Goal: Task Accomplishment & Management: Complete application form

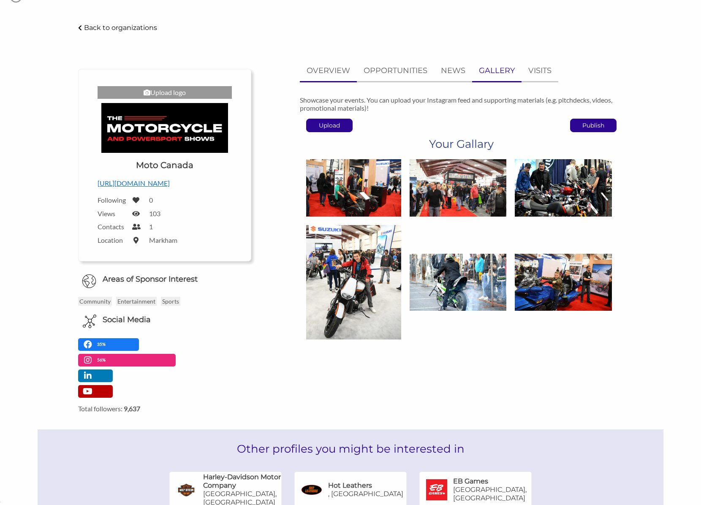
scroll to position [12268, 0]
click at [407, 73] on p "OPPORTUNITIES" at bounding box center [396, 71] width 64 height 12
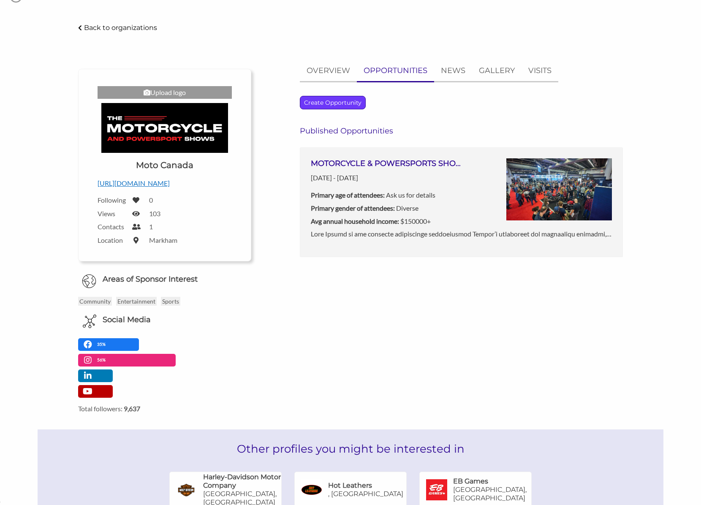
click at [344, 101] on p "Create Opportunity" at bounding box center [332, 102] width 65 height 13
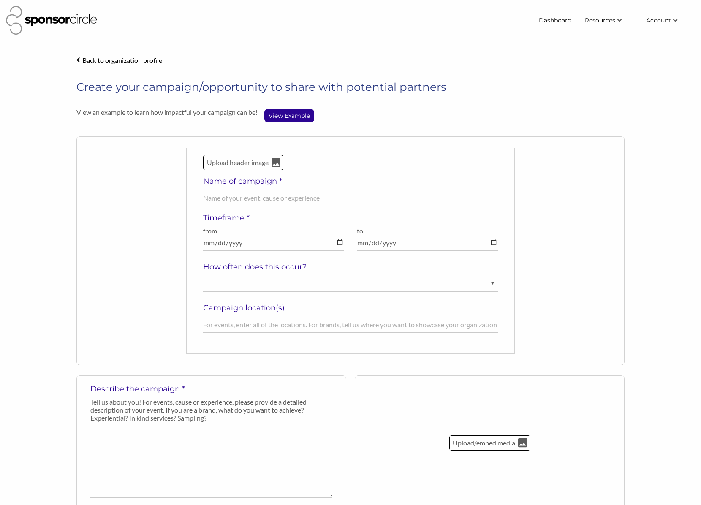
scroll to position [12269, 0]
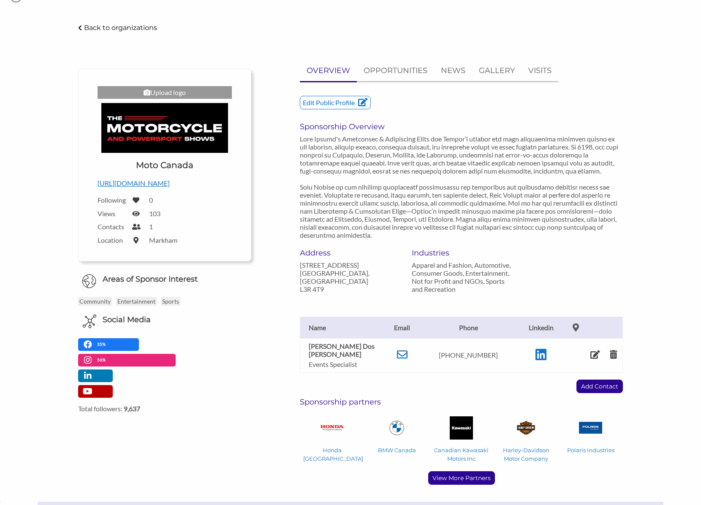
scroll to position [12269, 0]
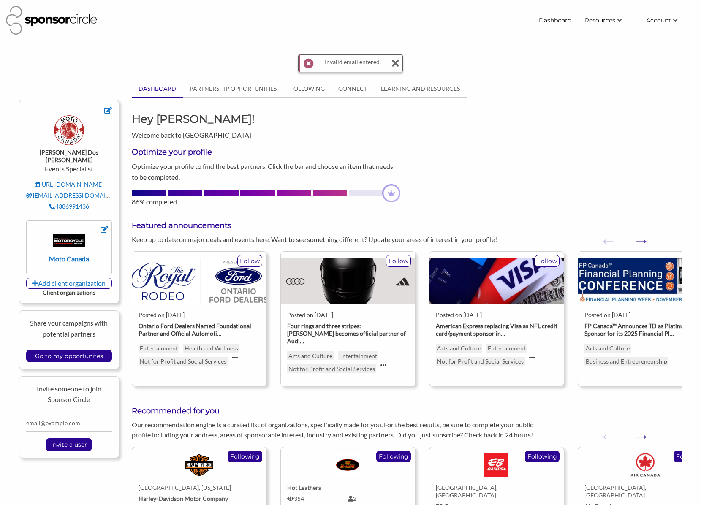
scroll to position [12269, 0]
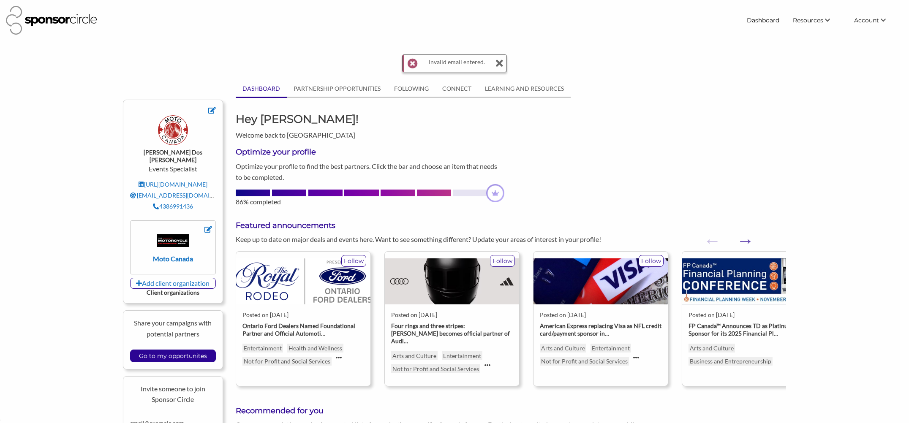
scroll to position [12351, 0]
click at [181, 350] on input "Go to my opportunites" at bounding box center [173, 356] width 76 height 12
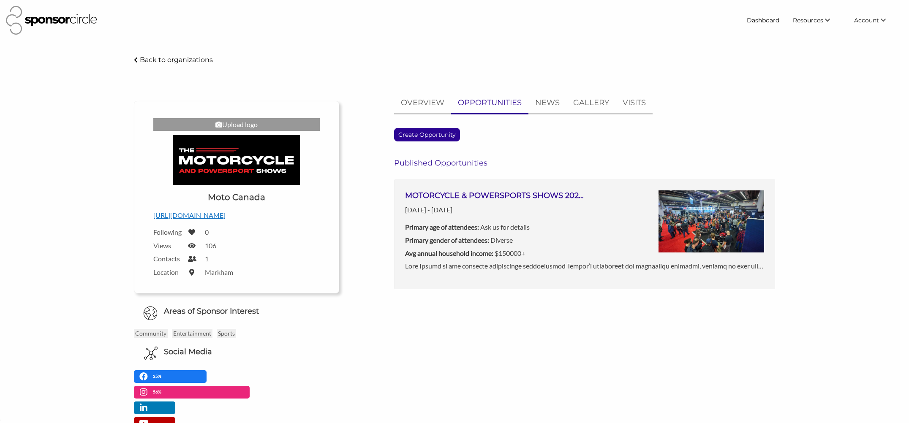
scroll to position [12351, 0]
click at [707, 212] on img at bounding box center [711, 221] width 106 height 62
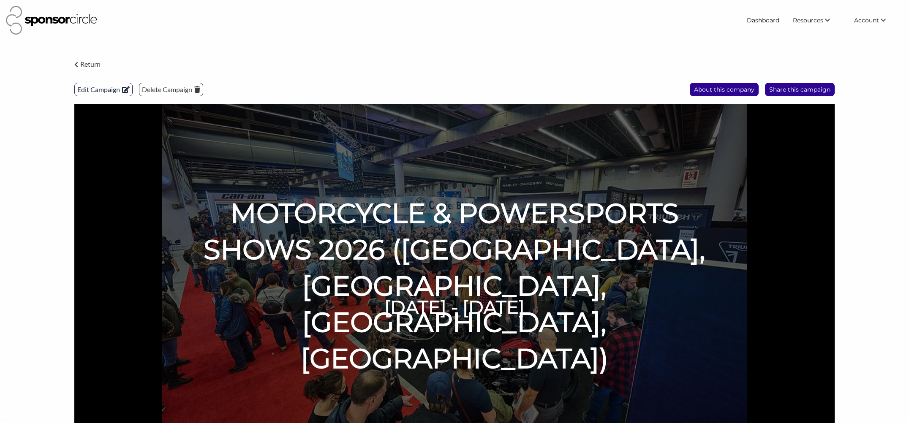
click at [112, 93] on p "Edit Campaign" at bounding box center [103, 89] width 57 height 13
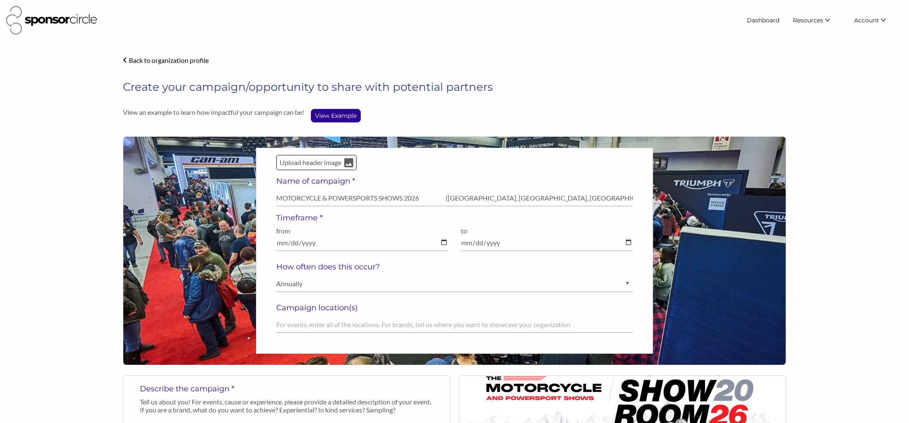
select select "Ask us for details"
select select "Diverse"
select select "$150000+"
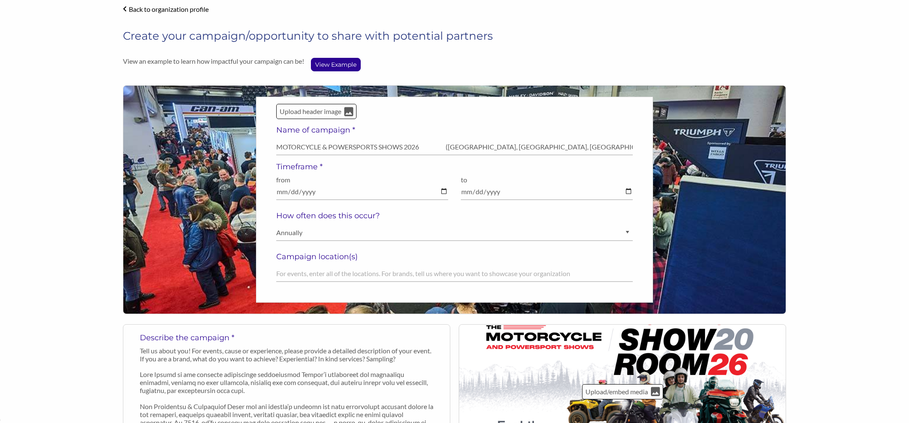
scroll to position [55, 0]
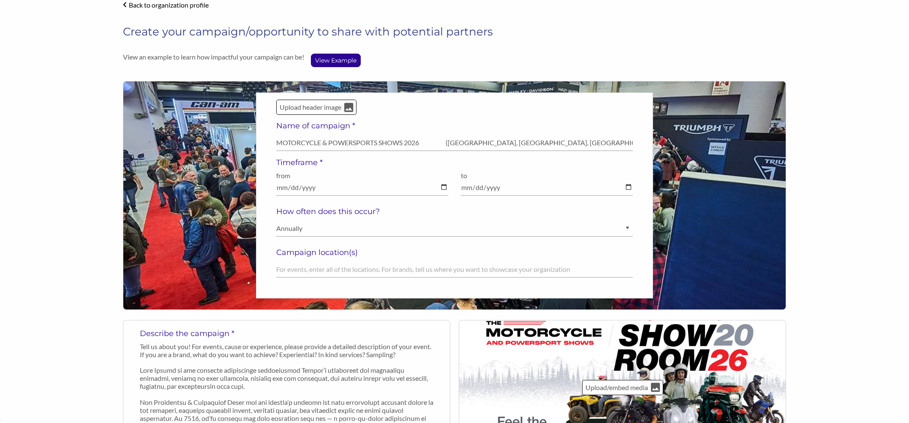
drag, startPoint x: 36, startPoint y: 63, endPoint x: 34, endPoint y: 56, distance: 7.5
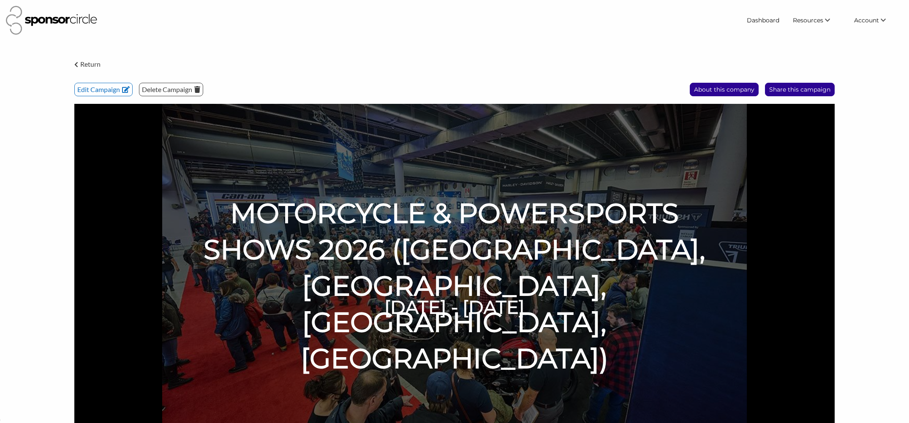
scroll to position [12351, 0]
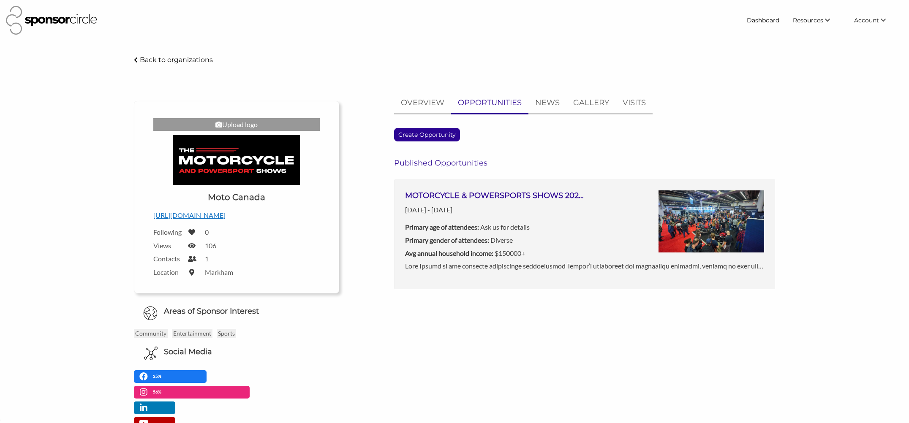
scroll to position [12351, 0]
click at [432, 134] on p "Create Opportunity" at bounding box center [426, 134] width 65 height 13
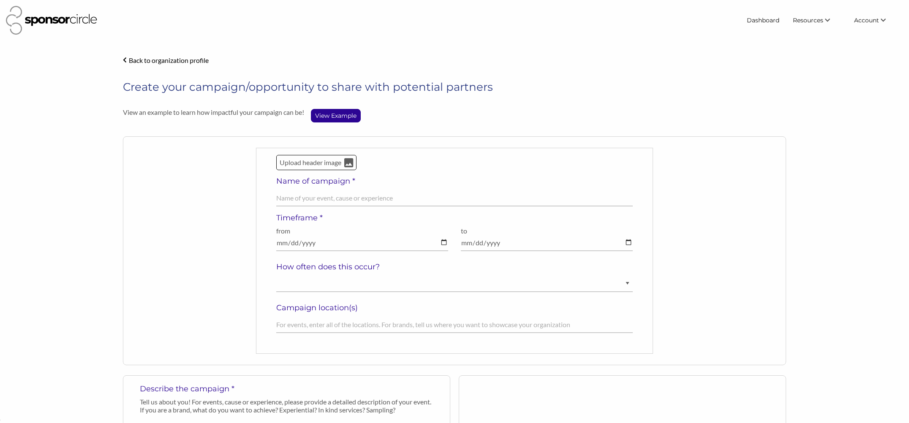
scroll to position [12351, 0]
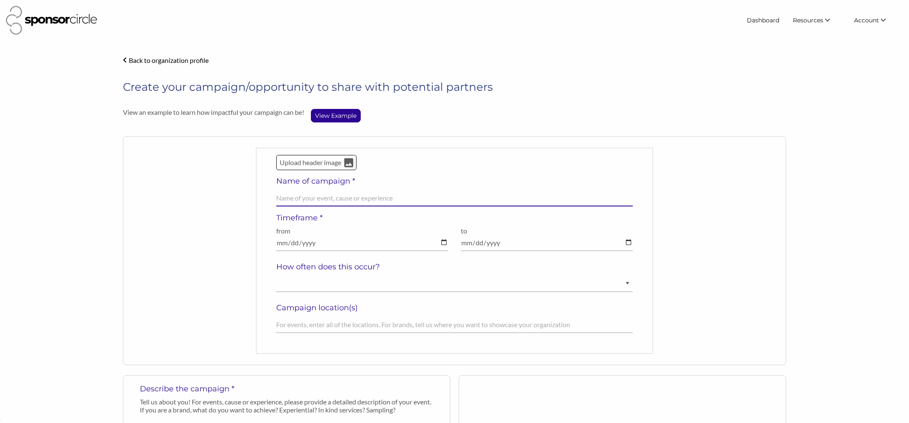
click at [306, 198] on input "text" at bounding box center [454, 198] width 357 height 16
click at [276, 198] on input "Motorcycle & Powersport Shows 2026 (Abbotsford, Calgary, Toronto, Montréal)" at bounding box center [454, 198] width 357 height 16
drag, startPoint x: 542, startPoint y: 199, endPoint x: 414, endPoint y: 196, distance: 128.4
click at [414, 196] on input "Toronto Motorcycle & Powersport Shows 2026 (Abbotsford, Calgary, Toronto, Montr…" at bounding box center [454, 198] width 357 height 16
type input "Toronto Motorcycle & Powersport Shows 2026"
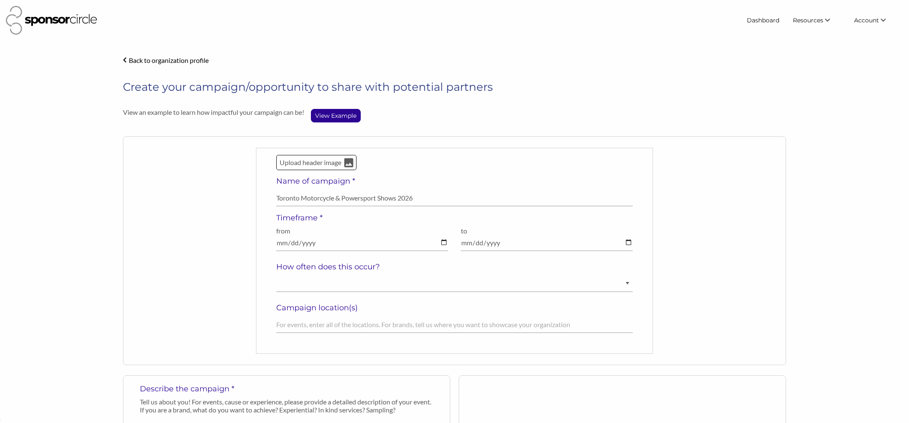
click at [226, 223] on div "Upload header image Name of campaign * Toronto Motorcycle & Powersport Shows 20…" at bounding box center [454, 250] width 663 height 229
click at [448, 244] on div "from Field cannot be left empty!" at bounding box center [362, 242] width 185 height 31
click at [445, 244] on input "date" at bounding box center [362, 243] width 172 height 16
click at [502, 246] on input "date" at bounding box center [547, 243] width 172 height 16
click at [493, 242] on input "date" at bounding box center [547, 243] width 172 height 16
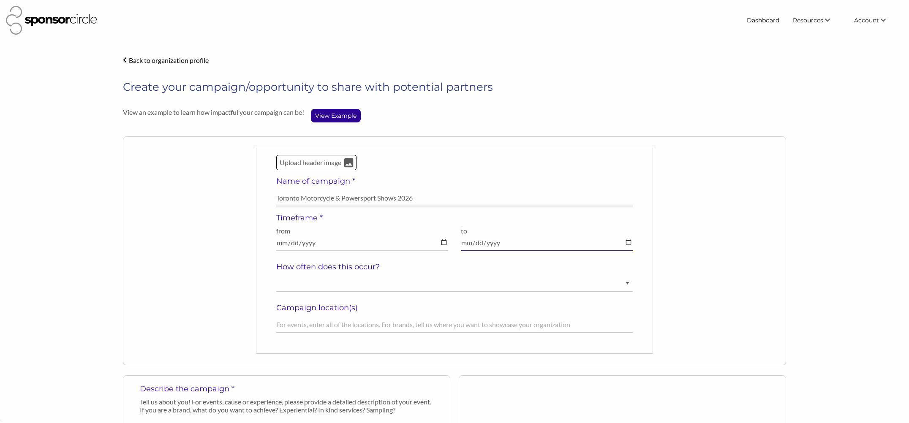
click at [629, 240] on input "date" at bounding box center [547, 243] width 172 height 16
click at [428, 289] on select "Ongoing Annually Semi-Annually Monthly Weekly Once" at bounding box center [454, 284] width 357 height 16
click at [440, 242] on input "2026-01-16" at bounding box center [362, 243] width 172 height 16
type input "2026-01-20"
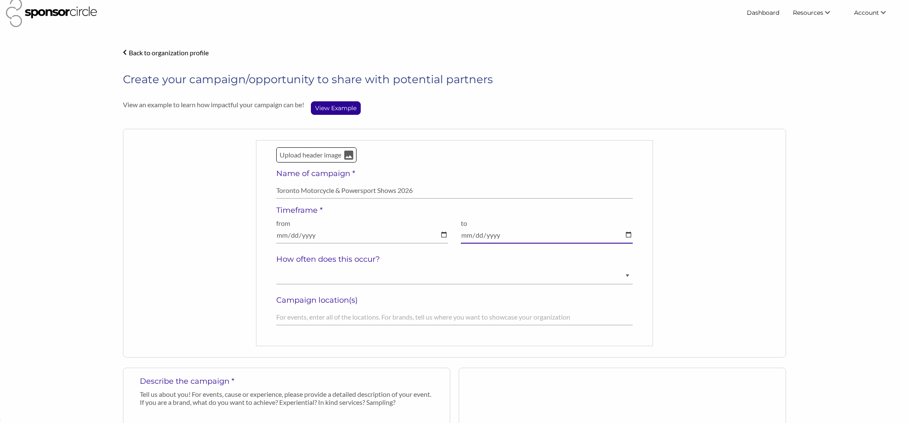
click at [630, 240] on input "date" at bounding box center [547, 235] width 172 height 16
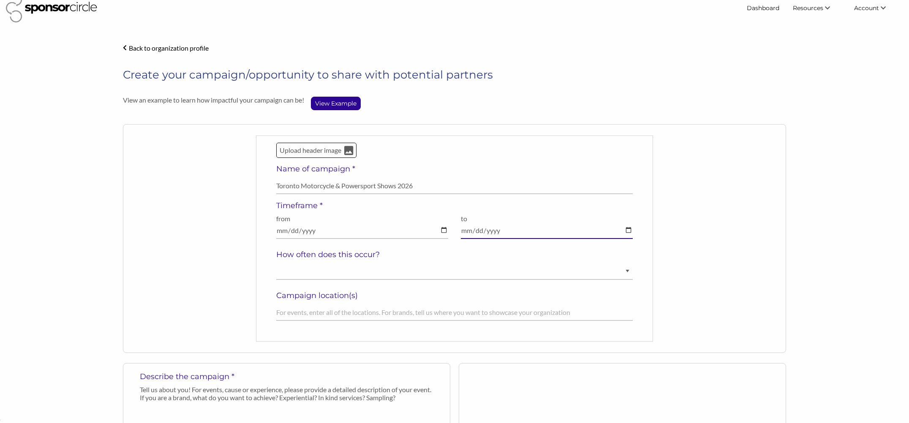
click at [629, 238] on div "to Field cannot be left empty!" at bounding box center [546, 230] width 185 height 31
click at [523, 234] on input "date" at bounding box center [547, 232] width 172 height 16
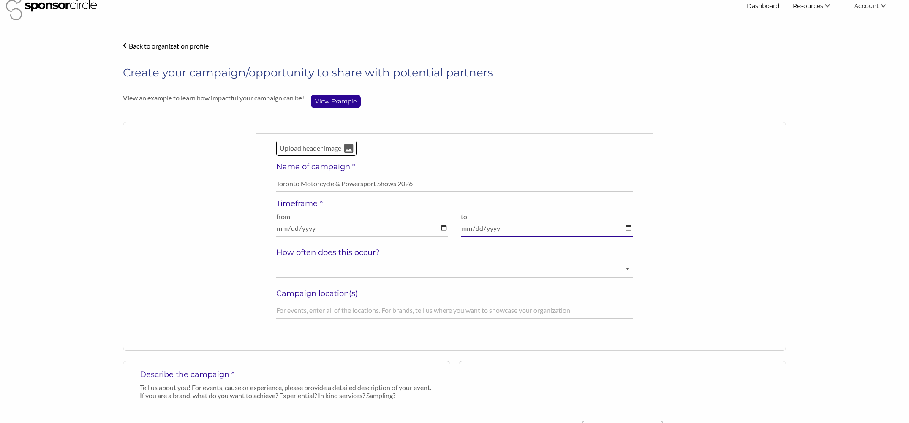
click at [472, 234] on input "date" at bounding box center [547, 228] width 172 height 16
click at [627, 229] on input "date" at bounding box center [547, 229] width 172 height 16
click at [627, 229] on input "date" at bounding box center [547, 227] width 172 height 16
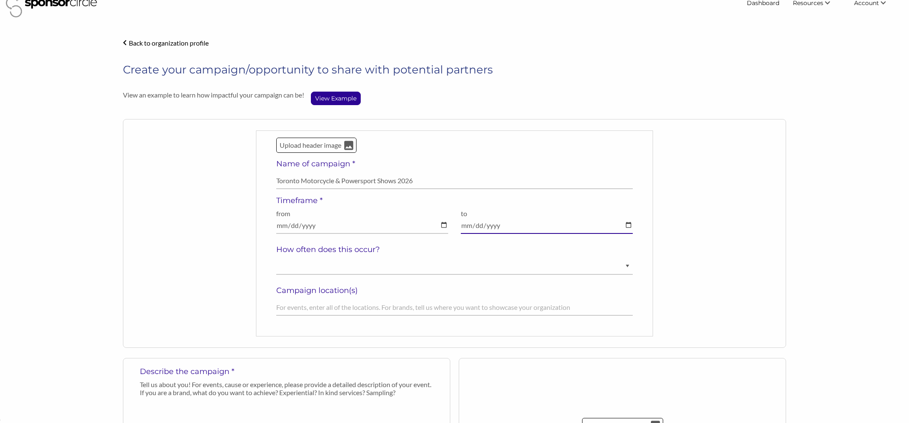
click at [574, 230] on input "date" at bounding box center [547, 225] width 172 height 16
click at [629, 228] on input "date" at bounding box center [547, 223] width 172 height 16
click at [628, 231] on input "date" at bounding box center [547, 227] width 172 height 16
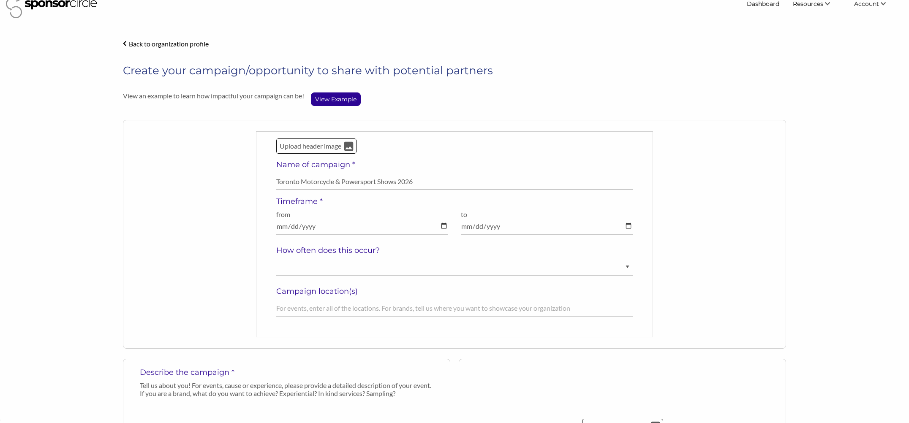
click at [694, 235] on div "Upload header image Name of campaign * Toronto Motorcycle & Powersport Shows 20…" at bounding box center [454, 234] width 663 height 229
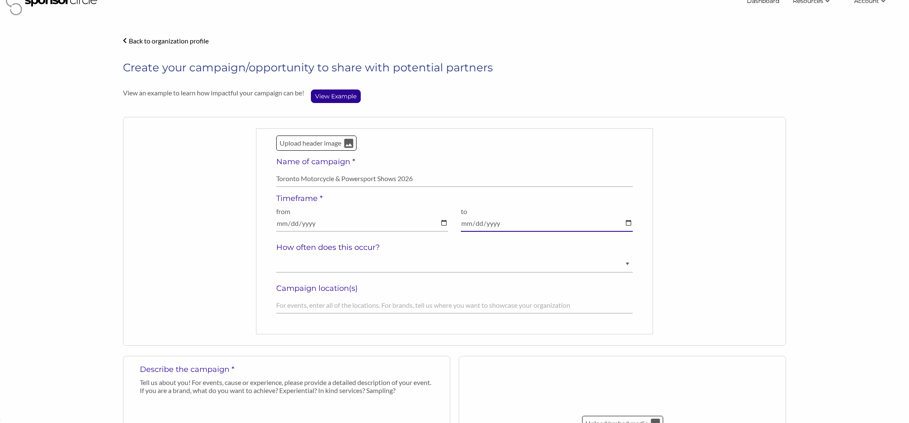
click at [630, 228] on input "date" at bounding box center [547, 223] width 172 height 16
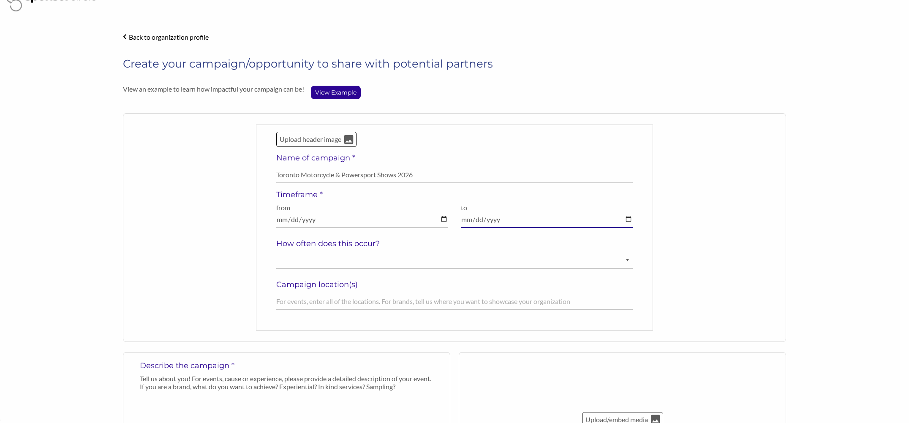
click at [513, 226] on input "date" at bounding box center [547, 220] width 172 height 16
click at [478, 219] on input "date" at bounding box center [547, 217] width 172 height 16
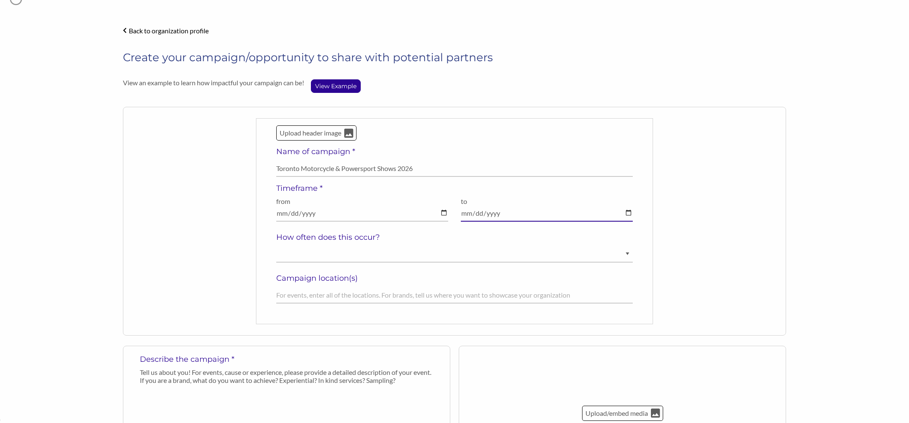
click at [628, 215] on input "date" at bounding box center [547, 213] width 172 height 16
click at [628, 215] on input "date" at bounding box center [547, 214] width 172 height 16
click at [628, 215] on input "date" at bounding box center [547, 215] width 172 height 16
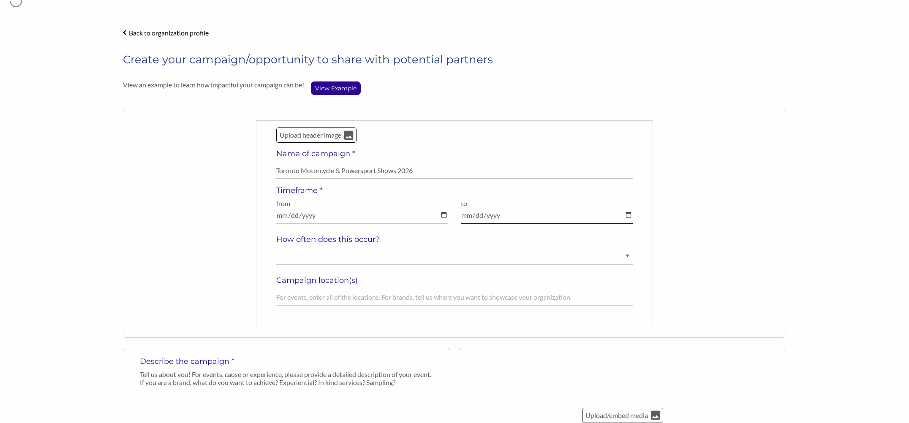
scroll to position [26, 0]
click at [630, 217] on input "date" at bounding box center [547, 217] width 172 height 16
click at [480, 222] on input "date" at bounding box center [547, 216] width 172 height 16
click at [471, 218] on input "date" at bounding box center [547, 216] width 172 height 16
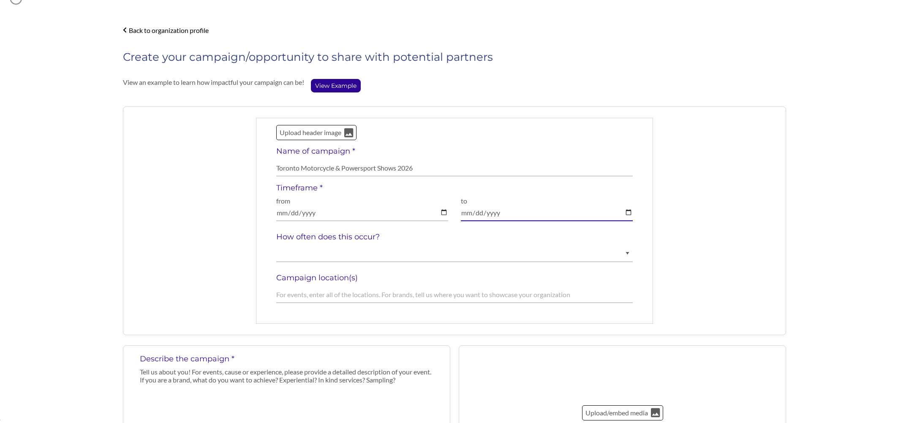
scroll to position [30, 0]
click at [447, 215] on input "2026-01-20" at bounding box center [362, 213] width 172 height 16
click at [628, 213] on input "date" at bounding box center [547, 213] width 172 height 16
type input "[DATE]"
click at [356, 249] on select "Ongoing Annually Semi-Annually Monthly Weekly Once" at bounding box center [454, 254] width 357 height 16
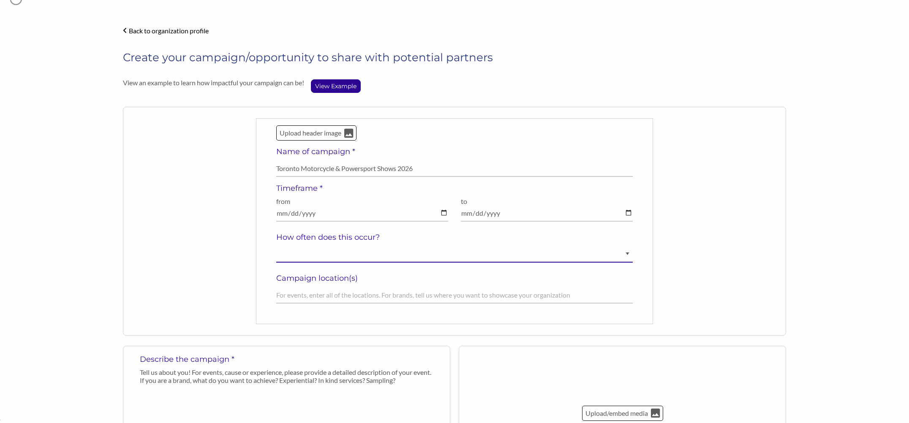
select select "Annually"
click at [276, 246] on select "Ongoing Annually Semi-Annually Monthly Weekly Once" at bounding box center [454, 254] width 357 height 16
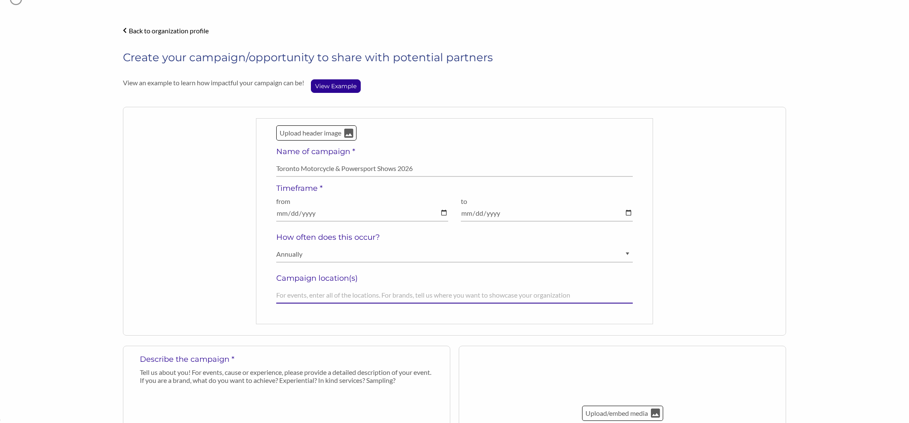
click at [347, 293] on input "text" at bounding box center [454, 295] width 357 height 16
type input "V"
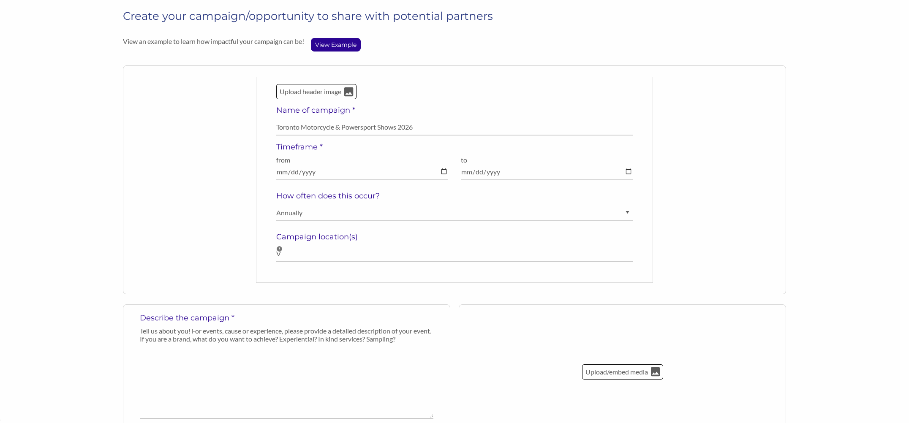
scroll to position [73, 0]
click at [627, 367] on p "Upload/embed media" at bounding box center [617, 369] width 64 height 11
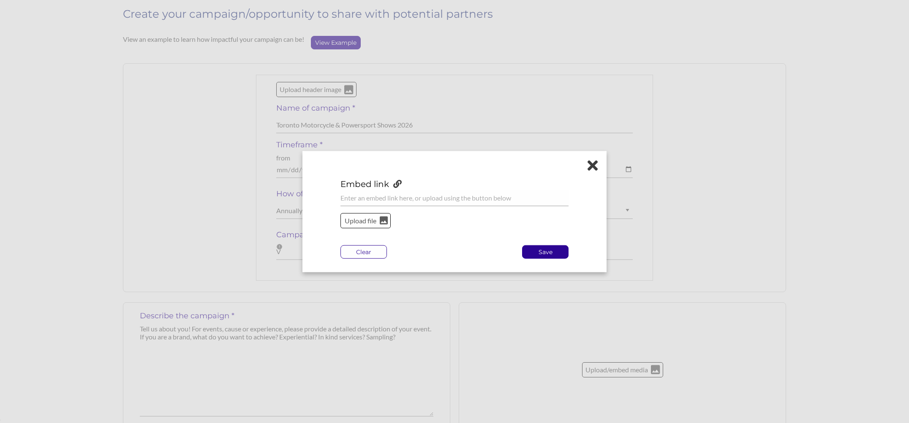
click at [594, 163] on icon at bounding box center [592, 165] width 10 height 15
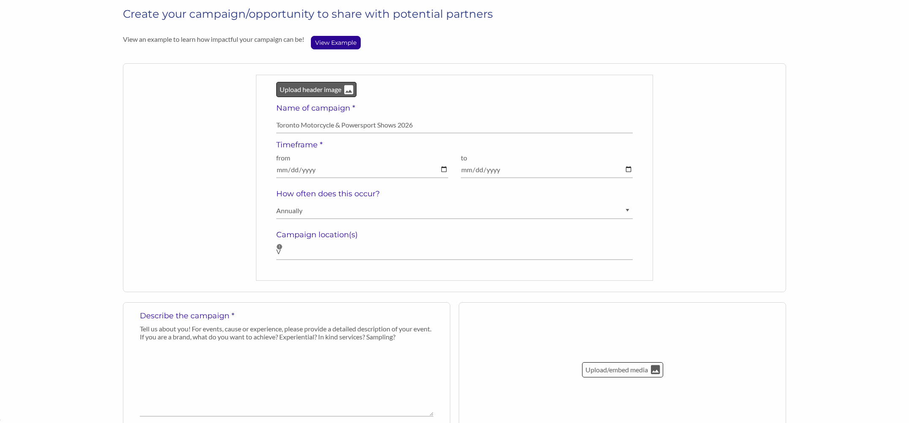
click at [315, 89] on p "Upload header image" at bounding box center [310, 89] width 63 height 11
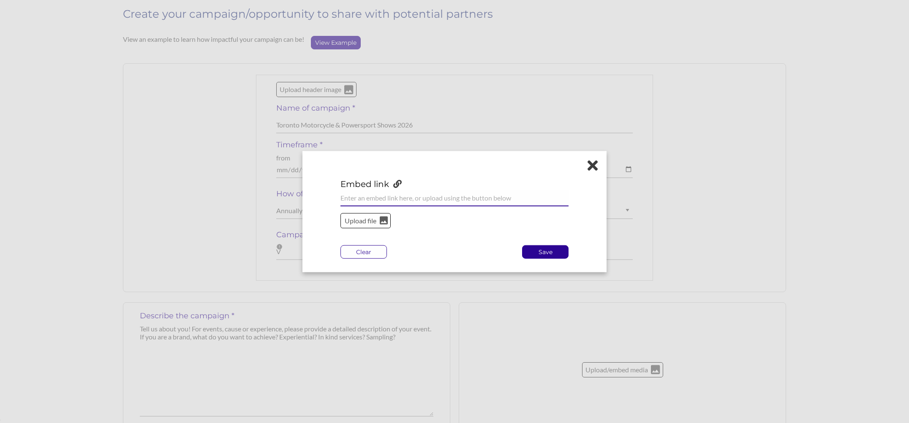
click at [387, 195] on input "url" at bounding box center [454, 198] width 228 height 16
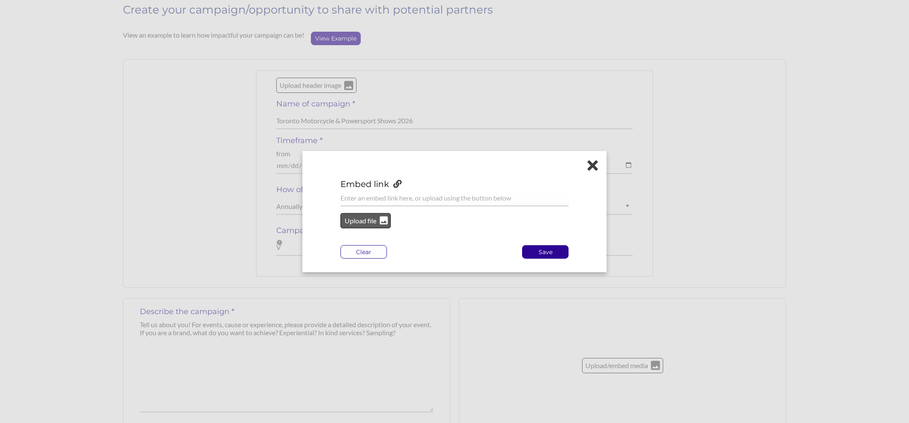
scroll to position [79, 0]
click at [367, 224] on p "Upload file" at bounding box center [360, 220] width 34 height 11
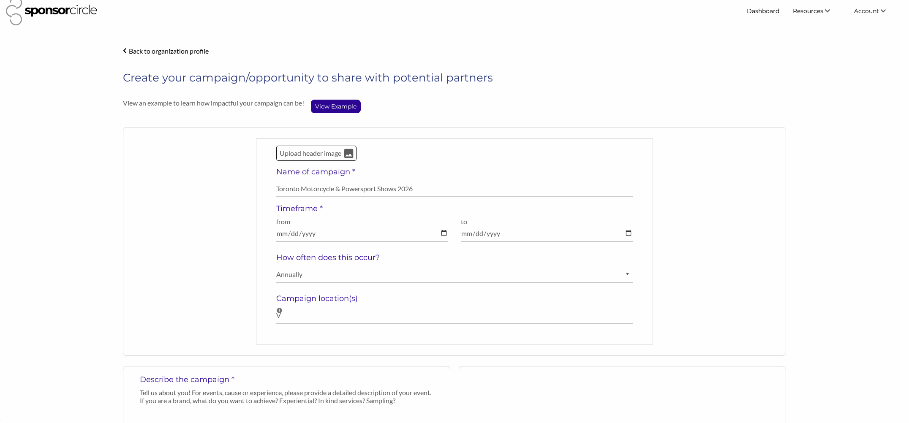
scroll to position [10, 0]
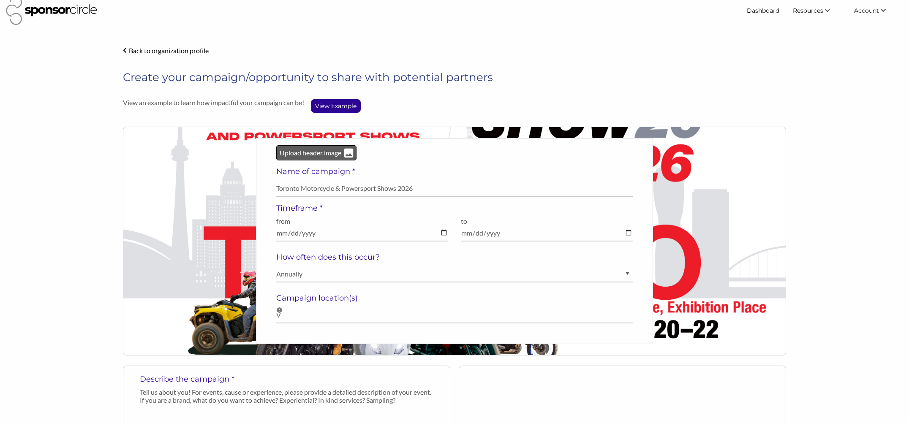
click at [316, 154] on p "Upload header image" at bounding box center [310, 152] width 63 height 11
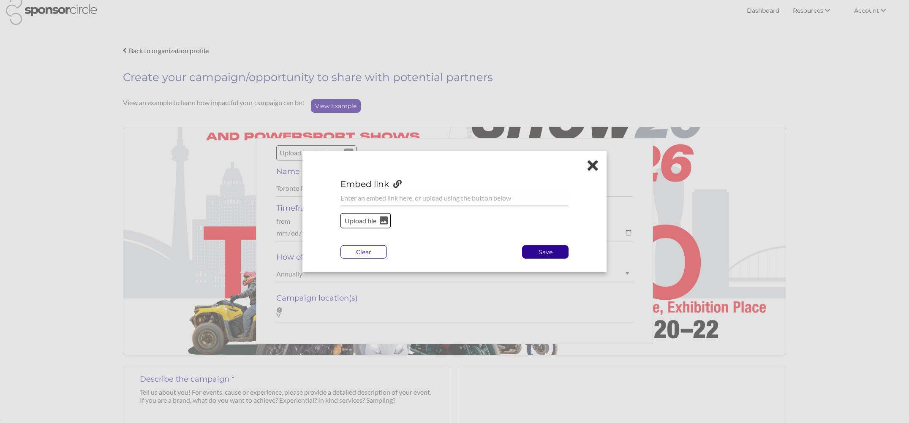
click at [587, 163] on icon at bounding box center [592, 165] width 10 height 15
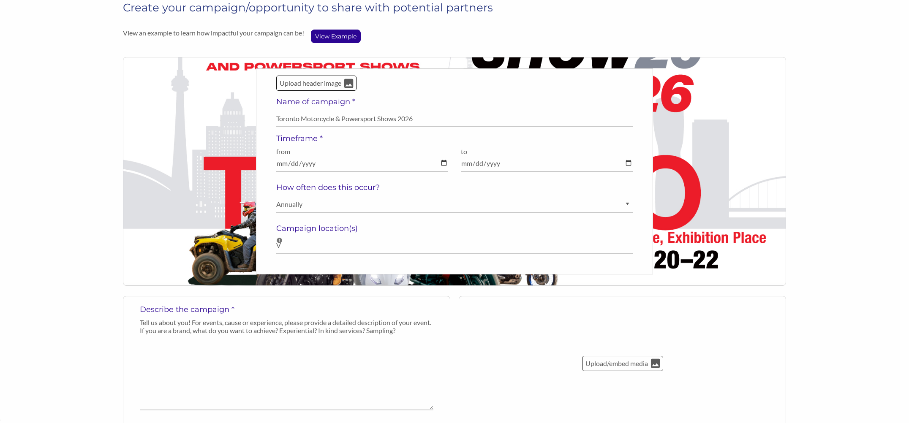
scroll to position [77, 0]
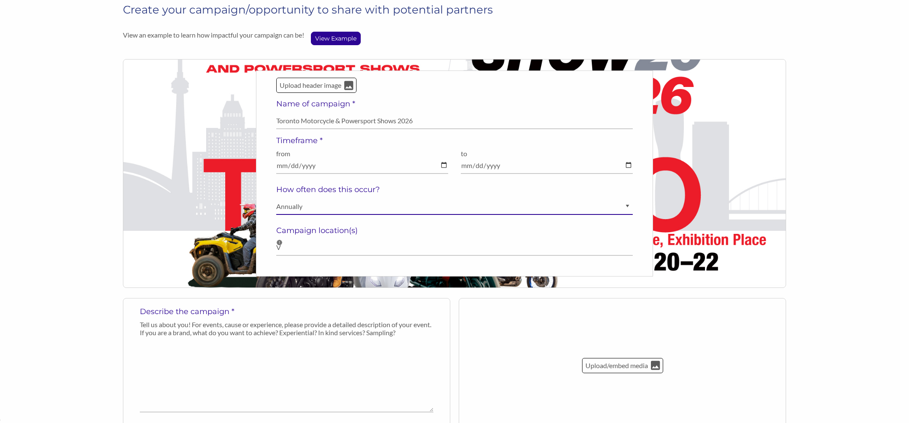
click at [285, 213] on select "Ongoing Annually Semi-Annually Monthly Weekly Once" at bounding box center [454, 206] width 357 height 16
click at [276, 198] on select "Ongoing Annually Semi-Annually Monthly Weekly Once" at bounding box center [454, 206] width 357 height 16
click at [290, 206] on select "Ongoing Annually Semi-Annually Monthly Weekly Once" at bounding box center [454, 206] width 357 height 16
select select "Annually"
click at [276, 198] on select "Ongoing Annually Semi-Annually Monthly Weekly Once" at bounding box center [454, 206] width 357 height 16
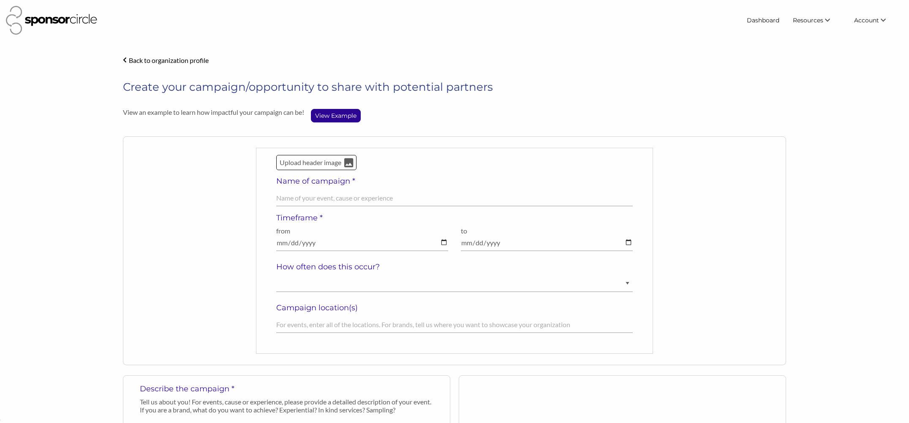
scroll to position [12351, 0]
click at [337, 163] on p "Upload header image" at bounding box center [310, 162] width 63 height 11
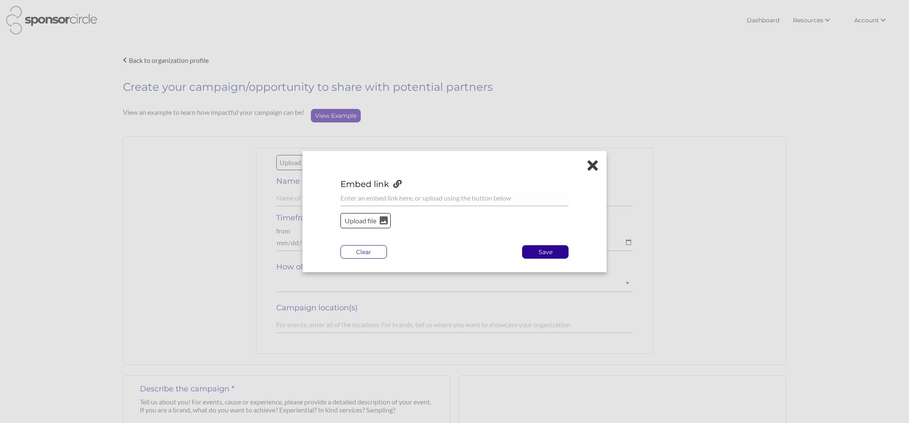
click at [372, 218] on p "Upload file" at bounding box center [360, 220] width 34 height 11
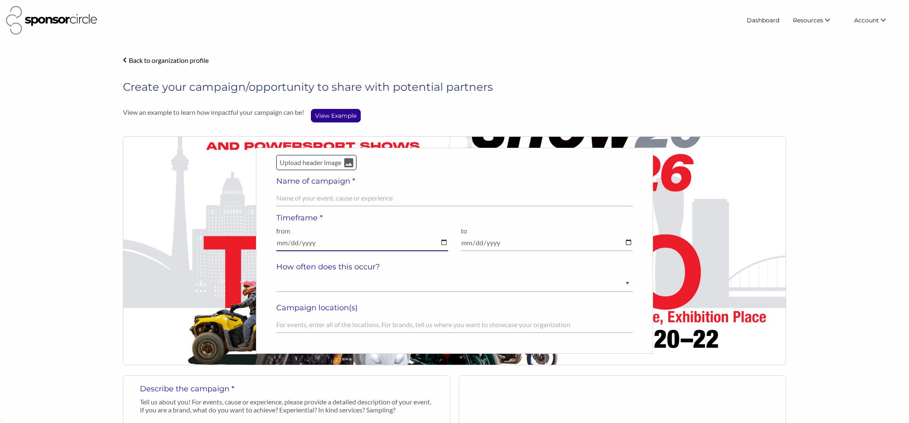
click at [367, 244] on input "date" at bounding box center [362, 243] width 172 height 16
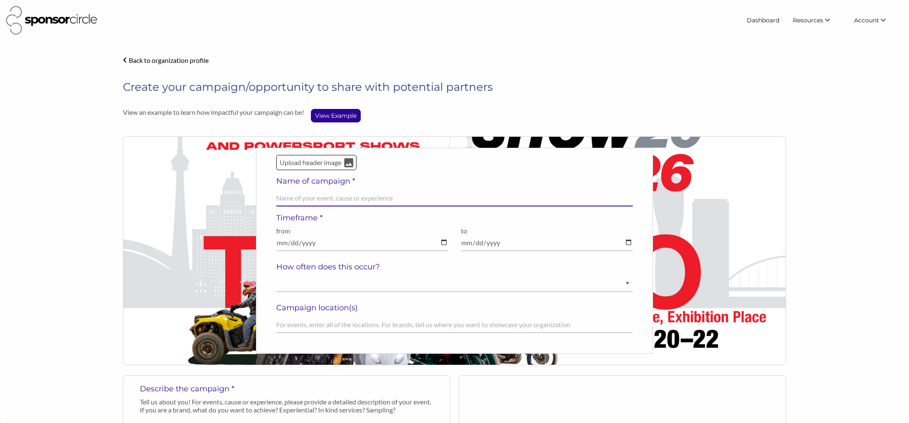
click at [353, 202] on input "text" at bounding box center [454, 198] width 357 height 16
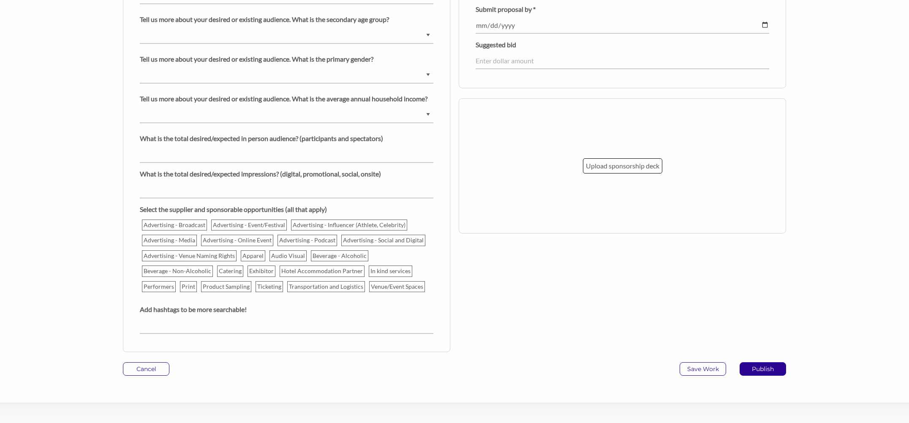
scroll to position [801, 0]
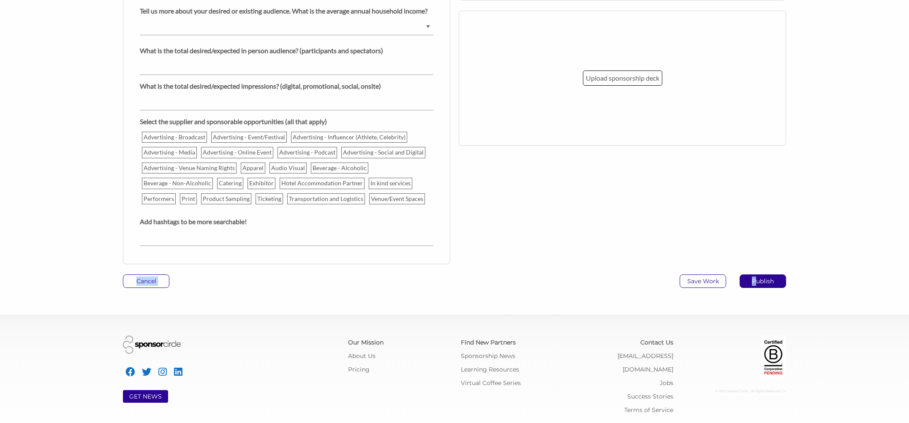
drag, startPoint x: 754, startPoint y: 280, endPoint x: 705, endPoint y: 274, distance: 49.3
type textarea "Cancel P"
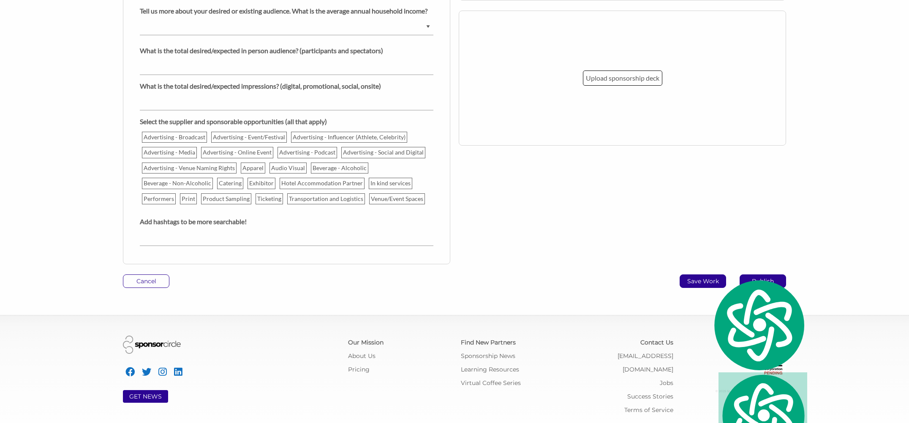
click at [698, 282] on p "Save Work" at bounding box center [703, 281] width 46 height 13
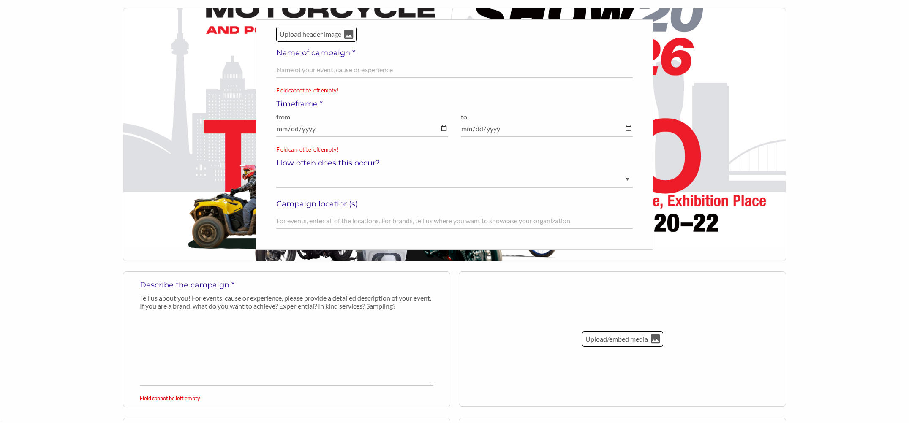
scroll to position [222, 0]
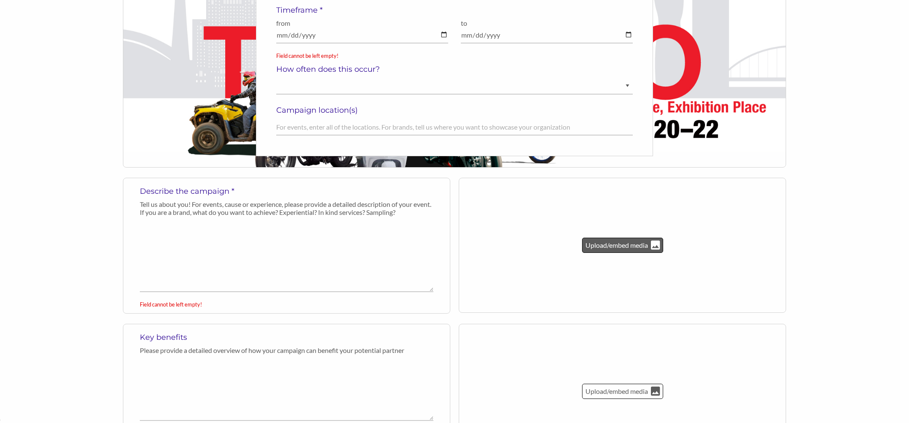
click at [606, 247] on p "Upload/embed media" at bounding box center [617, 245] width 64 height 11
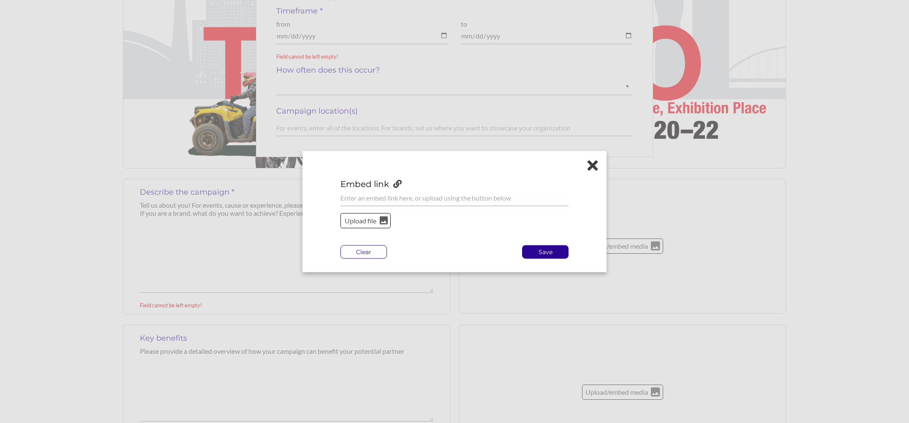
click at [359, 220] on p "Upload file" at bounding box center [360, 220] width 34 height 11
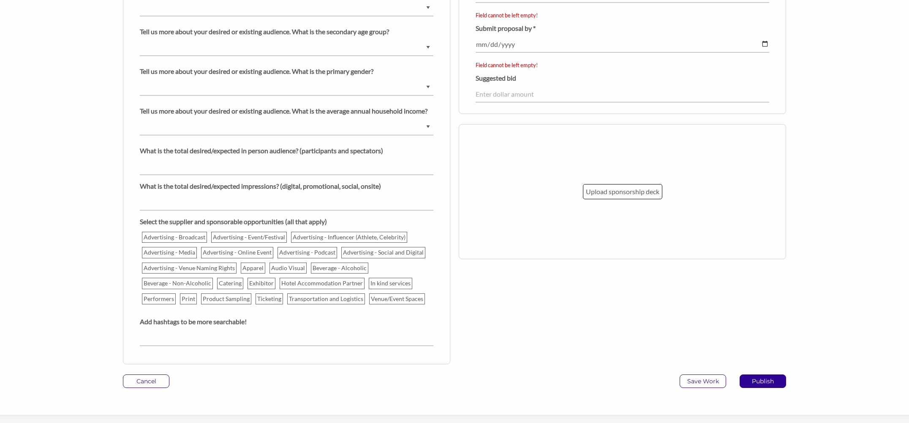
scroll to position [826, 0]
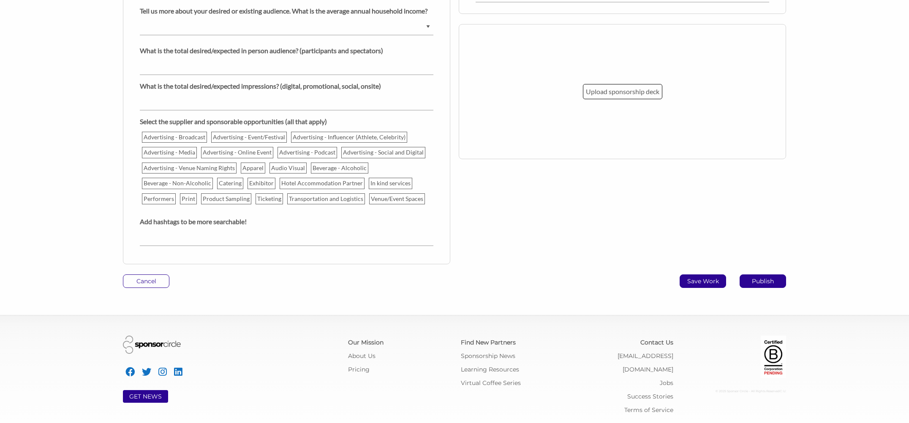
click at [692, 279] on p "Save Work" at bounding box center [703, 281] width 46 height 13
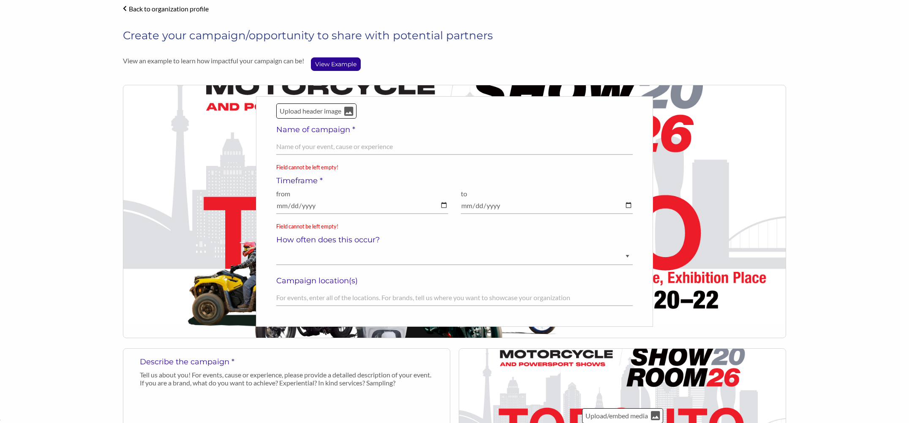
scroll to position [0, 0]
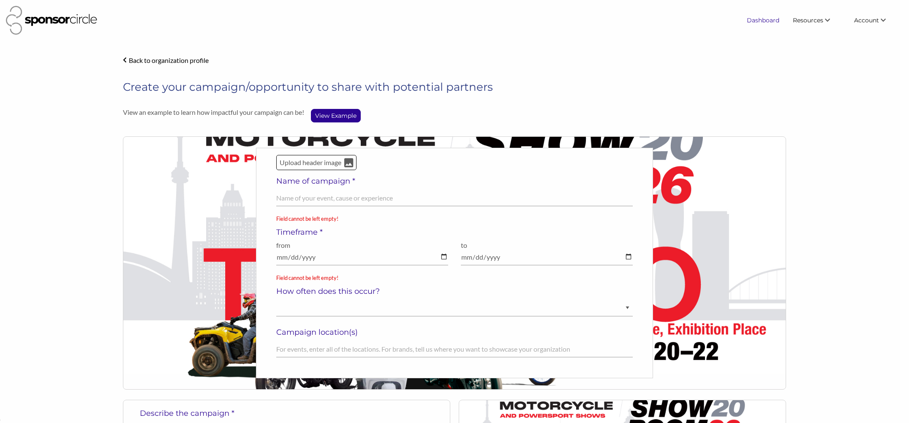
click at [768, 23] on link "Dashboard" at bounding box center [763, 20] width 46 height 15
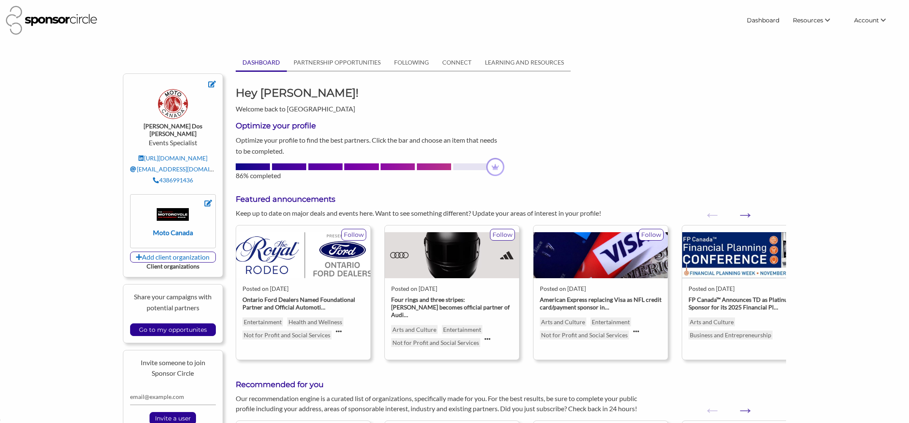
scroll to position [12351, 0]
click at [177, 324] on input "Go to my opportunites" at bounding box center [173, 330] width 76 height 12
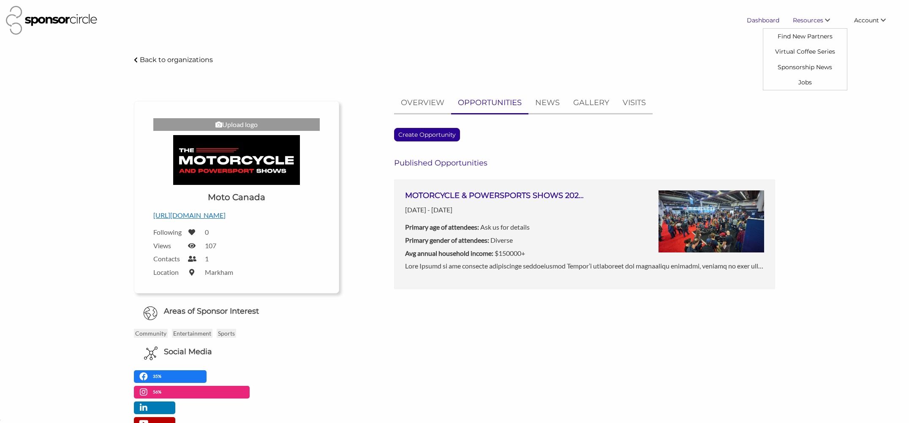
click at [770, 23] on link "Dashboard" at bounding box center [763, 20] width 46 height 15
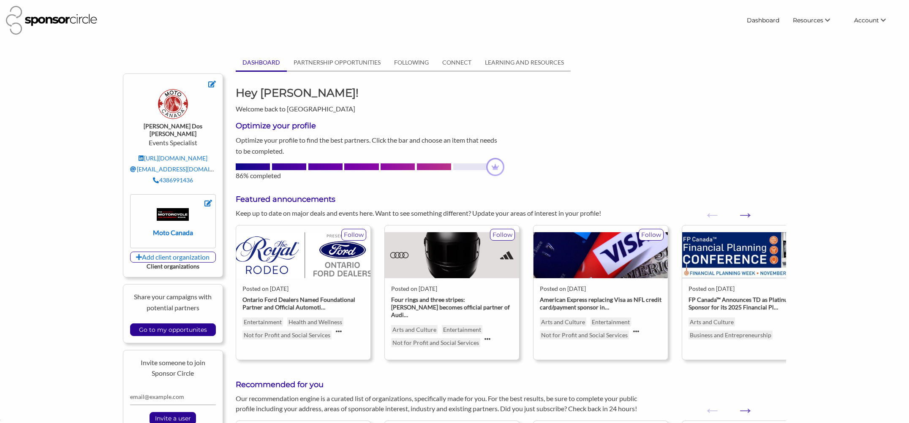
scroll to position [12351, 0]
click at [358, 60] on link "PARTNERSHIP OPPORTUNITIES" at bounding box center [337, 62] width 100 height 16
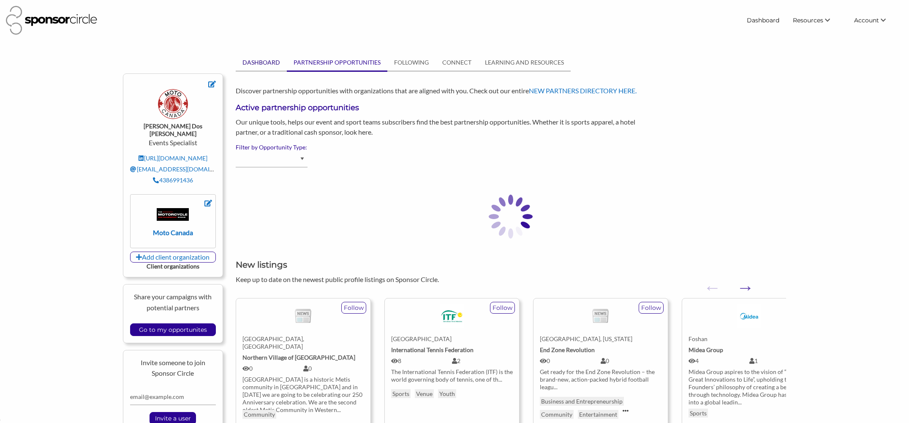
click at [264, 59] on link "DASHBOARD" at bounding box center [261, 62] width 51 height 16
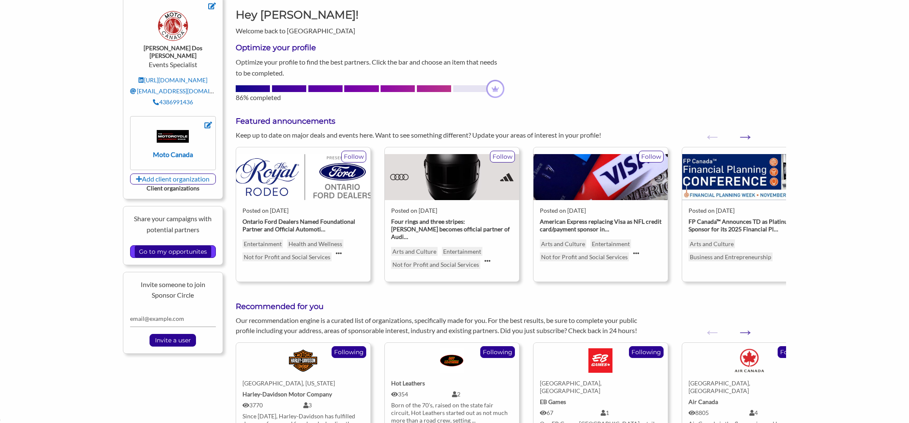
scroll to position [81, 0]
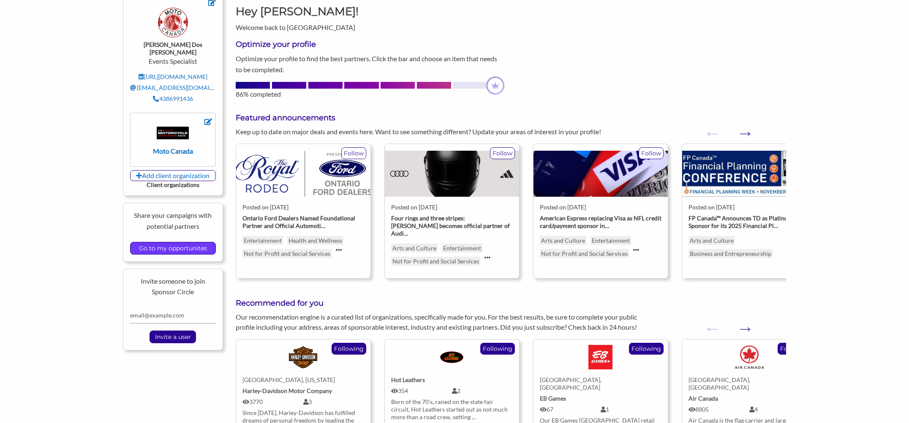
click at [173, 242] on input "Go to my opportunites" at bounding box center [173, 248] width 76 height 12
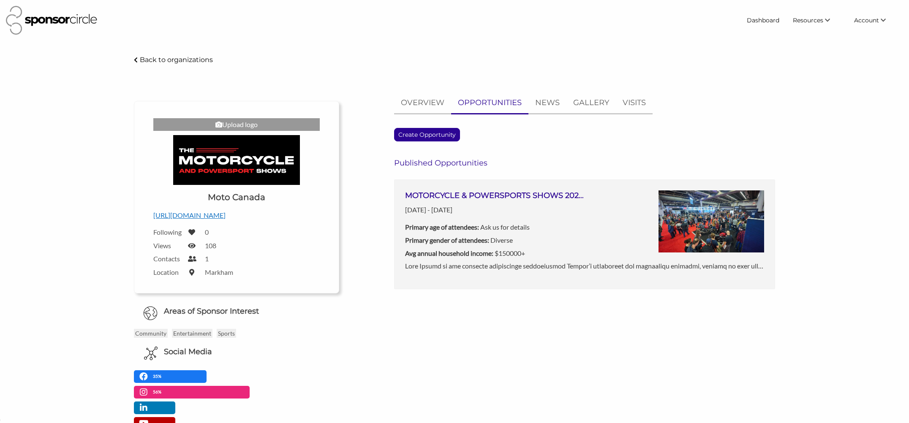
scroll to position [12351, 0]
click at [428, 166] on h6 "Published Opportunities" at bounding box center [584, 162] width 380 height 9
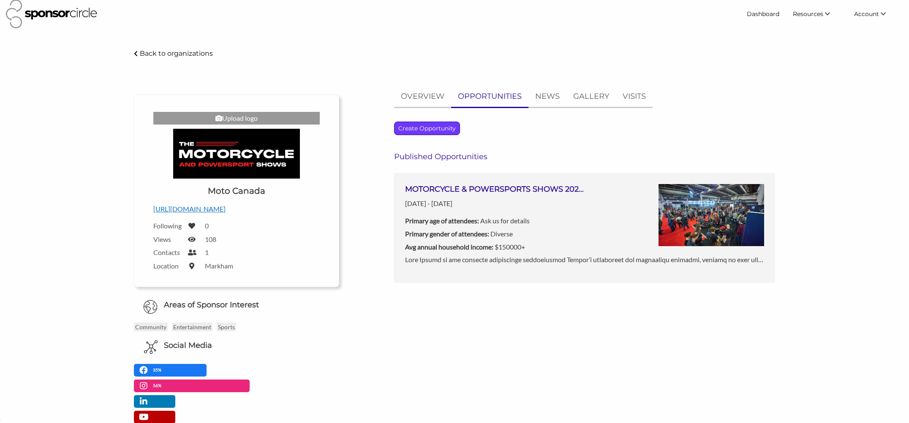
scroll to position [9, 0]
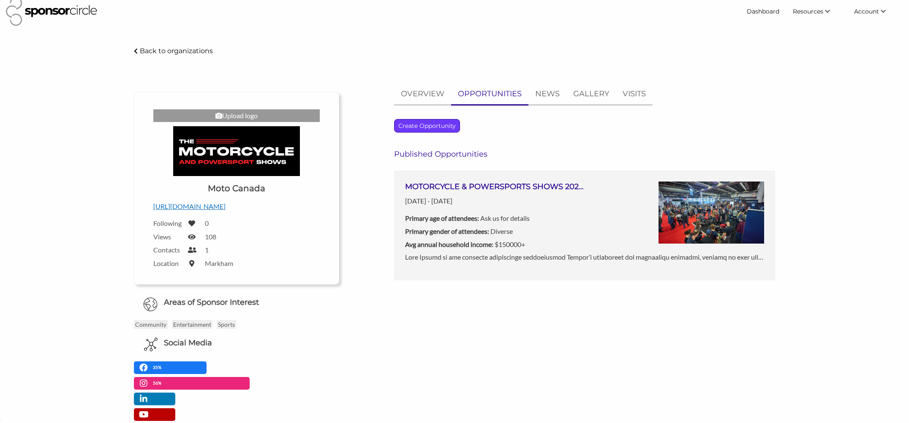
click at [437, 129] on p "Create Opportunity" at bounding box center [426, 125] width 65 height 13
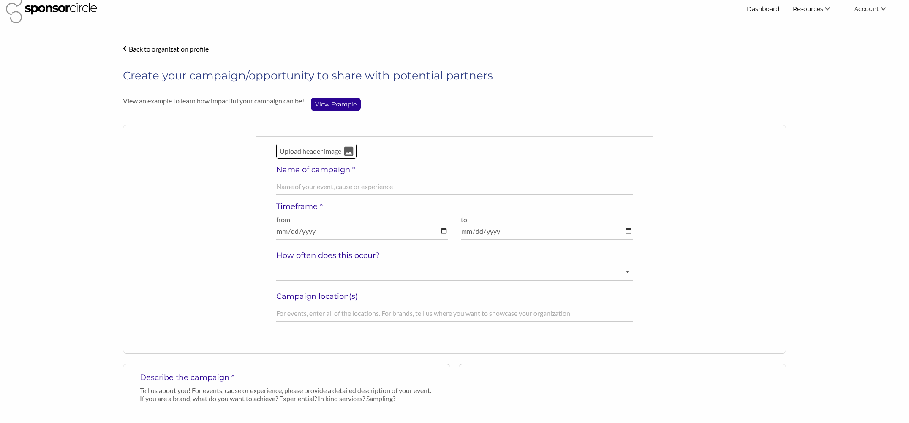
scroll to position [14, 0]
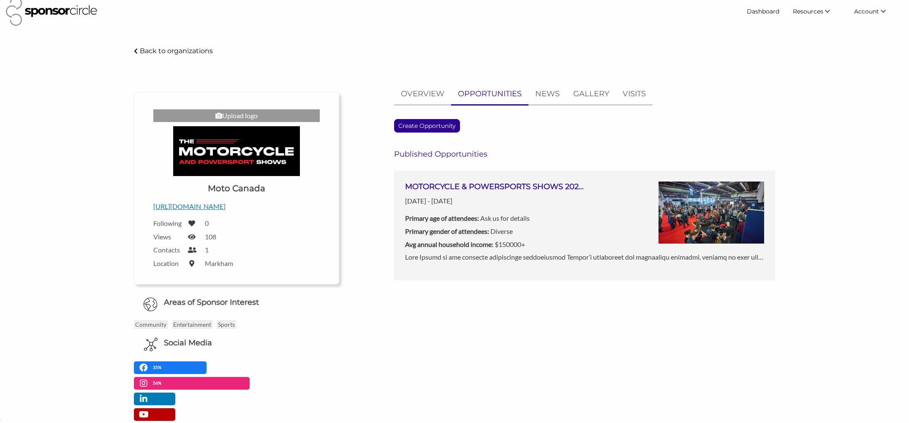
scroll to position [12351, 0]
click at [557, 99] on p "NEWS" at bounding box center [547, 94] width 24 height 12
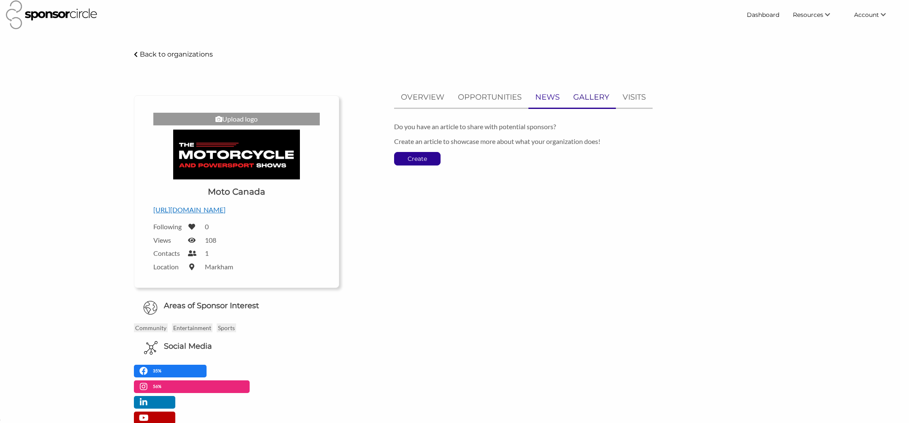
click at [585, 98] on p "GALLERY" at bounding box center [591, 97] width 36 height 12
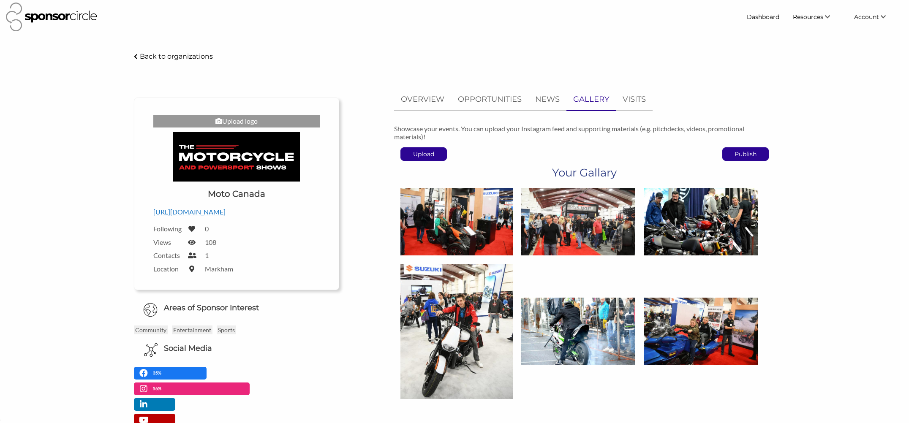
scroll to position [3, 0]
click at [624, 98] on p "VISITS" at bounding box center [633, 100] width 23 height 12
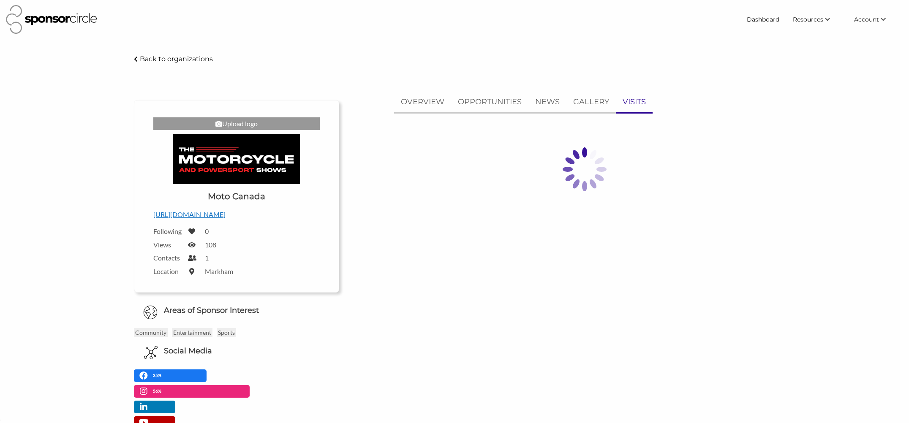
scroll to position [0, 0]
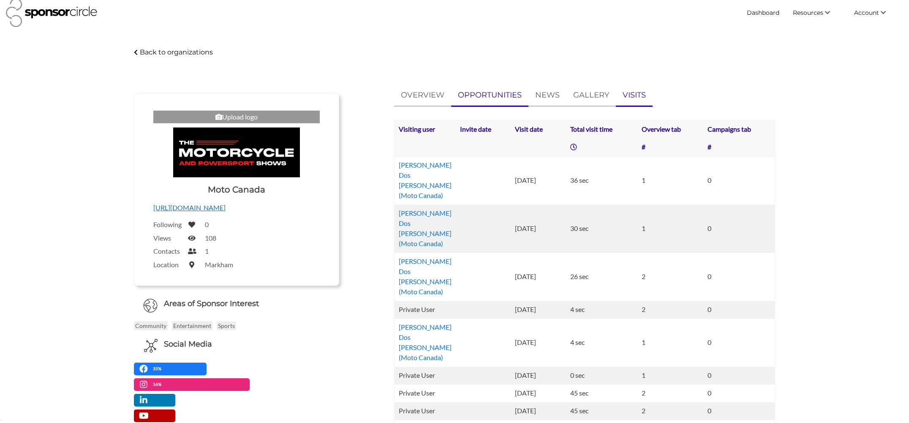
click at [494, 100] on link "OPPORTUNITIES" at bounding box center [489, 95] width 77 height 21
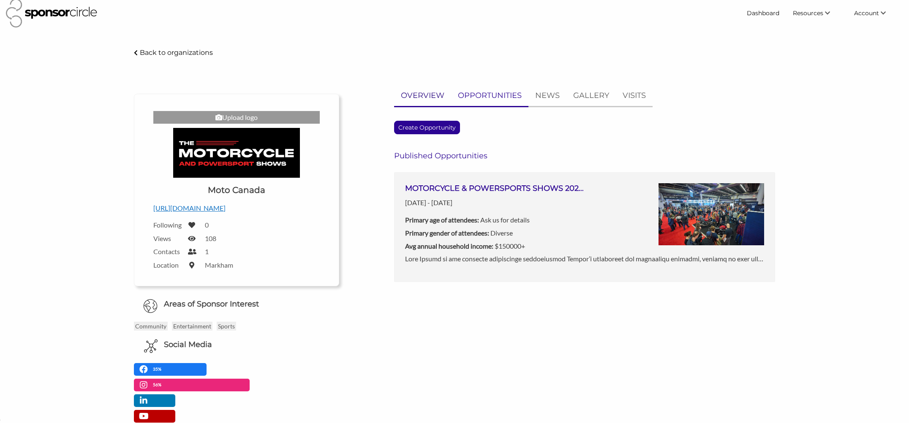
click at [440, 98] on p "OVERVIEW" at bounding box center [422, 96] width 43 height 12
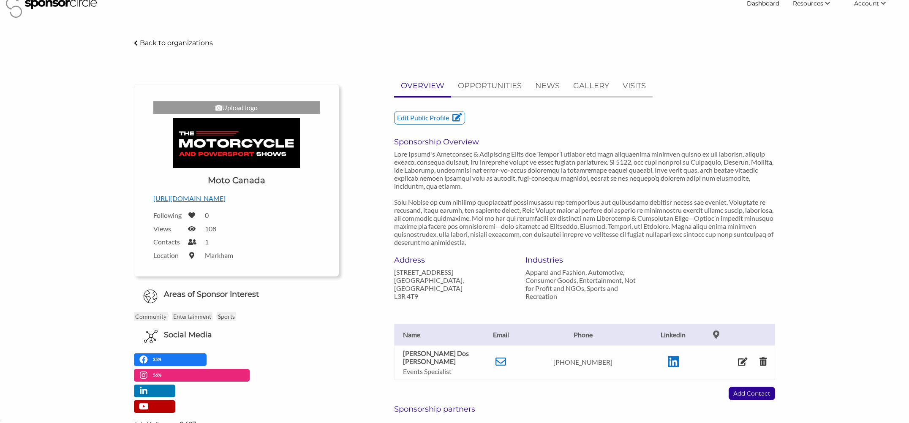
scroll to position [28, 0]
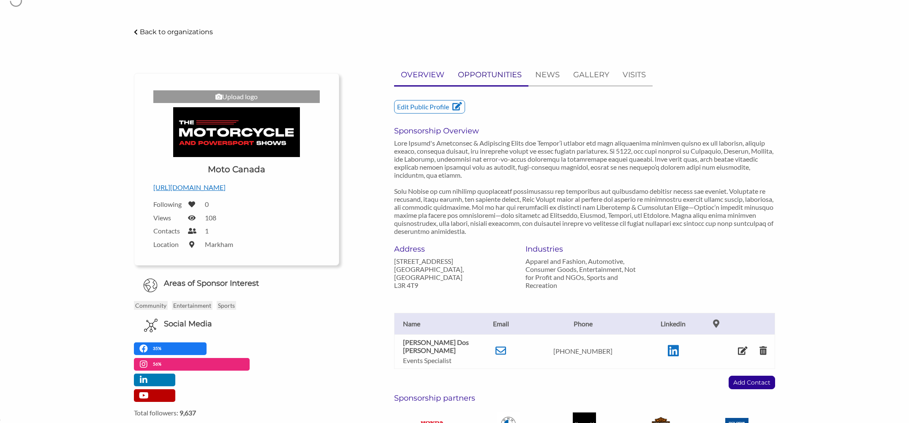
click at [498, 78] on p "OPPORTUNITIES" at bounding box center [490, 75] width 64 height 12
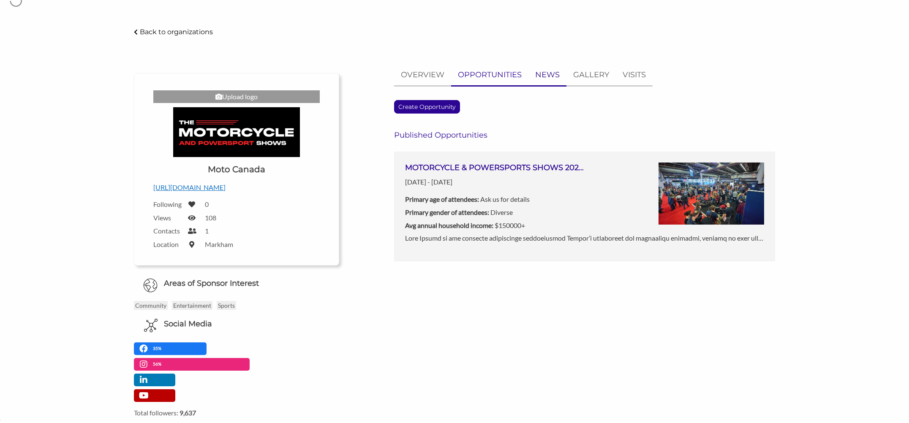
click at [549, 75] on p "NEWS" at bounding box center [547, 75] width 24 height 12
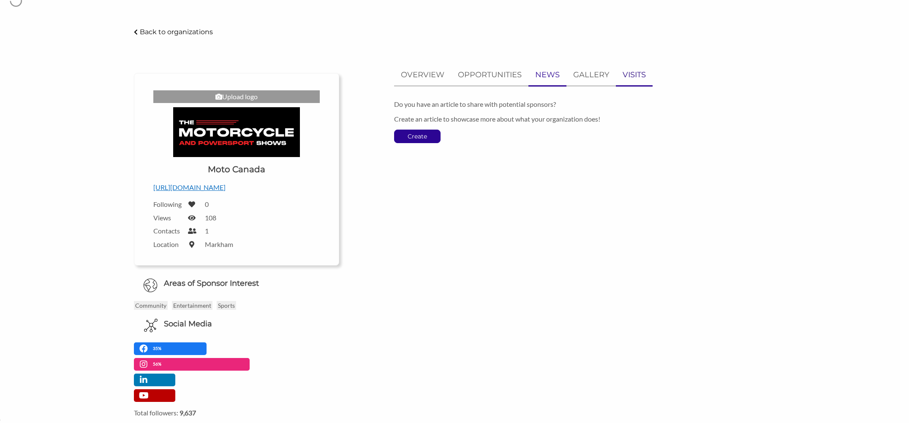
click at [620, 76] on link "VISITS" at bounding box center [634, 75] width 37 height 21
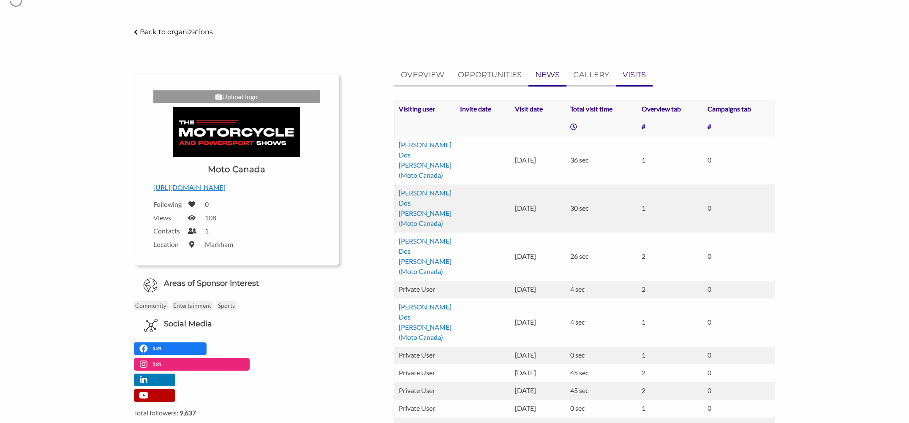
click at [542, 77] on p "NEWS" at bounding box center [547, 75] width 24 height 12
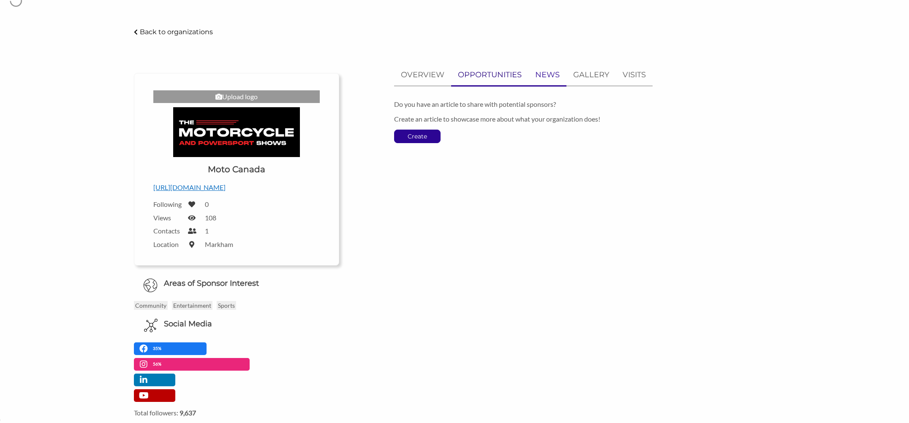
click at [501, 76] on p "OPPORTUNITIES" at bounding box center [490, 75] width 64 height 12
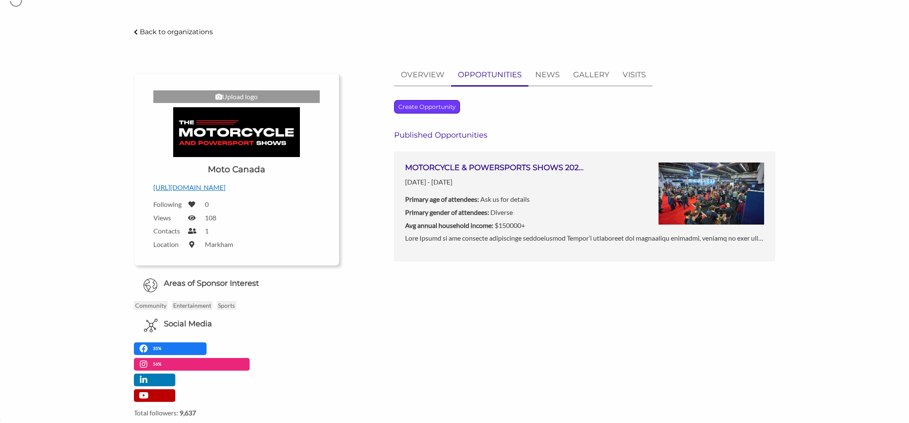
click at [448, 103] on p "Create Opportunity" at bounding box center [426, 106] width 65 height 13
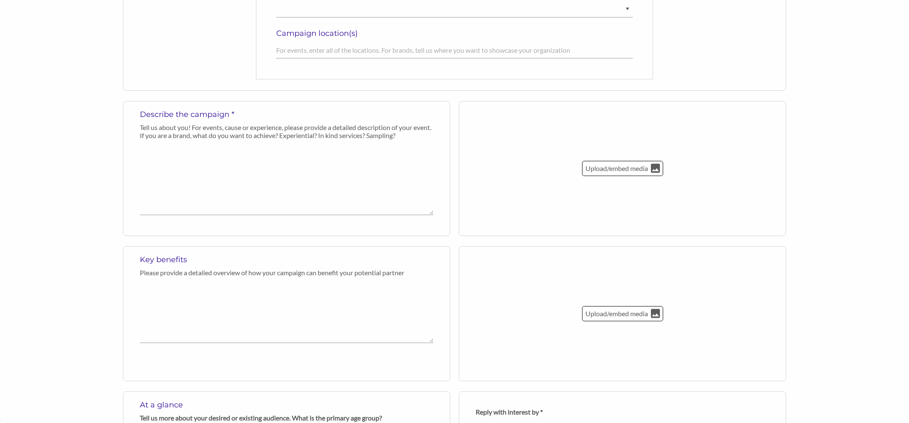
scroll to position [285, 0]
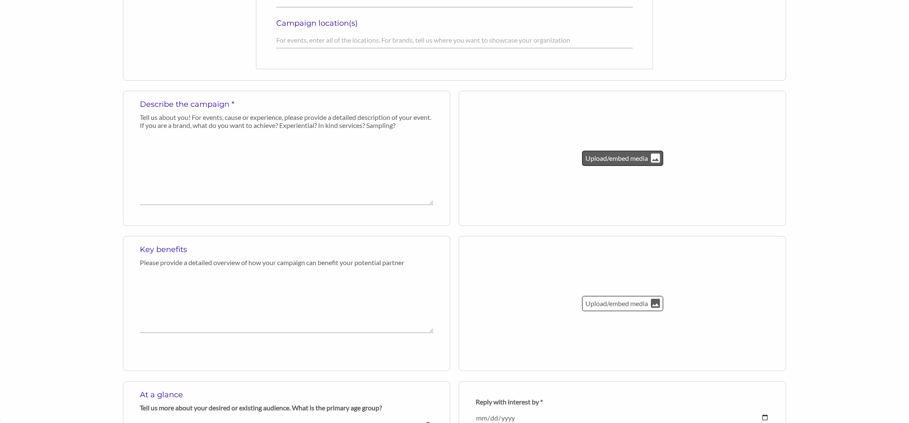
click at [608, 160] on p "Upload/embed media" at bounding box center [617, 158] width 64 height 11
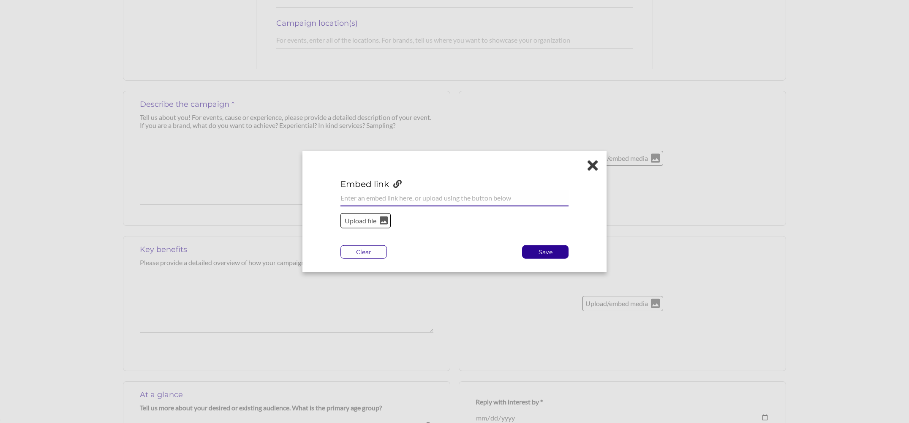
click at [439, 196] on input "url" at bounding box center [454, 198] width 228 height 16
click at [365, 222] on p "Upload file" at bounding box center [360, 220] width 34 height 11
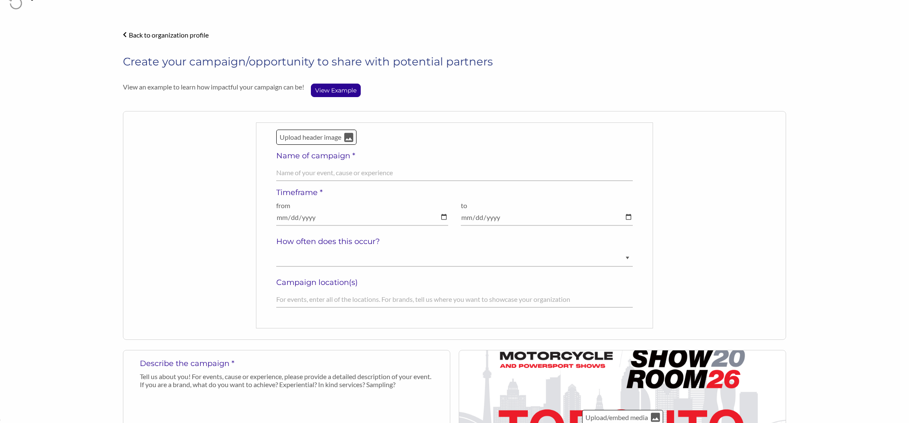
scroll to position [24, 0]
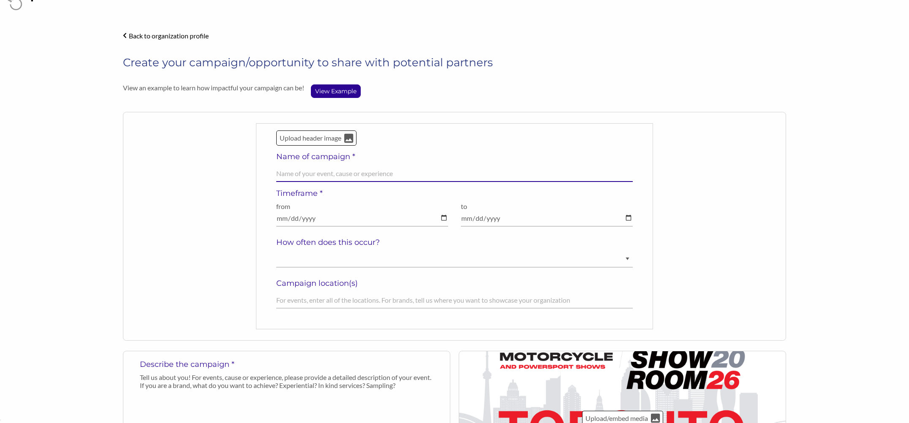
click at [368, 176] on input "text" at bounding box center [454, 174] width 357 height 16
click at [279, 174] on input "Motorcycle & Powersport Shows 2026 (Abbotsford, Calgary, Toronto, Montréal)" at bounding box center [454, 174] width 357 height 16
click at [277, 175] on input "Motorcycle & Powersport Shows 2026 (Abbotsford, Calgary, Toronto, Montréal)" at bounding box center [454, 174] width 357 height 16
type input "Toronto - Motorcycle & Powersport Shows 2026 (Abbotsford, Calgary, Toronto, Mon…"
type textarea "("
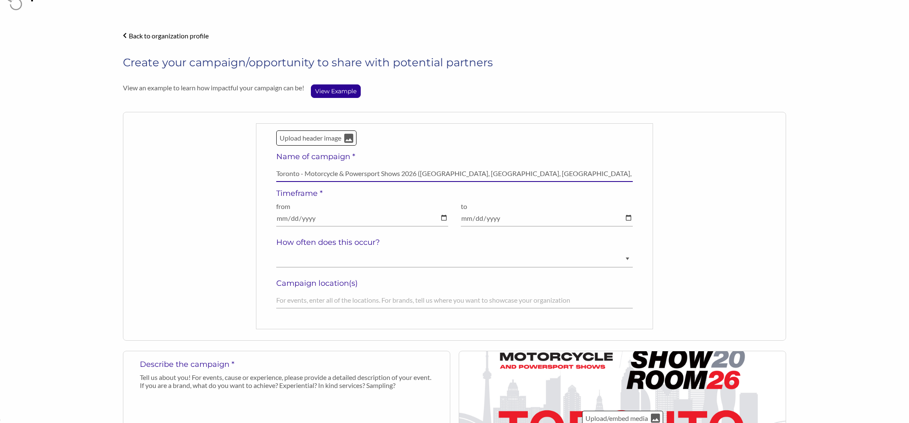
drag, startPoint x: 419, startPoint y: 175, endPoint x: 625, endPoint y: 183, distance: 205.4
click at [623, 183] on div "Upload header image Name of campaign * Toronto - Motorcycle & Powersport Shows …" at bounding box center [454, 226] width 357 height 192
type input "Toronto - Motorcycle & Powersport Shows 2026"
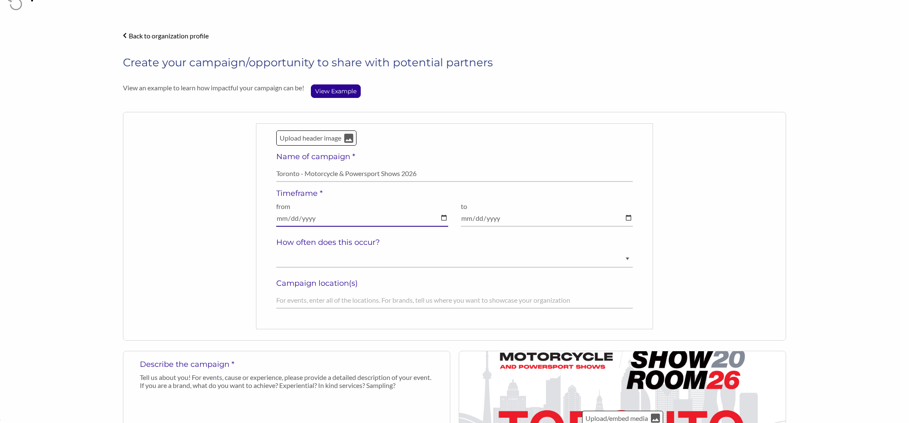
click at [443, 218] on input "date" at bounding box center [362, 218] width 172 height 16
type input "2026-02-20"
click at [629, 217] on input "date" at bounding box center [547, 218] width 172 height 16
type input "2026-02-22"
click at [388, 264] on select "Ongoing Annually Semi-Annually Monthly Weekly Once" at bounding box center [454, 259] width 357 height 16
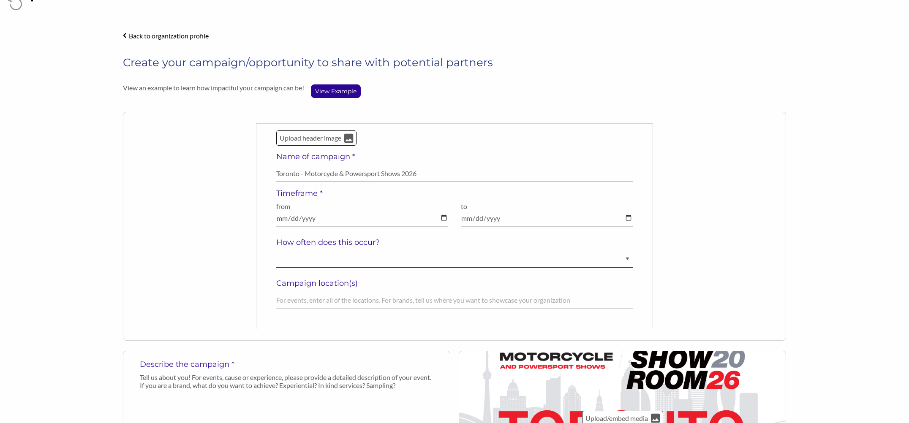
select select "Annually"
click at [276, 251] on select "Ongoing Annually Semi-Annually Monthly Weekly Once" at bounding box center [454, 259] width 357 height 16
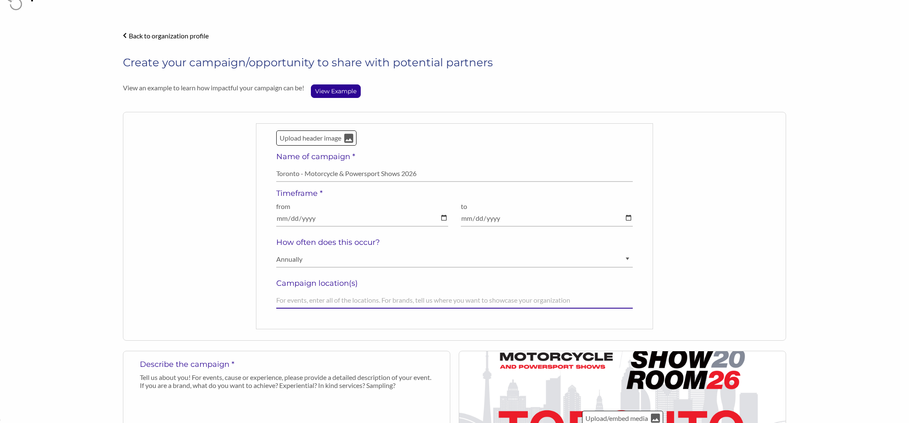
click at [332, 293] on input "text" at bounding box center [454, 300] width 357 height 16
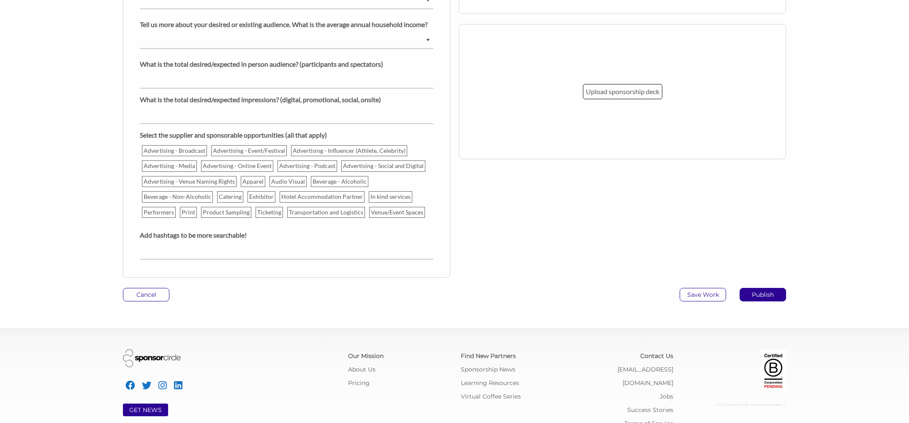
scroll to position [801, 0]
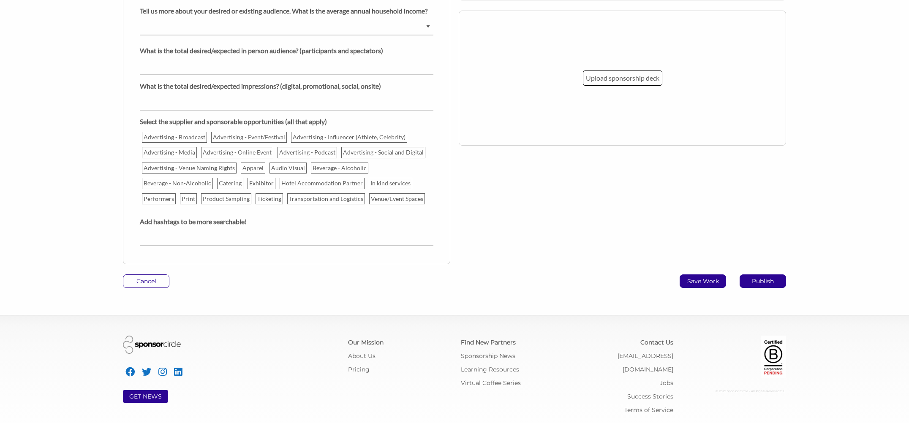
click at [707, 282] on p "Save Work" at bounding box center [703, 281] width 46 height 13
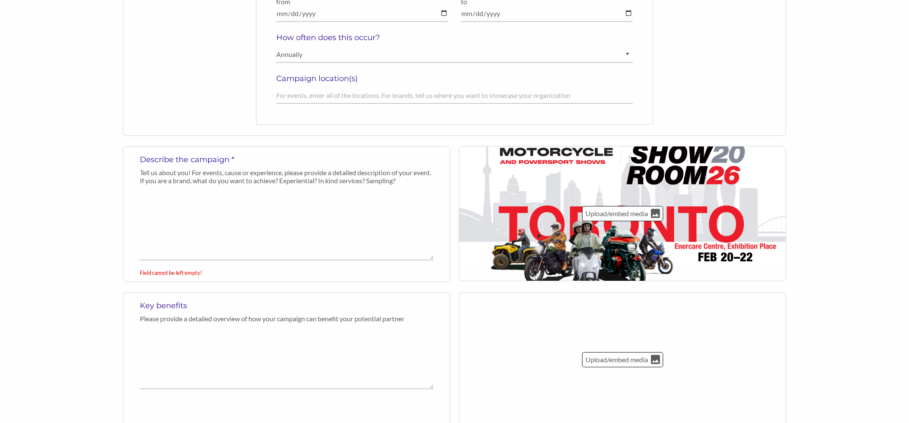
scroll to position [229, 0]
click at [263, 235] on textarea at bounding box center [287, 225] width 294 height 72
click at [241, 250] on textarea at bounding box center [287, 225] width 294 height 72
paste textarea "Moto Canada is the national association representing Canada’s motorcycle and po…"
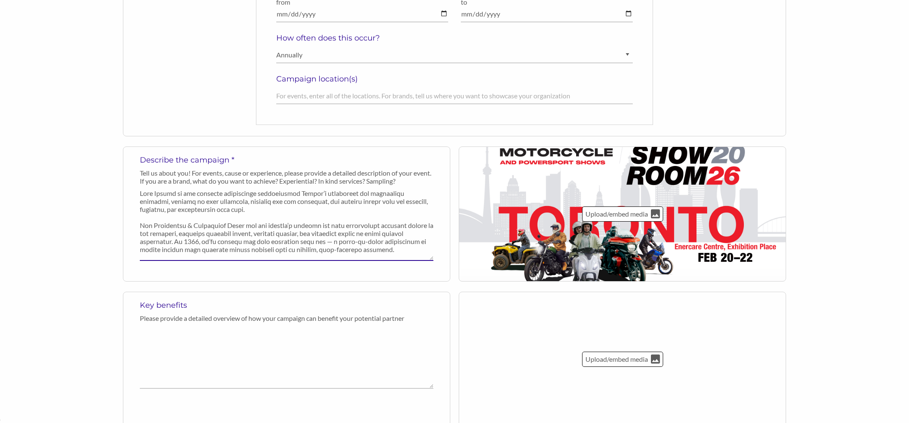
scroll to position [0, 0]
type textarea "Moto Canada is the national association representing Canada’s motorcycle and po…"
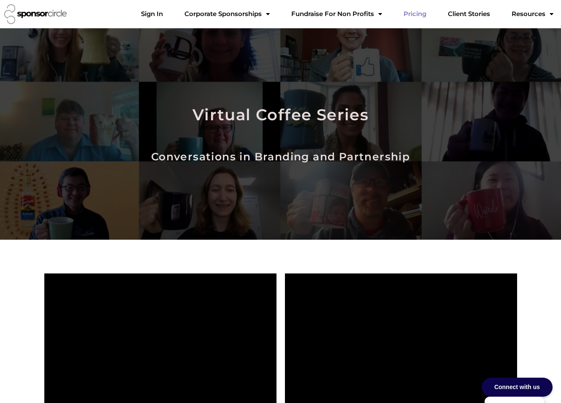
scroll to position [12369, 0]
click at [170, 14] on link "Sign In" at bounding box center [151, 13] width 35 height 17
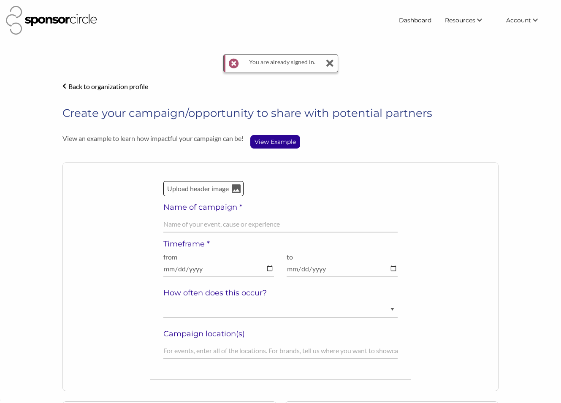
scroll to position [12370, 0]
click at [330, 67] on icon at bounding box center [330, 63] width 8 height 17
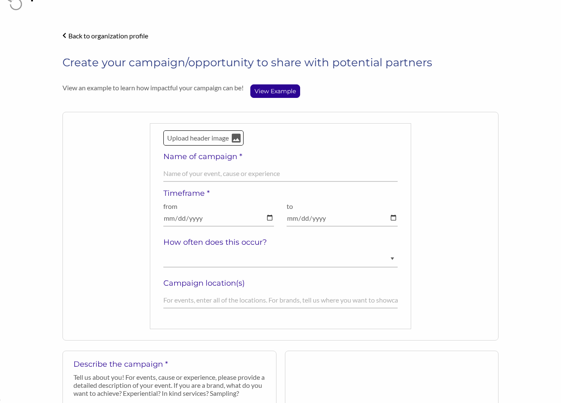
scroll to position [0, 0]
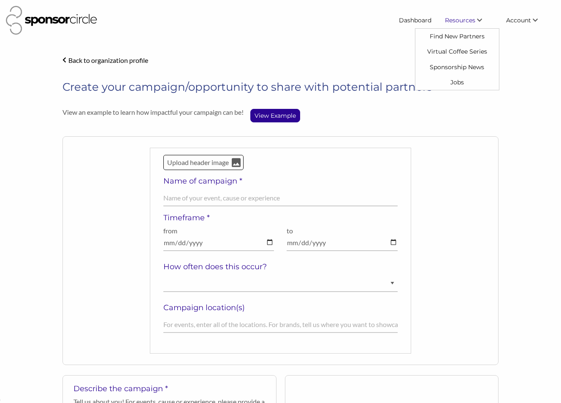
click at [452, 21] on span "Resources" at bounding box center [460, 20] width 30 height 8
click at [443, 34] on link "Find New Partners" at bounding box center [458, 36] width 84 height 15
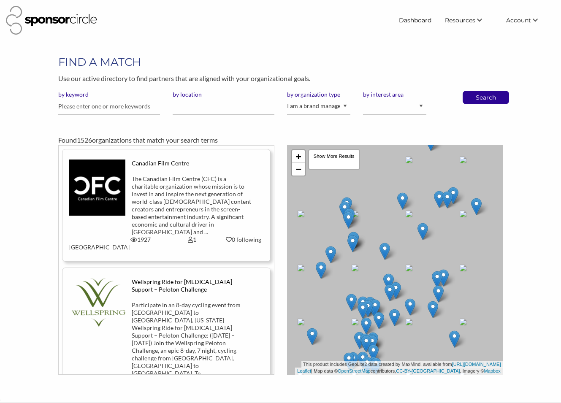
scroll to position [12370, 0]
click at [418, 22] on link "Dashboard" at bounding box center [415, 20] width 46 height 15
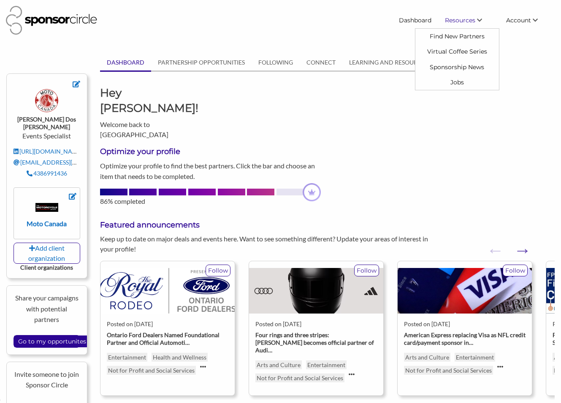
scroll to position [12370, 0]
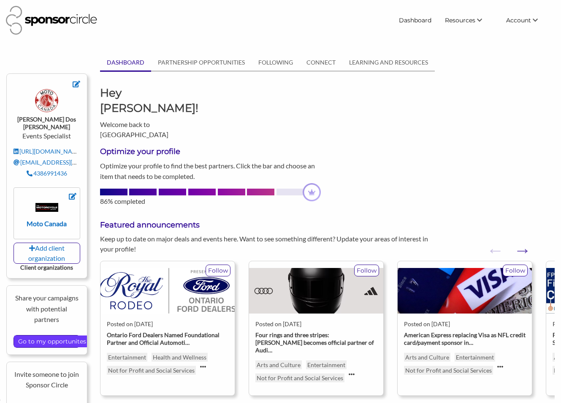
click at [63, 336] on input "Go to my opportunites" at bounding box center [52, 342] width 76 height 12
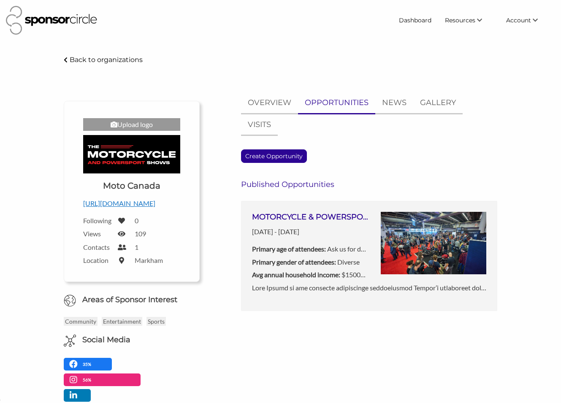
scroll to position [12370, 0]
click p "[DATE] - [DATE]"
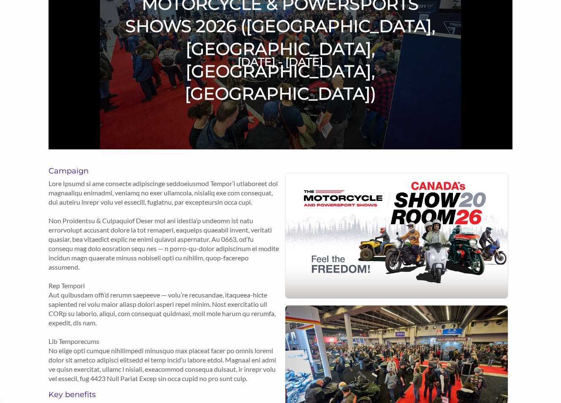
scroll to position [169, 0]
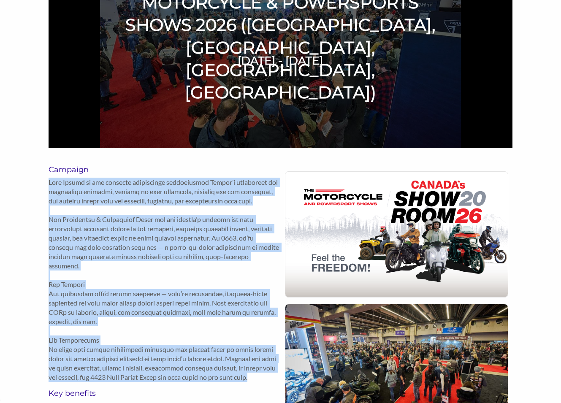
drag, startPoint x: 49, startPoint y: 182, endPoint x: 94, endPoint y: 377, distance: 200.7
type textarea "Moto Canada is the national association representing Canada’s motorcycle and po…"
click at [94, 377] on p at bounding box center [165, 280] width 232 height 204
copy p "Moto Canada is the national association representing Canada’s motorcycle and po…"
click at [125, 342] on p at bounding box center [165, 280] width 232 height 204
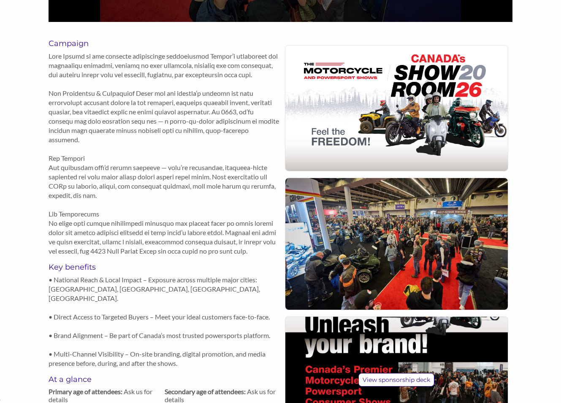
scroll to position [312, 0]
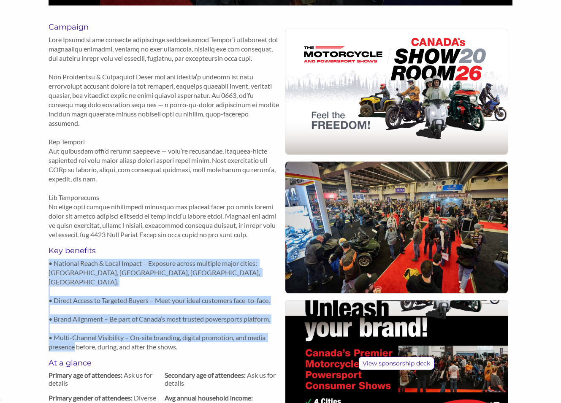
drag, startPoint x: 47, startPoint y: 261, endPoint x: 188, endPoint y: 339, distance: 160.4
click at [188, 339] on div "Campaign Key benefits • National Reach & Local Impact – Exposure across multipl…" at bounding box center [280, 337] width 477 height 638
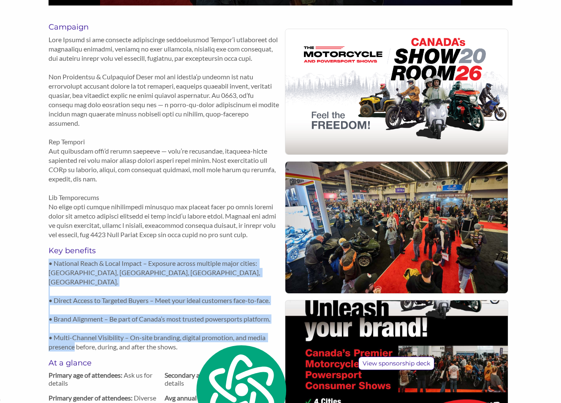
copy p "• National Reach & Local Impact – Exposure across multiple major cities: Vancou…"
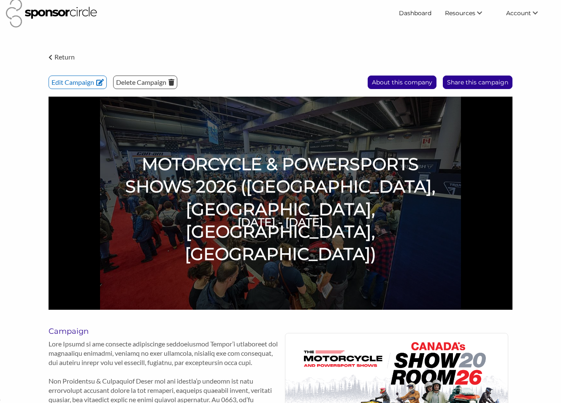
scroll to position [0, 0]
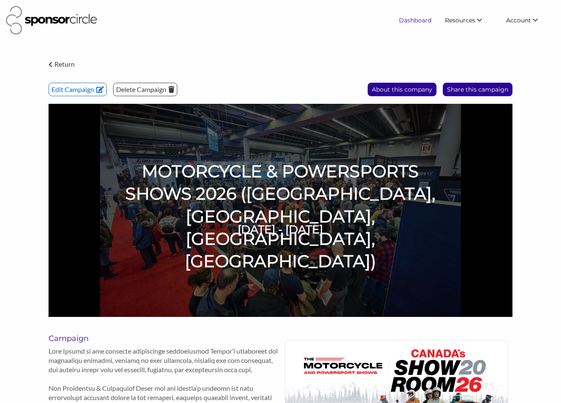
click at [421, 19] on link "Dashboard" at bounding box center [415, 20] width 46 height 15
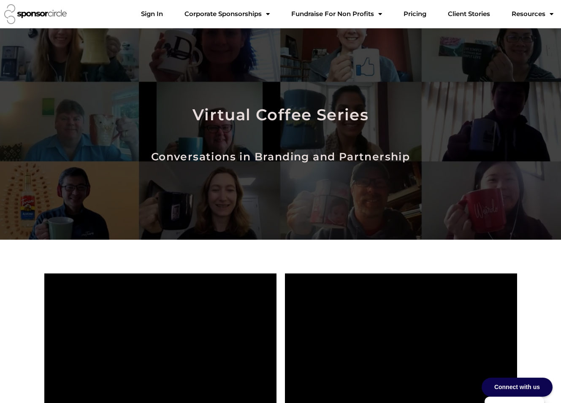
scroll to position [12395, 0]
click at [170, 16] on link "Sign In" at bounding box center [151, 13] width 35 height 17
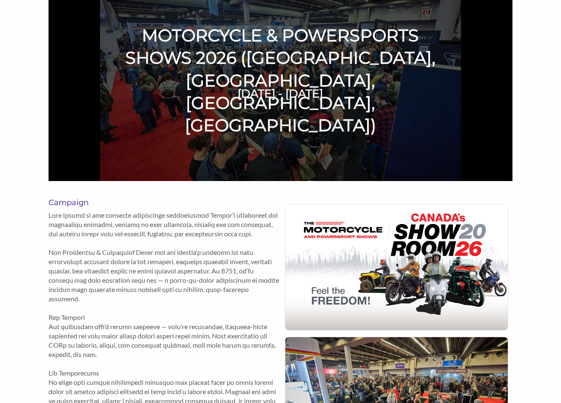
scroll to position [193, 0]
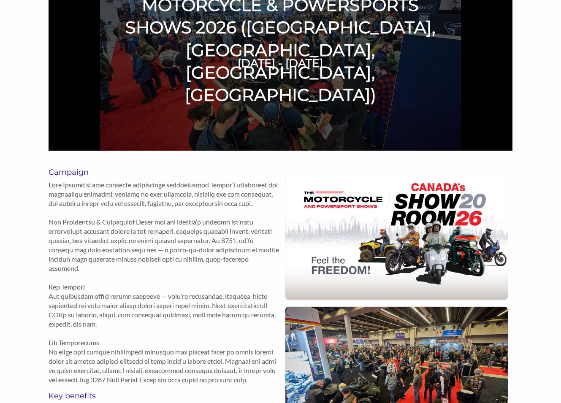
click at [442, 222] on img at bounding box center [396, 236] width 223 height 125
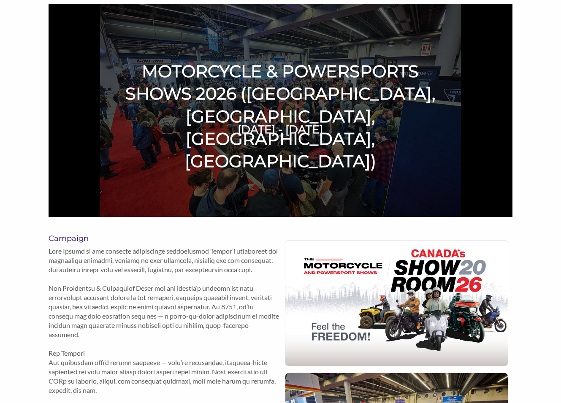
scroll to position [0, 0]
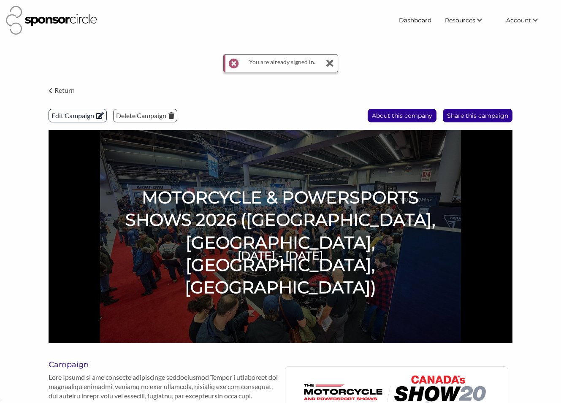
click at [81, 119] on p "Edit Campaign" at bounding box center [77, 115] width 57 height 13
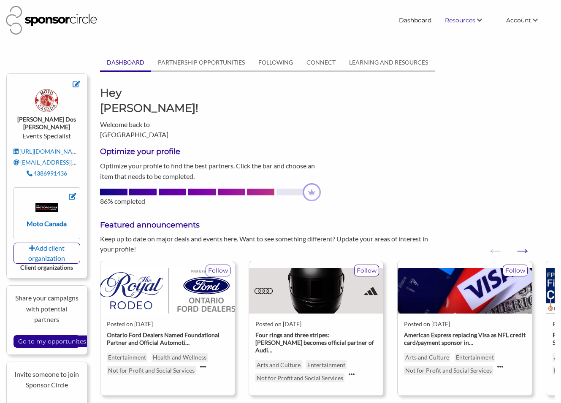
scroll to position [12370, 0]
click at [450, 35] on link "Find New Partners" at bounding box center [458, 36] width 84 height 15
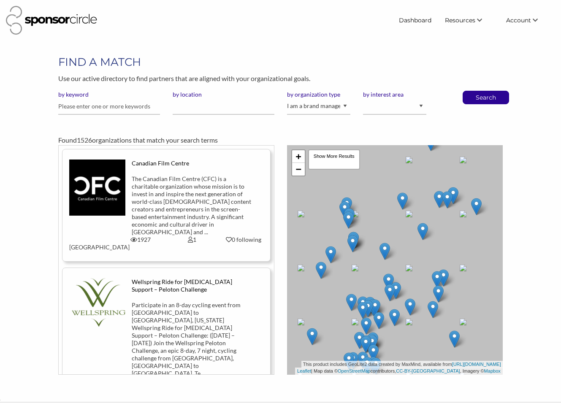
scroll to position [12370, 0]
click at [419, 17] on link "Dashboard" at bounding box center [415, 20] width 46 height 15
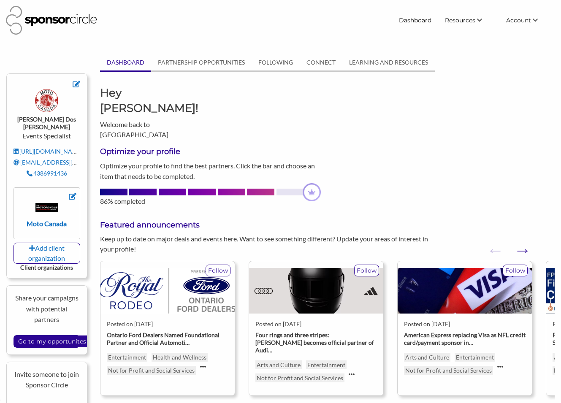
scroll to position [12370, 0]
click at [232, 65] on link "PARTNERSHIP OPPORTUNITIES" at bounding box center [201, 62] width 100 height 16
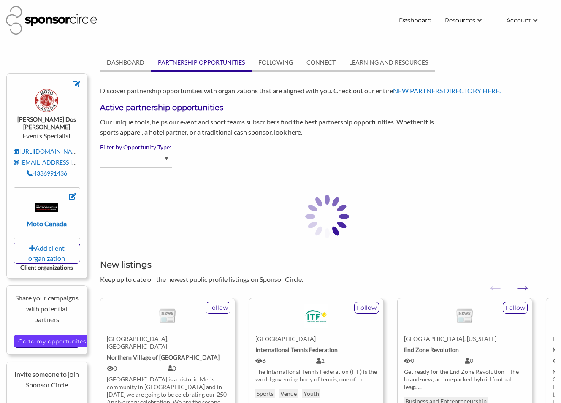
click at [72, 336] on input "Go to my opportunites" at bounding box center [52, 342] width 76 height 12
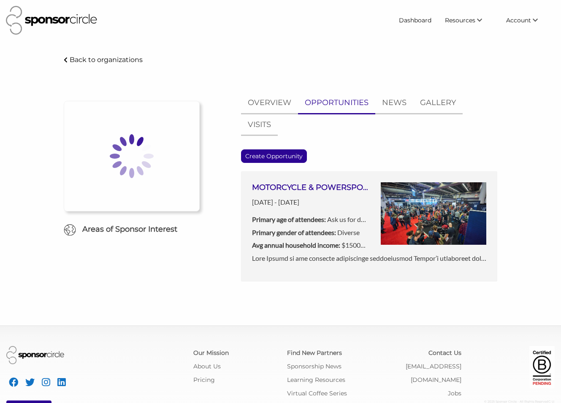
scroll to position [12370, 0]
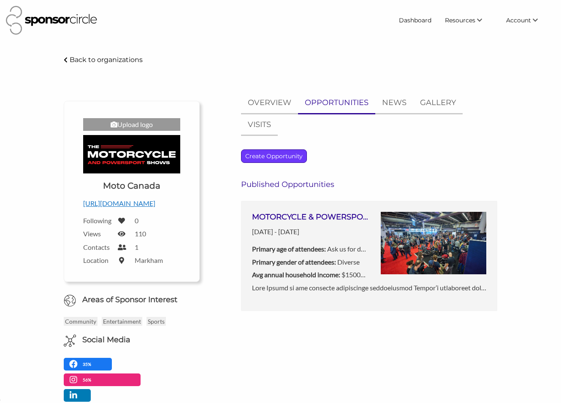
click at [276, 158] on p "Create Opportunity" at bounding box center [274, 156] width 65 height 13
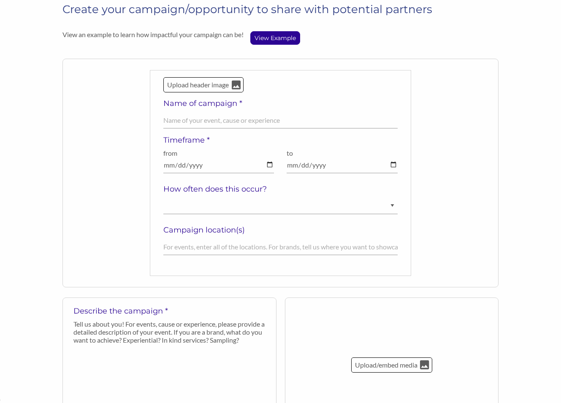
scroll to position [80, 0]
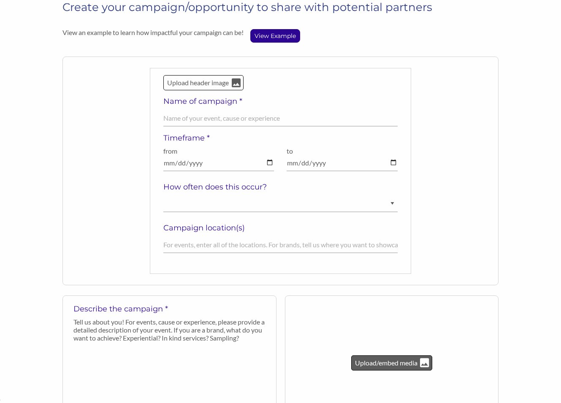
click at [381, 361] on p "Upload/embed media" at bounding box center [386, 363] width 64 height 11
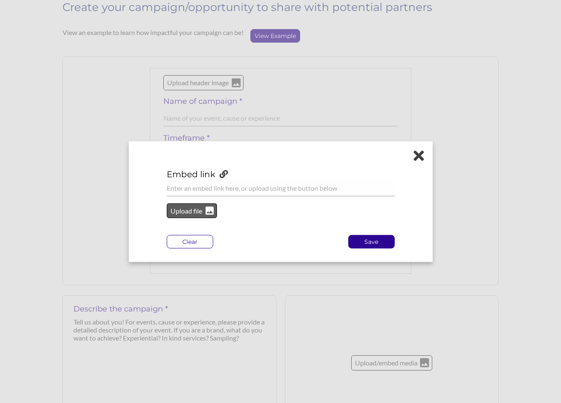
click at [196, 210] on p "Upload file" at bounding box center [187, 210] width 34 height 11
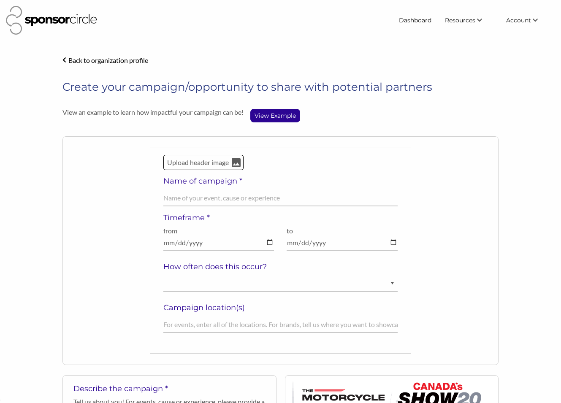
scroll to position [2, 0]
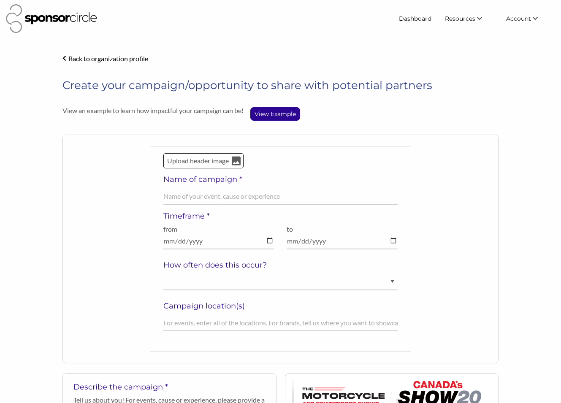
click at [455, 202] on div "Upload header image Name of campaign * Field cannot be left empty! Timeframe * …" at bounding box center [280, 249] width 436 height 229
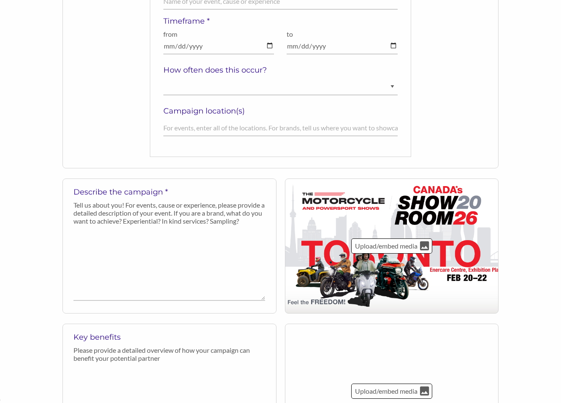
scroll to position [195, 0]
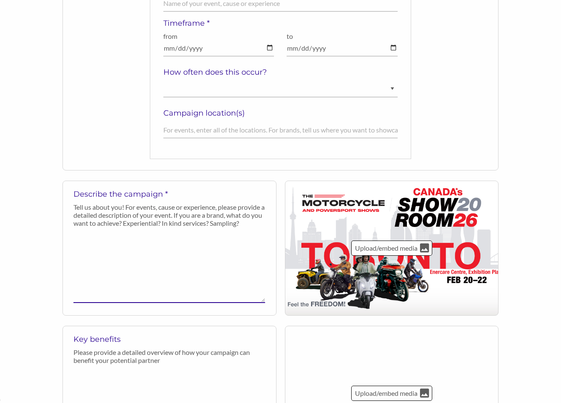
click at [92, 247] on textarea at bounding box center [169, 267] width 192 height 72
paste textarea "Moto Canada is the national association representing Canada’s motorcycle and po…"
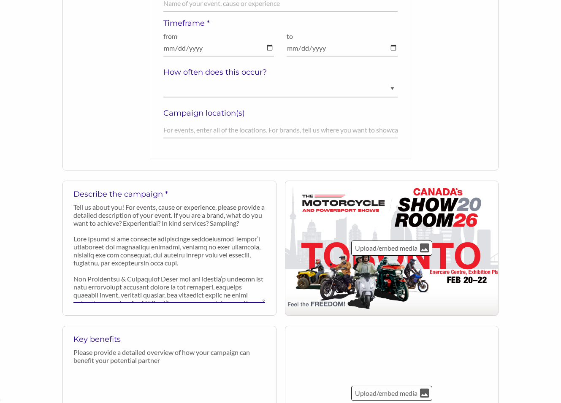
scroll to position [141, 0]
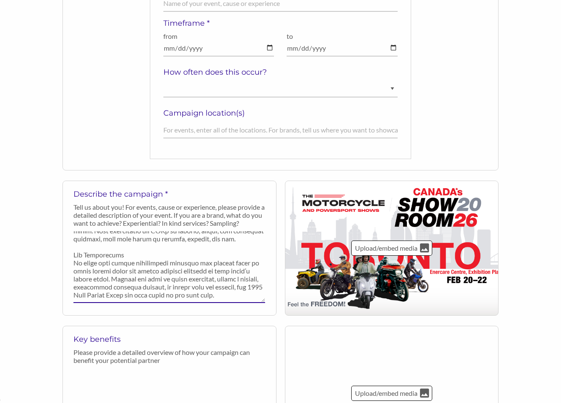
type textarea "Moto Canada is the national association representing Canada’s motorcycle and po…"
click at [101, 373] on textarea at bounding box center [169, 400] width 192 height 62
paste textarea "Local Impact in Toronto – Connect with riders and powersports enthusiasts at Ca…"
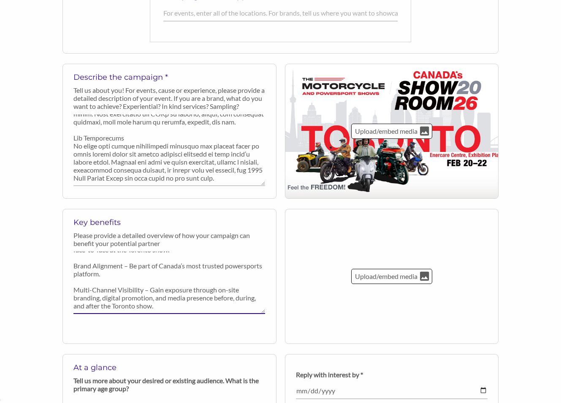
scroll to position [313, 0]
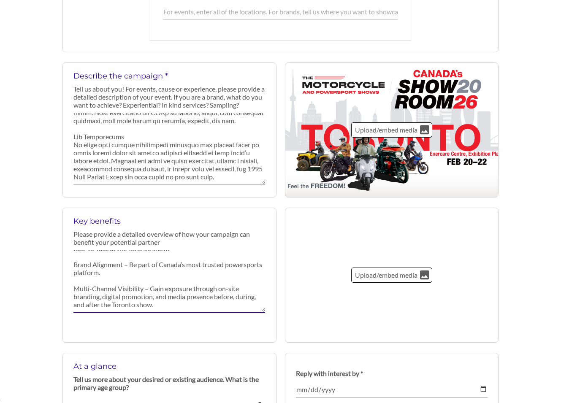
type textarea "Local Impact in Toronto – Connect with riders and powersports enthusiasts at Ca…"
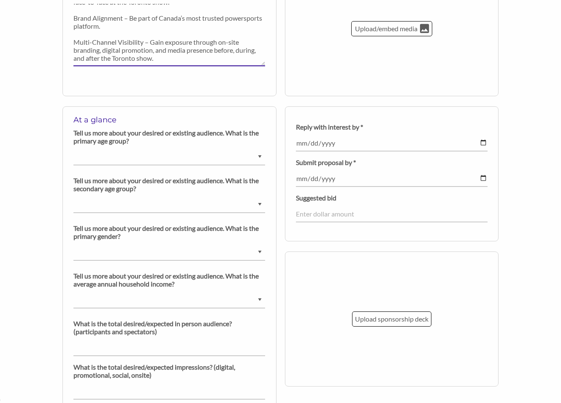
scroll to position [561, 0]
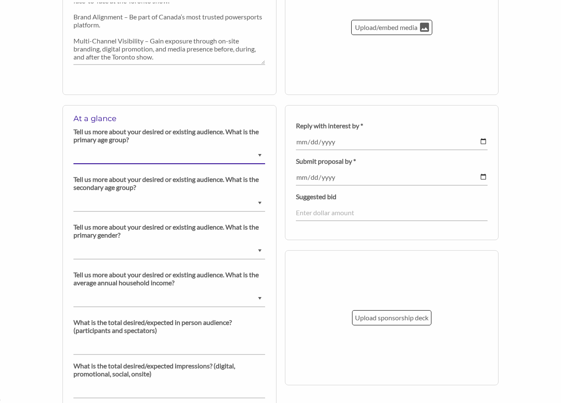
click at [121, 158] on select "Ask us for details Under 5 years old 6-9 years old 10-14 years old 15-18 years …" at bounding box center [169, 156] width 192 height 16
select select "Ask us for details"
click at [73, 148] on select "Ask us for details Under 5 years old 6-9 years old 10-14 years old 15-18 years …" at bounding box center [169, 156] width 192 height 16
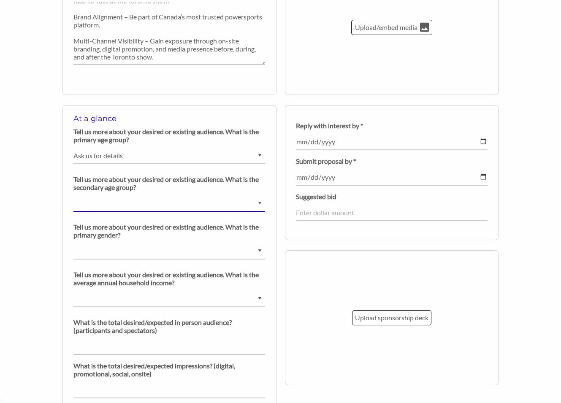
click at [133, 206] on select "Ask us for details Under 5 years old 6-9 years old 10-14 years old 15-18 years …" at bounding box center [169, 204] width 192 height 16
select select "Ask us for details"
click at [73, 196] on select "Ask us for details Under 5 years old 6-9 years old 10-14 years old 15-18 years …" at bounding box center [169, 204] width 192 height 16
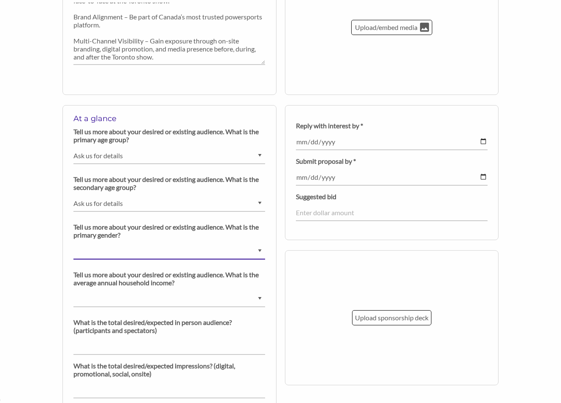
click at [125, 250] on select "Ask us for details Male Female Diverse" at bounding box center [169, 251] width 192 height 16
select select "Diverse"
click at [73, 243] on select "Ask us for details Male Female Diverse" at bounding box center [169, 251] width 192 height 16
click at [141, 294] on select "$0 - $25000 $25001 - $40000 $40001 - $65000 $65001 - $80000 $80001 - $100000 $1…" at bounding box center [169, 299] width 192 height 16
select select "$150000+"
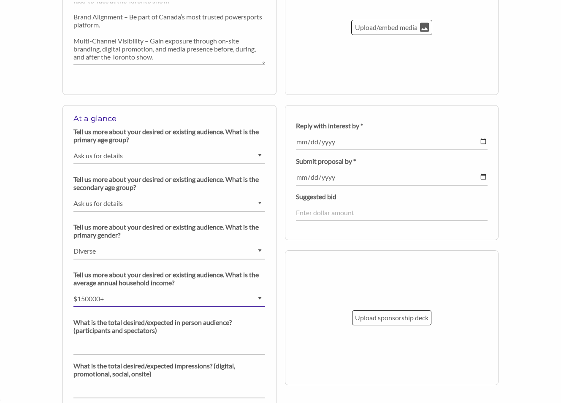
click at [73, 291] on select "$0 - $25000 $25001 - $40000 $40001 - $65000 $65001 - $80000 $80001 - $100000 $1…" at bounding box center [169, 299] width 192 height 16
click at [116, 297] on select "$0 - $25000 $25001 - $40000 $40001 - $65000 $65001 - $80000 $80001 - $100000 $1…" at bounding box center [169, 298] width 192 height 16
click at [73, 290] on select "$0 - $25000 $25001 - $40000 $40001 - $65000 $65001 - $80000 $80001 - $100000 $1…" at bounding box center [169, 298] width 192 height 16
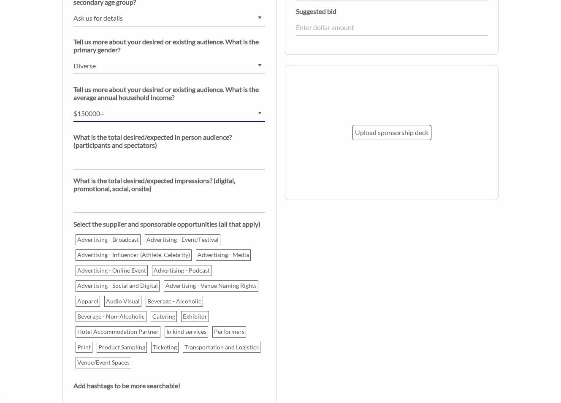
scroll to position [749, 0]
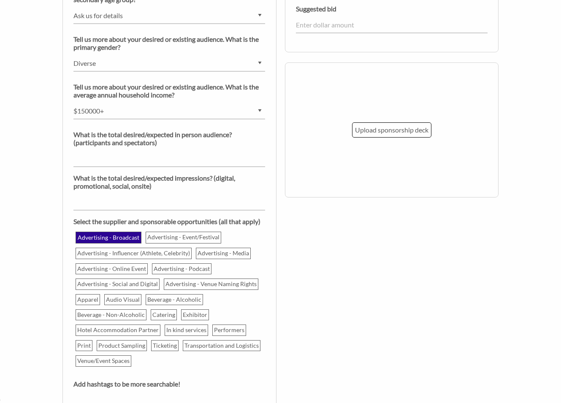
click at [119, 238] on p "Advertising - Broadcast" at bounding box center [108, 238] width 64 height 10
click at [0, 0] on input "Advertising - Broadcast" at bounding box center [0, 0] width 0 height 0
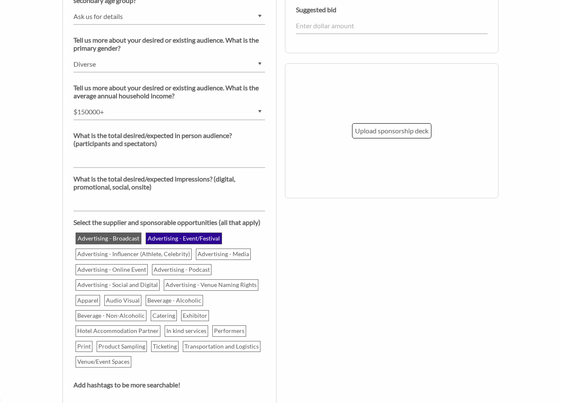
click at [170, 241] on p "Advertising - Event/Festival" at bounding box center [184, 239] width 75 height 10
click at [0, 0] on input "Advertising - Event/Festival" at bounding box center [0, 0] width 0 height 0
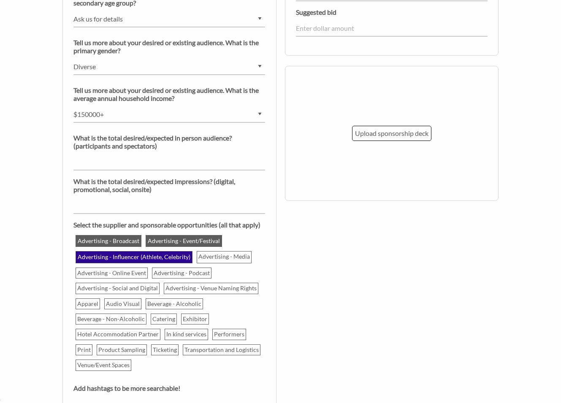
click at [106, 255] on p "Advertising - Influencer (Athlete, Celebrity)" at bounding box center [133, 257] width 115 height 10
click at [0, 0] on input "Advertising - Influencer (Athlete, Celebrity)" at bounding box center [0, 0] width 0 height 0
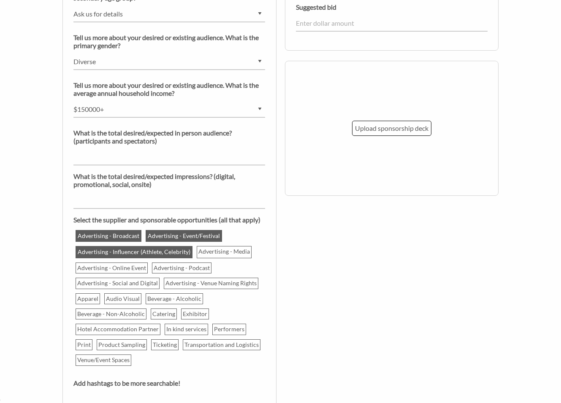
drag, startPoint x: 206, startPoint y: 253, endPoint x: 185, endPoint y: 253, distance: 21.5
click at [206, 253] on p "Advertising - Media" at bounding box center [224, 252] width 54 height 10
click at [0, 0] on input "Advertising - Media" at bounding box center [0, 0] width 0 height 0
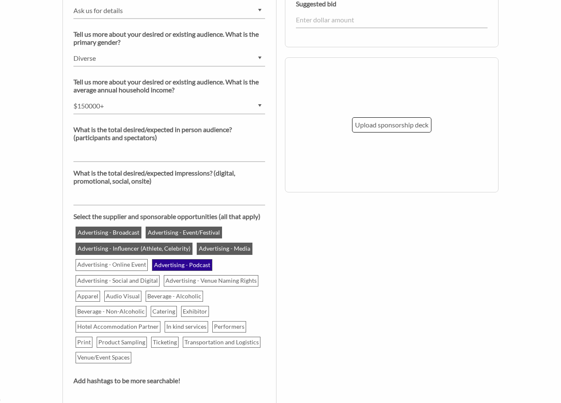
drag, startPoint x: 111, startPoint y: 266, endPoint x: 156, endPoint y: 269, distance: 45.3
click at [111, 266] on p "Advertising - Online Event" at bounding box center [111, 265] width 71 height 10
click at [0, 0] on input "Advertising - Online Event" at bounding box center [0, 0] width 0 height 0
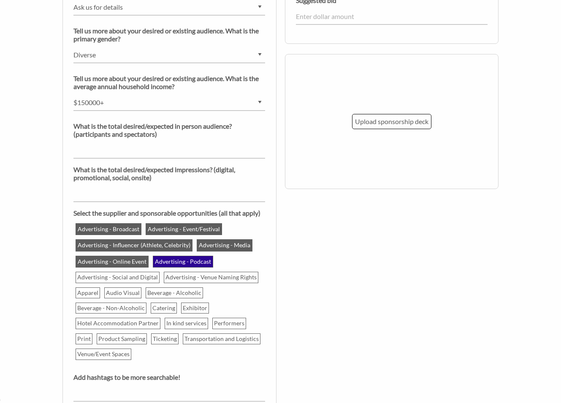
click at [190, 269] on div "Advertising - Broadcast Advertising - Event/Festival Advertising - Influencer (…" at bounding box center [169, 291] width 204 height 141
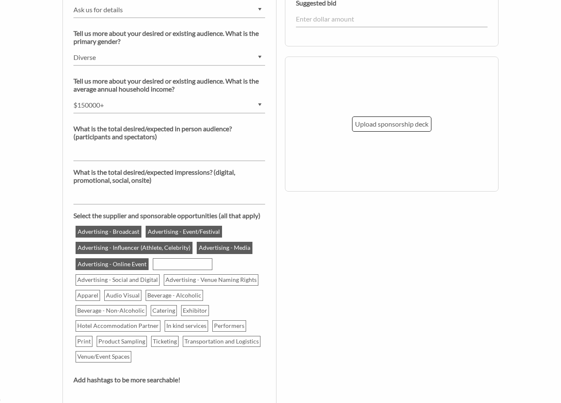
scroll to position [754, 0]
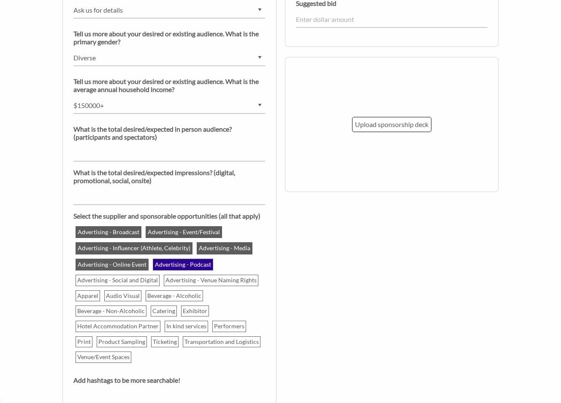
click at [176, 268] on div "Advertising - Broadcast Advertising - Event/Festival Advertising - Influencer (…" at bounding box center [169, 294] width 204 height 141
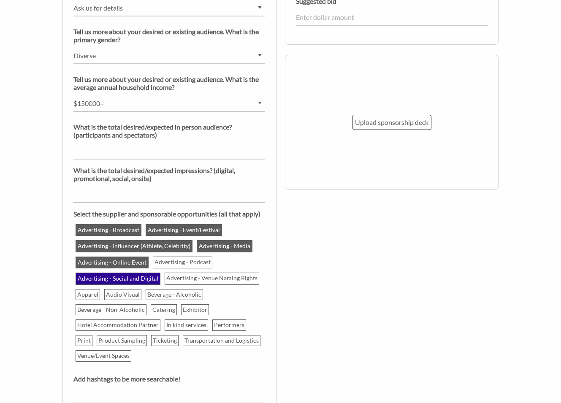
click at [123, 280] on p "Advertising - Social and Digital" at bounding box center [117, 279] width 83 height 10
click at [0, 0] on input "Advertising - Social and Digital" at bounding box center [0, 0] width 0 height 0
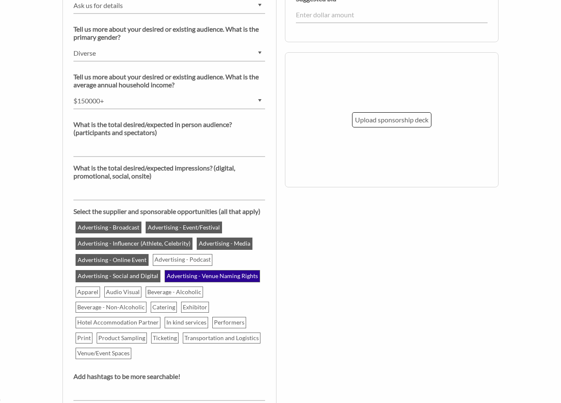
click at [189, 281] on div "Advertising - Venue Naming Rights" at bounding box center [212, 276] width 95 height 11
click at [0, 0] on input "Advertising - Venue Naming Rights" at bounding box center [0, 0] width 0 height 0
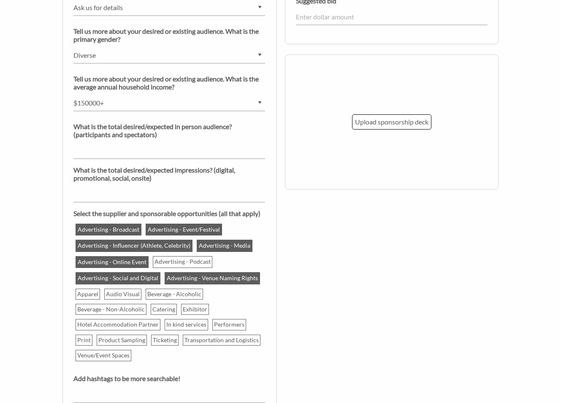
click at [190, 280] on p "Advertising - Venue Naming Rights" at bounding box center [213, 278] width 94 height 10
click at [0, 0] on input "Advertising - Venue Naming Rights" at bounding box center [0, 0] width 0 height 0
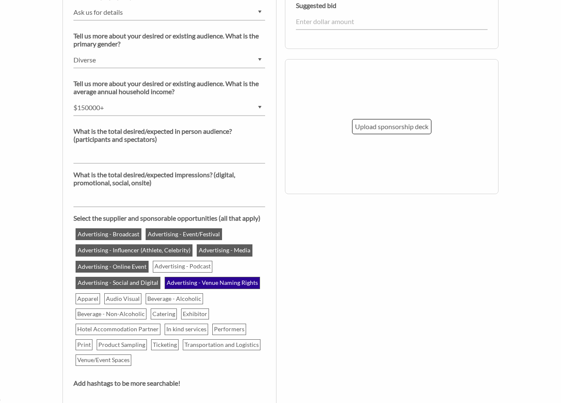
scroll to position [752, 0]
click at [89, 296] on p "Apparel" at bounding box center [88, 300] width 24 height 10
click at [0, 0] on input "Apparel" at bounding box center [0, 0] width 0 height 0
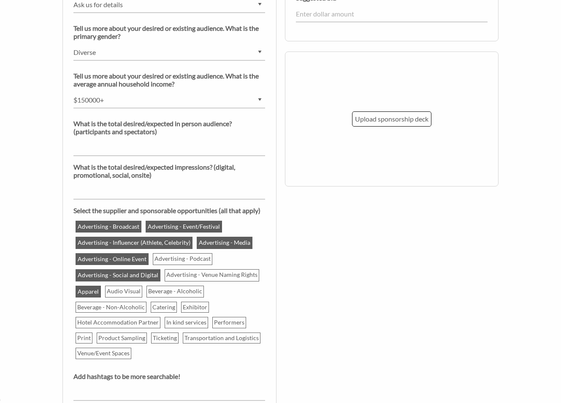
click at [118, 297] on div "Advertising - Broadcast Advertising - Event/Festival Advertising - Influencer (…" at bounding box center [169, 290] width 204 height 143
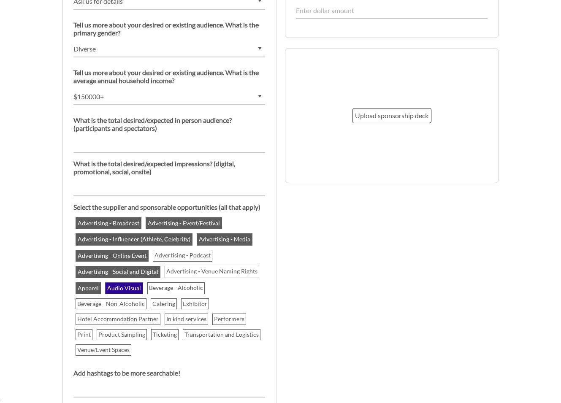
click at [130, 290] on p "Audio Visual" at bounding box center [124, 288] width 36 height 10
click at [0, 0] on input "Audio Visual" at bounding box center [0, 0] width 0 height 0
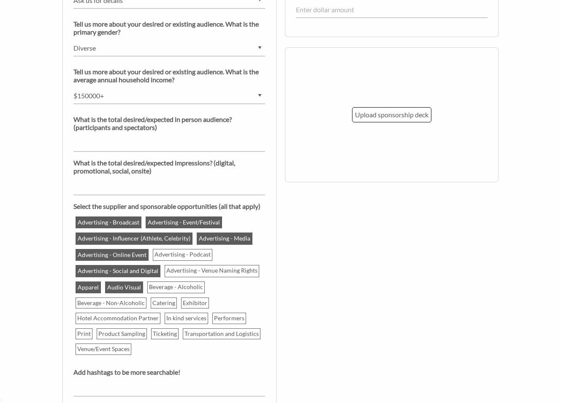
click at [165, 258] on p "Advertising - Podcast" at bounding box center [182, 255] width 59 height 10
click at [0, 0] on input "Advertising - Podcast" at bounding box center [0, 0] width 0 height 0
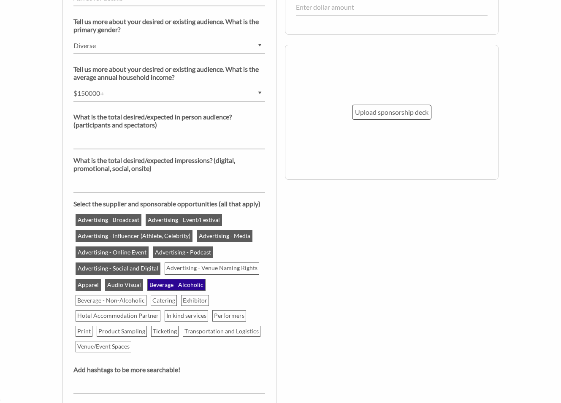
click at [164, 288] on p "Beverage - Alcoholic" at bounding box center [176, 285] width 57 height 10
click at [0, 0] on input "Beverage - Alcoholic" at bounding box center [0, 0] width 0 height 0
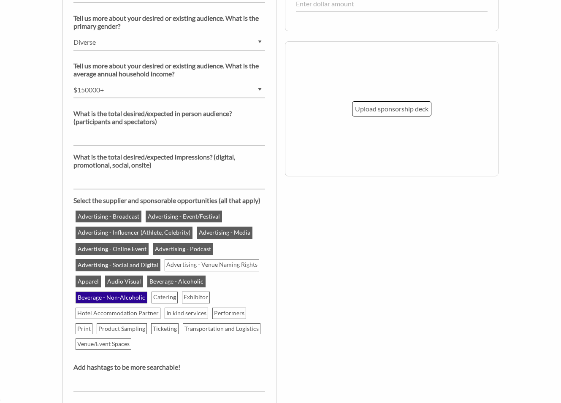
click at [94, 300] on p "Beverage - Non-Alcoholic" at bounding box center [111, 298] width 70 height 10
click at [0, 0] on input "Beverage - Non-Alcoholic" at bounding box center [0, 0] width 0 height 0
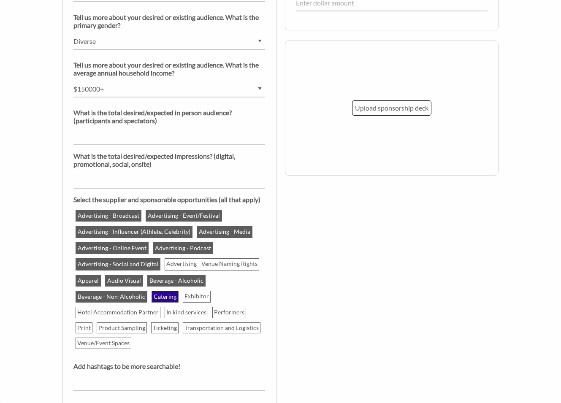
drag, startPoint x: 152, startPoint y: 298, endPoint x: 166, endPoint y: 298, distance: 13.5
click at [152, 298] on p "Catering" at bounding box center [164, 297] width 25 height 10
click at [0, 0] on input "Catering" at bounding box center [0, 0] width 0 height 0
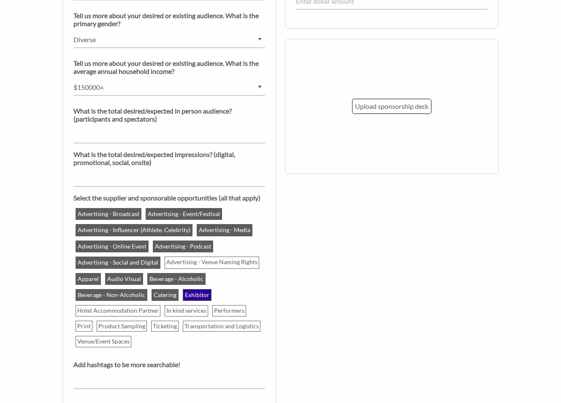
click at [195, 298] on p "Exhibitor" at bounding box center [197, 295] width 27 height 10
click at [0, 0] on input "Exhibitor" at bounding box center [0, 0] width 0 height 0
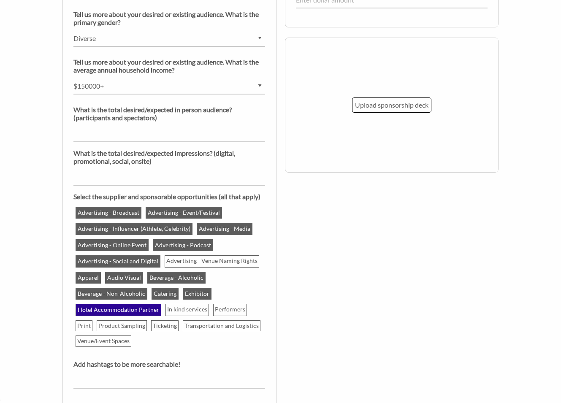
click at [100, 307] on p "Hotel Accommodation Partner" at bounding box center [118, 310] width 84 height 10
click at [0, 0] on input "Hotel Accommodation Partner" at bounding box center [0, 0] width 0 height 0
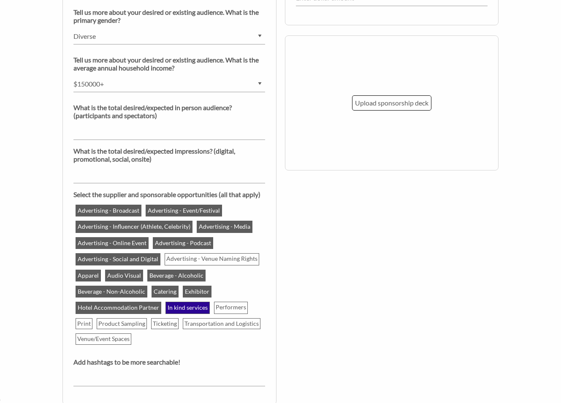
click at [181, 308] on p "In kind services" at bounding box center [187, 308] width 43 height 10
click at [0, 0] on input "In kind services" at bounding box center [0, 0] width 0 height 0
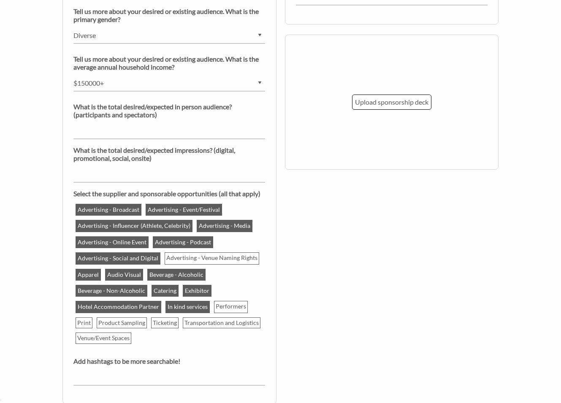
drag, startPoint x: 225, startPoint y: 308, endPoint x: 153, endPoint y: 313, distance: 72.4
click at [225, 308] on p "Performers" at bounding box center [231, 306] width 33 height 10
click at [0, 0] on input "Performers" at bounding box center [0, 0] width 0 height 0
click at [84, 321] on p "Print" at bounding box center [84, 323] width 16 height 10
click at [0, 0] on input "Print" at bounding box center [0, 0] width 0 height 0
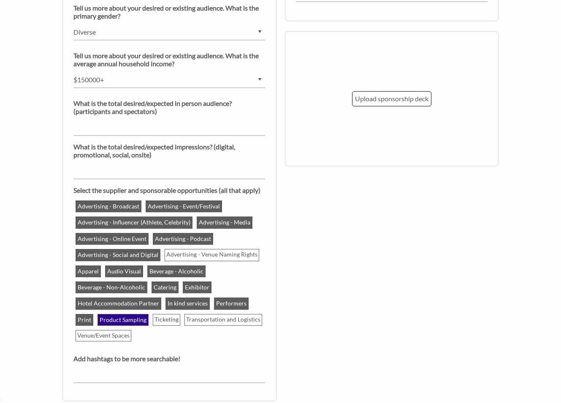
drag, startPoint x: 117, startPoint y: 320, endPoint x: 137, endPoint y: 322, distance: 19.9
click at [117, 320] on p "Product Sampling" at bounding box center [122, 320] width 49 height 10
click at [0, 0] on input "Product Sampling" at bounding box center [0, 0] width 0 height 0
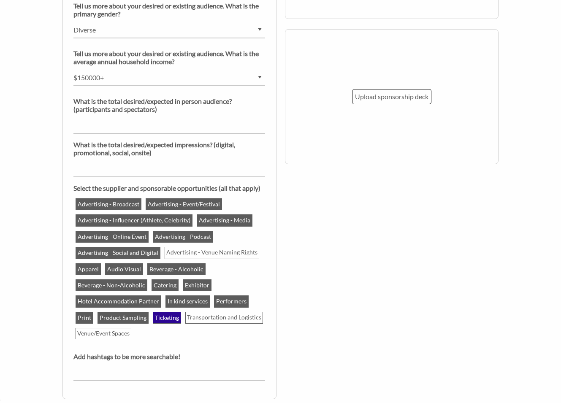
click at [166, 319] on p "Ticketing" at bounding box center [167, 318] width 27 height 10
click at [0, 0] on input "Ticketing" at bounding box center [0, 0] width 0 height 0
drag, startPoint x: 212, startPoint y: 319, endPoint x: 148, endPoint y: 326, distance: 64.1
click at [211, 319] on p "Transportation and Logistics" at bounding box center [224, 317] width 77 height 10
click at [0, 0] on input "Transportation and Logistics" at bounding box center [0, 0] width 0 height 0
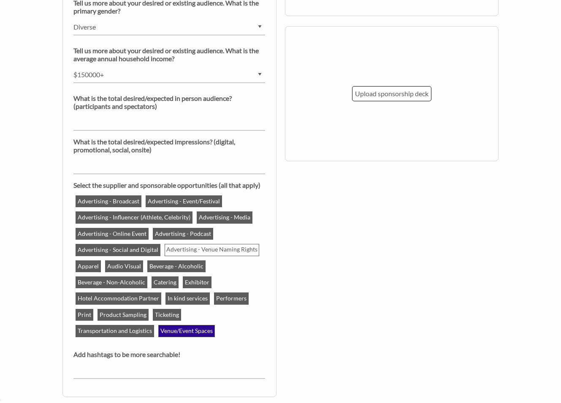
click at [159, 330] on p "Venue/Event Spaces" at bounding box center [186, 331] width 55 height 10
click at [0, 0] on input "Venue/Event Spaces" at bounding box center [0, 0] width 0 height 0
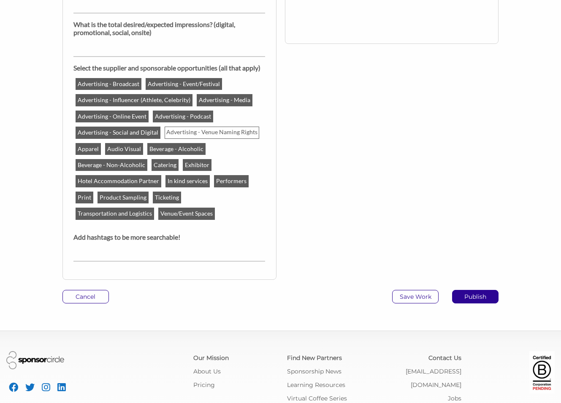
scroll to position [907, 0]
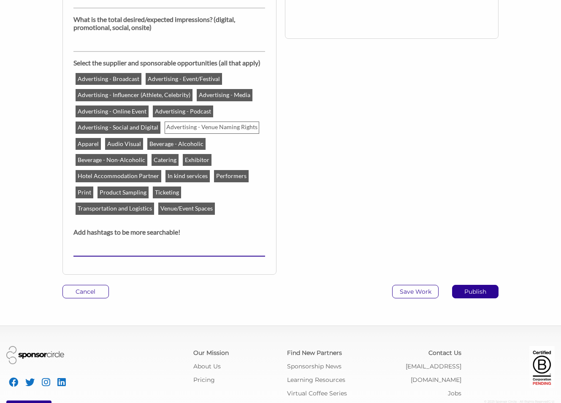
click at [125, 247] on input "text" at bounding box center [169, 248] width 192 height 16
type input "Motorcycle"
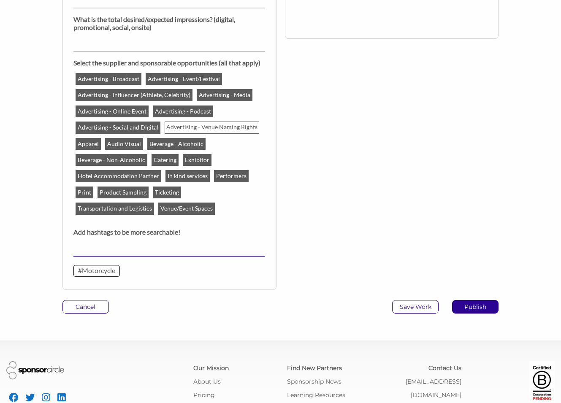
click at [114, 251] on input "text" at bounding box center [169, 248] width 192 height 16
type input "Moto Canada"
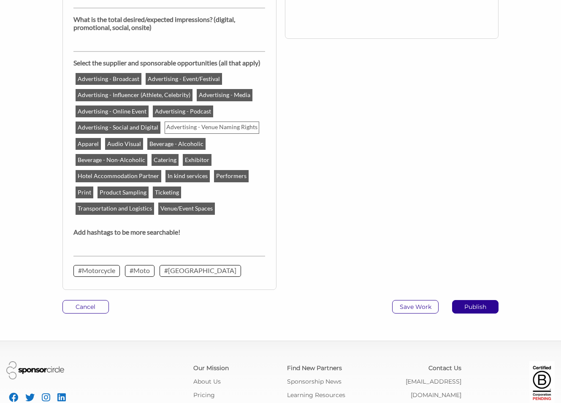
click at [155, 259] on div "At a glance Tell us more about your desired or existing audience. What is the p…" at bounding box center [169, 24] width 192 height 522
click at [128, 248] on input "text" at bounding box center [169, 248] width 192 height 16
click at [174, 270] on p "#Canada" at bounding box center [200, 270] width 72 height 8
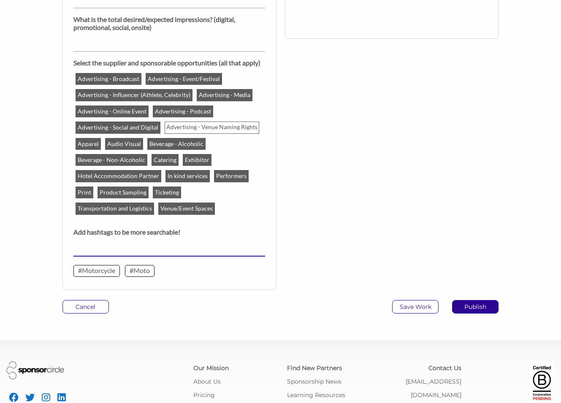
click at [138, 250] on input "text" at bounding box center [169, 248] width 192 height 16
type input "Powersport"
click at [160, 273] on ul "#Motorcycle #Moto #Powersport" at bounding box center [169, 270] width 192 height 15
click at [110, 254] on input "text" at bounding box center [169, 248] width 192 height 16
type input "ATV"
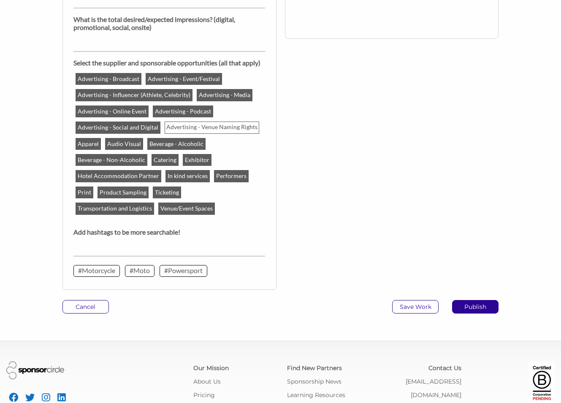
click at [220, 267] on ul "#Motorcycle #Moto #Powersport" at bounding box center [169, 270] width 192 height 15
click at [117, 253] on input "text" at bounding box center [169, 248] width 192 height 16
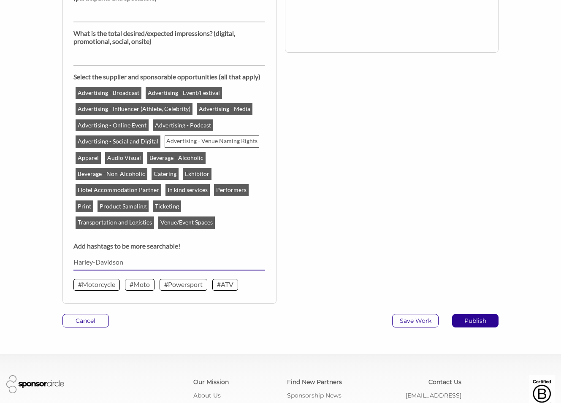
scroll to position [874, 0]
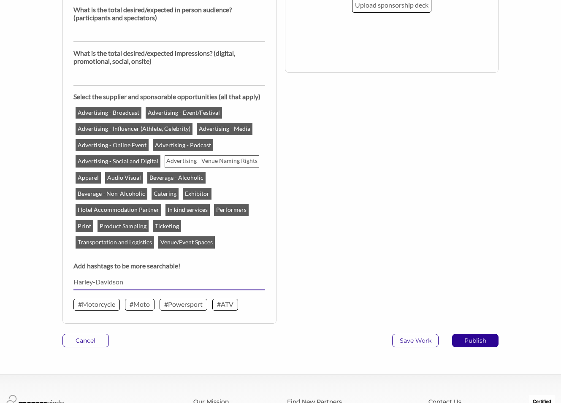
type input "Harley-Davidson"
click at [139, 331] on div "At a glance Tell us more about your desired or existing audience. What is the p…" at bounding box center [168, 63] width 225 height 542
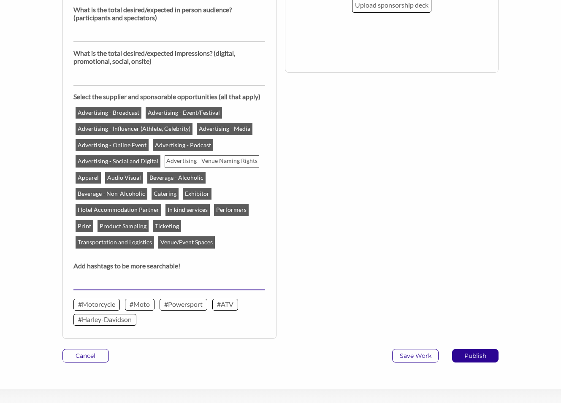
click at [116, 286] on input "text" at bounding box center [169, 282] width 192 height 16
type input "Yamaha"
click at [159, 319] on ul "#Motorcycle #Moto #Powersport #ATV #Harley-Davidson" at bounding box center [169, 312] width 192 height 31
click at [120, 289] on input "text" at bounding box center [169, 282] width 192 height 16
type input "Honda"
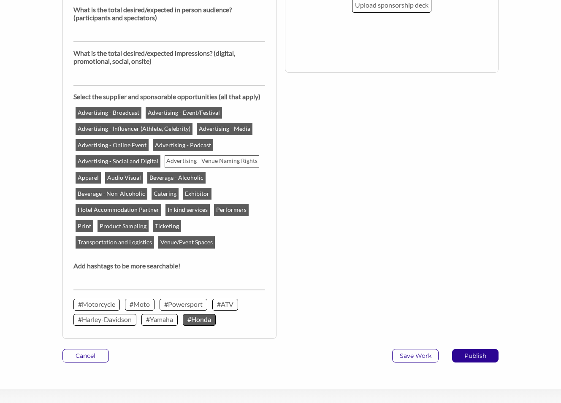
drag, startPoint x: 198, startPoint y: 320, endPoint x: 192, endPoint y: 319, distance: 6.0
click at [198, 320] on ul "#Motorcycle #Moto #Powersport #ATV #Harley-Davidson #Yamaha #Honda" at bounding box center [169, 312] width 192 height 31
click at [116, 282] on input "text" at bounding box center [169, 282] width 192 height 16
type input "Polaris"
click at [230, 316] on ul "#Motorcycle #Moto #Powersport #ATV #Harley-Davidson #Yamaha #Honda" at bounding box center [169, 312] width 192 height 31
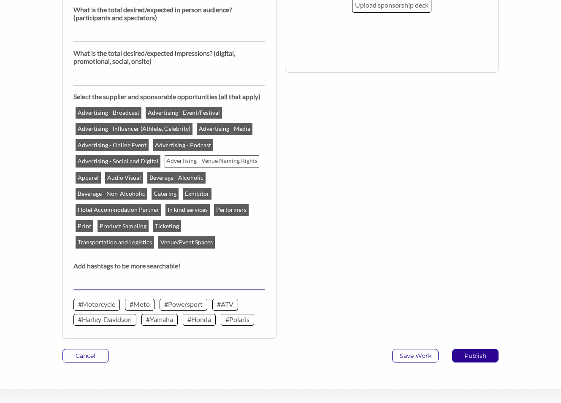
click at [102, 280] on input "text" at bounding box center [169, 282] width 192 height 16
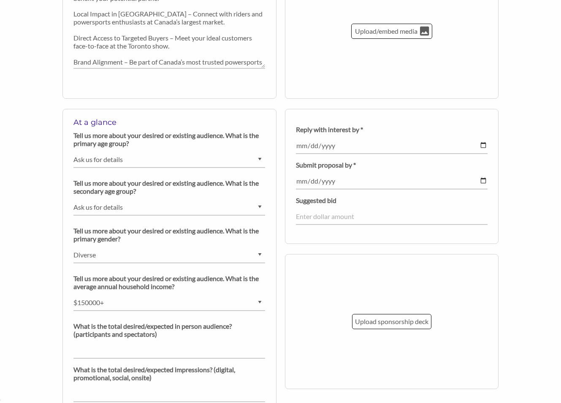
scroll to position [557, 0]
click at [337, 148] on input "date" at bounding box center [392, 146] width 192 height 16
click at [389, 321] on p "Upload sponsorship deck" at bounding box center [391, 322] width 73 height 11
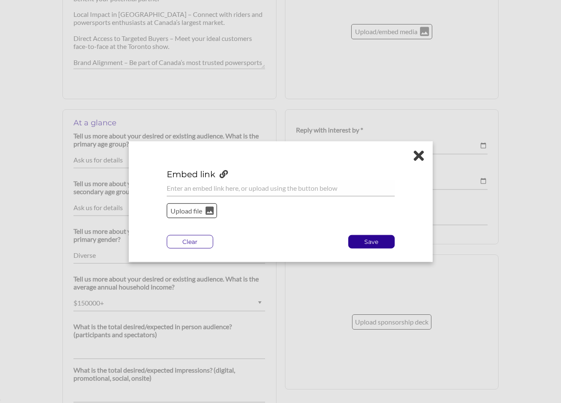
click at [198, 212] on p "Upload file" at bounding box center [187, 210] width 34 height 11
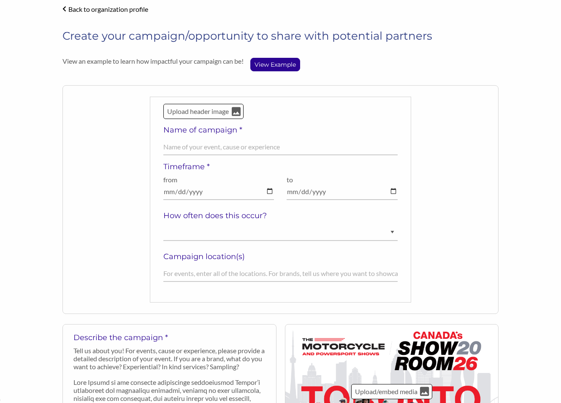
scroll to position [29, 0]
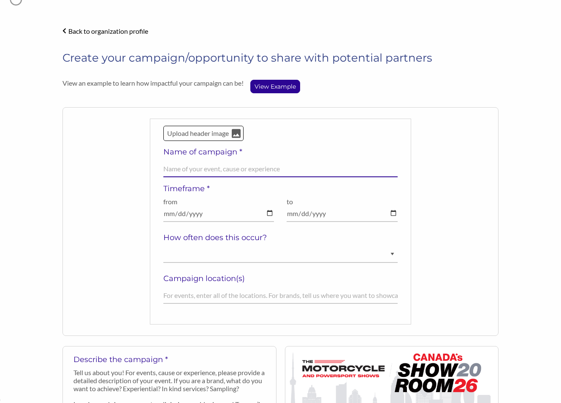
click at [199, 169] on input "text" at bounding box center [280, 169] width 234 height 16
paste input "MOTORCYCLE & POWERSPORTS SHOWS 2026"
click at [166, 171] on input "MOTORCYCLE & POWERSPORTS SHOWS 2026" at bounding box center [280, 169] width 234 height 16
type input "Toronto MOTORCYCLE & POWERSPORTS SHOWS 2026"
type textarea "o"
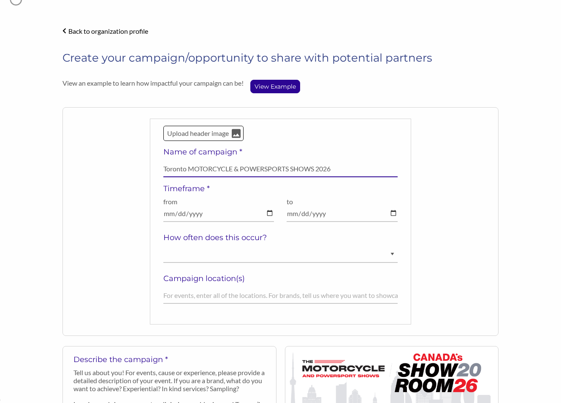
drag, startPoint x: 187, startPoint y: 168, endPoint x: 161, endPoint y: 168, distance: 25.3
click at [162, 169] on div "Upload header image Name of campaign * Toronto MOTORCYCLE & POWERSPORTS SHOWS 2…" at bounding box center [280, 222] width 261 height 206
click at [299, 168] on input "TORONTO MOTORCYCLE & POWERSPORTS SHOWS 2026" at bounding box center [280, 169] width 234 height 16
click at [321, 169] on input "TORONTO MOTORCYCLE & POWERSPORT SHOWS 2026" at bounding box center [280, 169] width 234 height 16
click at [198, 167] on input "TORONTO MOTORCYCLE & POWERSPORT SHOW 2026" at bounding box center [280, 169] width 234 height 16
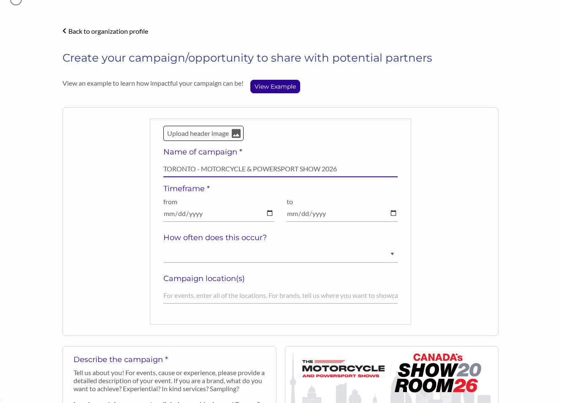
type input "TORONTO - MOTORCYCLE & POWERSPORT SHOW 2026"
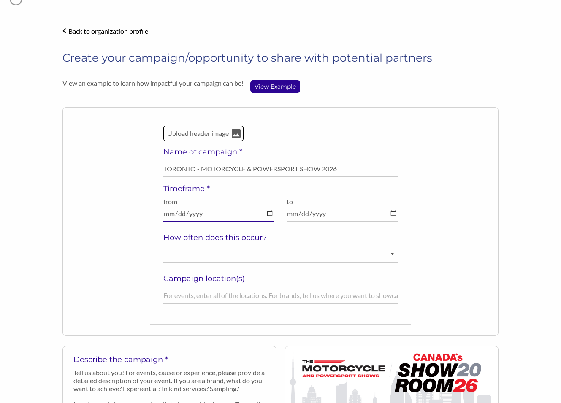
click at [268, 213] on input "date" at bounding box center [218, 214] width 111 height 16
type input "2026-02-20"
click at [393, 214] on input "date" at bounding box center [342, 214] width 111 height 16
type input "2026-02-22"
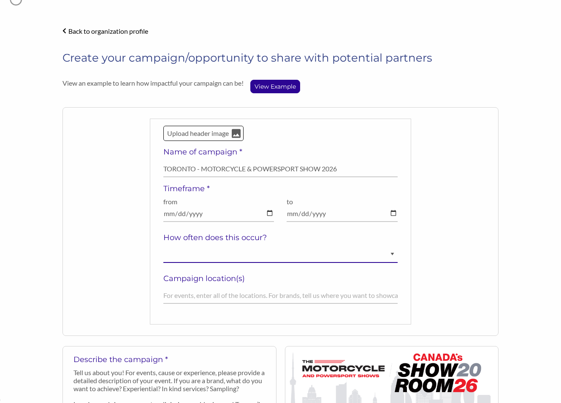
click at [192, 255] on select "Ongoing Annually Semi-Annually Monthly Weekly Once" at bounding box center [280, 255] width 234 height 16
select select "Annually"
click at [163, 247] on select "Ongoing Annually Semi-Annually Monthly Weekly Once" at bounding box center [280, 255] width 234 height 16
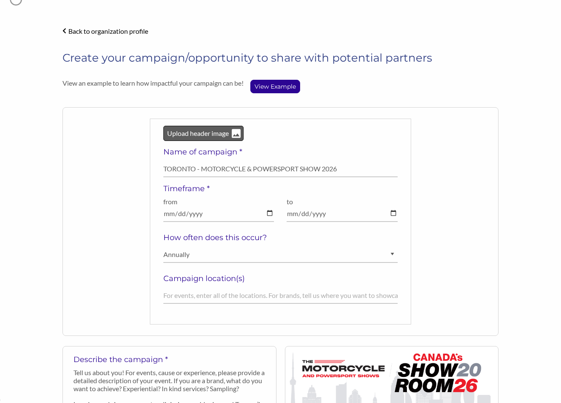
click at [187, 133] on p "Upload header image" at bounding box center [197, 133] width 63 height 11
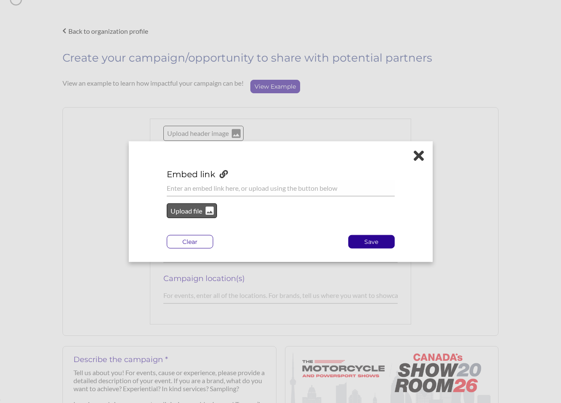
click at [198, 211] on p "Upload file" at bounding box center [187, 210] width 34 height 11
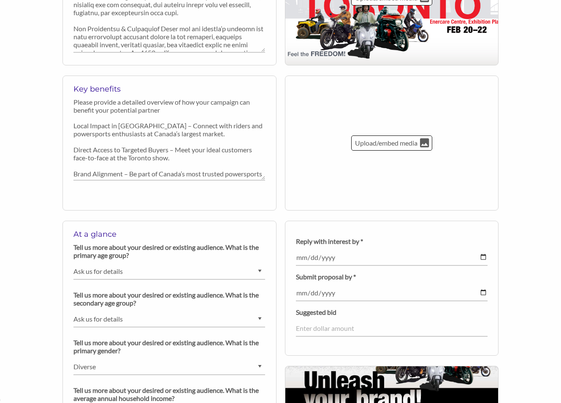
scroll to position [465, 0]
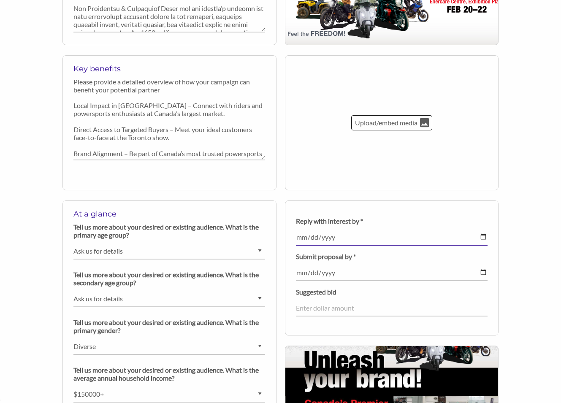
click at [483, 237] on input "date" at bounding box center [392, 237] width 192 height 16
type input "[DATE]"
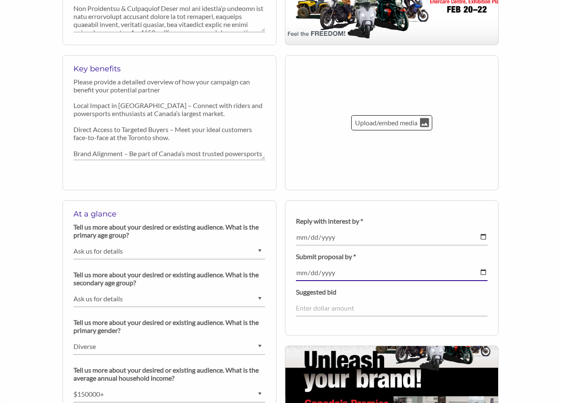
click at [336, 275] on input "date" at bounding box center [392, 273] width 192 height 16
click at [484, 274] on input "date" at bounding box center [392, 273] width 192 height 16
type input "[DATE]"
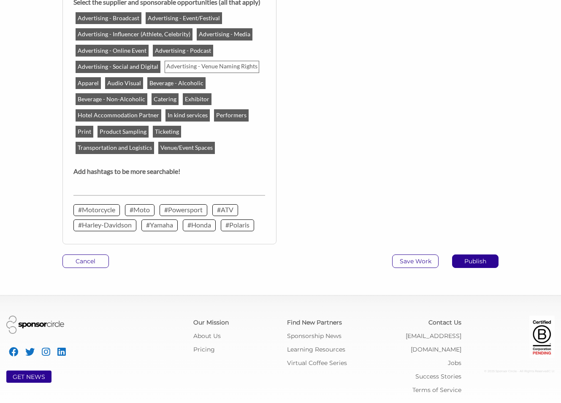
scroll to position [968, 0]
click at [468, 260] on p "Publish" at bounding box center [476, 261] width 46 height 13
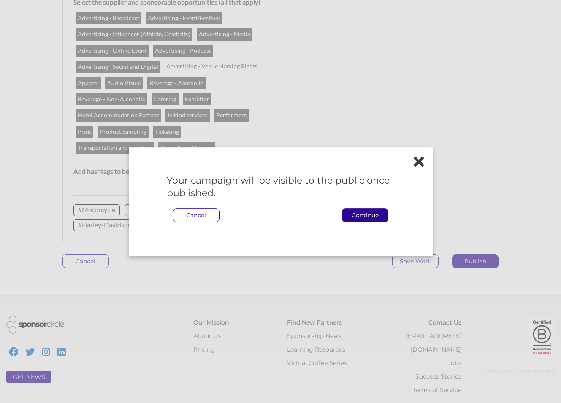
click at [371, 214] on p "Continue" at bounding box center [365, 215] width 46 height 13
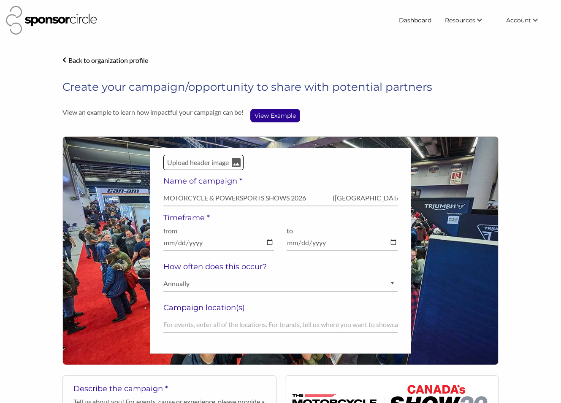
select select "Ask us for details"
select select "Diverse"
select select "$150000+"
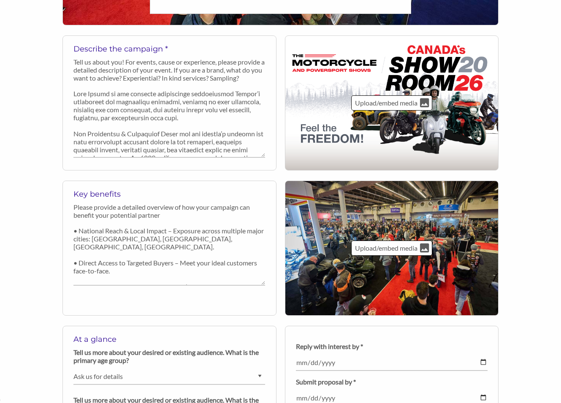
scroll to position [360, 0]
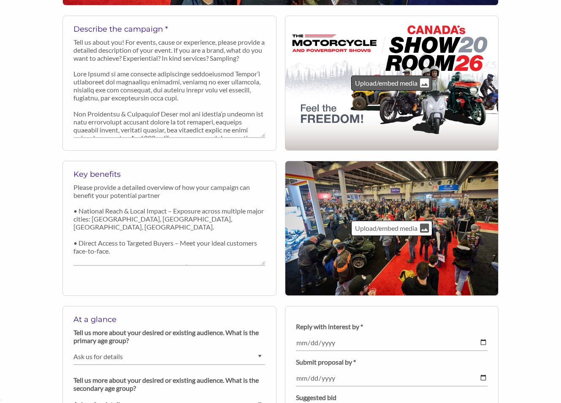
click at [385, 86] on p "Upload/embed media" at bounding box center [386, 83] width 64 height 11
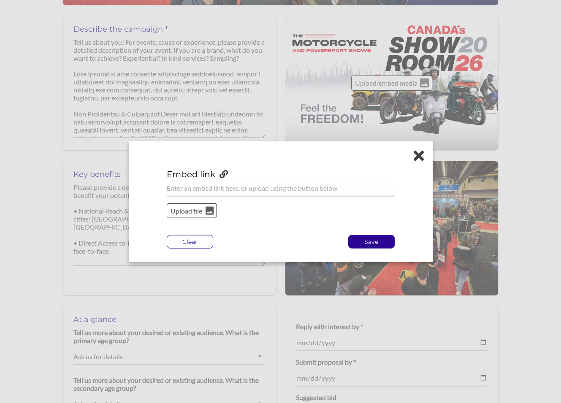
click at [424, 157] on div "Embed link Upload file Please enter a link or file! Cannot enter both link and …" at bounding box center [281, 201] width 304 height 121
click at [420, 157] on icon at bounding box center [419, 155] width 10 height 15
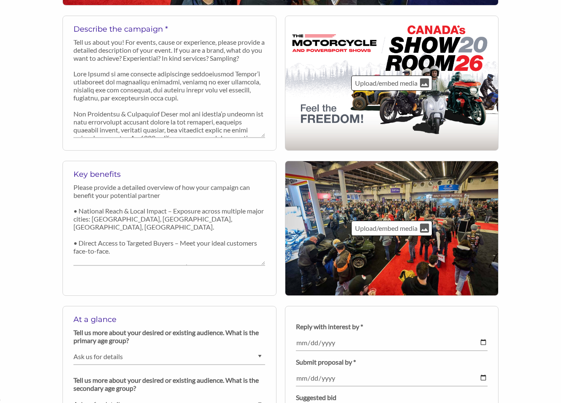
click at [416, 129] on div "Upload/embed media" at bounding box center [392, 83] width 214 height 135
click at [400, 89] on div "Upload/embed media" at bounding box center [391, 83] width 81 height 15
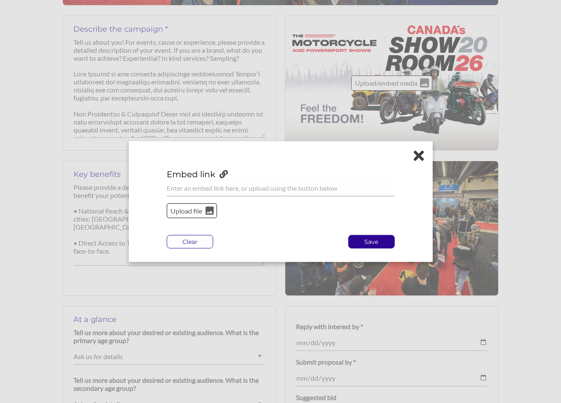
click at [182, 214] on p "Upload file" at bounding box center [187, 210] width 34 height 11
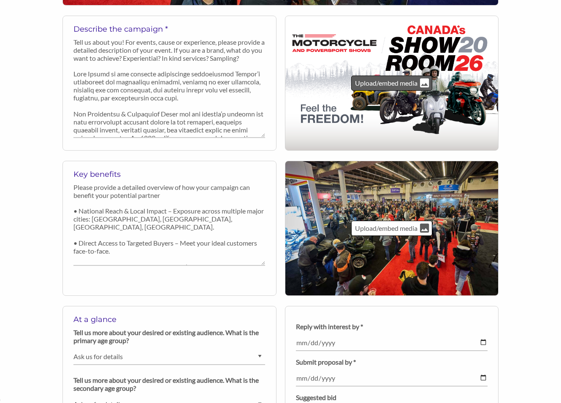
click at [399, 87] on p "Upload/embed media" at bounding box center [386, 83] width 64 height 11
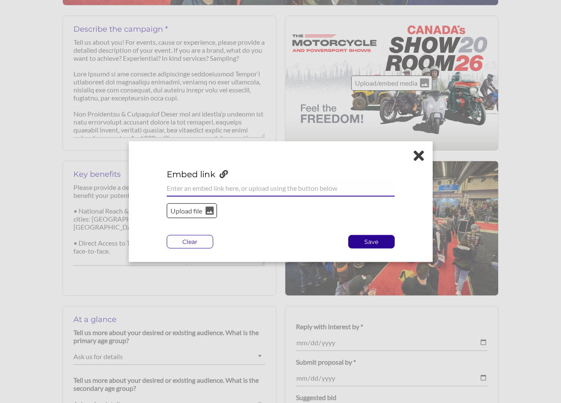
click at [228, 192] on input "url" at bounding box center [281, 188] width 228 height 16
click at [420, 154] on icon at bounding box center [419, 155] width 10 height 15
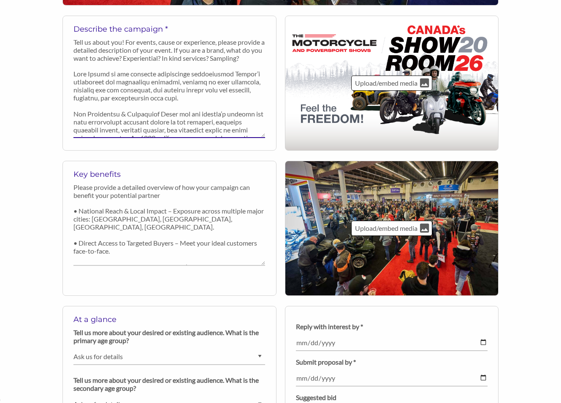
click at [189, 82] on textarea at bounding box center [169, 102] width 192 height 72
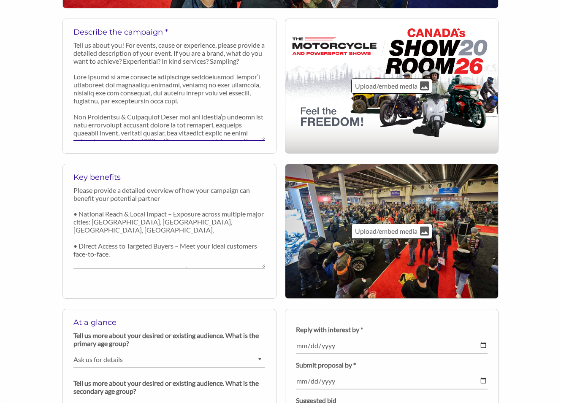
scroll to position [0, 0]
type textarea "M"
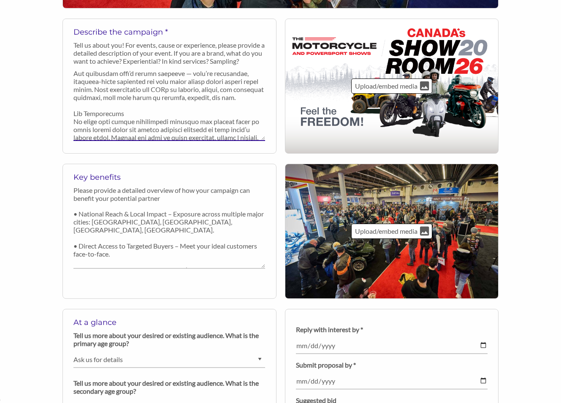
scroll to position [144, 0]
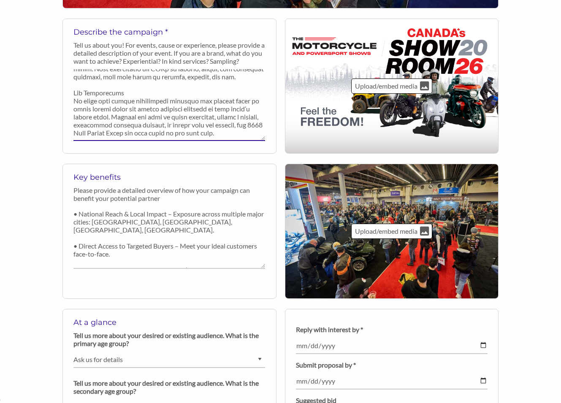
drag, startPoint x: 74, startPoint y: 75, endPoint x: 239, endPoint y: 147, distance: 179.6
click at [239, 147] on div "Describe the campaign * Tell us about you! For events, cause or experience, ple…" at bounding box center [169, 85] width 192 height 125
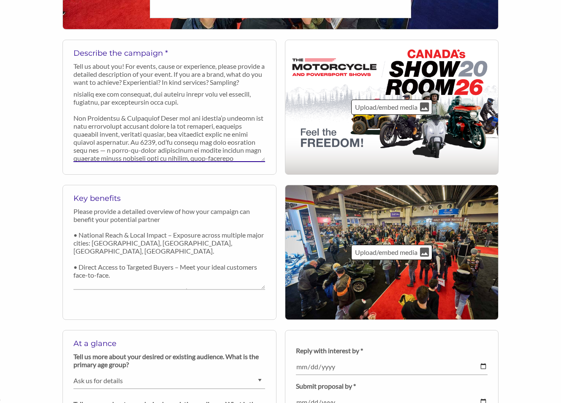
scroll to position [0, 0]
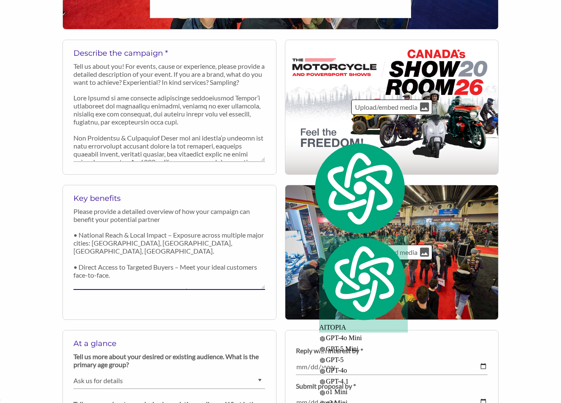
click at [158, 239] on textarea "• National Reach & Local Impact – Exposure across multiple major cities: Vancou…" at bounding box center [169, 259] width 192 height 62
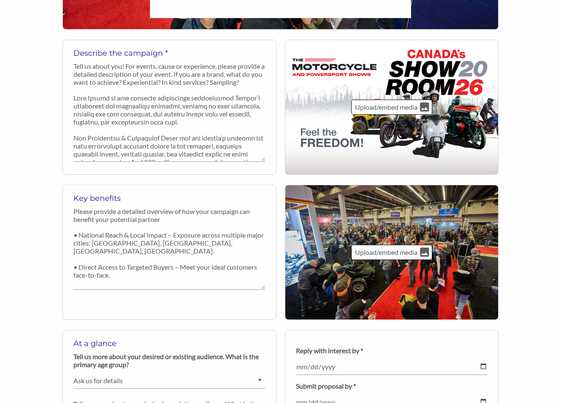
click at [169, 223] on p "Please provide a detailed overview of how your campaign can benefit your potent…" at bounding box center [169, 215] width 192 height 16
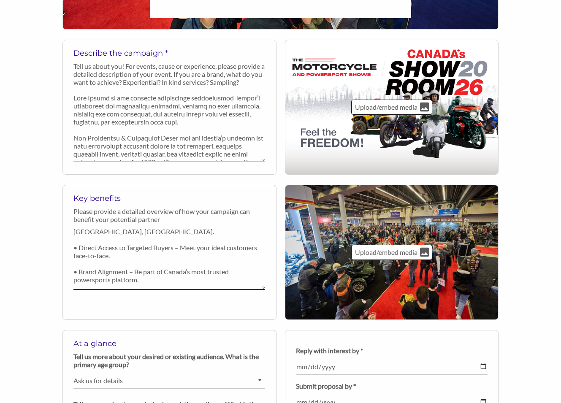
scroll to position [33, 0]
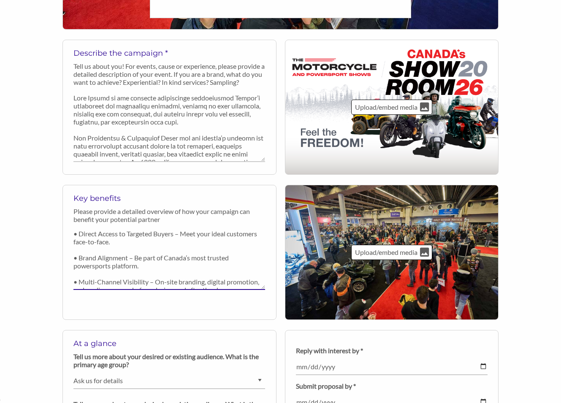
drag, startPoint x: 80, startPoint y: 237, endPoint x: 250, endPoint y: 294, distance: 180.0
click at [250, 294] on div "Key benefits Please provide a detailed overview of how your campaign can benefi…" at bounding box center [169, 243] width 192 height 107
click at [240, 280] on textarea "• National Reach & Local Impact – Exposure across multiple major cities: Vancou…" at bounding box center [169, 259] width 192 height 62
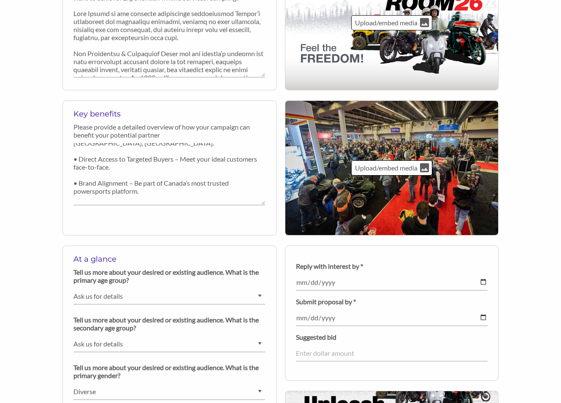
scroll to position [424, 0]
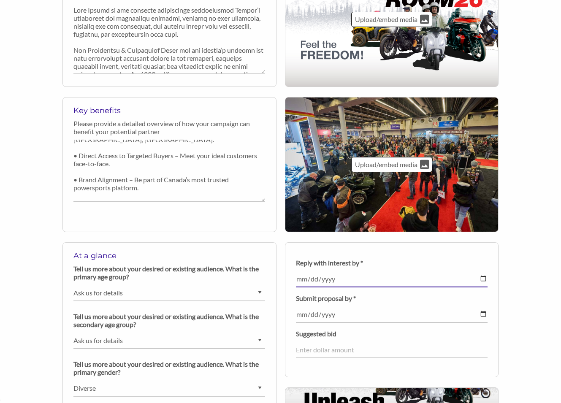
click at [485, 279] on input "2025-09-26" at bounding box center [392, 279] width 192 height 16
type input "2025-10-31"
click at [485, 315] on input "2025-10-31" at bounding box center [392, 315] width 192 height 16
type input "2025-11-30"
drag, startPoint x: 470, startPoint y: 282, endPoint x: 475, endPoint y: 281, distance: 4.7
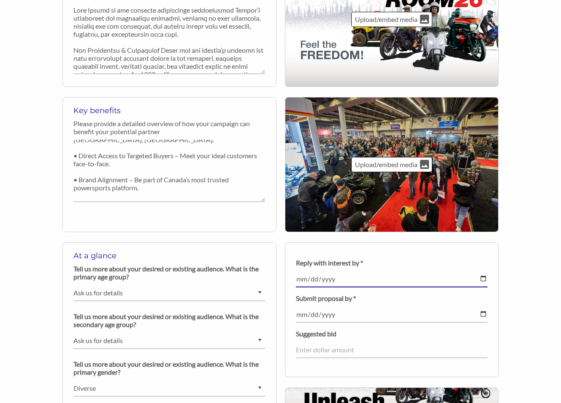
click at [470, 282] on input "2025-10-31" at bounding box center [392, 279] width 192 height 16
click at [490, 279] on div "Reply with interest by * 2025-10-31 Field cannot be left empty! Submit proposal…" at bounding box center [392, 309] width 214 height 135
click at [482, 280] on input "2025-10-31" at bounding box center [392, 279] width 192 height 16
type input "2025-10-15"
click at [404, 356] on input "number" at bounding box center [392, 350] width 192 height 16
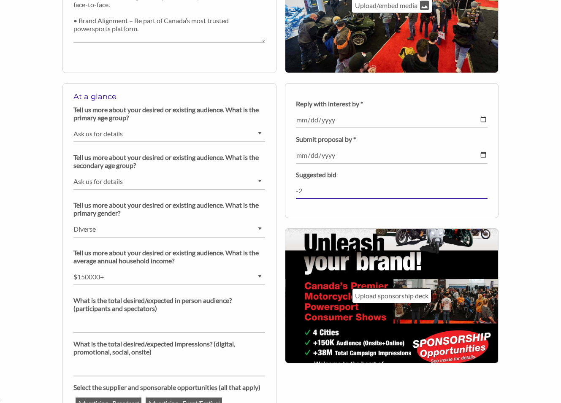
scroll to position [585, 0]
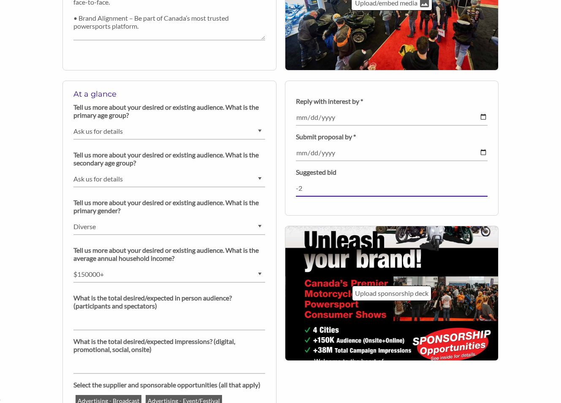
type input "-2"
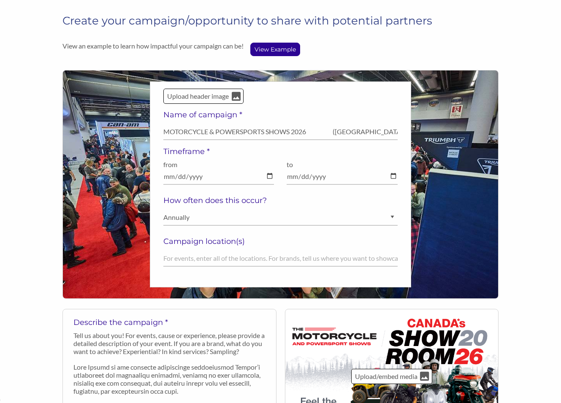
scroll to position [29, 0]
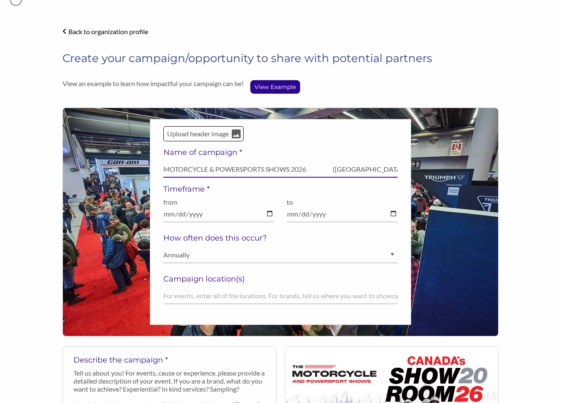
drag, startPoint x: 310, startPoint y: 169, endPoint x: 158, endPoint y: 168, distance: 151.6
click at [158, 168] on div "Upload header image Name of campaign * MOTORCYCLE & POWERSPORTS SHOWS 2026 (Van…" at bounding box center [280, 222] width 261 height 206
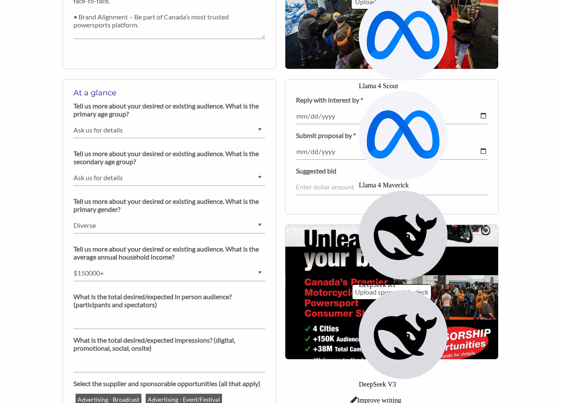
scroll to position [12370, 0]
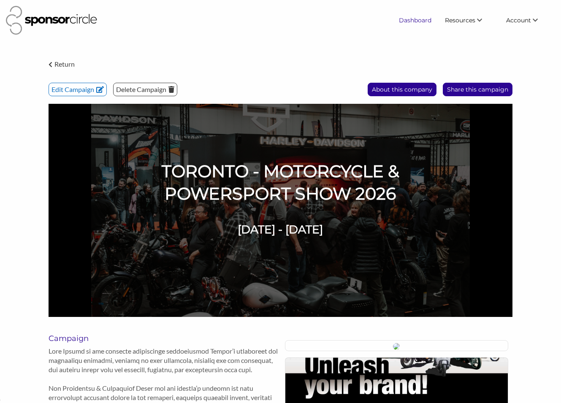
click at [412, 20] on link "Dashboard" at bounding box center [415, 20] width 46 height 15
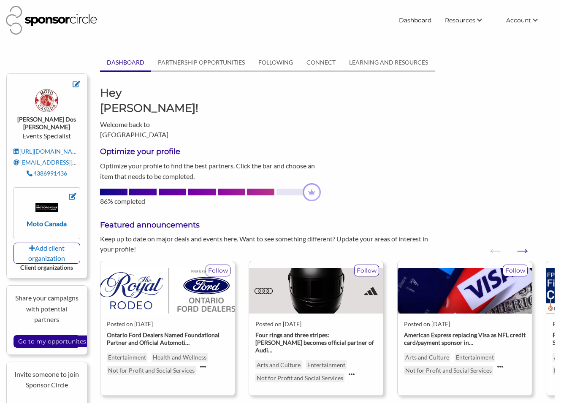
scroll to position [12370, 0]
click at [62, 336] on input "Go to my opportunites" at bounding box center [52, 342] width 76 height 12
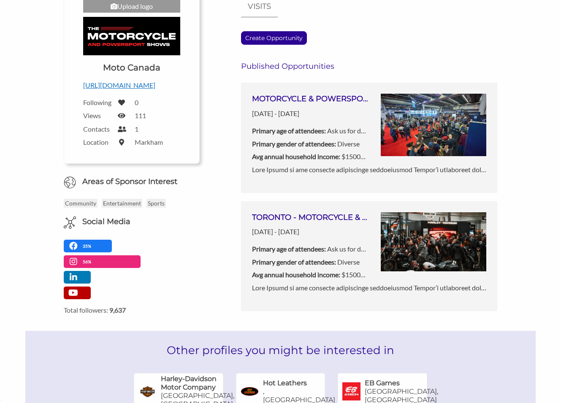
scroll to position [119, 0]
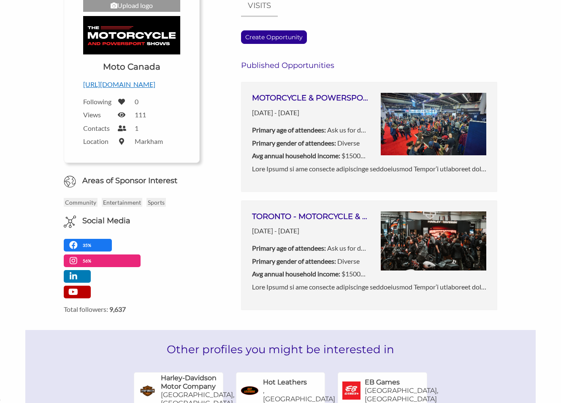
click at [280, 258] on b "Primary gender of attendees:" at bounding box center [294, 261] width 84 height 8
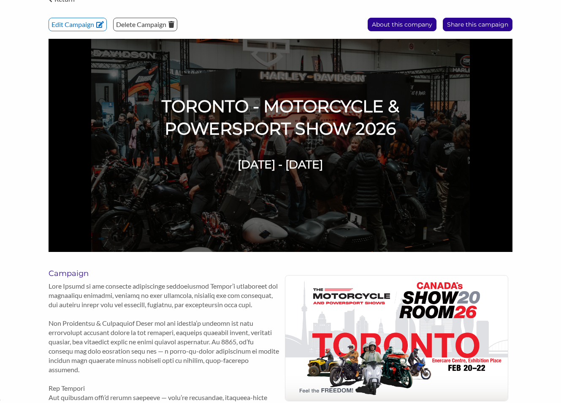
scroll to position [56, 0]
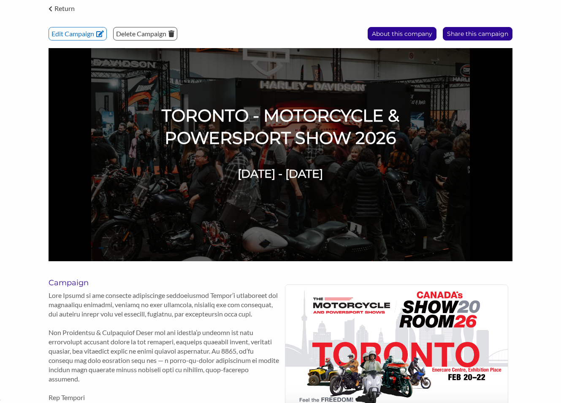
click at [429, 161] on img at bounding box center [281, 154] width 464 height 213
click at [84, 35] on p "Edit Campaign" at bounding box center [77, 33] width 57 height 13
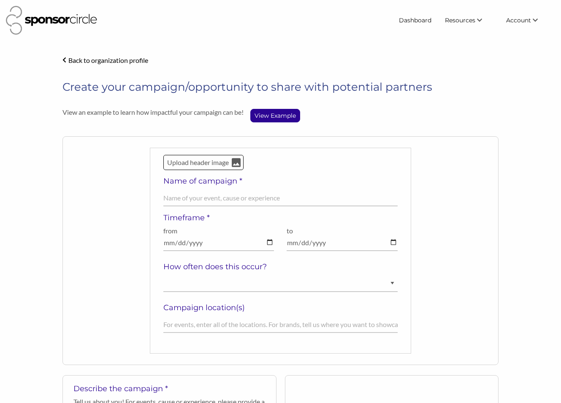
select select "Ask us for details"
select select "Diverse"
select select "$150000+"
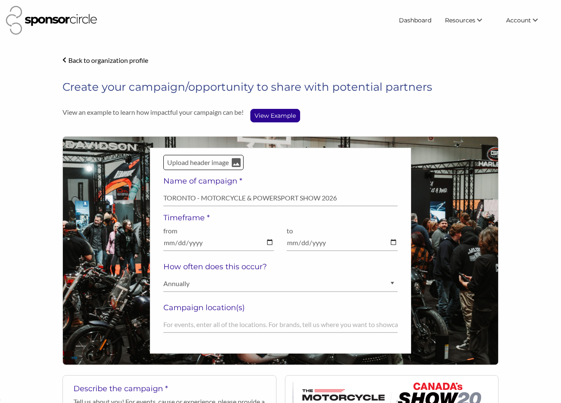
scroll to position [12370, 0]
click at [439, 206] on div "Upload header image Name of campaign * TORONTO - MOTORCYCLE & POWERSPORT SHOW 2…" at bounding box center [280, 250] width 436 height 229
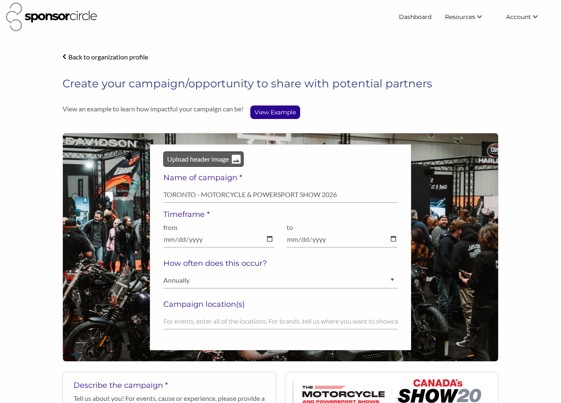
click at [218, 160] on p "Upload header image" at bounding box center [197, 159] width 63 height 11
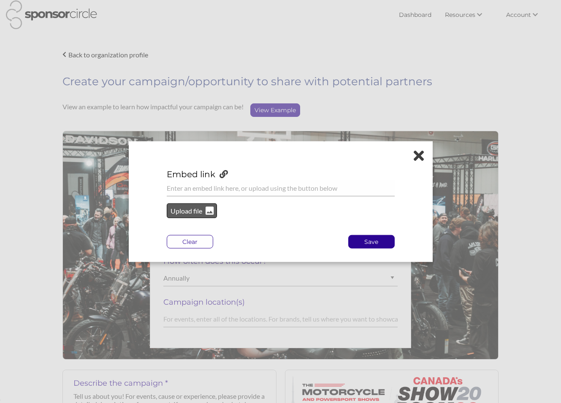
scroll to position [10, 0]
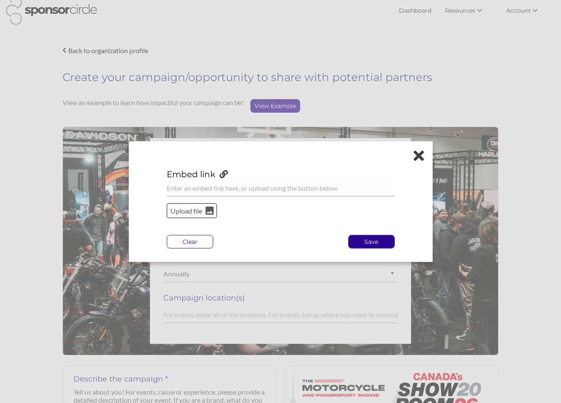
click at [201, 206] on p "Upload file" at bounding box center [187, 210] width 34 height 11
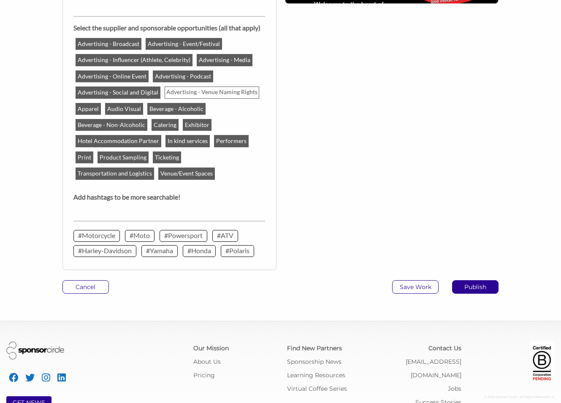
scroll to position [968, 0]
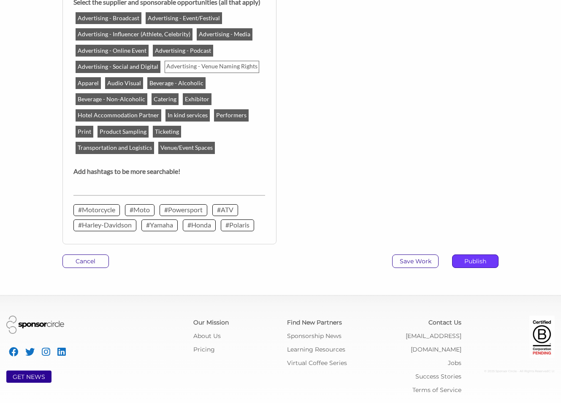
click at [482, 263] on p "Publish" at bounding box center [476, 261] width 46 height 13
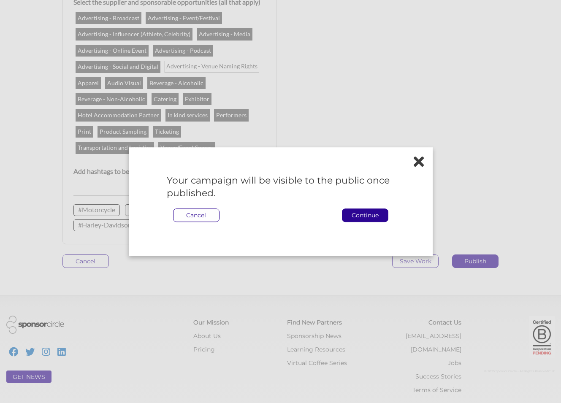
click at [358, 215] on p "Continue" at bounding box center [365, 215] width 46 height 13
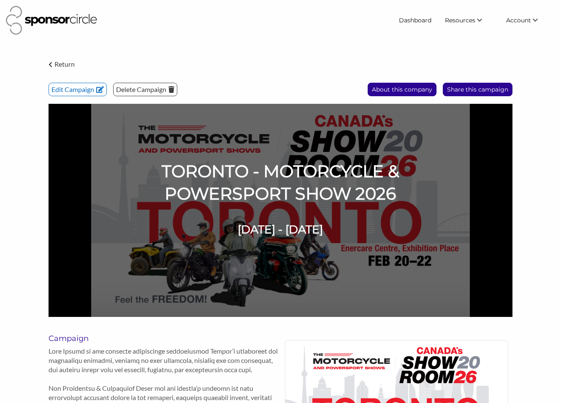
scroll to position [12370, 0]
click at [454, 38] on link "Find New Partners" at bounding box center [458, 36] width 84 height 15
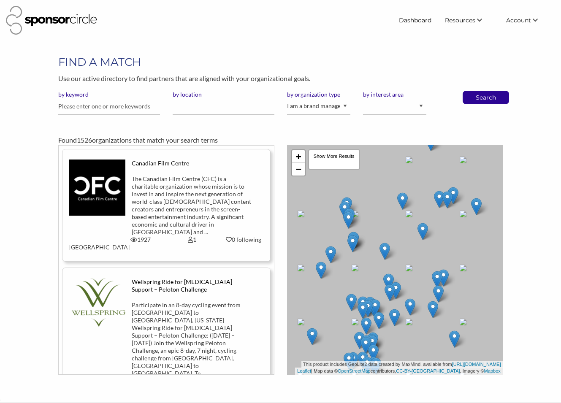
scroll to position [12370, 0]
click at [454, 41] on link "Find New Partners" at bounding box center [458, 36] width 84 height 15
click at [415, 21] on link "Dashboard" at bounding box center [415, 20] width 46 height 15
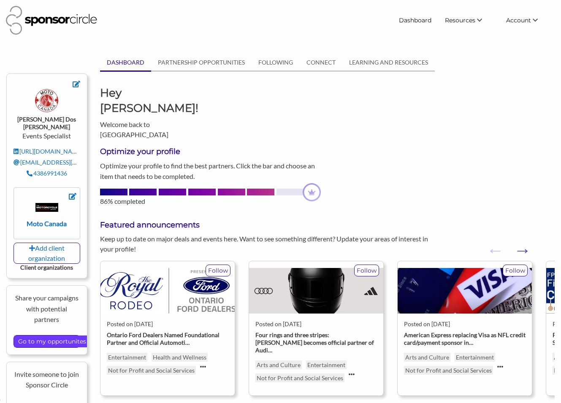
scroll to position [1, 0]
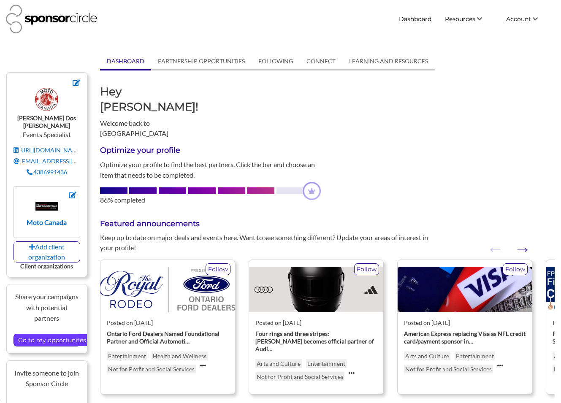
click at [52, 334] on input "Go to my opportunites" at bounding box center [52, 340] width 76 height 12
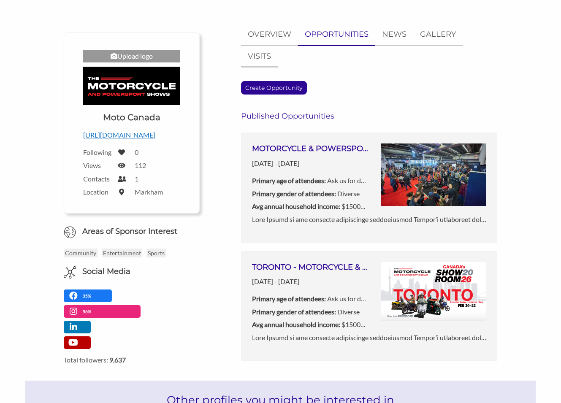
scroll to position [72, 0]
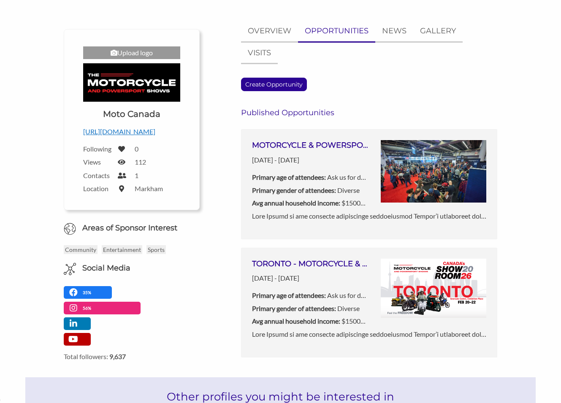
click at [311, 265] on h3 "TORONTO - MOTORCYCLE & POWERSPORT SHOW 2026" at bounding box center [310, 264] width 117 height 11
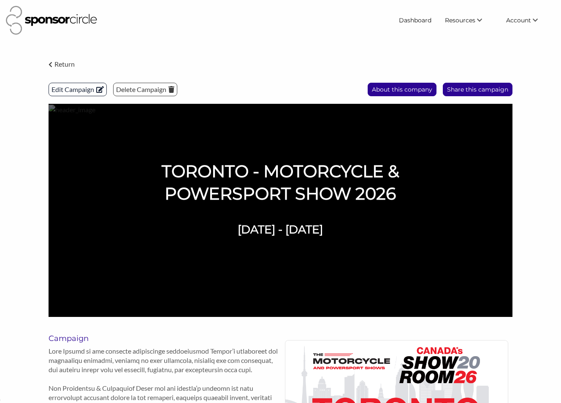
click at [77, 90] on p "Edit Campaign" at bounding box center [77, 89] width 57 height 13
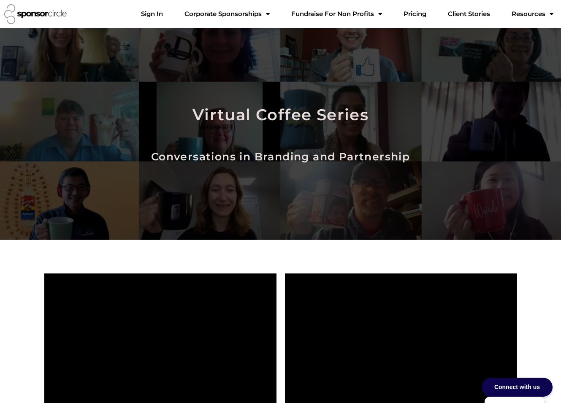
scroll to position [12369, 0]
click at [170, 16] on link "Sign In" at bounding box center [151, 13] width 35 height 17
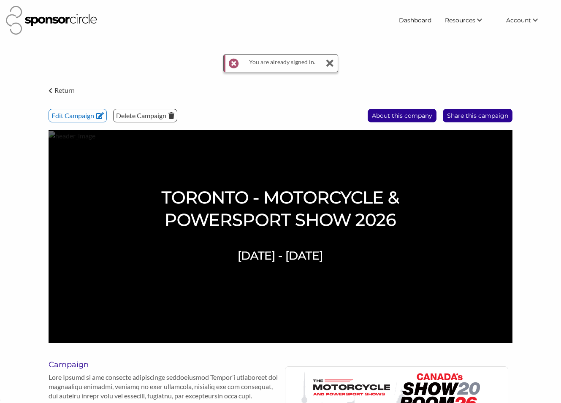
scroll to position [12397, 0]
click at [333, 66] on icon at bounding box center [330, 63] width 8 height 17
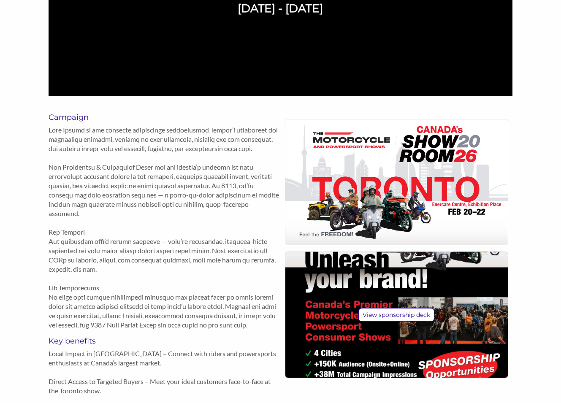
scroll to position [222, 0]
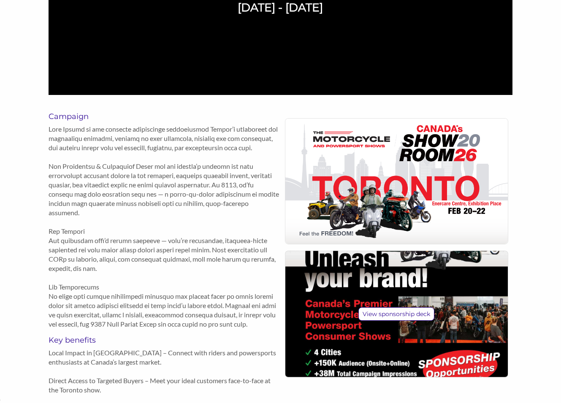
click at [377, 159] on img at bounding box center [396, 181] width 223 height 125
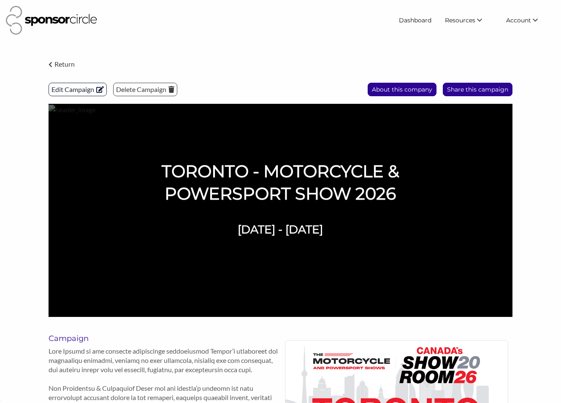
scroll to position [12370, 0]
click at [66, 89] on p "Edit Campaign" at bounding box center [77, 89] width 57 height 13
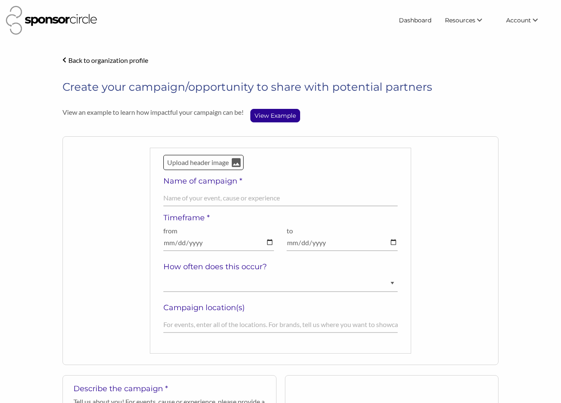
select select "Ask us for details"
select select "Diverse"
select select "$150000+"
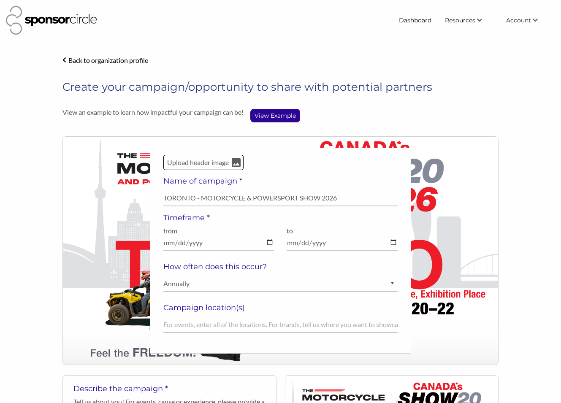
scroll to position [12370, 0]
click at [223, 165] on p "Upload header image" at bounding box center [197, 162] width 63 height 11
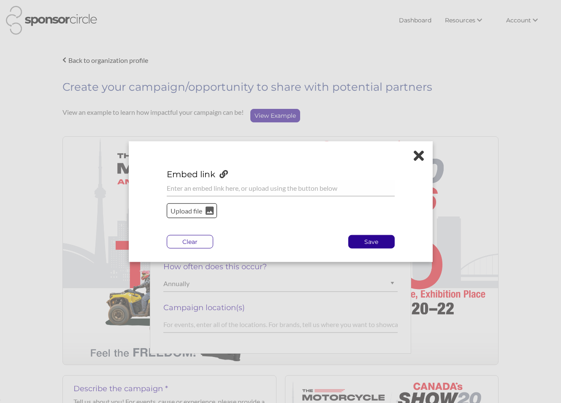
click at [422, 157] on icon at bounding box center [419, 155] width 10 height 15
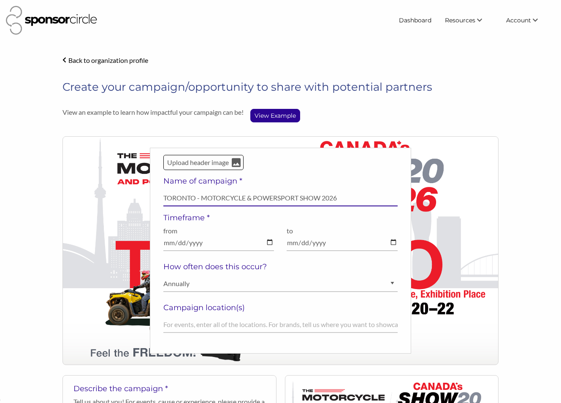
type textarea "O"
drag, startPoint x: 192, startPoint y: 199, endPoint x: 154, endPoint y: 199, distance: 38.0
click at [155, 199] on div "Upload header image Name of campaign * TORONTO - MOTORCYCLE & POWERSPORT SHOW 2…" at bounding box center [280, 251] width 261 height 206
type input "VANCOUVER - MOTORCYCLE & POWERSPORT SHOW 2026"
click at [206, 242] on input "2026-02-20" at bounding box center [218, 243] width 111 height 16
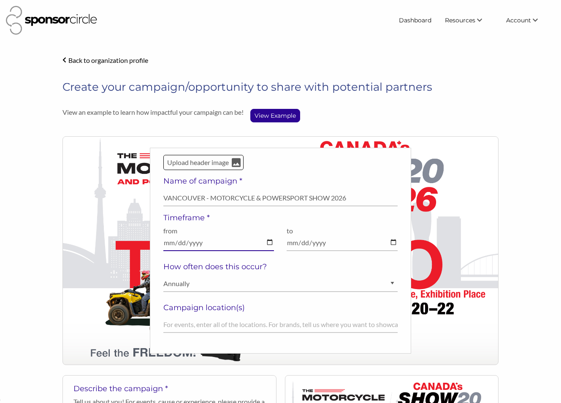
click at [198, 243] on input "2026-02-20" at bounding box center [218, 243] width 111 height 16
click at [270, 244] on input "2026-02-20" at bounding box center [218, 243] width 111 height 16
type input "2026-01-16"
click at [392, 240] on input "2026-02-22" at bounding box center [342, 243] width 111 height 16
type input "2026-01-18"
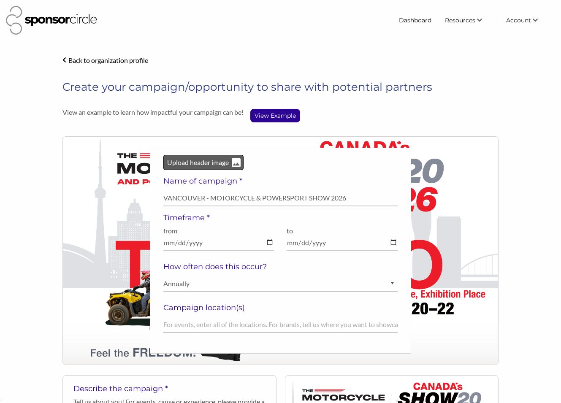
click at [217, 168] on div "Upload header image" at bounding box center [203, 162] width 80 height 15
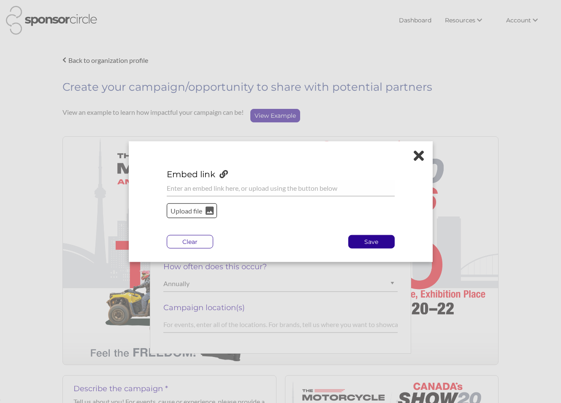
click at [199, 214] on p "Upload file" at bounding box center [187, 210] width 34 height 11
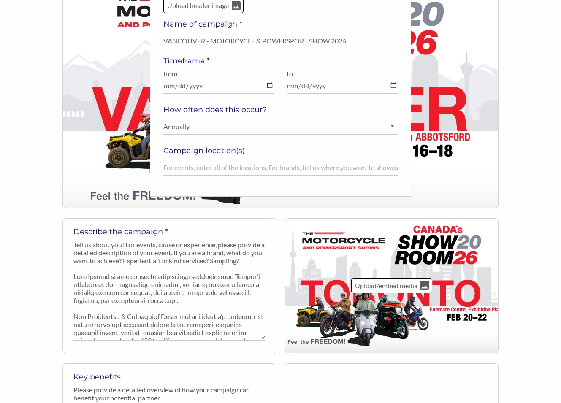
scroll to position [158, 0]
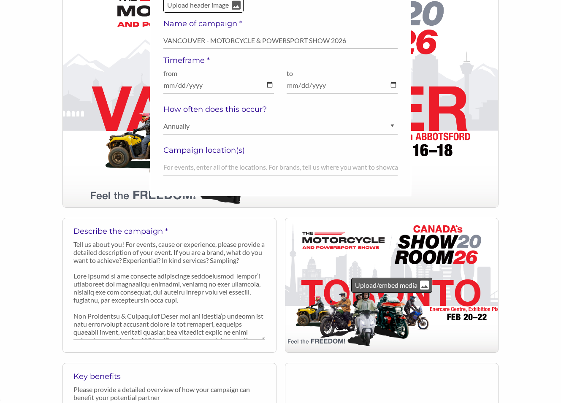
click at [400, 286] on p "Upload/embed media" at bounding box center [386, 285] width 64 height 11
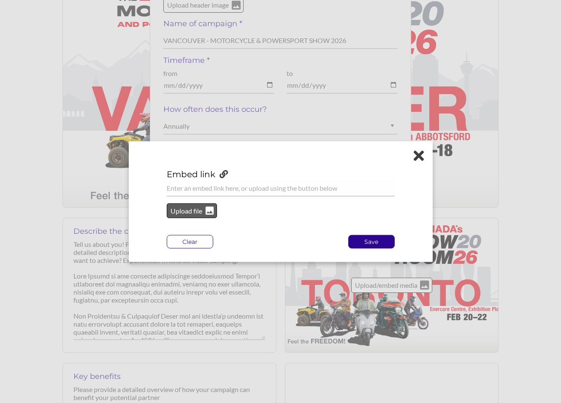
click at [186, 213] on p "Upload file" at bounding box center [187, 210] width 34 height 11
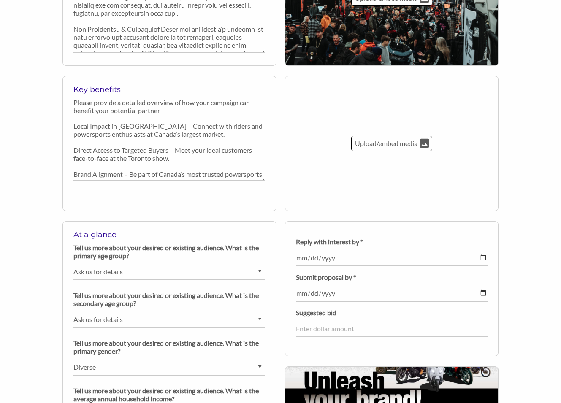
scroll to position [459, 0]
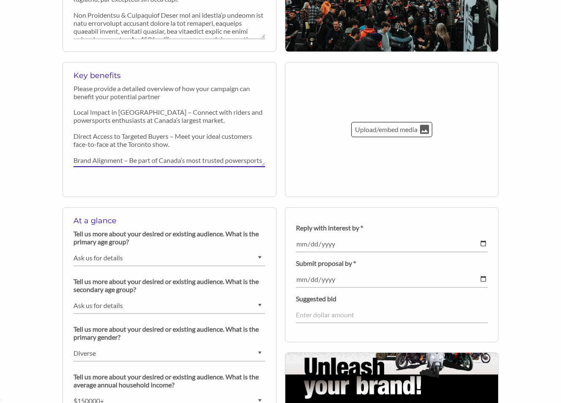
click at [177, 144] on textarea "Local Impact in Toronto – Connect with riders and powersports enthusiasts at Ca…" at bounding box center [169, 136] width 192 height 62
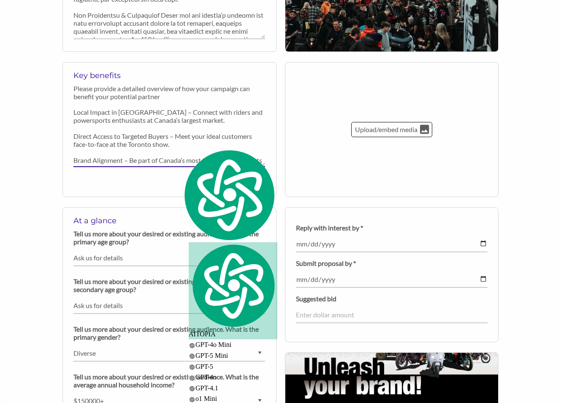
paste textarea "Vancouver – Engage with riders and outdoor enthusiasts on the West Coast. Direc…"
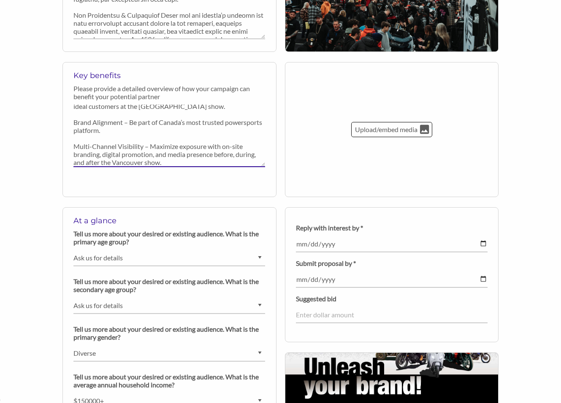
scroll to position [0, 0]
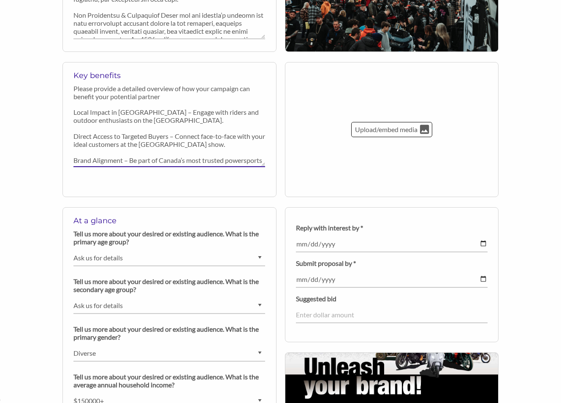
type textarea "Local Impact in Vancouver – Engage with riders and outdoor enthusiasts on the W…"
click at [540, 220] on div "Back to organization profile Create your campaign/opportunity to share with pot…" at bounding box center [280, 187] width 561 height 1182
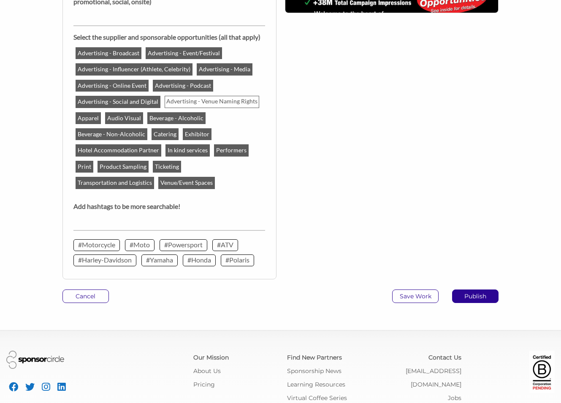
scroll to position [936, 0]
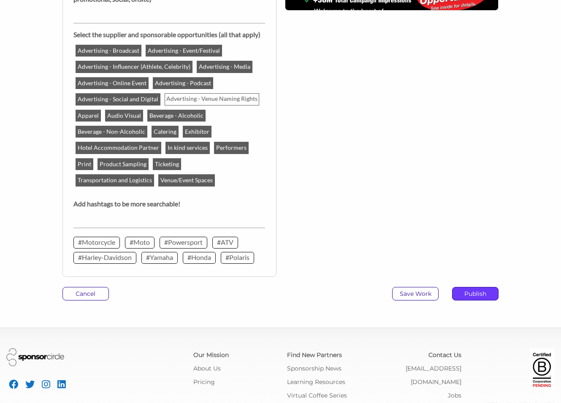
click at [476, 296] on p "Publish" at bounding box center [476, 294] width 46 height 13
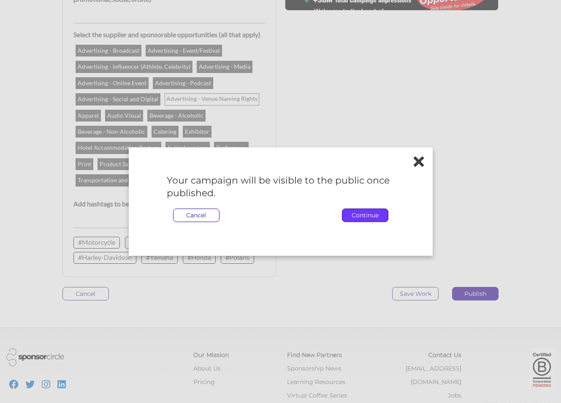
click at [358, 216] on p "Continue" at bounding box center [365, 215] width 46 height 13
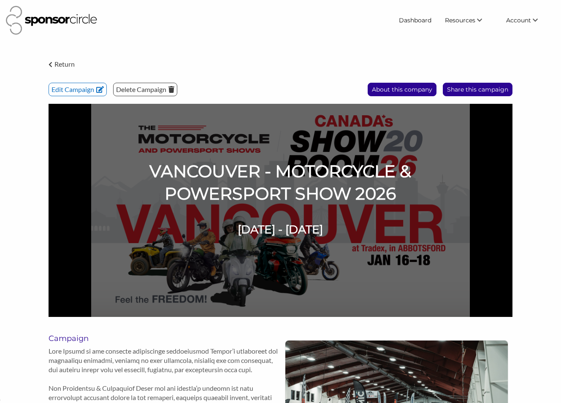
scroll to position [12370, 0]
click at [417, 20] on link "Dashboard" at bounding box center [415, 20] width 46 height 15
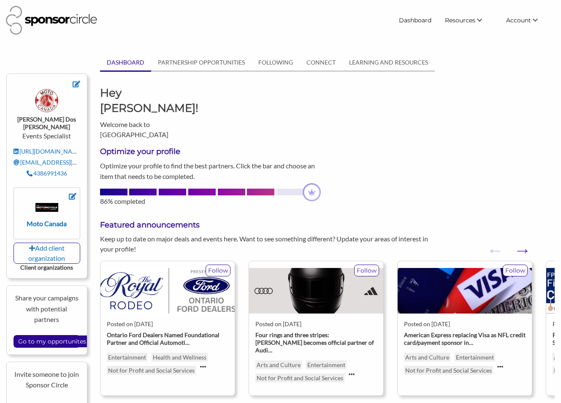
scroll to position [12370, 0]
click at [50, 337] on input "Go to my opportunites" at bounding box center [52, 342] width 76 height 12
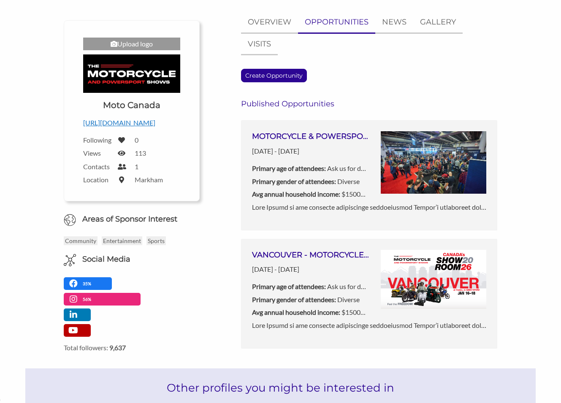
scroll to position [83, 0]
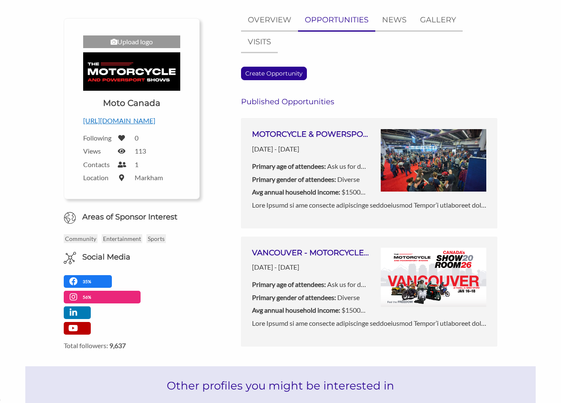
click at [405, 270] on img at bounding box center [434, 278] width 106 height 60
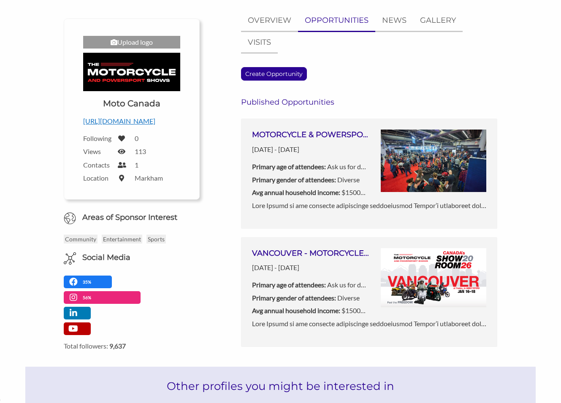
click at [326, 74] on div "Create Opportunity Published Opportunities MOTORCYCLE & POWERSPORTS SHOWS 2026 …" at bounding box center [369, 207] width 256 height 280
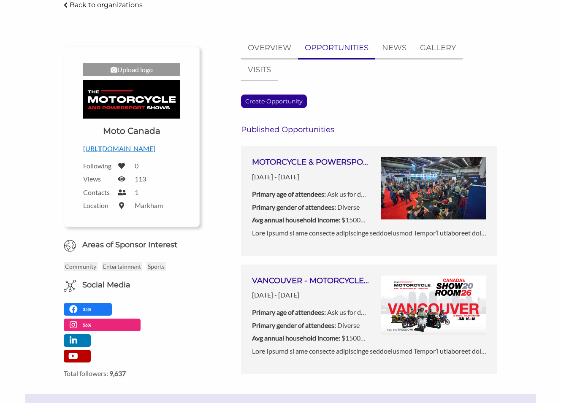
scroll to position [57, 0]
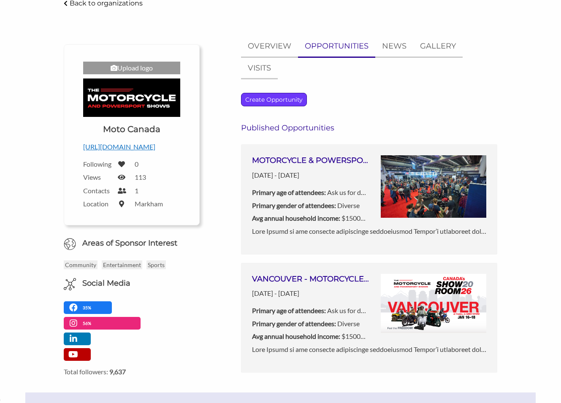
click at [293, 99] on p "Create Opportunity" at bounding box center [274, 99] width 65 height 13
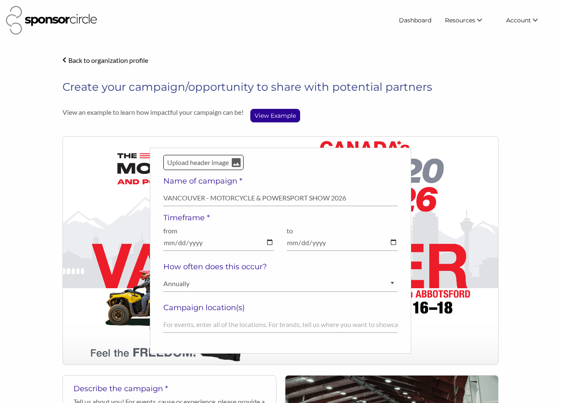
select select "Ask us for details"
select select "Diverse"
select select "$150000+"
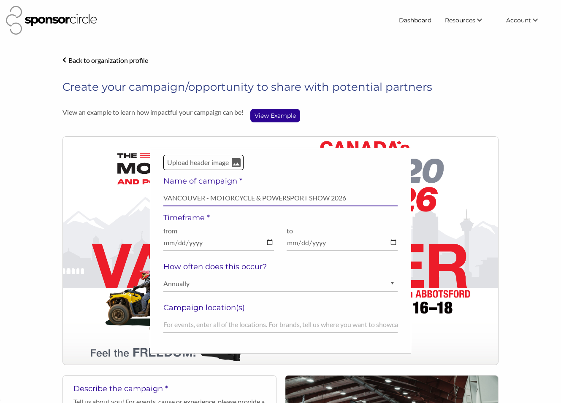
click at [270, 200] on input "VANCOUVER - MOTORCYCLE & POWERSPORT SHOW 2026" at bounding box center [280, 198] width 234 height 16
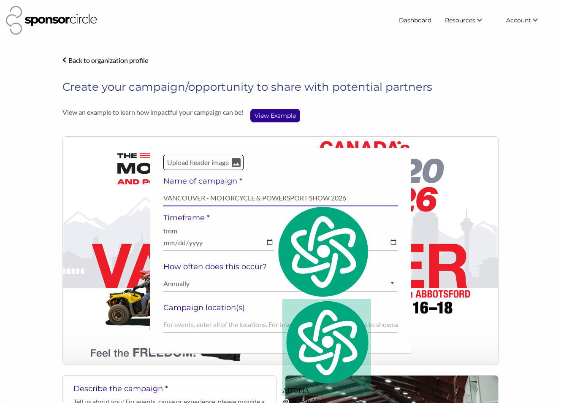
click at [270, 200] on input "VANCOUVER - MOTORCYCLE & POWERSPORT SHOW 2026" at bounding box center [280, 198] width 234 height 16
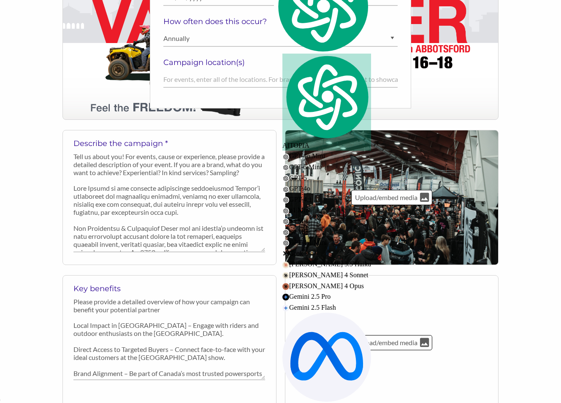
scroll to position [283, 0]
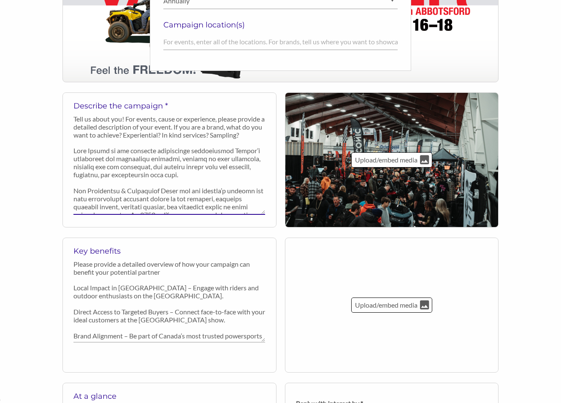
click at [189, 165] on textarea at bounding box center [169, 179] width 192 height 72
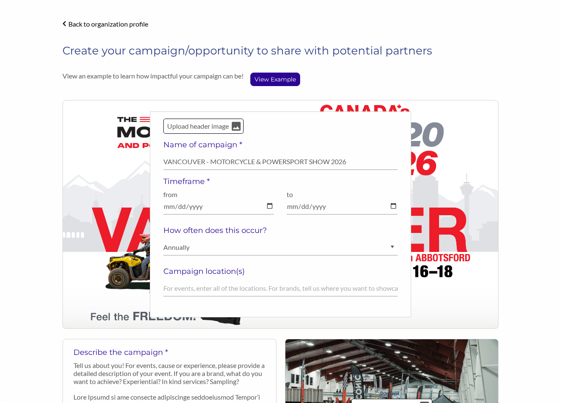
scroll to position [0, 0]
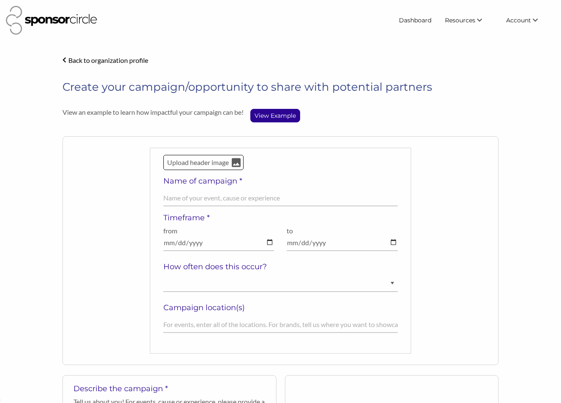
scroll to position [12370, 0]
click at [225, 195] on input "text" at bounding box center [280, 198] width 234 height 16
paste input "VANCOUVER - MOTORCYCLE & POWERSPORT SHOW 2026"
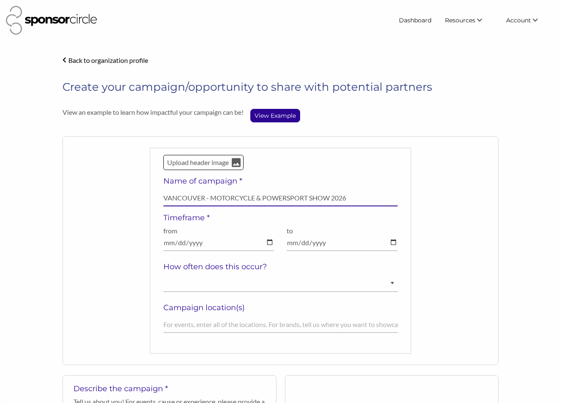
drag, startPoint x: 197, startPoint y: 199, endPoint x: 137, endPoint y: 198, distance: 60.0
click at [137, 198] on div "Upload header image Name of campaign * VANCOUVER - MOTORCYCLE & POWERSPORT SHOW…" at bounding box center [280, 250] width 436 height 229
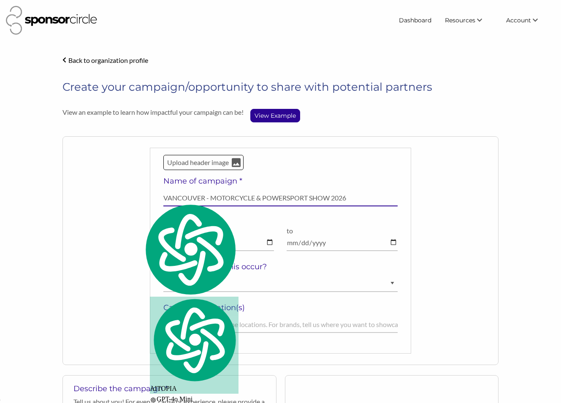
click at [196, 201] on input "VANCOUVER - MOTORCYCLE & POWERSPORT SHOW 2026" at bounding box center [280, 198] width 234 height 16
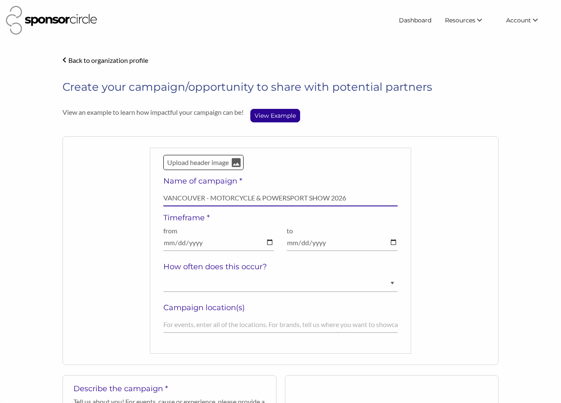
drag, startPoint x: 203, startPoint y: 198, endPoint x: 150, endPoint y: 198, distance: 52.8
click at [150, 198] on div "Upload header image Name of campaign * VANCOUVER - MOTORCYCLE & POWERSPORT SHOW…" at bounding box center [280, 251] width 261 height 206
type input "TORONTO - MOTORCYCLE & POWERSPORT SHOW 2026"
click at [265, 242] on input "date" at bounding box center [218, 243] width 111 height 16
click at [269, 242] on input "date" at bounding box center [218, 243] width 111 height 16
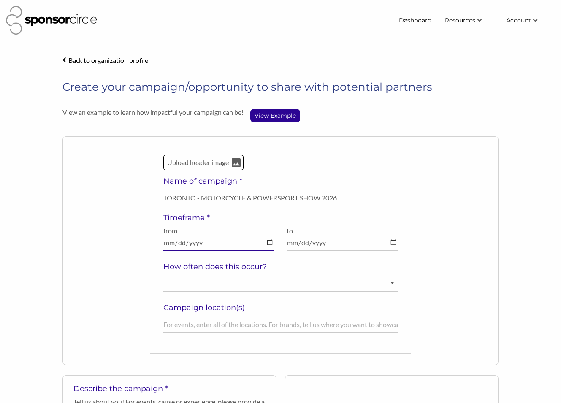
type input "2026-02-20"
click at [395, 242] on input "date" at bounding box center [342, 243] width 111 height 16
type input "2026-02-22"
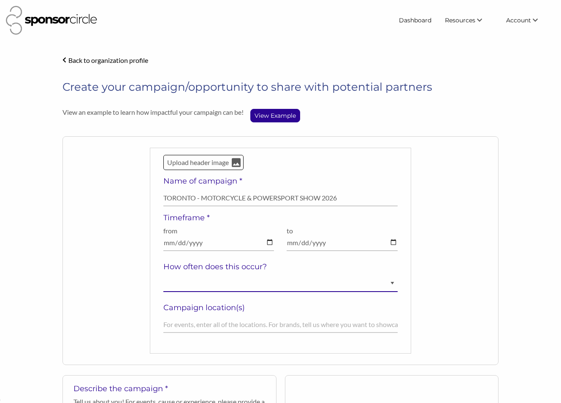
click at [224, 291] on select "Ongoing Annually Semi-Annually Monthly Weekly Once" at bounding box center [280, 284] width 234 height 16
select select "Annually"
click at [163, 276] on select "Ongoing Annually Semi-Annually Monthly Weekly Once" at bounding box center [280, 284] width 234 height 16
drag, startPoint x: 458, startPoint y: 206, endPoint x: 434, endPoint y: 200, distance: 25.3
click at [458, 206] on div "Upload header image Name of campaign * TORONTO - MOTORCYCLE & POWERSPORT SHOW 2…" at bounding box center [280, 250] width 436 height 229
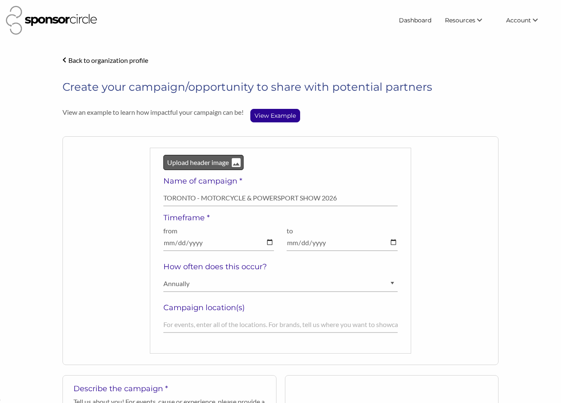
click at [188, 161] on p "Upload header image" at bounding box center [197, 162] width 63 height 11
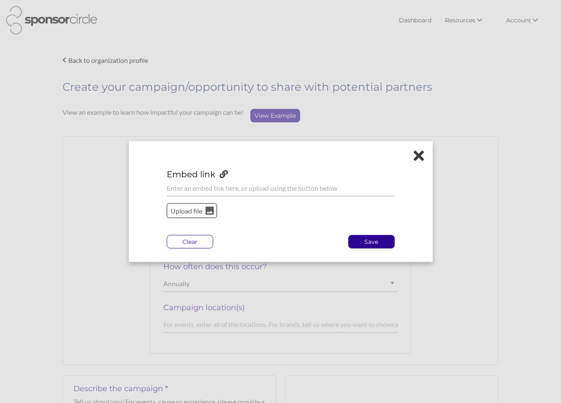
click at [192, 205] on p "Upload file" at bounding box center [187, 210] width 34 height 11
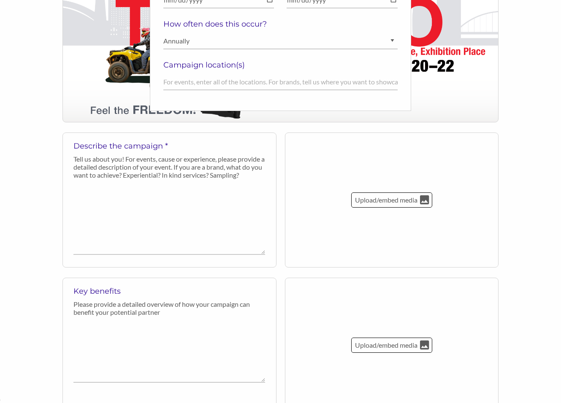
scroll to position [244, 0]
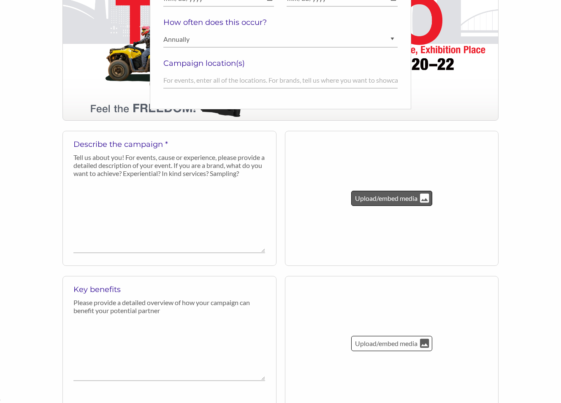
click at [388, 202] on p "Upload/embed media" at bounding box center [386, 198] width 64 height 11
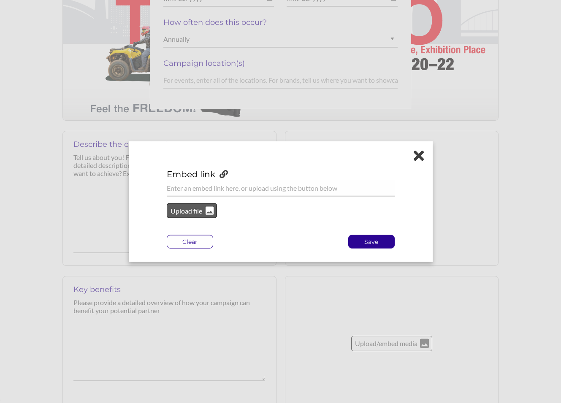
click at [190, 212] on p "Upload file" at bounding box center [187, 210] width 34 height 11
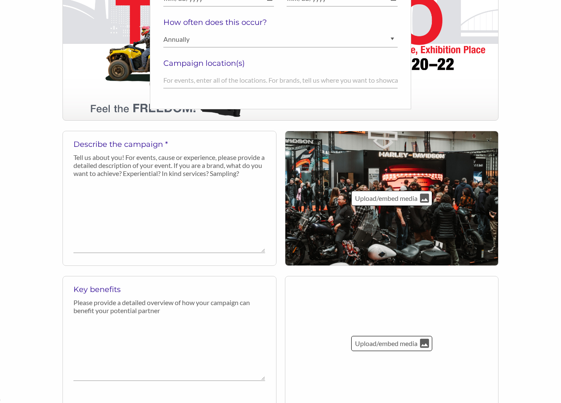
scroll to position [240, 0]
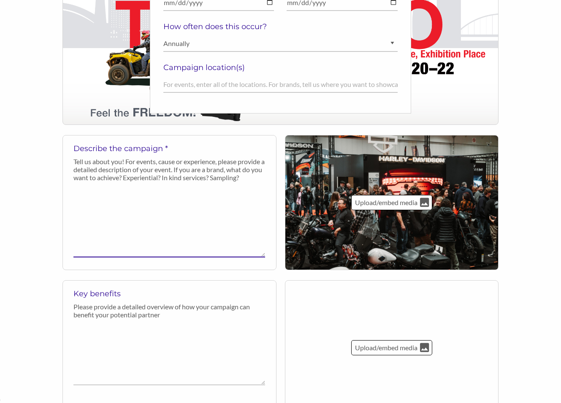
click at [250, 231] on textarea at bounding box center [169, 222] width 192 height 72
paste textarea "Local Impact in Toronto – Connect with riders and powersports enthusiasts at Ca…"
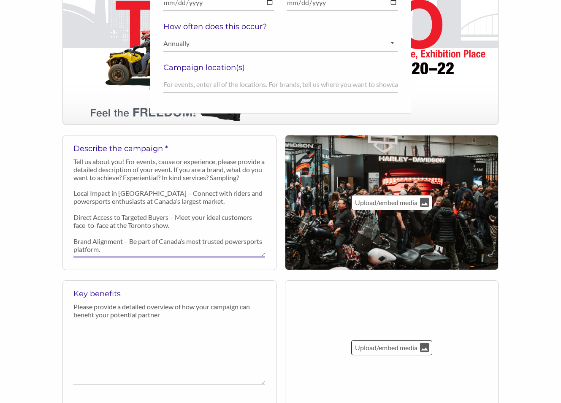
scroll to position [29, 0]
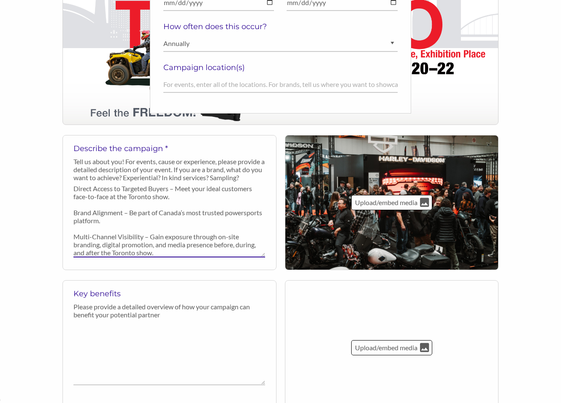
type textarea "Local Impact in Toronto – Connect with riders and powersports enthusiasts at Ca…"
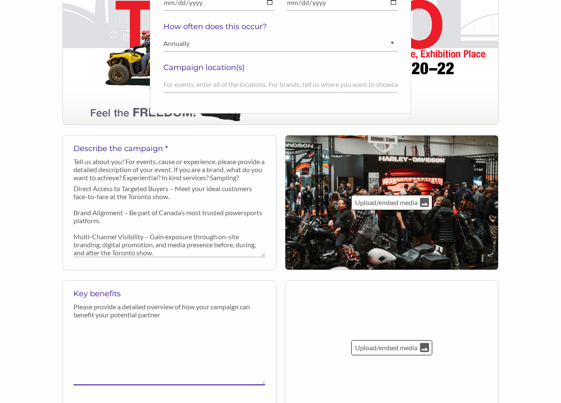
click at [131, 329] on textarea at bounding box center [169, 354] width 192 height 62
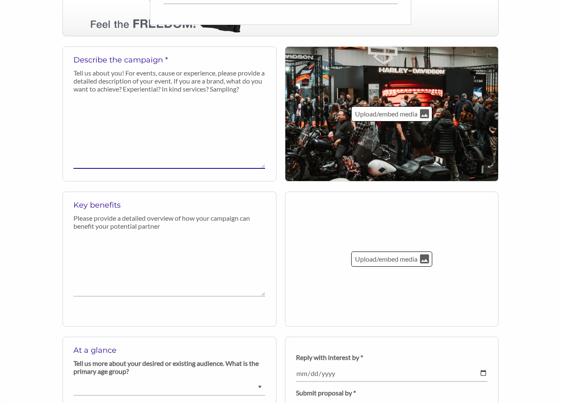
scroll to position [0, 0]
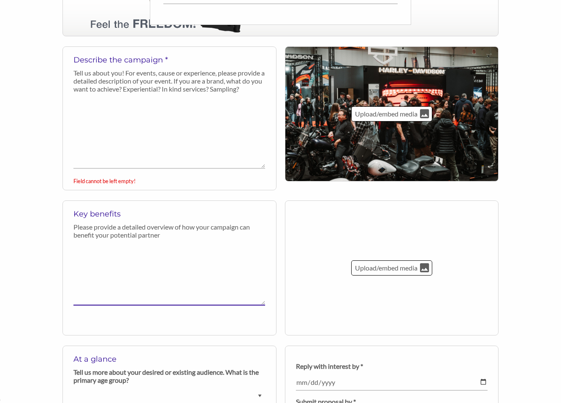
click at [100, 263] on textarea at bounding box center [169, 274] width 192 height 62
paste textarea "Local Impact in Toronto – Connect with riders and powersports enthusiasts at Ca…"
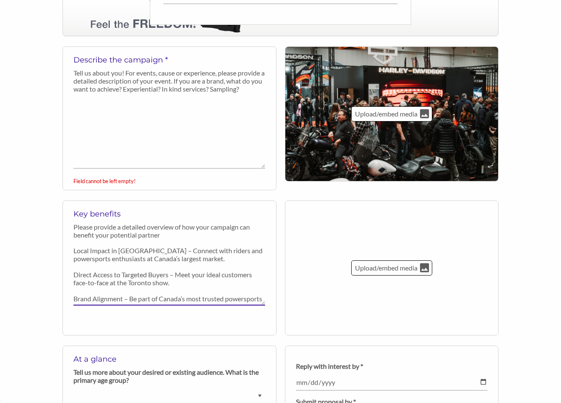
scroll to position [38, 0]
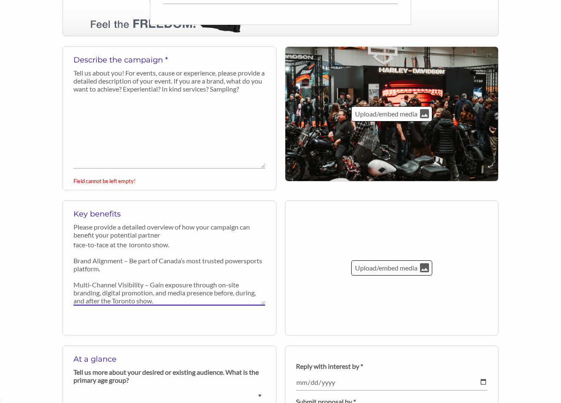
type textarea "Local Impact in [GEOGRAPHIC_DATA] – Connect with riders and powersports enthusi…"
click at [141, 125] on textarea at bounding box center [169, 133] width 192 height 72
paste textarea "Lore Ipsumd si ame consecte adipiscinge seddoeiusmod Tempor’i utlaboreet dol ma…"
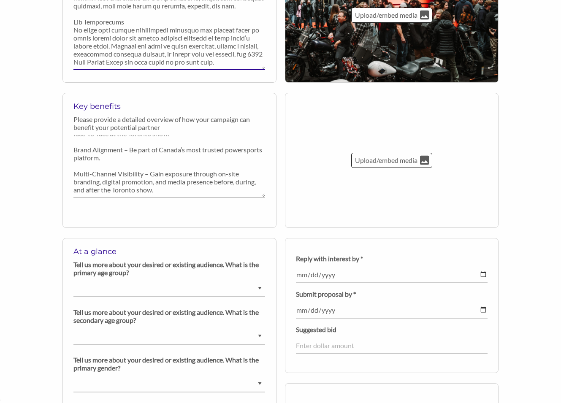
scroll to position [486, 0]
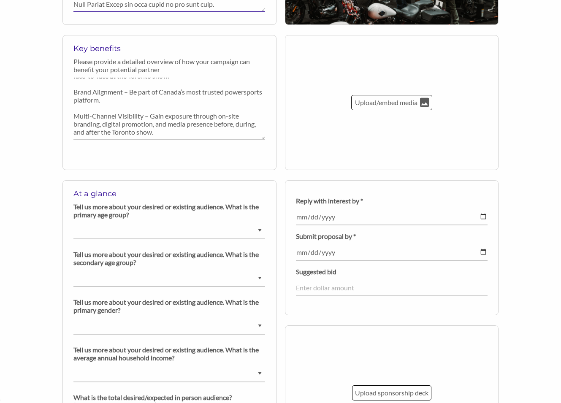
type textarea "Moto Canada is the national association representing Canada’s motorcycle and po…"
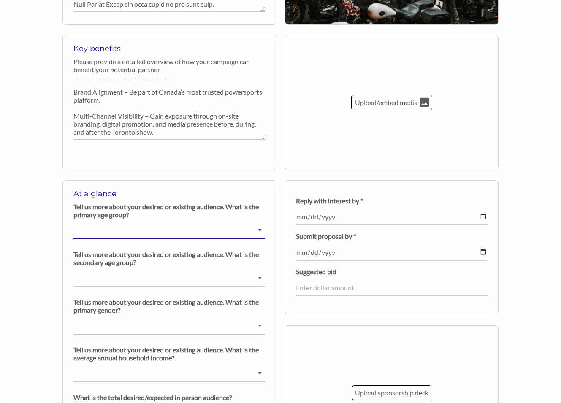
click at [259, 229] on select "Ask us for details Under 5 years old 6-9 years old 10-14 years old 15-18 years …" at bounding box center [169, 231] width 192 height 16
select select "Ask us for details"
click at [73, 223] on select "Ask us for details Under 5 years old 6-9 years old 10-14 years old 15-18 years …" at bounding box center [169, 231] width 192 height 16
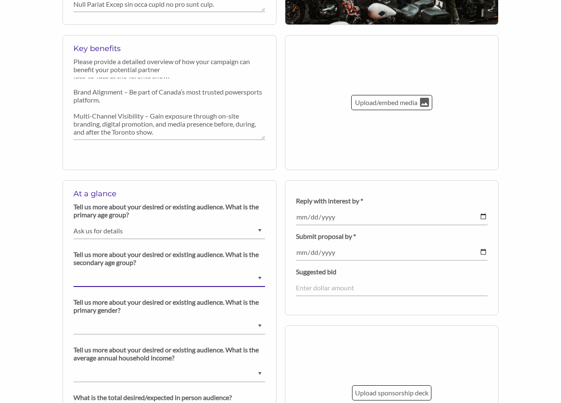
click at [258, 277] on select "Ask us for details Under 5 years old 6-9 years old 10-14 years old 15-18 years …" at bounding box center [169, 279] width 192 height 16
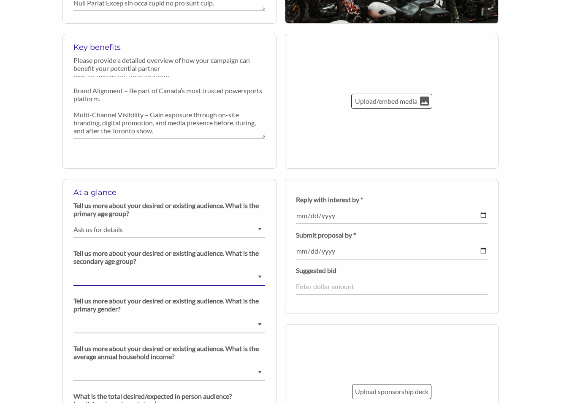
select select "Ask us for details"
click at [73, 269] on select "Ask us for details Under 5 years old 6-9 years old 10-14 years old 15-18 years …" at bounding box center [169, 277] width 192 height 16
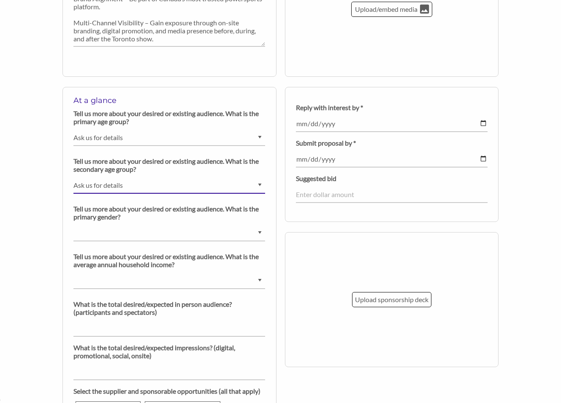
scroll to position [580, 0]
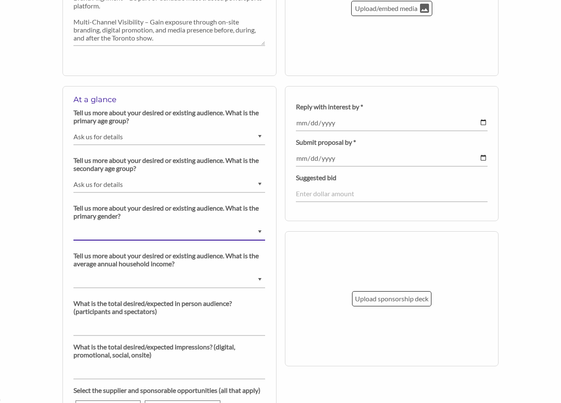
click at [258, 230] on select "Ask us for details Male Female Diverse" at bounding box center [169, 232] width 192 height 16
select select "Diverse"
click at [73, 224] on select "Ask us for details Male Female Diverse" at bounding box center [169, 232] width 192 height 16
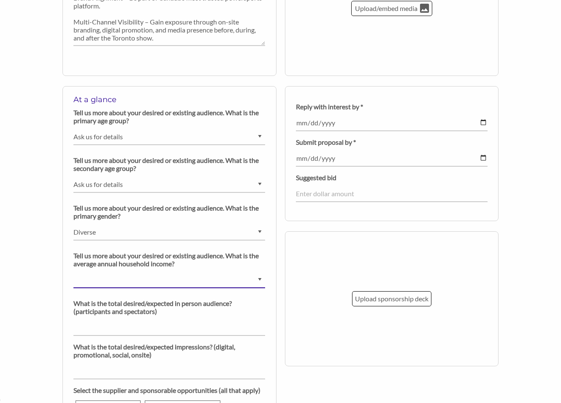
click at [110, 280] on select "$0 - $25000 $25001 - $40000 $40001 - $65000 $65001 - $80000 $80001 - $100000 $1…" at bounding box center [169, 280] width 192 height 16
select select "$150000+"
click at [73, 272] on select "$0 - $25000 $25001 - $40000 $40001 - $65000 $65001 - $80000 $80001 - $100000 $1…" at bounding box center [169, 280] width 192 height 16
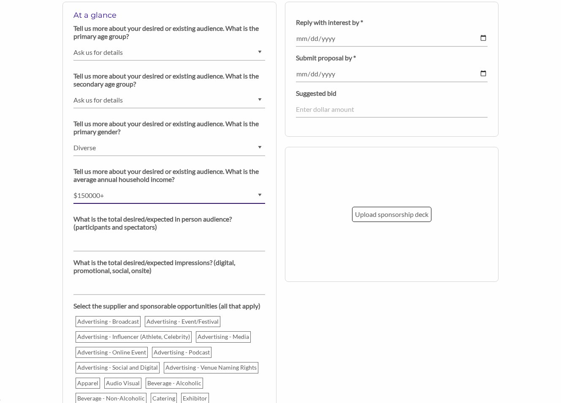
scroll to position [665, 0]
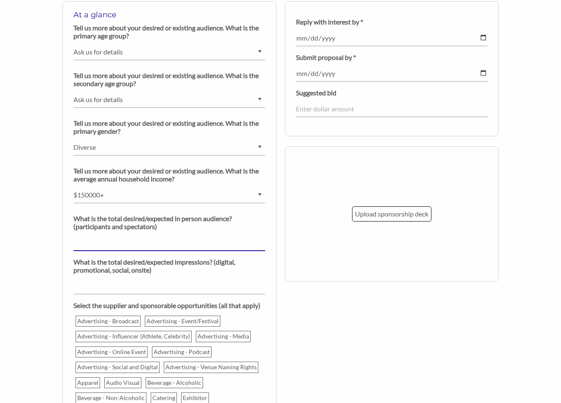
click at [225, 238] on input "number" at bounding box center [169, 243] width 192 height 16
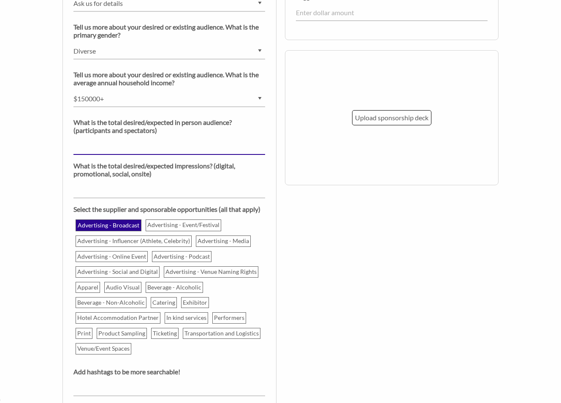
scroll to position [762, 0]
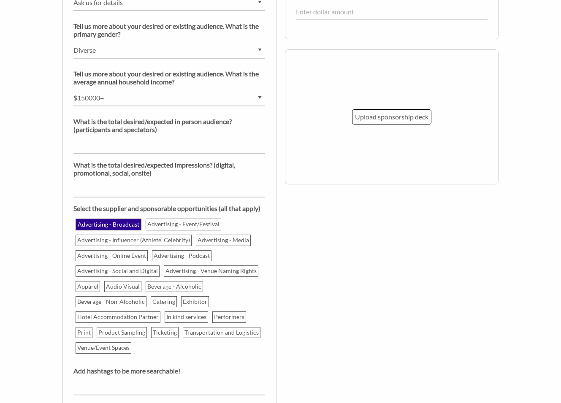
drag, startPoint x: 114, startPoint y: 223, endPoint x: 119, endPoint y: 223, distance: 5.1
click at [114, 223] on p "Advertising - Broadcast" at bounding box center [108, 225] width 64 height 10
click at [0, 0] on input "Advertising - Broadcast" at bounding box center [0, 0] width 0 height 0
click at [171, 226] on p "Advertising - Event/Festival" at bounding box center [184, 225] width 75 height 10
click at [0, 0] on input "Advertising - Event/Festival" at bounding box center [0, 0] width 0 height 0
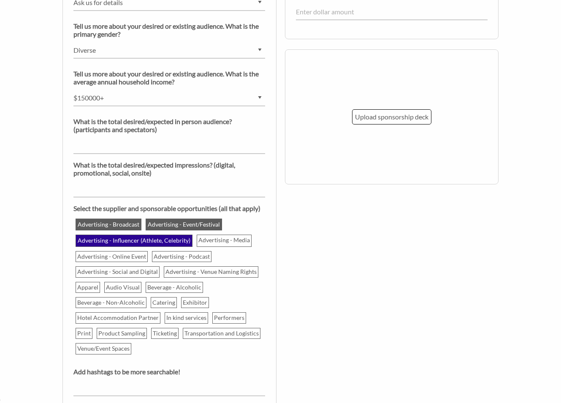
click at [103, 238] on p "Advertising - Influencer (Athlete, Celebrity)" at bounding box center [133, 241] width 115 height 10
click at [0, 0] on input "Advertising - Influencer (Athlete, Celebrity)" at bounding box center [0, 0] width 0 height 0
click at [220, 237] on p "Advertising - Media" at bounding box center [225, 241] width 54 height 10
click at [0, 0] on input "Advertising - Media" at bounding box center [0, 0] width 0 height 0
drag, startPoint x: 114, startPoint y: 253, endPoint x: 151, endPoint y: 256, distance: 36.5
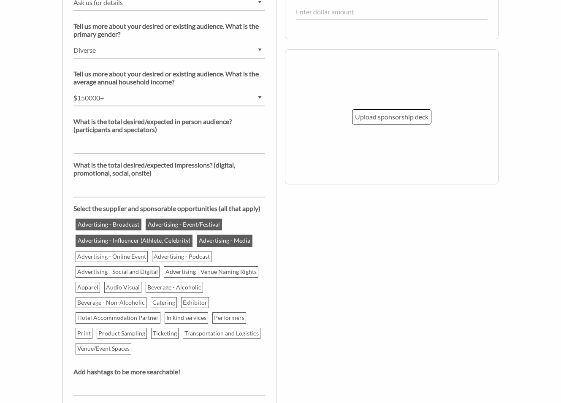
click at [114, 253] on p "Advertising - Online Event" at bounding box center [111, 257] width 71 height 10
click at [0, 0] on input "Advertising - Online Event" at bounding box center [0, 0] width 0 height 0
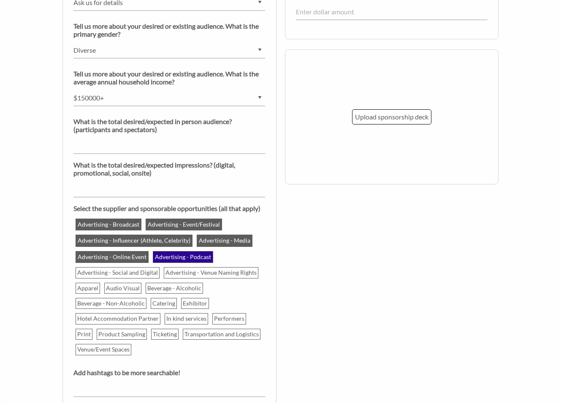
drag, startPoint x: 176, startPoint y: 257, endPoint x: 167, endPoint y: 259, distance: 9.1
click at [176, 257] on p "Advertising - Podcast" at bounding box center [183, 257] width 59 height 10
click at [0, 0] on input "Advertising - Podcast" at bounding box center [0, 0] width 0 height 0
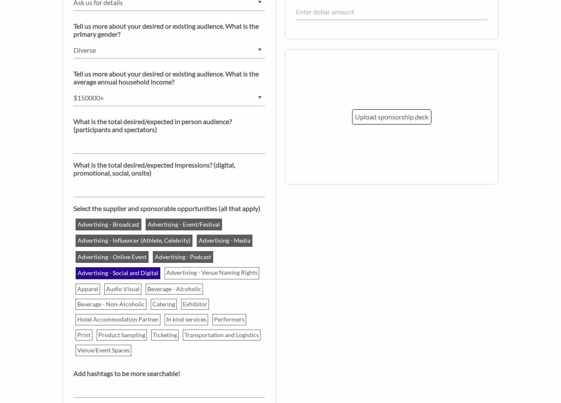
drag, startPoint x: 118, startPoint y: 270, endPoint x: 125, endPoint y: 272, distance: 7.3
click at [118, 270] on p "Advertising - Social and Digital" at bounding box center [117, 273] width 83 height 10
click at [0, 0] on input "Advertising - Social and Digital" at bounding box center [0, 0] width 0 height 0
click at [88, 289] on p "Apparel" at bounding box center [88, 290] width 24 height 10
click at [0, 0] on input "Apparel" at bounding box center [0, 0] width 0 height 0
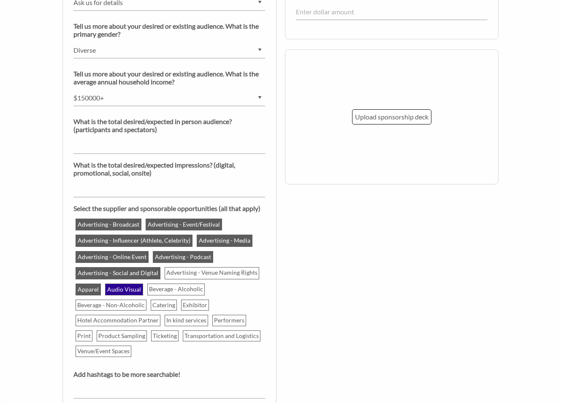
drag, startPoint x: 134, startPoint y: 289, endPoint x: 154, endPoint y: 290, distance: 19.9
click at [134, 289] on p "Audio Visual" at bounding box center [124, 289] width 36 height 10
click at [0, 0] on input "Audio Visual" at bounding box center [0, 0] width 0 height 0
drag, startPoint x: 170, startPoint y: 290, endPoint x: 165, endPoint y: 291, distance: 4.9
click at [170, 290] on p "Beverage - Alcoholic" at bounding box center [176, 290] width 57 height 10
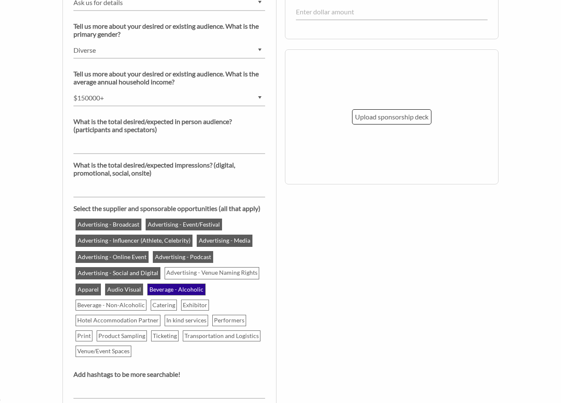
click at [0, 0] on input "Beverage - Alcoholic" at bounding box center [0, 0] width 0 height 0
drag, startPoint x: 102, startPoint y: 308, endPoint x: 128, endPoint y: 309, distance: 25.8
click at [103, 308] on p "Beverage - Non-Alcoholic" at bounding box center [111, 306] width 70 height 10
drag, startPoint x: 155, startPoint y: 308, endPoint x: 178, endPoint y: 308, distance: 23.2
click at [155, 308] on p "Catering" at bounding box center [163, 305] width 25 height 10
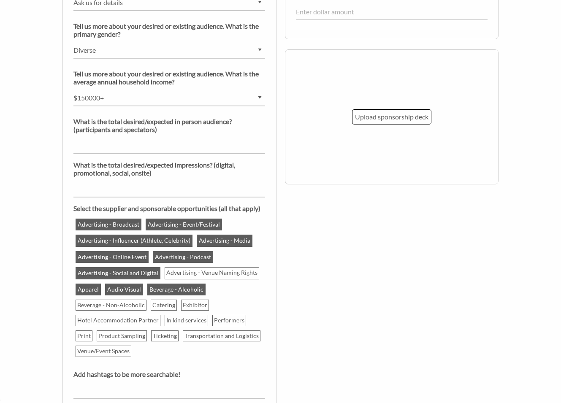
click at [0, 0] on input "Catering" at bounding box center [0, 0] width 0 height 0
drag, startPoint x: 194, startPoint y: 307, endPoint x: 168, endPoint y: 309, distance: 25.8
click at [193, 307] on p "Exhibitor" at bounding box center [195, 305] width 27 height 10
click at [0, 0] on input "Exhibitor" at bounding box center [0, 0] width 0 height 0
click at [88, 308] on p "Beverage - Non-Alcoholic" at bounding box center [111, 306] width 70 height 10
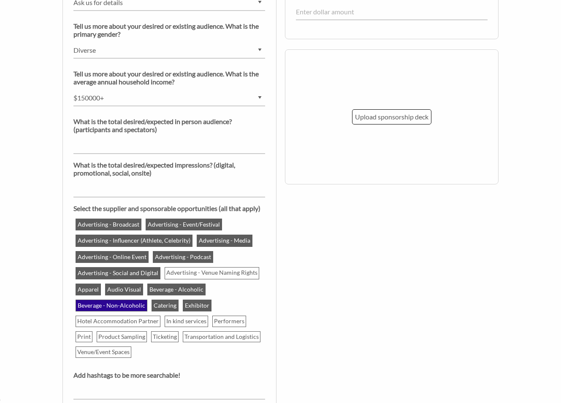
click at [0, 0] on input "Beverage - Non-Alcoholic" at bounding box center [0, 0] width 0 height 0
drag, startPoint x: 109, startPoint y: 320, endPoint x: 125, endPoint y: 323, distance: 16.3
click at [109, 320] on p "Hotel Accommodation Partner" at bounding box center [118, 322] width 84 height 10
click at [0, 0] on input "Hotel Accommodation Partner" at bounding box center [0, 0] width 0 height 0
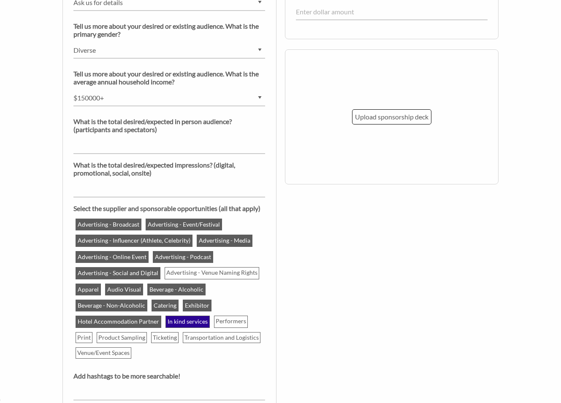
click at [183, 326] on p "In kind services" at bounding box center [187, 322] width 43 height 10
click at [0, 0] on input "In kind services" at bounding box center [0, 0] width 0 height 0
drag, startPoint x: 218, startPoint y: 324, endPoint x: 204, endPoint y: 328, distance: 14.0
click at [218, 324] on p "Performers" at bounding box center [231, 321] width 33 height 10
click at [0, 0] on input "Performers" at bounding box center [0, 0] width 0 height 0
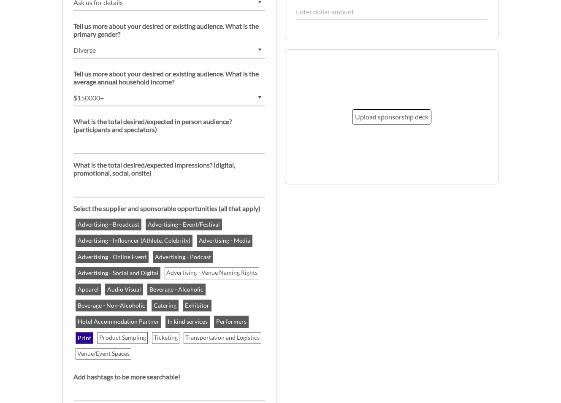
click at [89, 338] on p "Print" at bounding box center [84, 338] width 16 height 10
click at [0, 0] on input "Print" at bounding box center [0, 0] width 0 height 0
drag, startPoint x: 119, startPoint y: 339, endPoint x: 144, endPoint y: 338, distance: 24.9
click at [119, 339] on p "Product Sampling" at bounding box center [122, 338] width 49 height 10
click at [0, 0] on input "Product Sampling" at bounding box center [0, 0] width 0 height 0
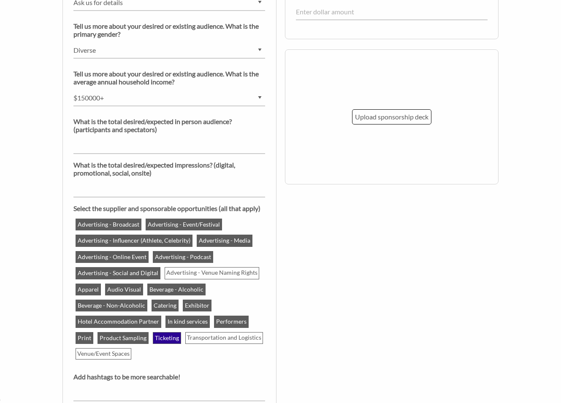
click at [160, 340] on p "Ticketing" at bounding box center [167, 338] width 27 height 10
click at [0, 0] on input "Ticketing" at bounding box center [0, 0] width 0 height 0
click at [114, 349] on p "Venue/Event Spaces" at bounding box center [103, 354] width 55 height 10
click at [0, 0] on input "Venue/Event Spaces" at bounding box center [0, 0] width 0 height 0
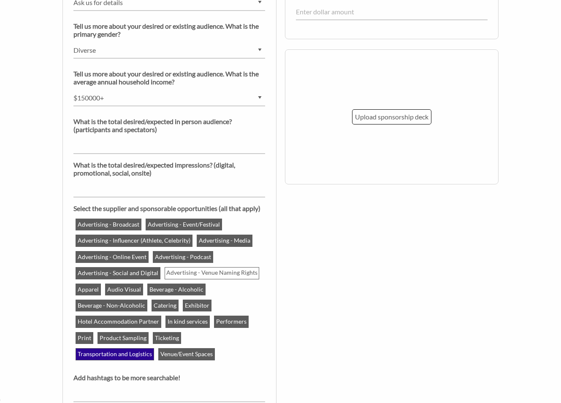
click at [153, 349] on p "Transportation and Logistics" at bounding box center [114, 354] width 77 height 10
click at [0, 0] on input "Transportation and Logistics" at bounding box center [0, 0] width 0 height 0
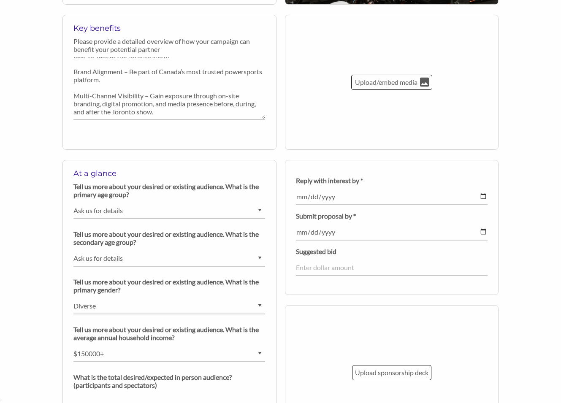
scroll to position [495, 0]
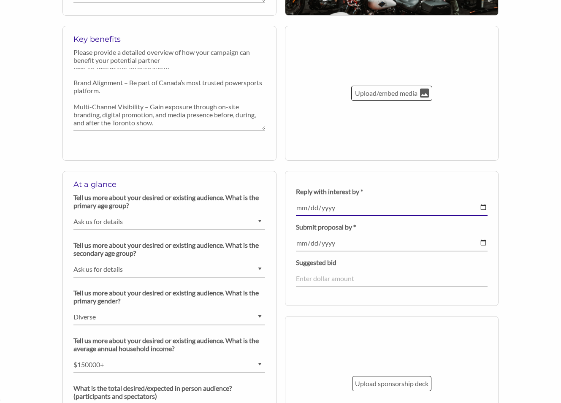
click at [481, 207] on input "date" at bounding box center [392, 208] width 192 height 16
type input "2025-10-15"
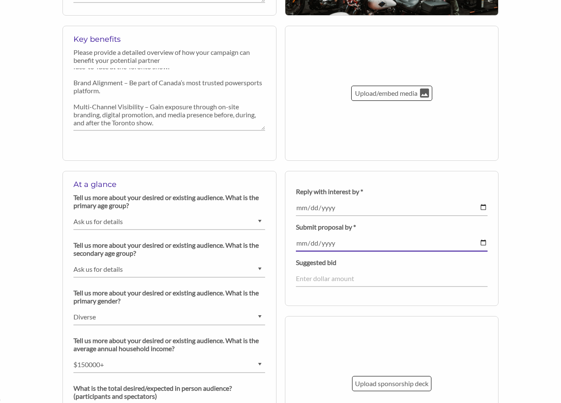
click at [483, 243] on input "date" at bounding box center [392, 243] width 192 height 16
type input "2025-10-31"
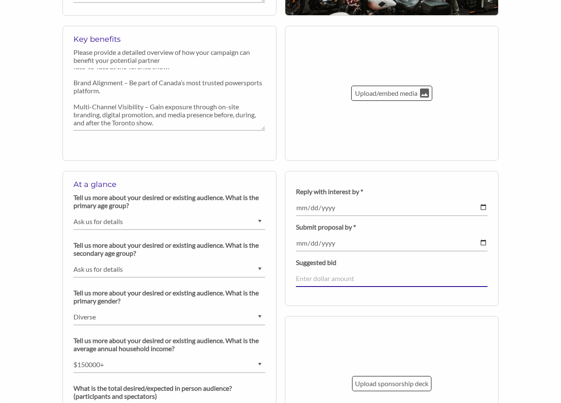
click at [346, 279] on input "number" at bounding box center [392, 279] width 192 height 16
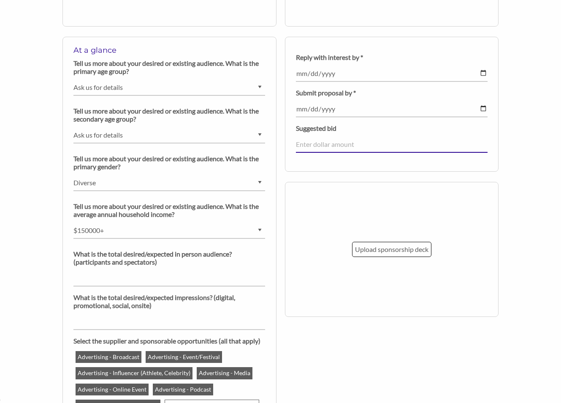
scroll to position [638, 0]
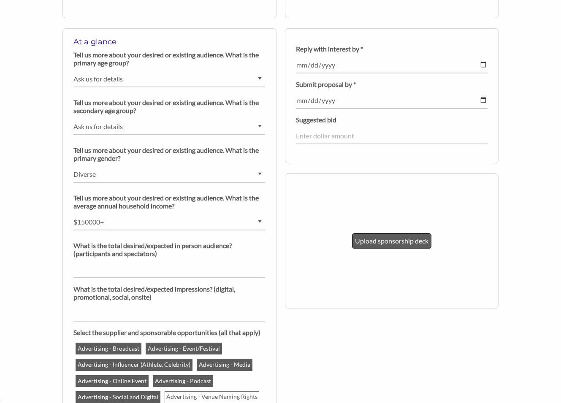
click at [385, 245] on p "Upload sponsorship deck" at bounding box center [391, 241] width 73 height 11
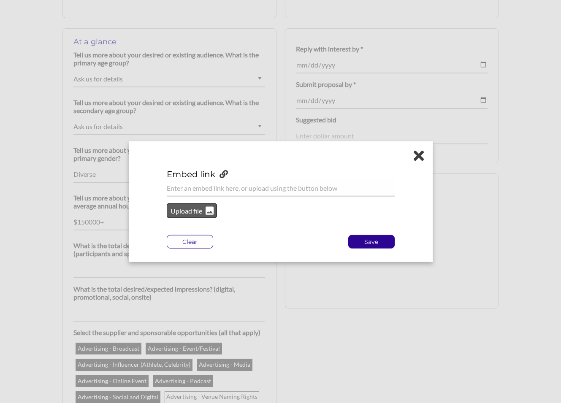
click at [193, 208] on p "Upload file" at bounding box center [187, 210] width 34 height 11
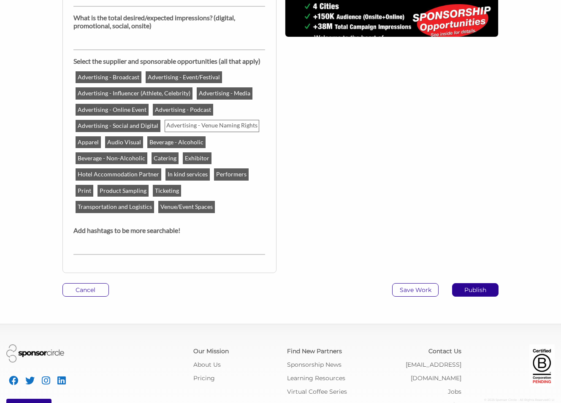
scroll to position [937, 0]
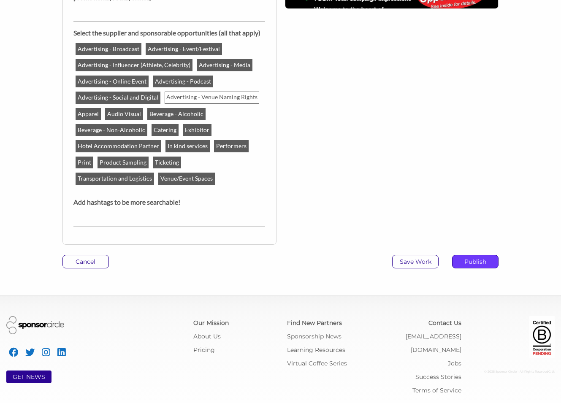
click at [473, 262] on p "Publish" at bounding box center [476, 261] width 46 height 13
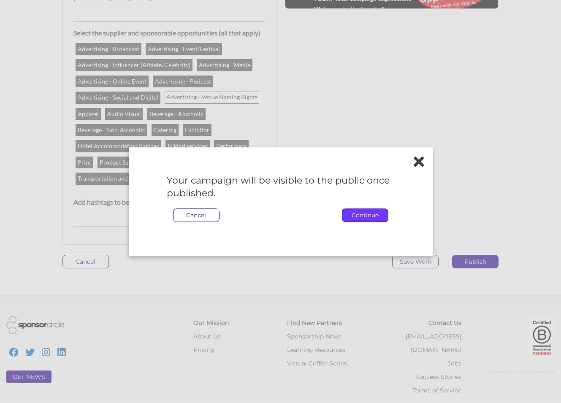
click at [367, 215] on p "Continue" at bounding box center [365, 215] width 46 height 13
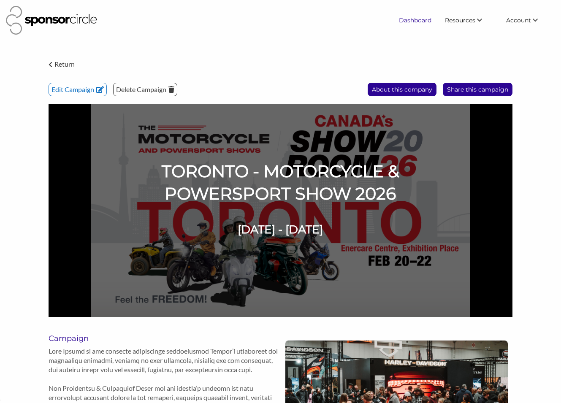
click at [410, 20] on link "Dashboard" at bounding box center [415, 20] width 46 height 15
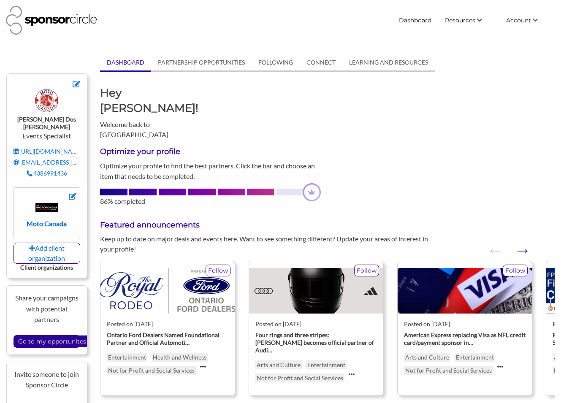
scroll to position [12370, 0]
click at [54, 336] on input "Go to my opportunites" at bounding box center [52, 342] width 76 height 12
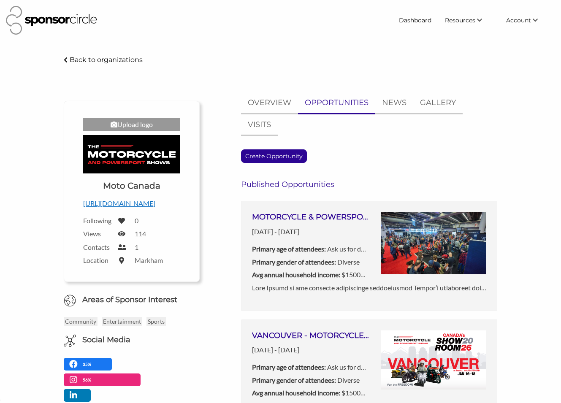
click at [319, 211] on link "MOTORCYCLE & POWERSPORTS SHOWS 2026 ([GEOGRAPHIC_DATA], [GEOGRAPHIC_DATA], [GEO…" at bounding box center [369, 256] width 256 height 110
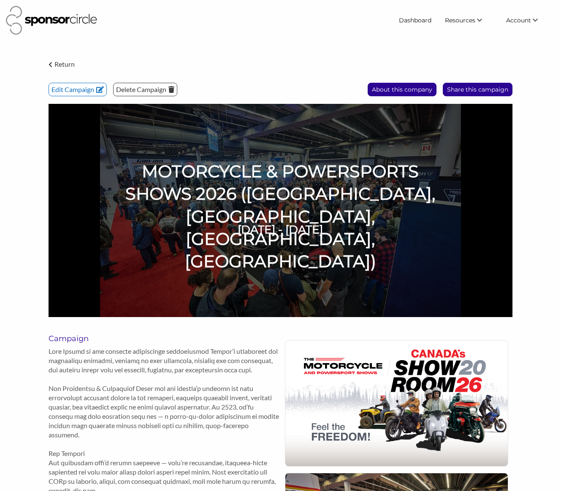
scroll to position [12283, 0]
click at [214, 71] on div "Return Edit Campaign Delete Campaign Share this campaign About this company MOT…" at bounding box center [280, 192] width 477 height 276
click at [65, 65] on p "Return" at bounding box center [64, 64] width 20 height 11
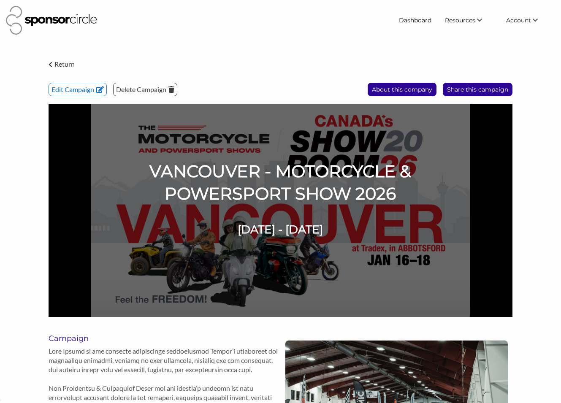
scroll to position [12370, 0]
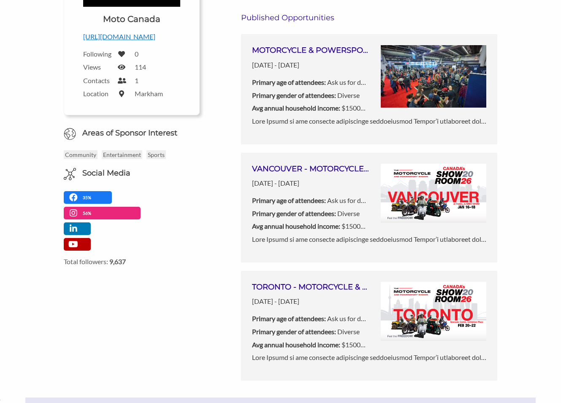
scroll to position [171, 0]
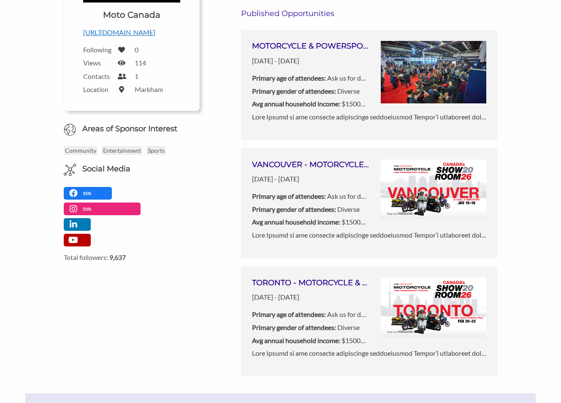
click at [459, 285] on img at bounding box center [434, 308] width 106 height 60
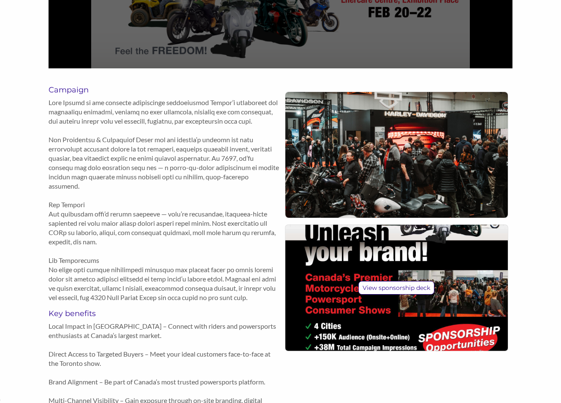
scroll to position [12370, 0]
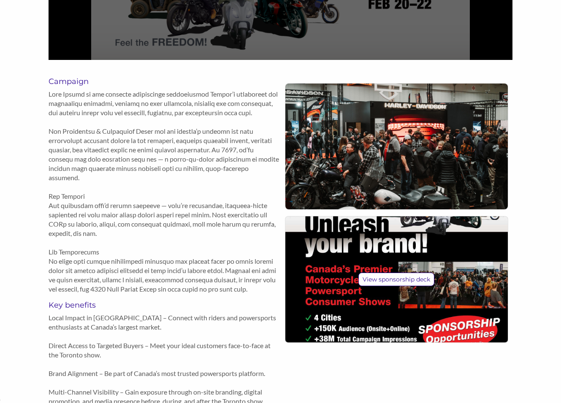
click at [443, 125] on img at bounding box center [396, 146] width 223 height 125
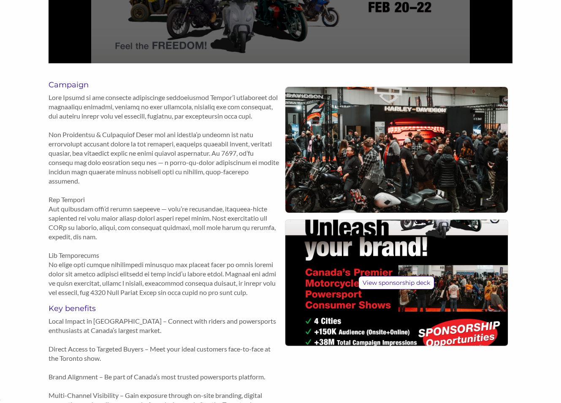
click at [378, 154] on img at bounding box center [396, 149] width 223 height 125
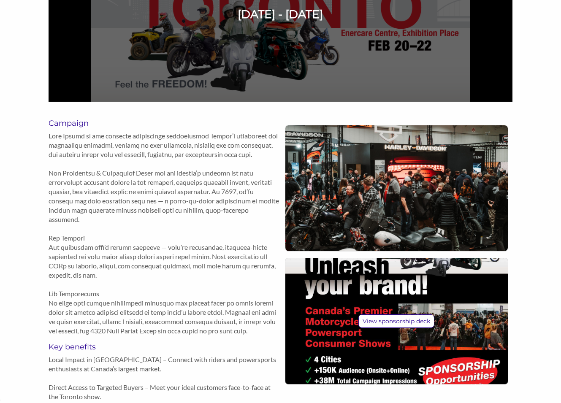
scroll to position [218, 0]
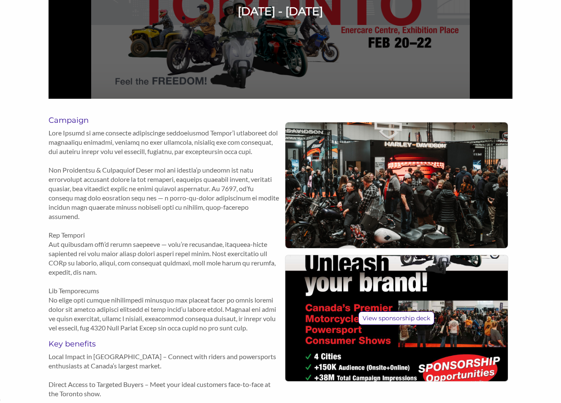
click at [384, 179] on img at bounding box center [396, 184] width 223 height 125
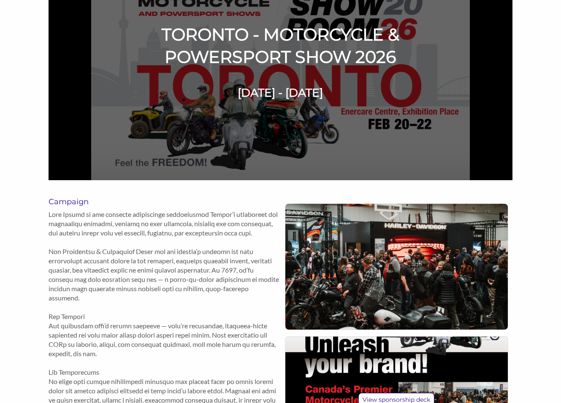
scroll to position [0, 0]
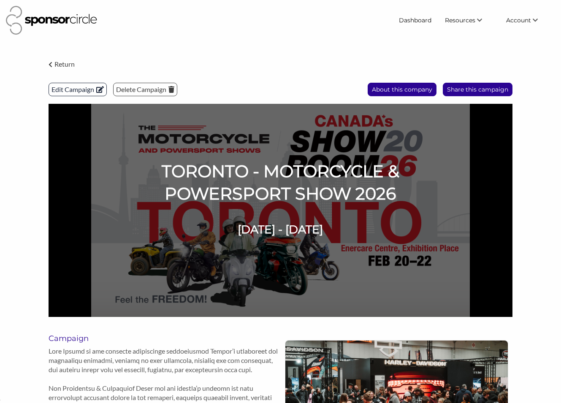
click at [80, 90] on p "Edit Campaign" at bounding box center [77, 89] width 57 height 13
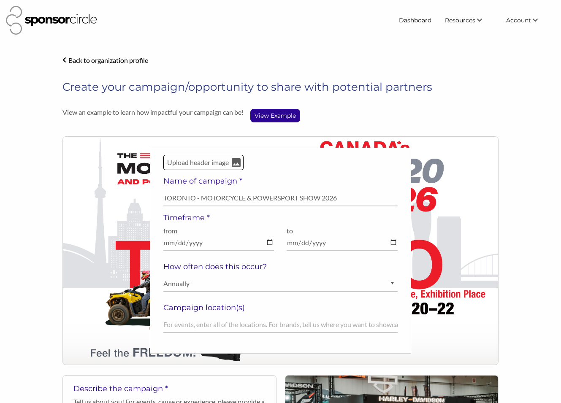
select select "Ask us for details"
select select "Diverse"
select select "$150000+"
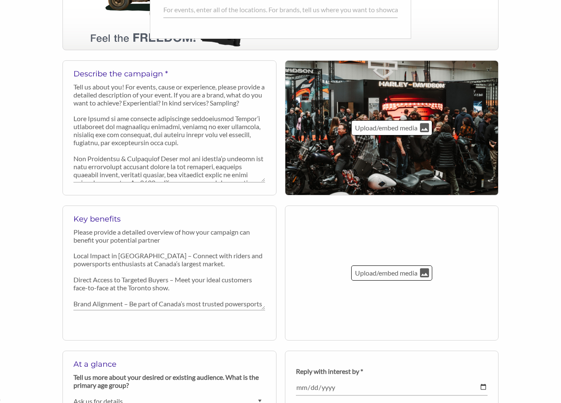
scroll to position [317, 0]
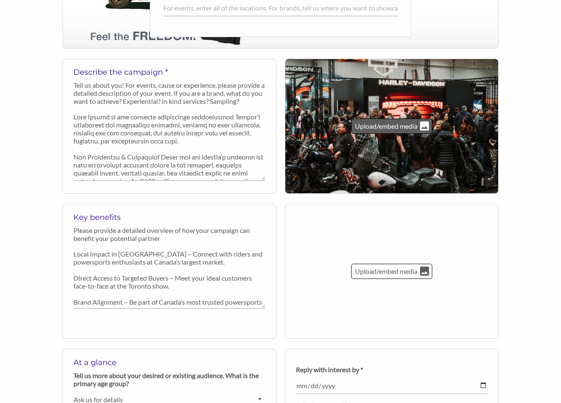
click at [397, 129] on p "Upload/embed media" at bounding box center [386, 126] width 64 height 11
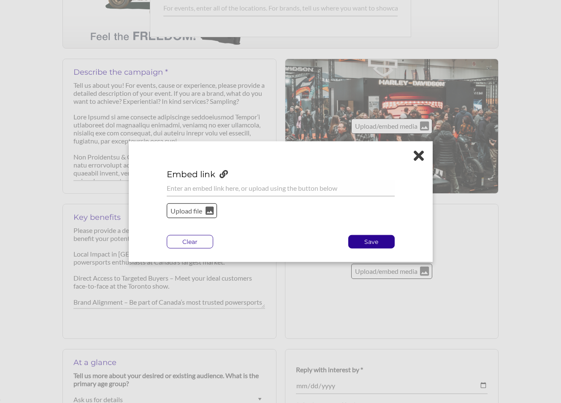
click at [190, 209] on p "Upload file" at bounding box center [187, 210] width 34 height 11
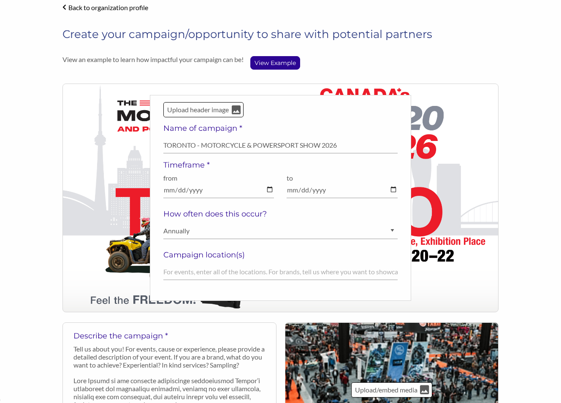
scroll to position [64, 0]
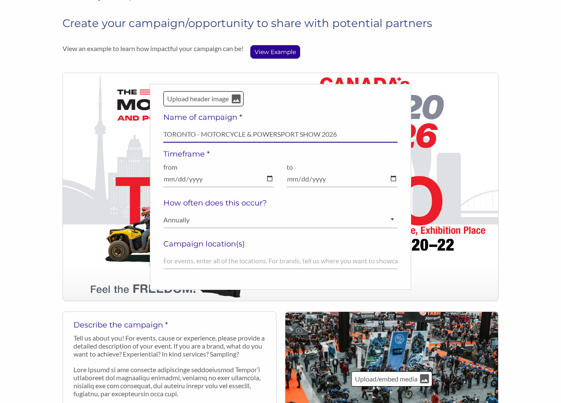
type textarea "O"
drag, startPoint x: 194, startPoint y: 133, endPoint x: 159, endPoint y: 133, distance: 35.5
click at [159, 133] on div "Upload header image Name of campaign * TORONTO - MOTORCYCLE & POWERSPORT SHOW 2…" at bounding box center [280, 187] width 261 height 206
type input "CALGARY - MOTORCYCLE & POWERSPORT SHOW 2026"
click at [217, 179] on input "2026-02-20" at bounding box center [218, 179] width 111 height 16
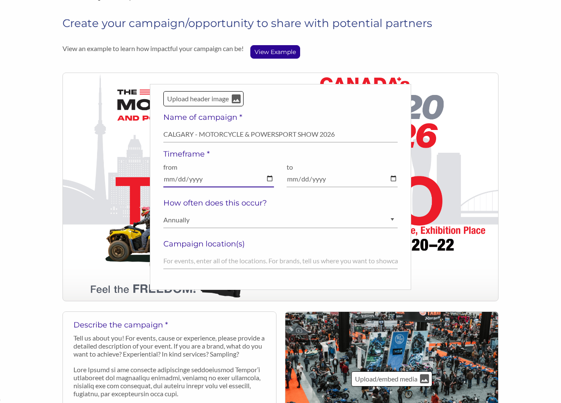
click at [270, 180] on input "2026-02-20" at bounding box center [218, 179] width 111 height 16
type input "2026-01-30"
click at [394, 180] on input "2026-02-22" at bounding box center [342, 179] width 111 height 16
type input "2026-02-01"
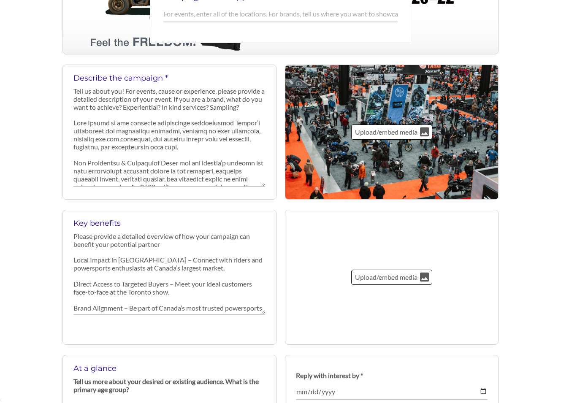
scroll to position [312, 0]
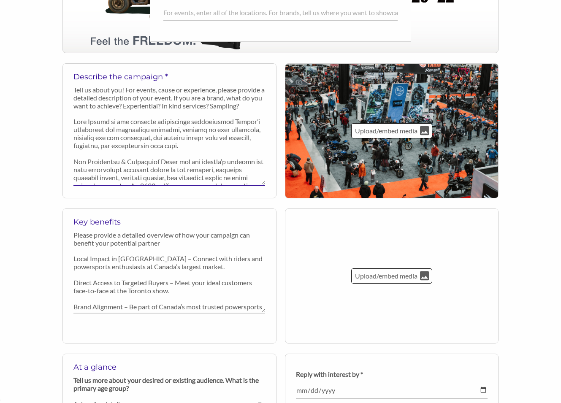
click at [198, 174] on textarea at bounding box center [169, 150] width 192 height 72
click at [199, 258] on textarea "Local Impact in Toronto – Connect with riders and powersports enthusiasts at Ca…" at bounding box center [169, 282] width 192 height 62
click at [160, 267] on textarea "Local Impact in Toronto – Connect with riders and powersports enthusiasts at Ca…" at bounding box center [169, 282] width 192 height 62
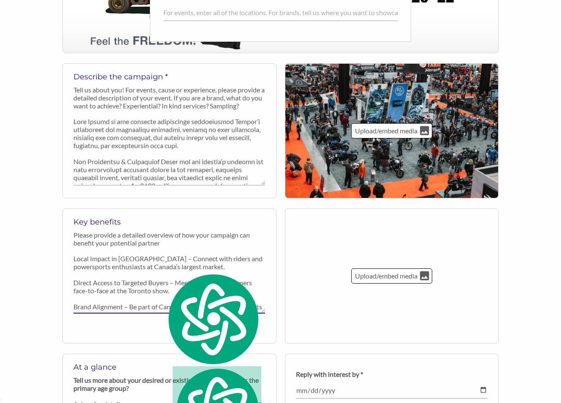
paste textarea "Calgary – Reach riders and powersports fans across Alberta and the Prairies. Di…"
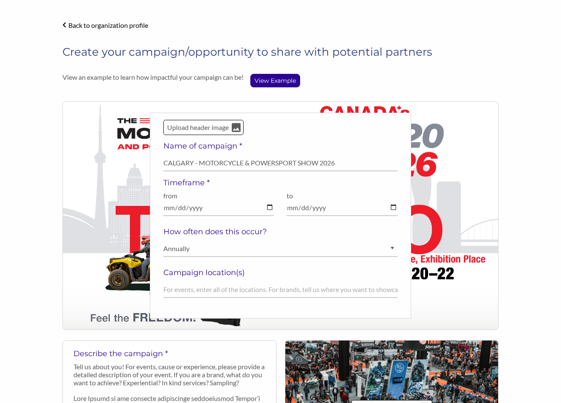
scroll to position [0, 0]
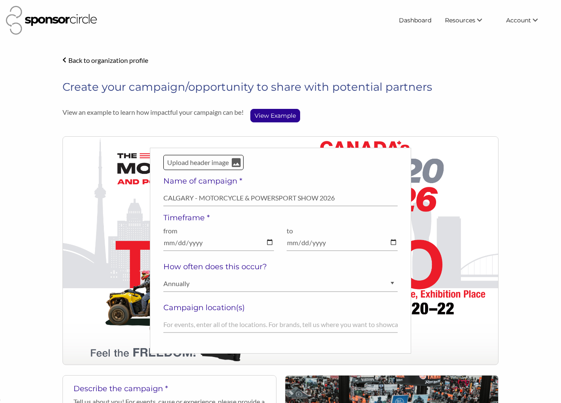
type textarea "Local Impact in Calgary – Reach riders and powersports fans across Alberta and …"
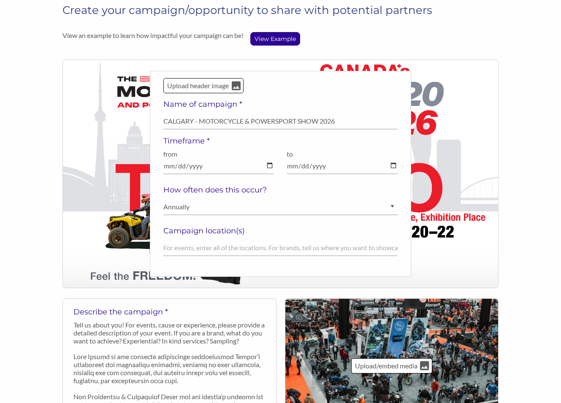
scroll to position [76, 0]
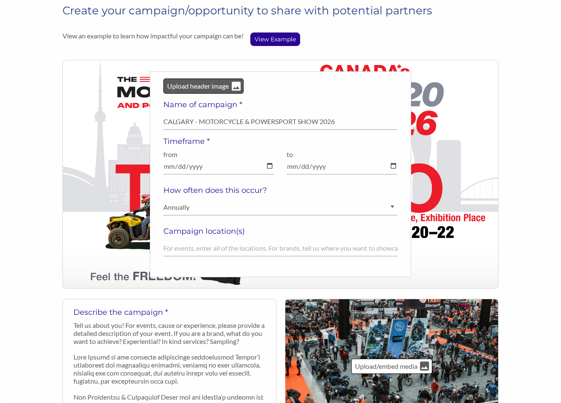
click at [199, 87] on p "Upload header image" at bounding box center [197, 86] width 63 height 11
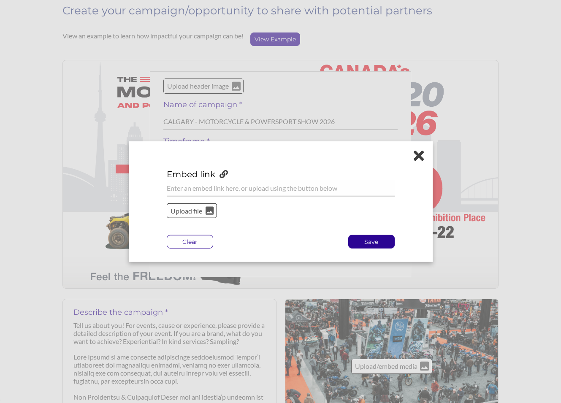
click at [199, 208] on p "Upload file" at bounding box center [187, 210] width 34 height 11
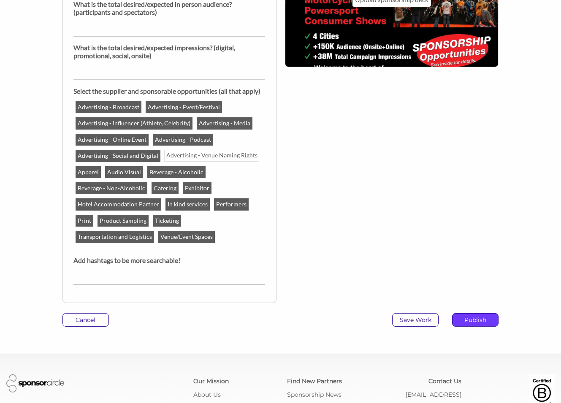
scroll to position [881, 0]
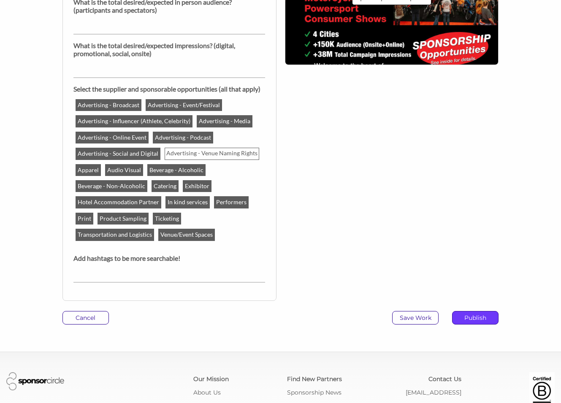
click at [475, 322] on p "Publish" at bounding box center [476, 318] width 46 height 13
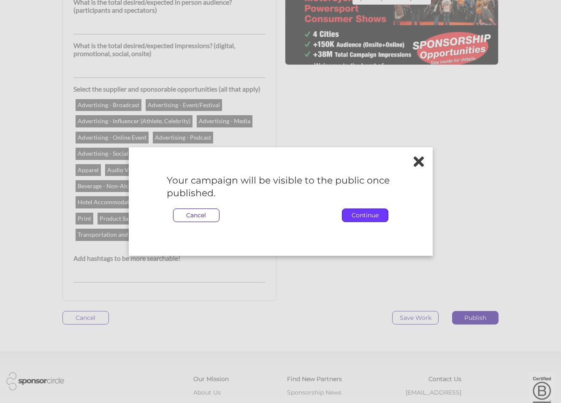
click at [374, 216] on p "Continue" at bounding box center [365, 215] width 46 height 13
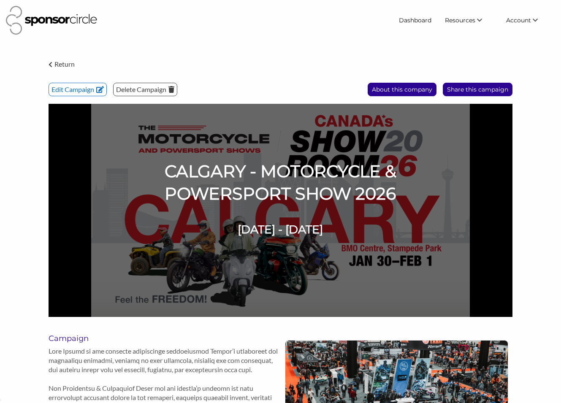
scroll to position [12370, 0]
click at [59, 62] on p "Return" at bounding box center [64, 64] width 20 height 11
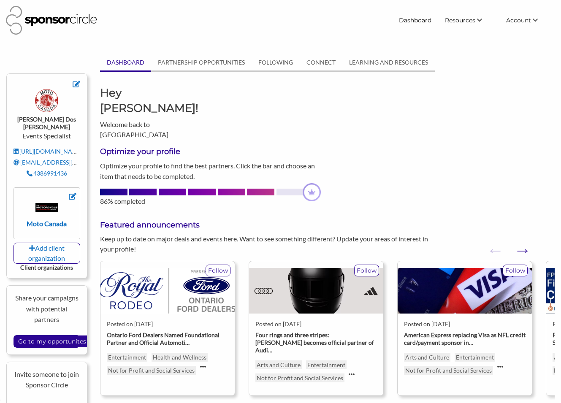
scroll to position [12370, 0]
click at [65, 336] on input "Go to my opportunites" at bounding box center [52, 342] width 76 height 12
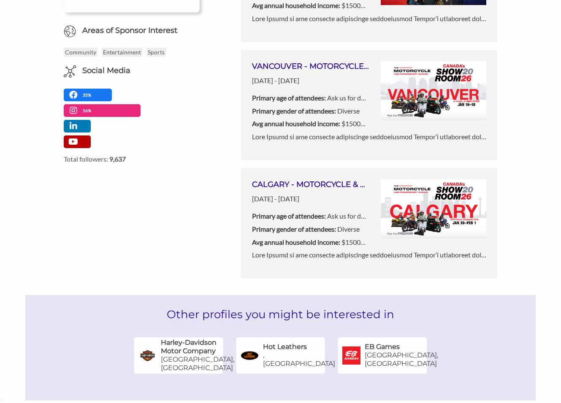
scroll to position [271, 0]
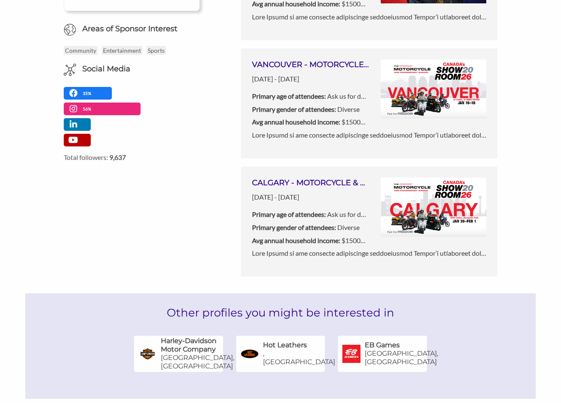
click at [417, 98] on img at bounding box center [434, 90] width 106 height 60
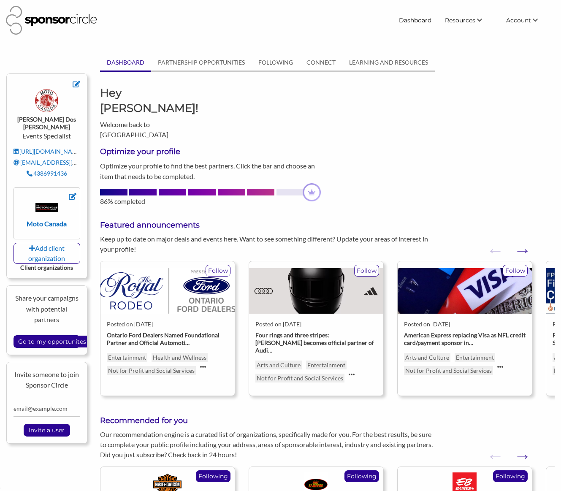
scroll to position [12283, 0]
click at [62, 336] on input "Go to my opportunites" at bounding box center [52, 342] width 76 height 12
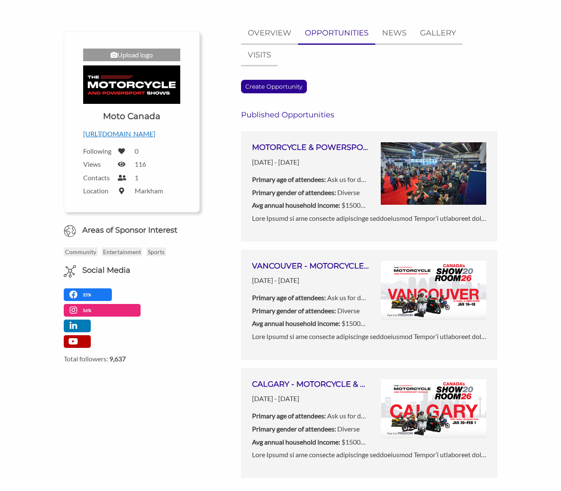
scroll to position [70, 0]
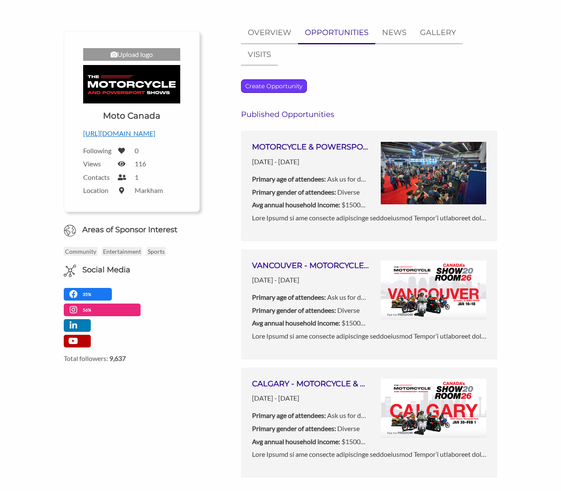
click at [274, 84] on p "Create Opportunity" at bounding box center [274, 86] width 65 height 13
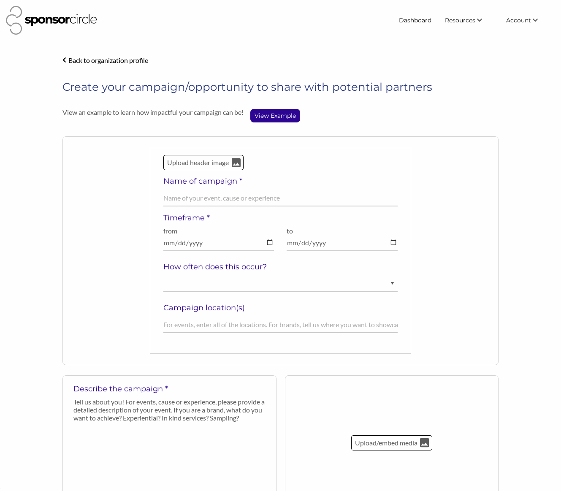
scroll to position [12283, 0]
click at [212, 166] on p "Upload header image" at bounding box center [197, 162] width 63 height 11
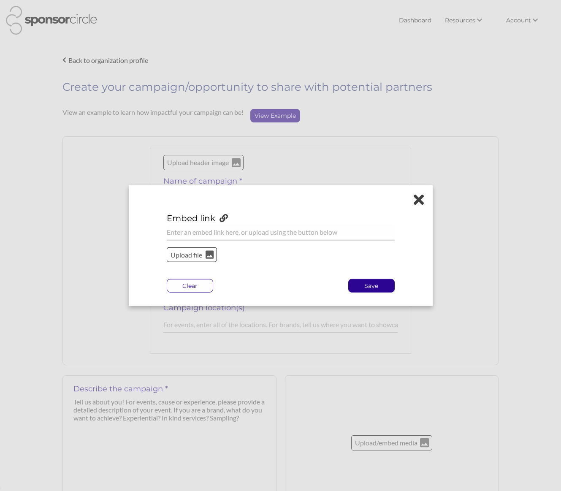
click at [186, 255] on p "Upload file" at bounding box center [187, 254] width 34 height 11
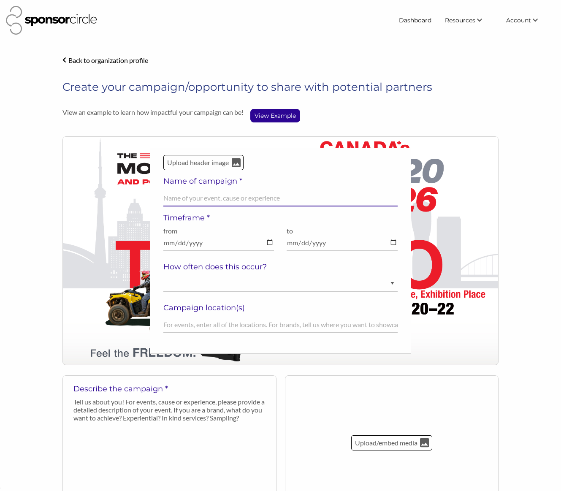
click at [230, 198] on input "text" at bounding box center [280, 198] width 234 height 16
type input "TORONTO - MOTORCYCLE & POWERSPORT SHOW 2026"
click at [271, 244] on input "date" at bounding box center [218, 243] width 111 height 16
type input "[DATE]"
click at [395, 242] on input "date" at bounding box center [342, 243] width 111 height 16
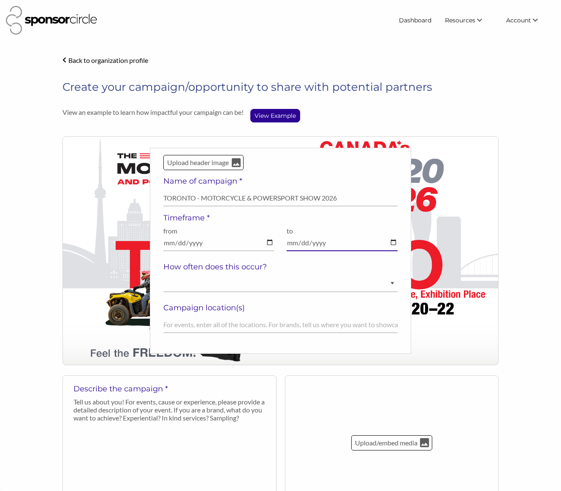
type input "2026-02-22"
click at [223, 286] on select "Ongoing Annually Semi-Annually Monthly Weekly Once" at bounding box center [280, 284] width 234 height 16
select select "Annually"
click at [163, 276] on select "Ongoing Annually Semi-Annually Monthly Weekly Once" at bounding box center [280, 284] width 234 height 16
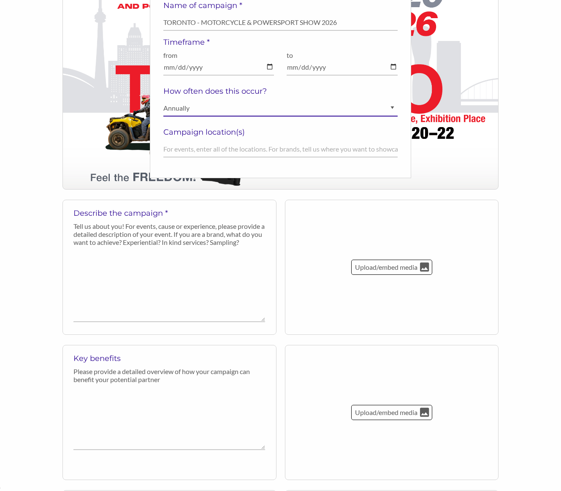
scroll to position [176, 0]
drag, startPoint x: 151, startPoint y: 272, endPoint x: 142, endPoint y: 270, distance: 9.0
click at [149, 271] on textarea at bounding box center [169, 286] width 192 height 72
paste textarea "Lore Ipsumd si ame consecte adipiscinge seddoeiusmod Tempor’i utlaboreet dol ma…"
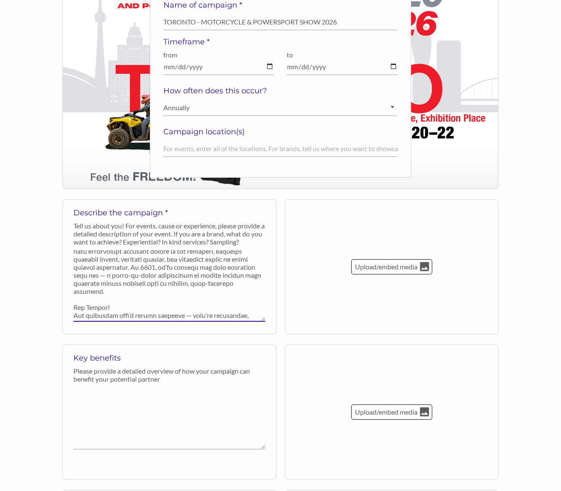
scroll to position [0, 0]
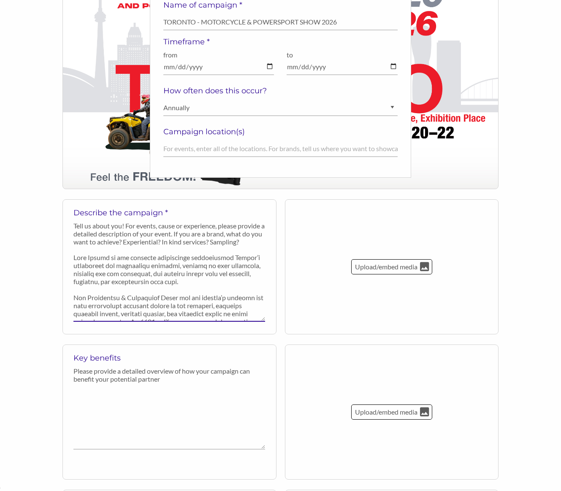
type textarea "Lore Ipsumd si ame consecte adipiscinge seddoeiusmod Tempor’i utlaboreet dol ma…"
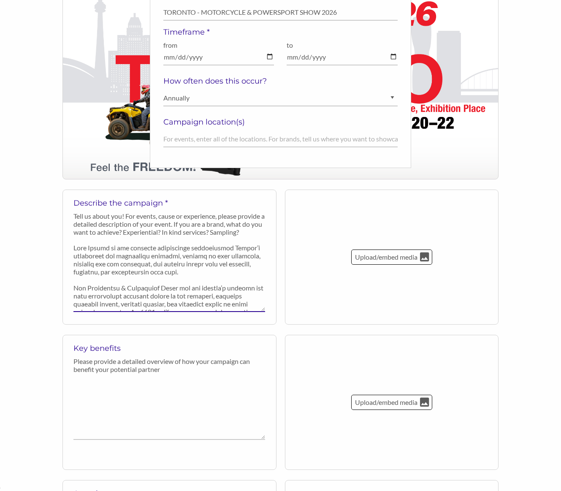
scroll to position [185, 0]
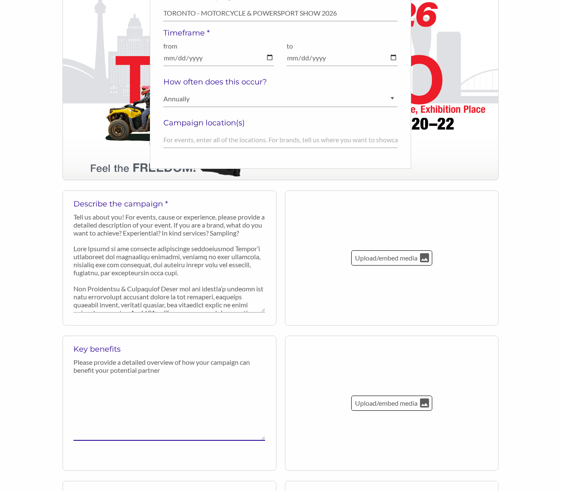
click at [117, 403] on textarea at bounding box center [169, 409] width 192 height 62
paste textarea "Local Impact in Toronto – Connect with riders and powersports enthusiasts at Ca…"
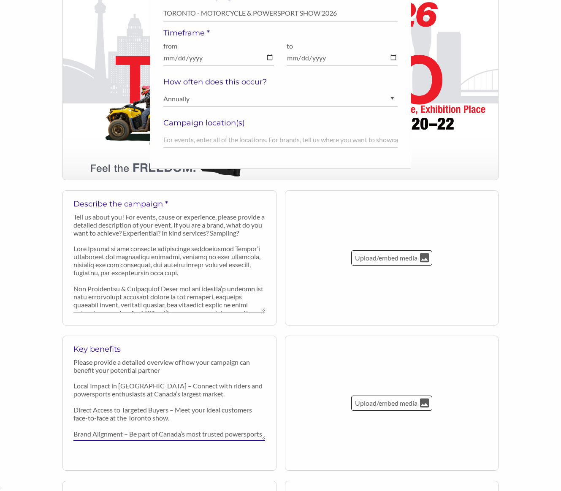
scroll to position [41, 0]
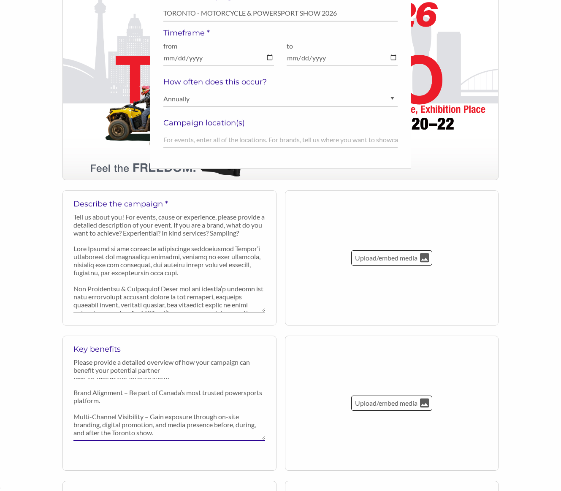
type textarea "Local Impact in Toronto – Connect with riders and powersports enthusiasts at Ca…"
click at [526, 267] on div "Back to organization profile Create your campaign/opportunity to share with pot…" at bounding box center [280, 442] width 561 height 1144
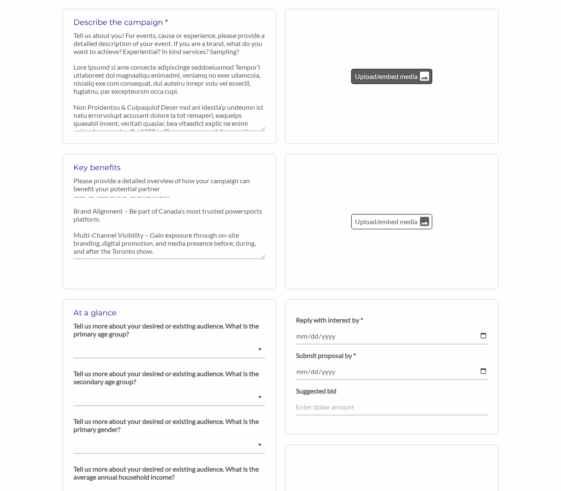
scroll to position [367, 0]
click at [260, 350] on select "Ask us for details Under 5 years old 6-9 years old 10-14 years old 15-18 years …" at bounding box center [169, 350] width 192 height 16
select select "Ask us for details"
click at [73, 342] on select "Ask us for details Under 5 years old 6-9 years old 10-14 years old 15-18 years …" at bounding box center [169, 350] width 192 height 16
click at [258, 395] on select "Ask us for details Under 5 years old 6-9 years old 10-14 years old 15-18 years …" at bounding box center [169, 397] width 192 height 16
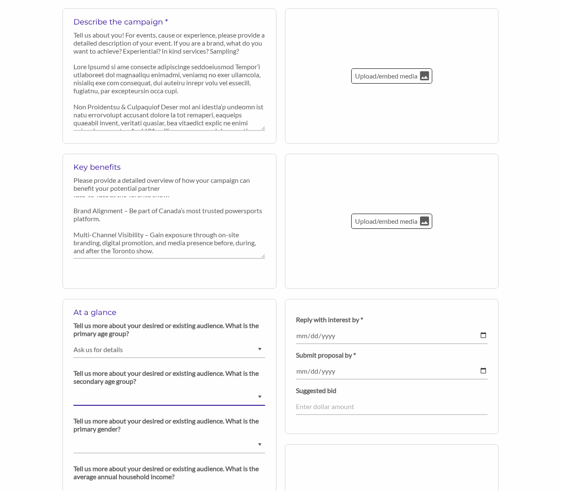
select select "Ask us for details"
click at [73, 389] on select "Ask us for details Under 5 years old 6-9 years old 10-14 years old 15-18 years …" at bounding box center [169, 397] width 192 height 16
click at [260, 444] on select "Ask us for details Male Female Diverse" at bounding box center [169, 445] width 192 height 16
select select "Diverse"
click at [73, 437] on select "Ask us for details Male Female Diverse" at bounding box center [169, 445] width 192 height 16
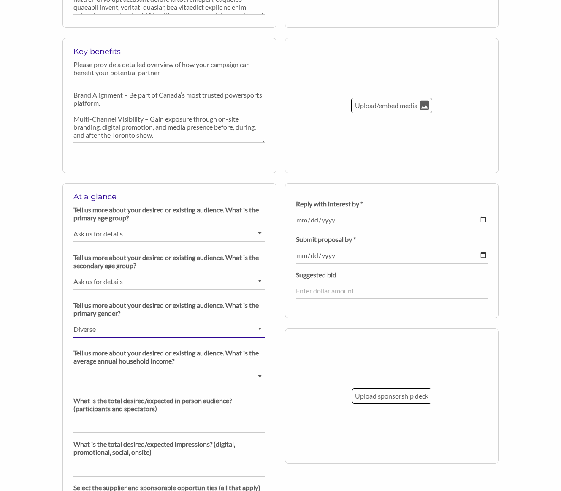
scroll to position [490, 0]
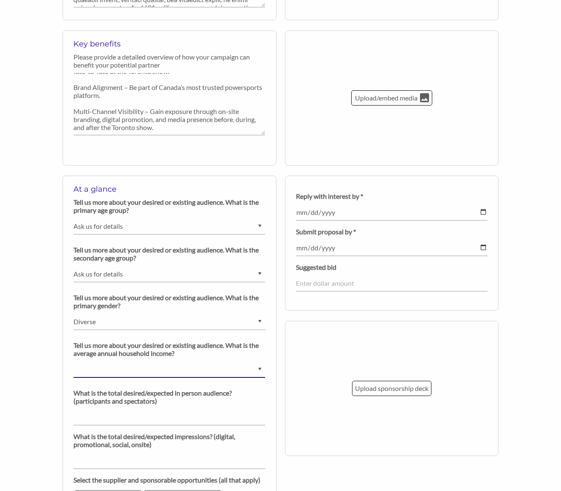
click at [261, 369] on select "$0 - $25000 $25001 - $40000 $40001 - $65000 $65001 - $80000 $80001 - $100000 $1…" at bounding box center [169, 369] width 192 height 16
select select "$150000+"
click at [73, 361] on select "$0 - $25000 $25001 - $40000 $40001 - $65000 $65001 - $80000 $80001 - $100000 $1…" at bounding box center [169, 369] width 192 height 16
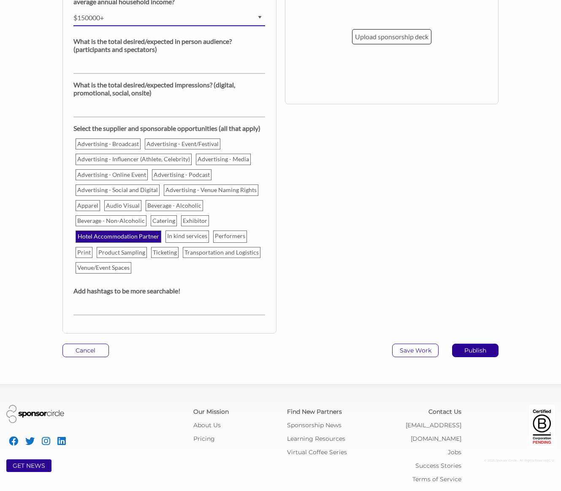
scroll to position [843, 0]
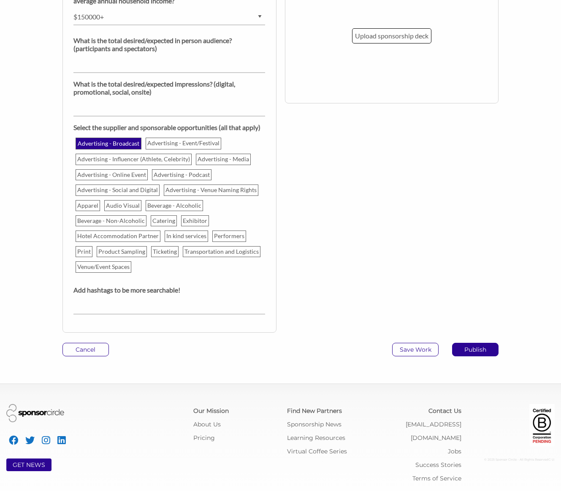
click at [116, 143] on p "Advertising - Broadcast" at bounding box center [108, 144] width 64 height 10
click at [0, 0] on input "Advertising - Broadcast" at bounding box center [0, 0] width 0 height 0
drag, startPoint x: 166, startPoint y: 143, endPoint x: 147, endPoint y: 148, distance: 19.6
click at [166, 143] on p "Advertising - Event/Festival" at bounding box center [184, 144] width 75 height 10
click at [0, 0] on input "Advertising - Event/Festival" at bounding box center [0, 0] width 0 height 0
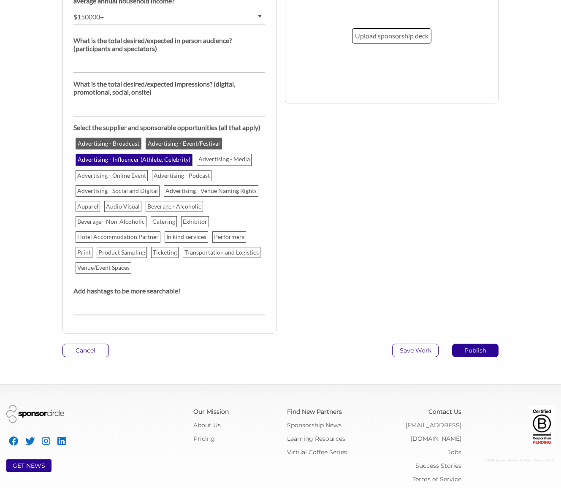
click at [117, 155] on p "Advertising - Influencer (Athlete, Celebrity)" at bounding box center [133, 160] width 115 height 10
click at [0, 0] on input "Advertising - Influencer (Athlete, Celebrity)" at bounding box center [0, 0] width 0 height 0
click at [218, 154] on div "Advertising - Media" at bounding box center [224, 159] width 55 height 11
click at [0, 0] on input "Advertising - Media" at bounding box center [0, 0] width 0 height 0
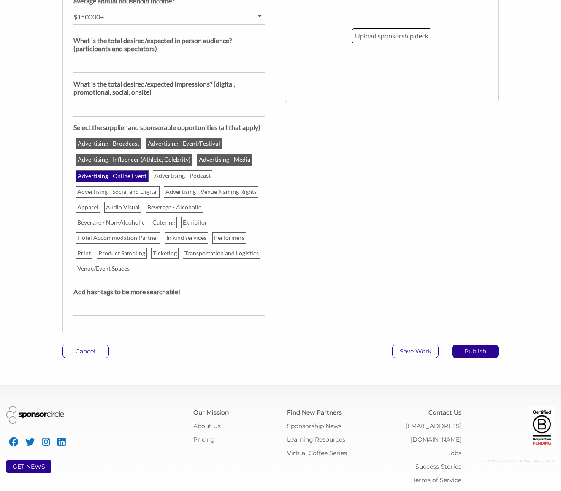
click at [114, 173] on p "Advertising - Online Event" at bounding box center [111, 176] width 71 height 10
click at [0, 0] on input "Advertising - Online Event" at bounding box center [0, 0] width 0 height 0
click at [164, 173] on p "Advertising - Podcast" at bounding box center [183, 176] width 59 height 10
click at [0, 0] on input "Advertising - Podcast" at bounding box center [0, 0] width 0 height 0
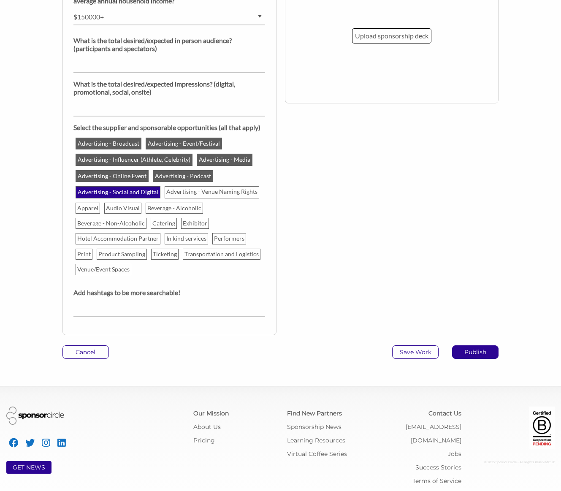
click at [119, 191] on p "Advertising - Social and Digital" at bounding box center [117, 192] width 83 height 10
click at [0, 0] on input "Advertising - Social and Digital" at bounding box center [0, 0] width 0 height 0
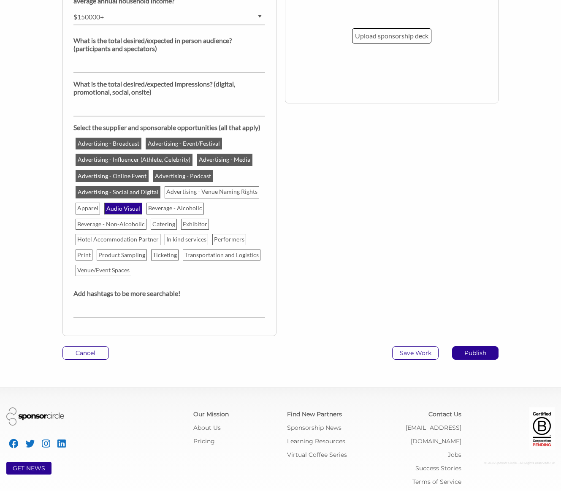
drag, startPoint x: 88, startPoint y: 209, endPoint x: 109, endPoint y: 208, distance: 21.2
click at [88, 209] on p "Apparel" at bounding box center [88, 208] width 24 height 10
click at [0, 0] on input "Apparel" at bounding box center [0, 0] width 0 height 0
click at [118, 207] on p "Audio Visual" at bounding box center [124, 209] width 36 height 10
click at [0, 0] on input "Audio Visual" at bounding box center [0, 0] width 0 height 0
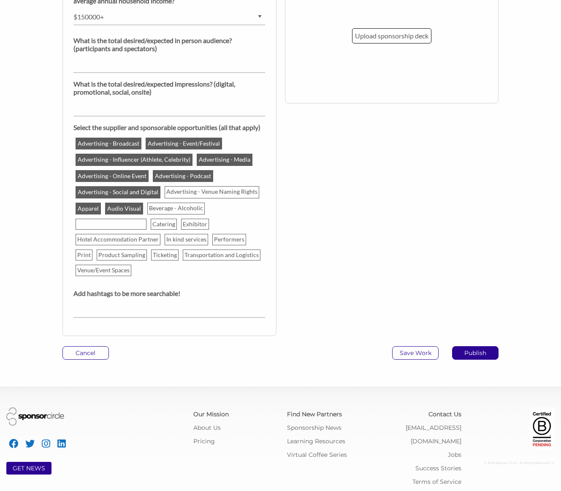
drag, startPoint x: 168, startPoint y: 209, endPoint x: 134, endPoint y: 218, distance: 36.0
click at [168, 209] on p "Beverage - Alcoholic" at bounding box center [176, 208] width 57 height 10
click at [0, 0] on input "Beverage - Alcoholic" at bounding box center [0, 0] width 0 height 0
drag, startPoint x: 101, startPoint y: 227, endPoint x: 145, endPoint y: 226, distance: 43.5
click at [103, 227] on p "Beverage - Non-Alcoholic" at bounding box center [111, 224] width 70 height 10
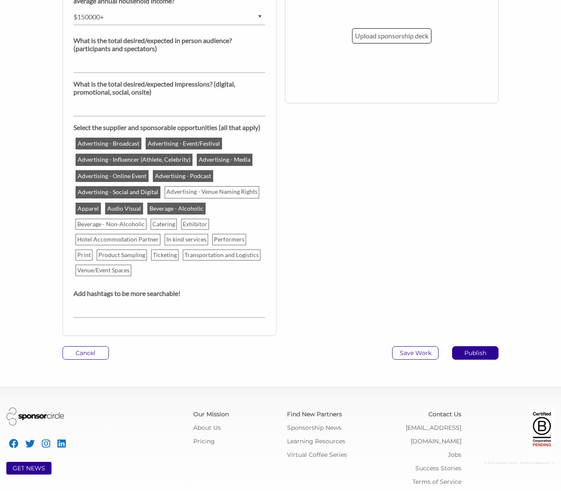
drag, startPoint x: 155, startPoint y: 225, endPoint x: 178, endPoint y: 226, distance: 23.2
click at [155, 225] on p "Catering" at bounding box center [163, 224] width 25 height 10
click at [0, 0] on input "Catering" at bounding box center [0, 0] width 0 height 0
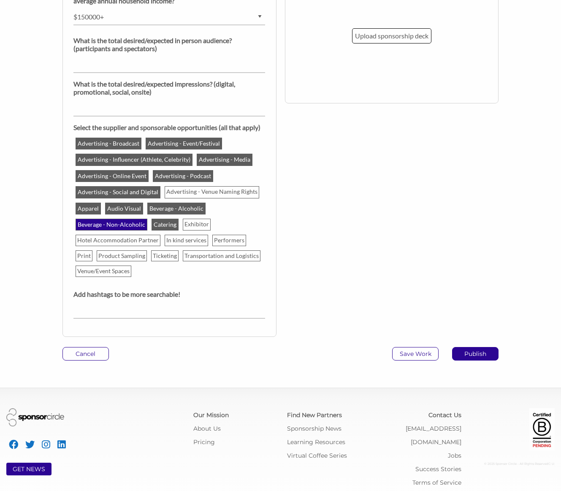
click at [112, 228] on p "Beverage - Non-Alcoholic" at bounding box center [111, 225] width 70 height 10
click at [0, 0] on input "Beverage - Non-Alcoholic" at bounding box center [0, 0] width 0 height 0
click at [190, 225] on p "Exhibitor" at bounding box center [197, 225] width 27 height 10
click at [0, 0] on input "Exhibitor" at bounding box center [0, 0] width 0 height 0
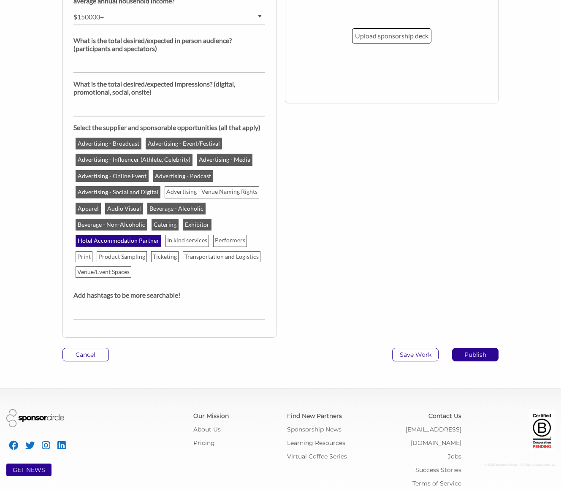
drag, startPoint x: 105, startPoint y: 244, endPoint x: 128, endPoint y: 242, distance: 23.7
click at [106, 243] on p "Hotel Accommodation Partner" at bounding box center [118, 241] width 84 height 10
click at [0, 0] on input "Hotel Accommodation Partner" at bounding box center [0, 0] width 0 height 0
click at [171, 241] on p "In kind services" at bounding box center [187, 241] width 43 height 10
click at [0, 0] on input "In kind services" at bounding box center [0, 0] width 0 height 0
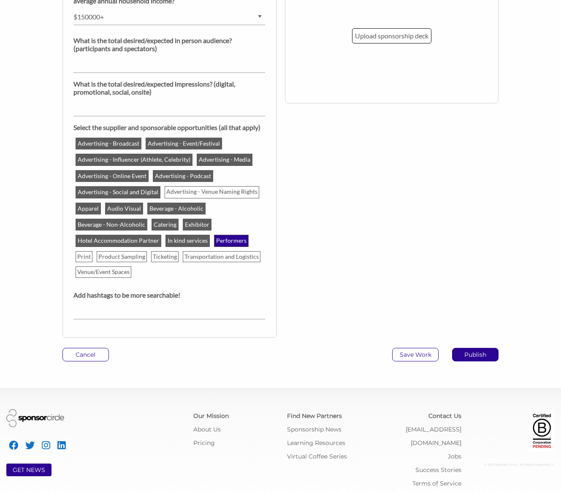
click at [217, 240] on p "Performers" at bounding box center [231, 241] width 33 height 10
click at [0, 0] on input "Performers" at bounding box center [0, 0] width 0 height 0
click at [85, 256] on p "Print" at bounding box center [84, 257] width 16 height 10
click at [0, 0] on input "Print" at bounding box center [0, 0] width 0 height 0
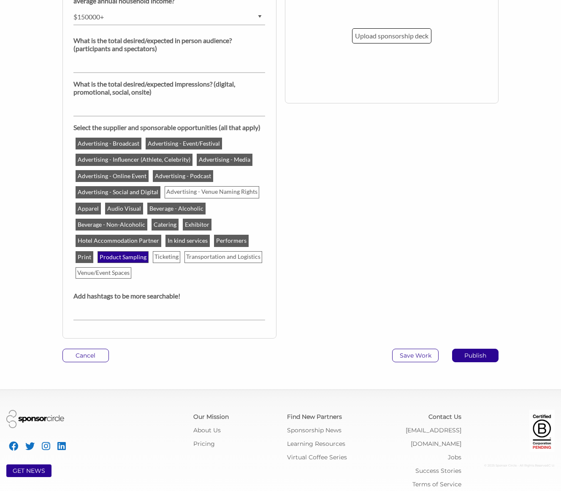
click at [125, 257] on p "Product Sampling" at bounding box center [122, 257] width 49 height 10
click at [0, 0] on input "Product Sampling" at bounding box center [0, 0] width 0 height 0
drag, startPoint x: 163, startPoint y: 257, endPoint x: 173, endPoint y: 257, distance: 9.7
click at [163, 257] on p "Ticketing" at bounding box center [167, 257] width 27 height 10
click at [0, 0] on input "Ticketing" at bounding box center [0, 0] width 0 height 0
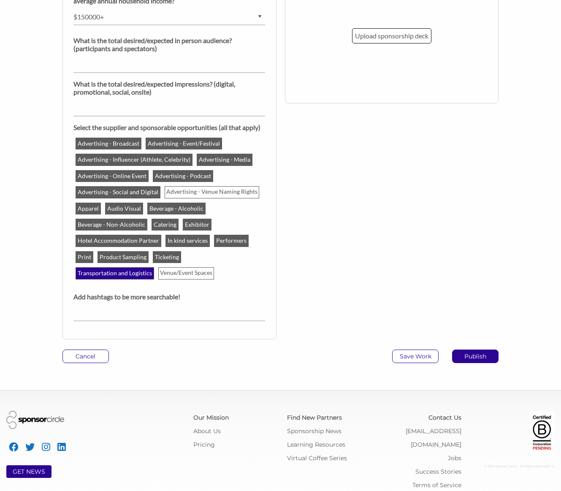
click at [153, 268] on p "Transportation and Logistics" at bounding box center [114, 273] width 77 height 10
click at [0, 0] on input "Transportation and Logistics" at bounding box center [0, 0] width 0 height 0
click at [159, 272] on p "Venue/Event Spaces" at bounding box center [186, 273] width 55 height 10
click at [0, 0] on input "Venue/Event Spaces" at bounding box center [0, 0] width 0 height 0
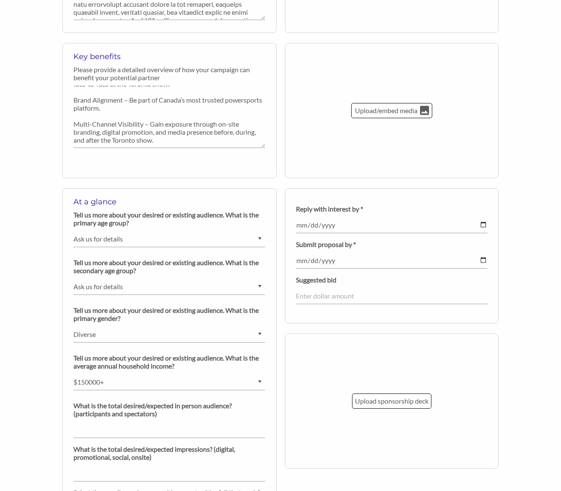
scroll to position [453, 0]
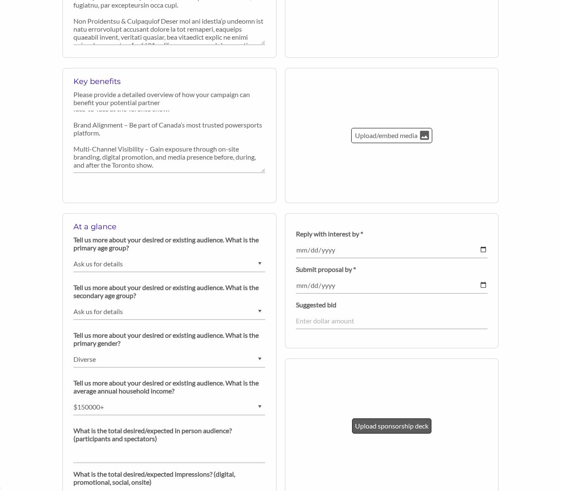
click at [385, 424] on p "Upload sponsorship deck" at bounding box center [391, 426] width 73 height 11
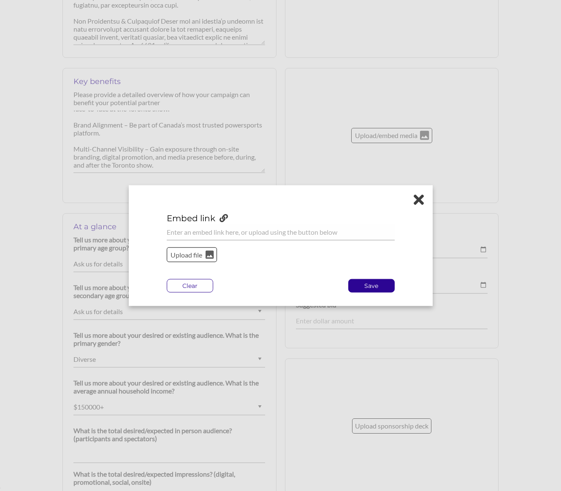
click at [191, 255] on p "Upload file" at bounding box center [187, 254] width 34 height 11
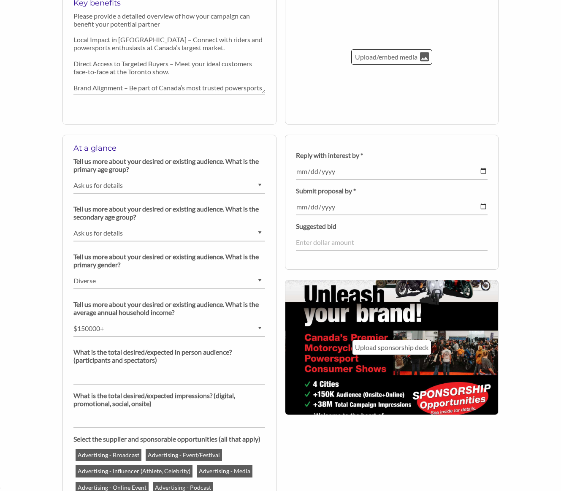
scroll to position [532, 0]
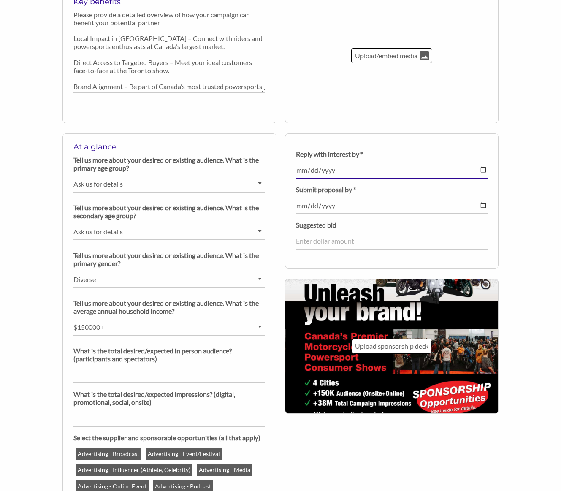
click at [307, 173] on input "date" at bounding box center [392, 170] width 192 height 16
click at [483, 171] on input "date" at bounding box center [392, 170] width 192 height 16
type input "2025-10-15"
click at [479, 205] on input "date" at bounding box center [392, 206] width 192 height 16
type input "2025-10-31"
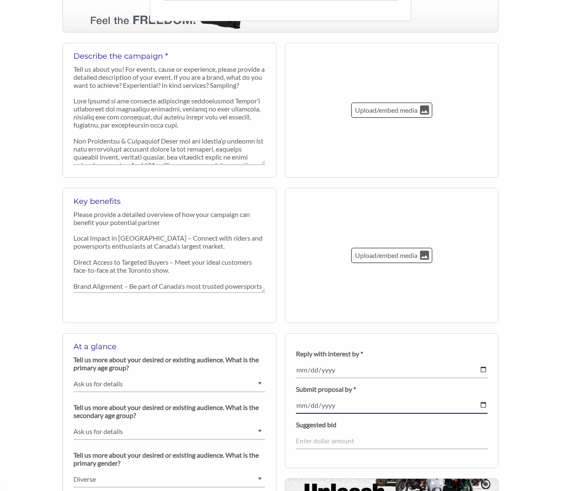
scroll to position [237, 0]
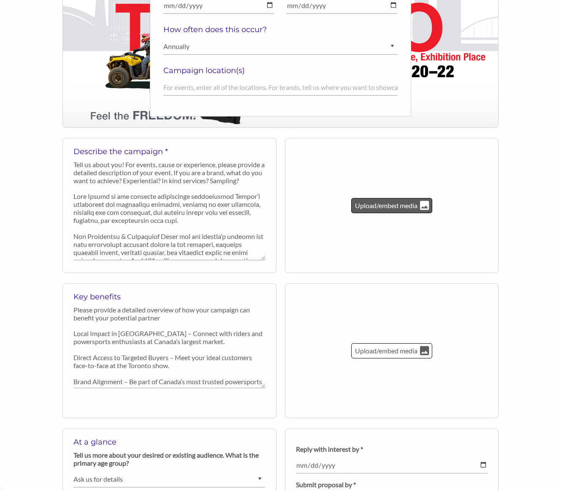
click at [392, 209] on p "Upload/embed media" at bounding box center [386, 205] width 64 height 11
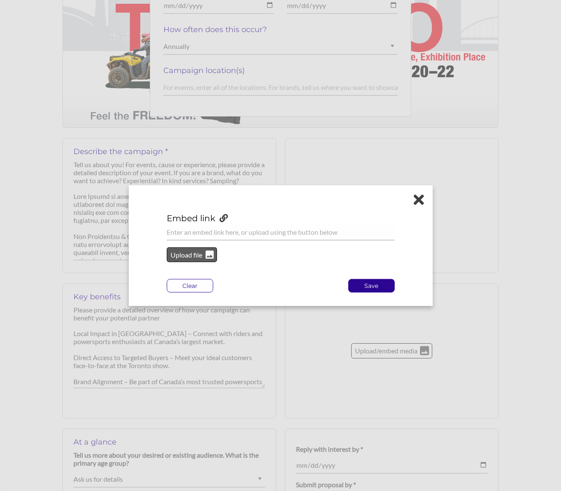
click at [197, 255] on p "Upload file" at bounding box center [187, 254] width 34 height 11
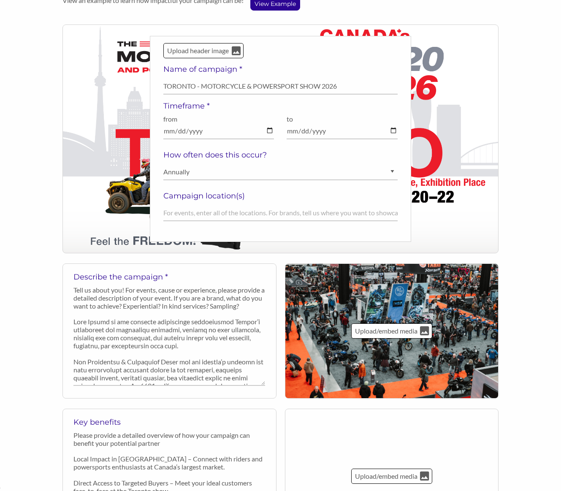
scroll to position [161, 0]
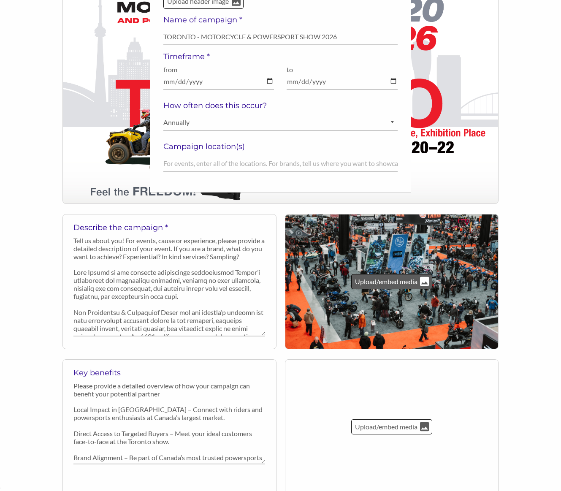
click at [402, 280] on p "Upload/embed media" at bounding box center [386, 281] width 64 height 11
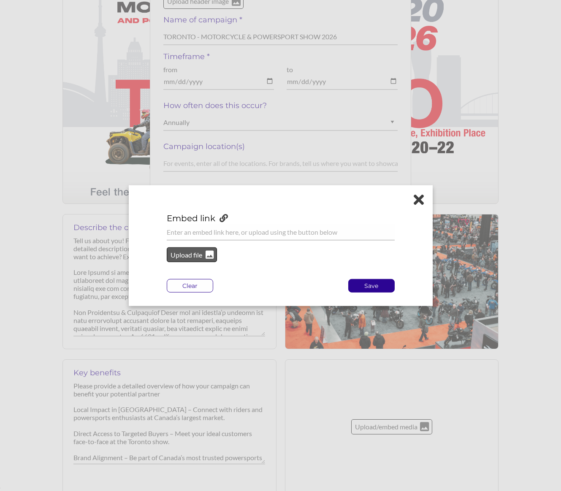
click at [183, 253] on p "Upload file" at bounding box center [187, 254] width 34 height 11
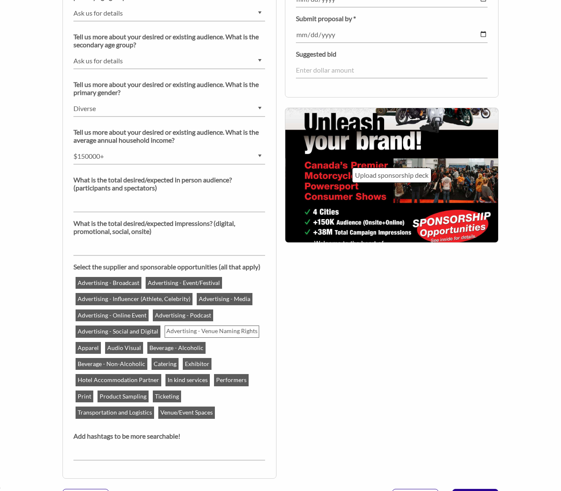
scroll to position [850, 0]
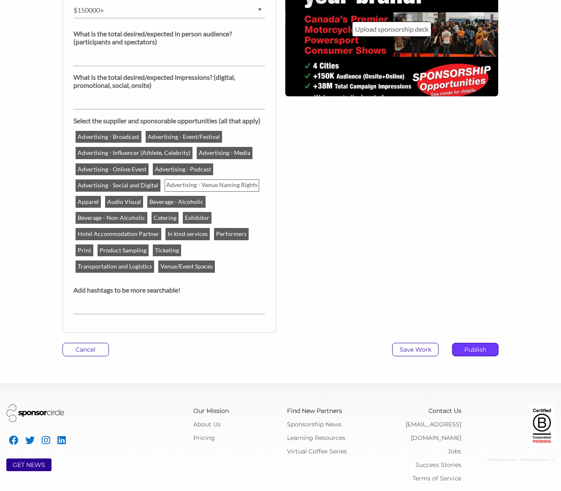
click at [479, 348] on p "Publish" at bounding box center [476, 349] width 46 height 13
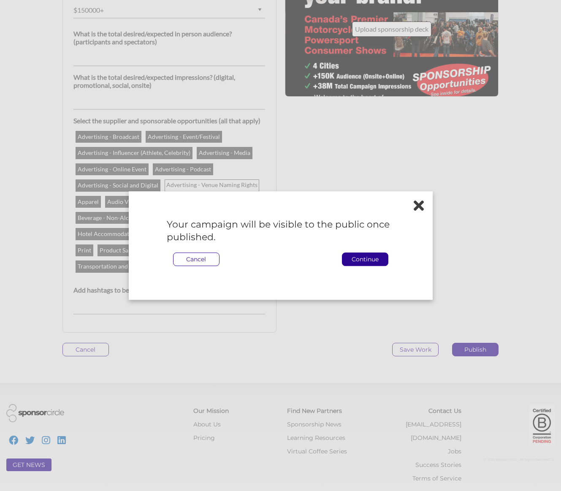
click at [360, 262] on p "Continue" at bounding box center [365, 259] width 46 height 13
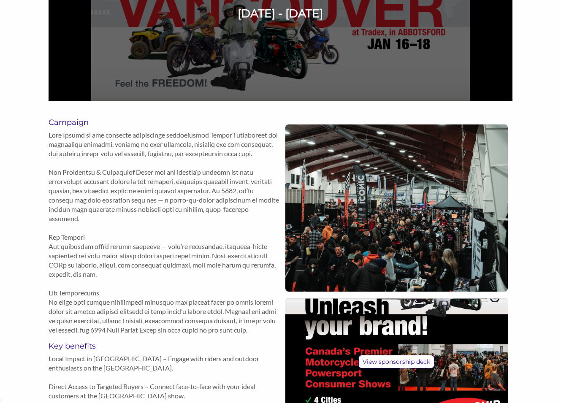
scroll to position [258, 0]
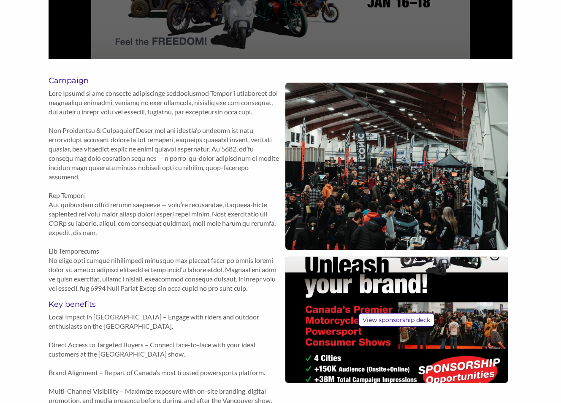
click at [141, 163] on p at bounding box center [165, 191] width 232 height 204
click at [51, 93] on p at bounding box center [165, 191] width 232 height 204
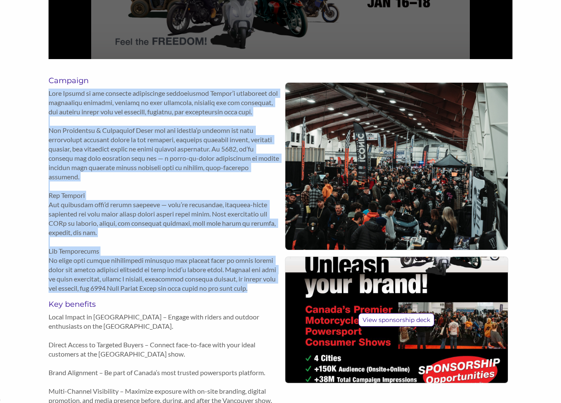
drag, startPoint x: 50, startPoint y: 94, endPoint x: 115, endPoint y: 294, distance: 210.9
type textarea "Lore Ipsumd si ame consecte adipiscinge seddoeiusmod Tempor’i utlaboreet dol ma…"
click at [115, 295] on div at bounding box center [165, 194] width 232 height 211
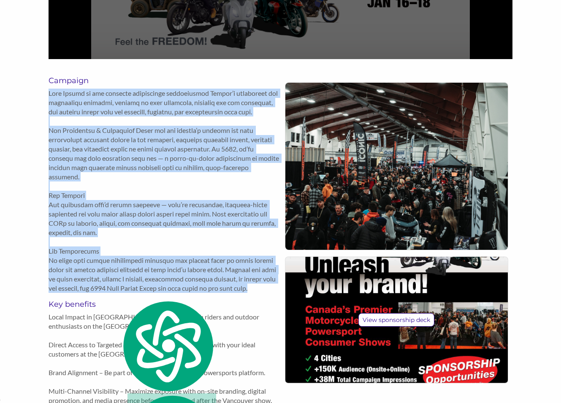
copy p "Lore Ipsumd si ame consecte adipiscinge seddoeiusmod Tempor’i utlaboreet dol ma…"
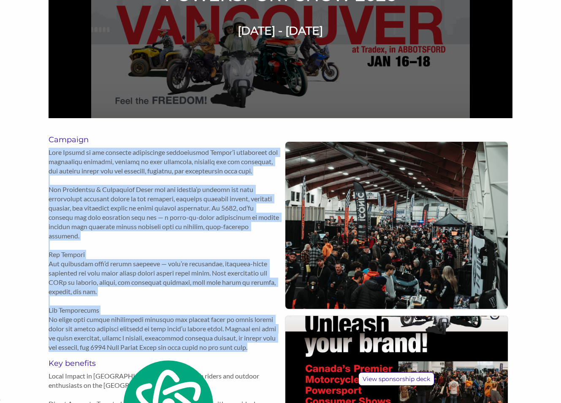
scroll to position [0, 0]
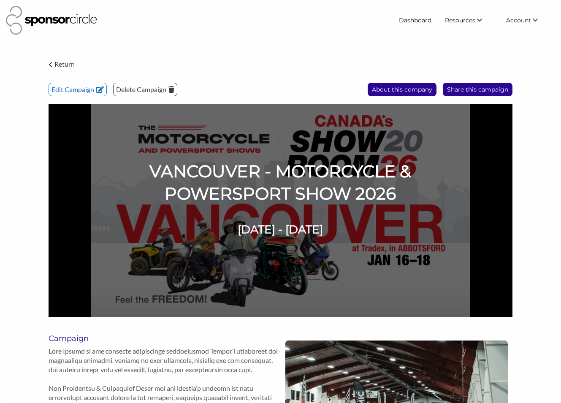
drag, startPoint x: 264, startPoint y: 40, endPoint x: 175, endPoint y: 22, distance: 91.3
click at [258, 40] on header "Dashboard Resources Find New Partners Virtual Coffee Series Sponsorship News Jo…" at bounding box center [280, 20] width 561 height 41
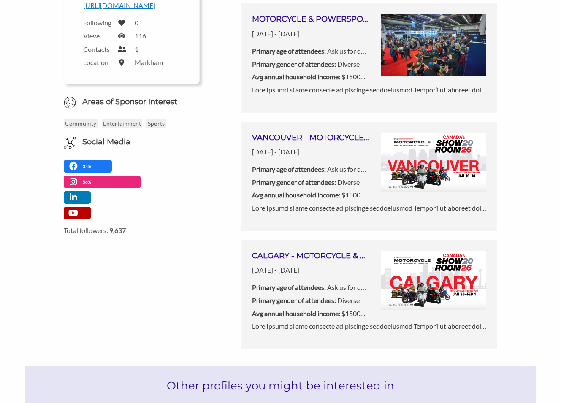
scroll to position [197, 0]
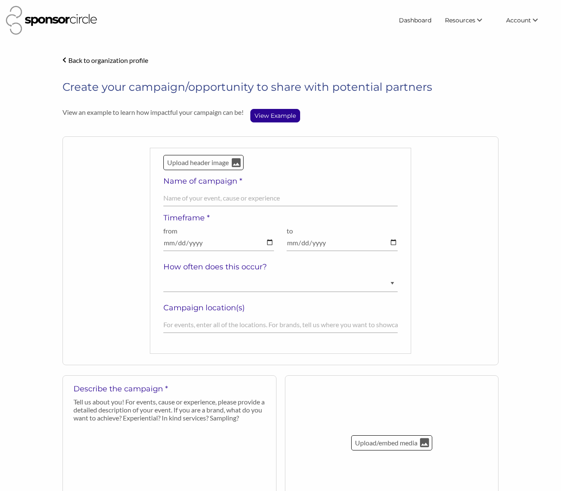
select select "Ask us for details"
select select "$0 - $25000"
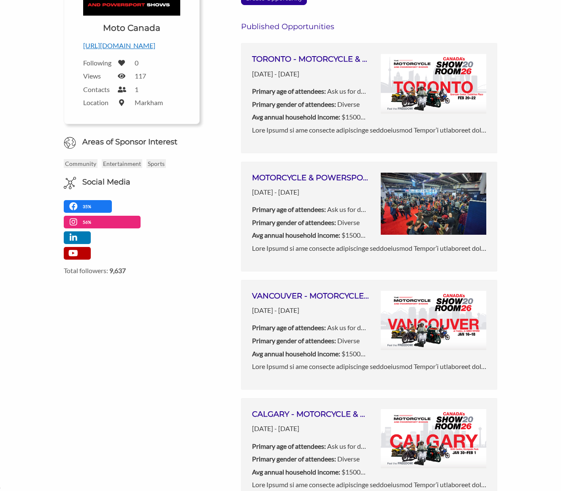
scroll to position [213, 0]
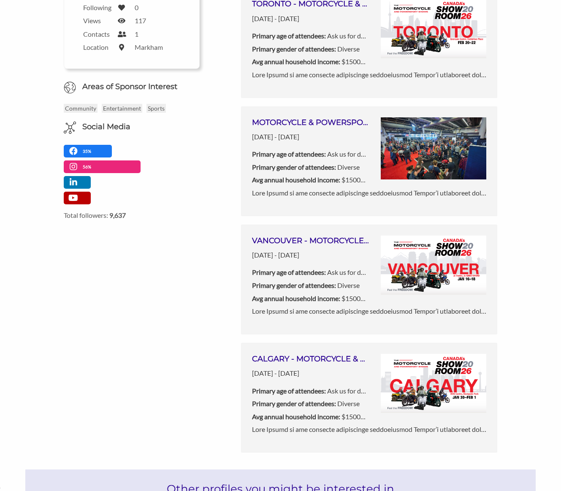
click at [277, 258] on p "[DATE] - [DATE]" at bounding box center [310, 255] width 117 height 11
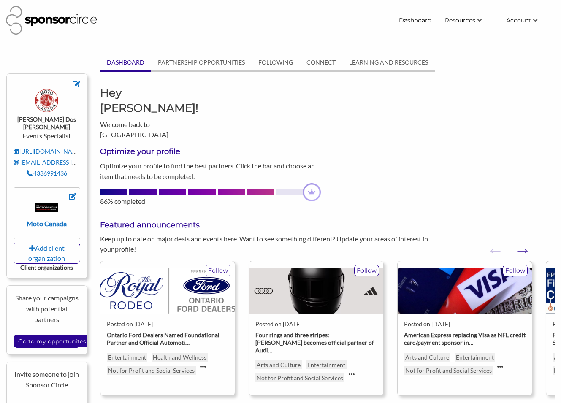
scroll to position [12370, 0]
click at [54, 336] on input "Go to my opportunites" at bounding box center [52, 342] width 76 height 12
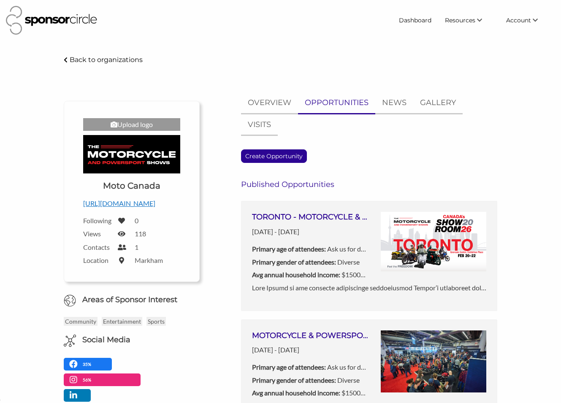
scroll to position [12370, 0]
click at [292, 158] on p "Create Opportunity" at bounding box center [274, 156] width 65 height 13
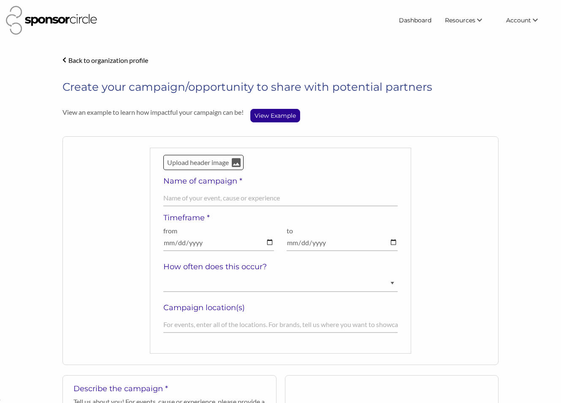
scroll to position [12370, 0]
click at [265, 200] on input "text" at bounding box center [280, 198] width 234 height 16
drag, startPoint x: 195, startPoint y: 199, endPoint x: 147, endPoint y: 197, distance: 48.6
click at [147, 197] on div "Upload header image Name of campaign * TORONTO - MOTORCYCLE & POWERSPORT SHOW 2…" at bounding box center [280, 250] width 436 height 229
type input "MONTRÉAL - MOTORCYCLE & POWERSPORT SHOW 2026"
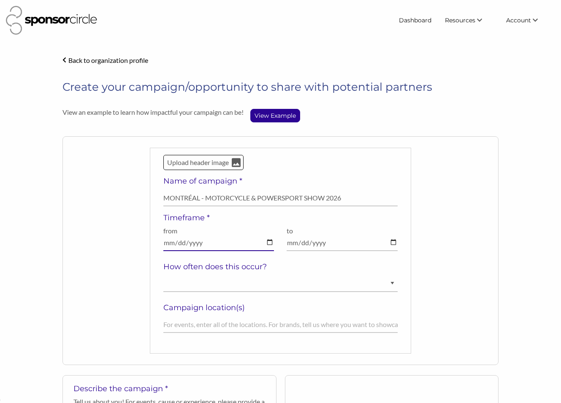
click at [268, 243] on input "date" at bounding box center [218, 243] width 111 height 16
click at [267, 244] on input "2026-02-26" at bounding box center [218, 243] width 111 height 16
type input "2026-02-27"
click at [392, 244] on input "date" at bounding box center [342, 243] width 111 height 16
type input "2026-03-01"
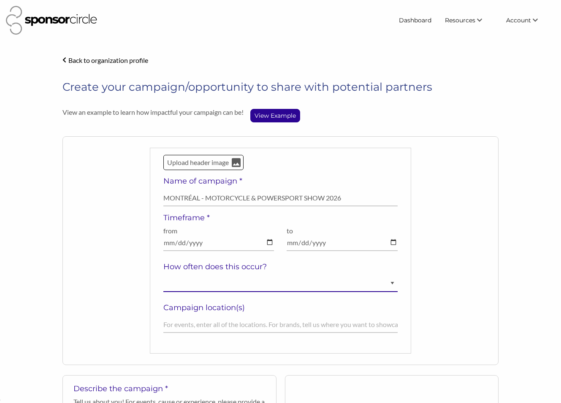
click at [240, 289] on select "Ongoing Annually Semi-Annually Monthly Weekly Once" at bounding box center [280, 284] width 234 height 16
select select "Annually"
click at [163, 276] on select "Ongoing Annually Semi-Annually Monthly Weekly Once" at bounding box center [280, 284] width 234 height 16
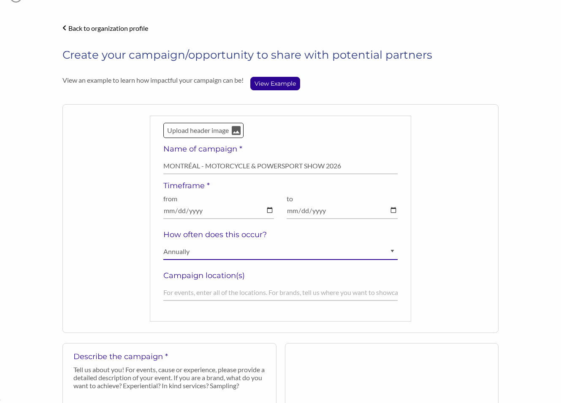
scroll to position [33, 0]
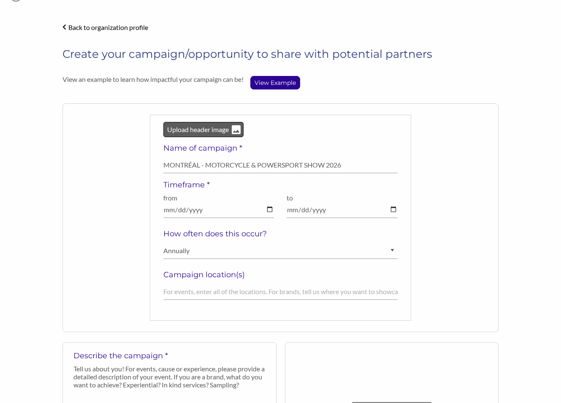
click at [209, 129] on p "Upload header image" at bounding box center [197, 129] width 63 height 11
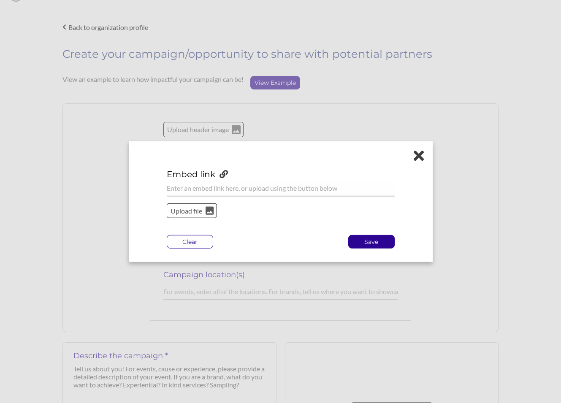
click at [190, 209] on p "Upload file" at bounding box center [187, 210] width 34 height 11
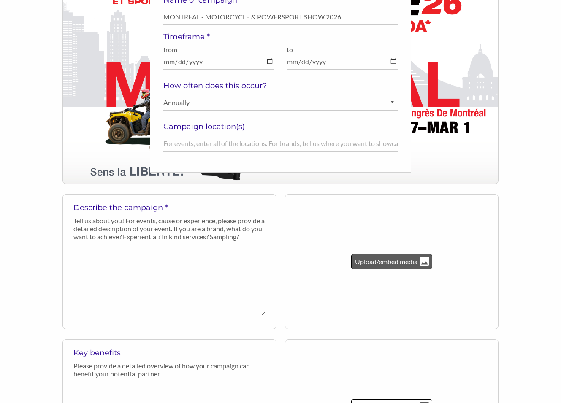
scroll to position [201, 0]
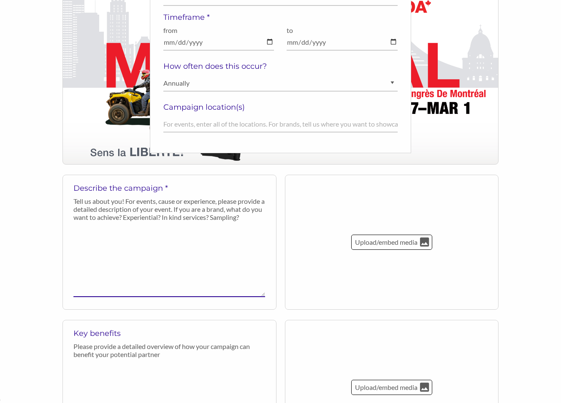
click at [205, 250] on textarea at bounding box center [169, 261] width 192 height 72
paste textarea "Moto Canada is the national association representing Canada’s motorcycle and po…"
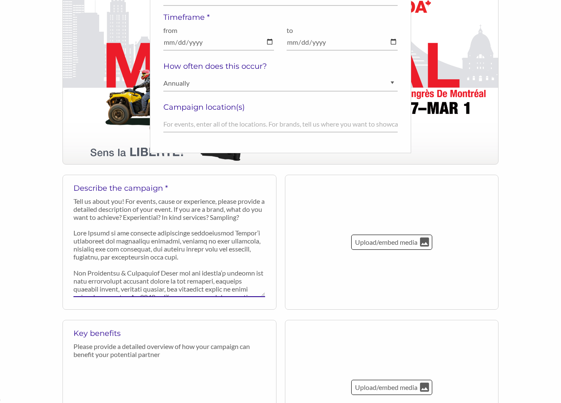
scroll to position [141, 0]
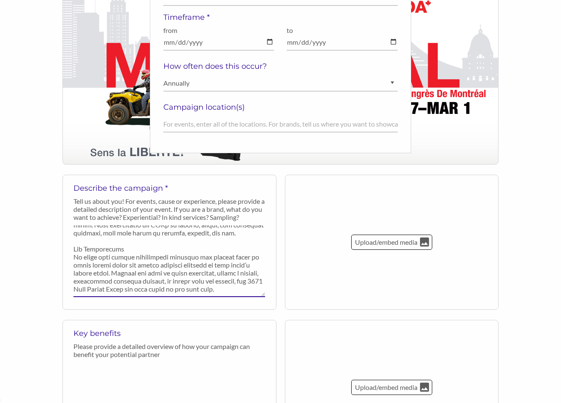
type textarea "Moto Canada is the national association representing Canada’s motorcycle and po…"
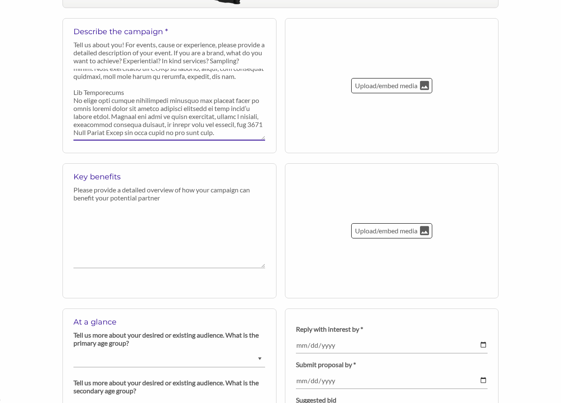
scroll to position [375, 0]
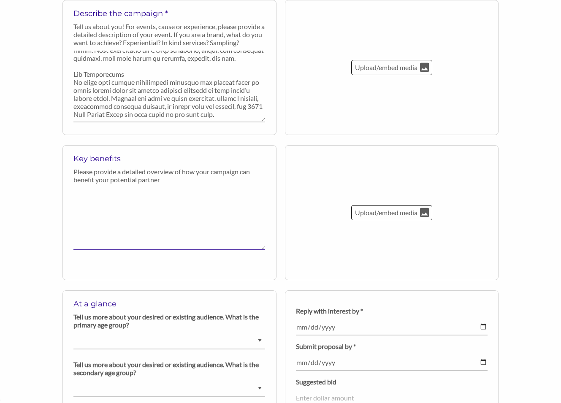
click at [138, 199] on textarea at bounding box center [169, 219] width 192 height 62
paste textarea "Local Impact in Montréal – Connect with riders and powersports enthusiasts in Q…"
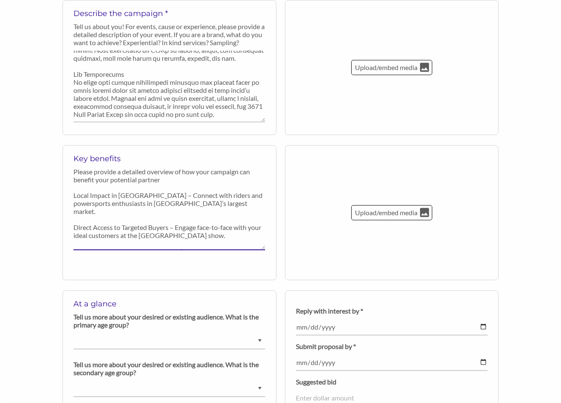
scroll to position [38, 0]
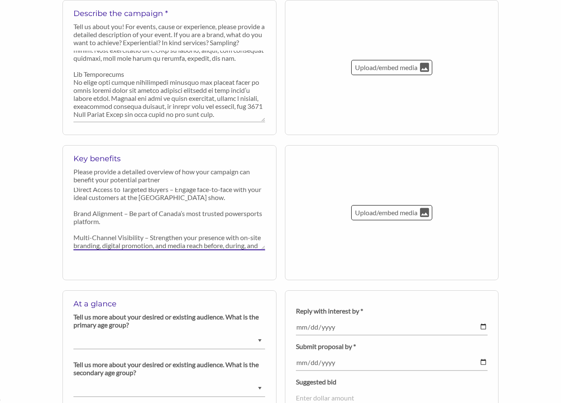
type textarea "Local Impact in Montréal – Connect with riders and powersports enthusiasts in Q…"
click at [255, 340] on select "Ask us for details Under 5 years old 6-9 years old 10-14 years old 15-18 years …" at bounding box center [169, 341] width 192 height 16
select select "Ask us for details"
click at [73, 333] on select "Ask us for details Under 5 years old 6-9 years old 10-14 years old 15-18 years …" at bounding box center [169, 341] width 192 height 16
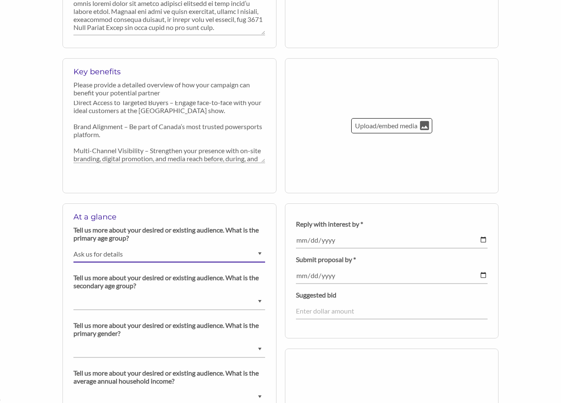
scroll to position [463, 0]
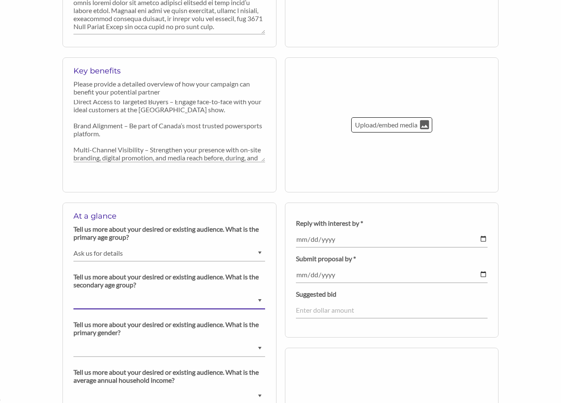
click at [261, 302] on select "Ask us for details Under 5 years old 6-9 years old 10-14 years old 15-18 years …" at bounding box center [169, 301] width 192 height 16
select select "Ask us for details"
click at [73, 293] on select "Ask us for details Under 5 years old 6-9 years old 10-14 years old 15-18 years …" at bounding box center [169, 301] width 192 height 16
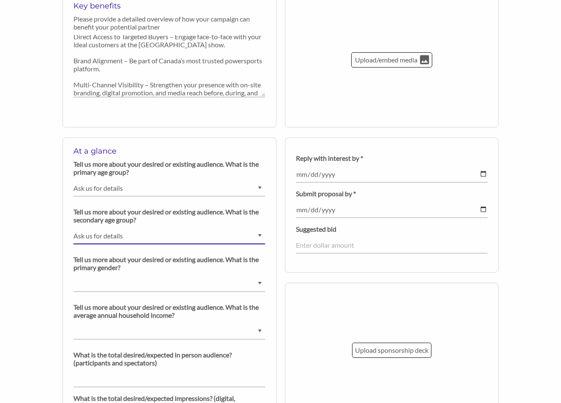
scroll to position [529, 0]
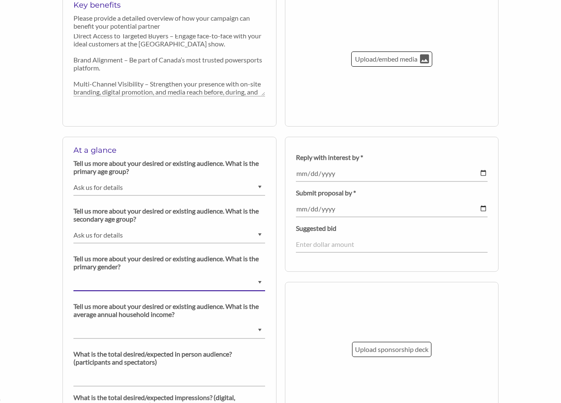
click at [180, 285] on select "Ask us for details Male Female Diverse" at bounding box center [169, 283] width 192 height 16
select select "Diverse"
click at [73, 275] on select "Ask us for details Male Female Diverse" at bounding box center [169, 283] width 192 height 16
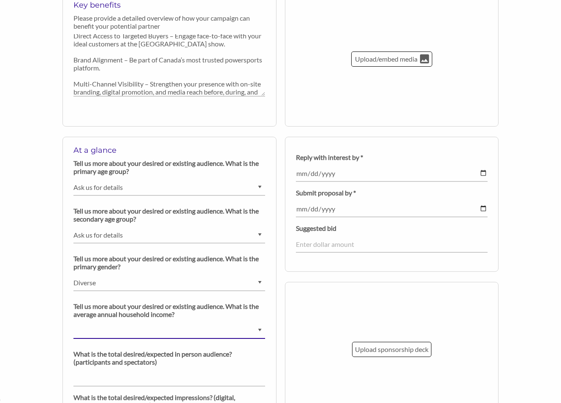
click at [164, 331] on select "$0 - $25000 $25001 - $40000 $40001 - $65000 $65001 - $80000 $80001 - $100000 $1…" at bounding box center [169, 331] width 192 height 16
select select "$150000+"
click at [73, 323] on select "$0 - $25000 $25001 - $40000 $40001 - $65000 $65001 - $80000 $80001 - $100000 $1…" at bounding box center [169, 331] width 192 height 16
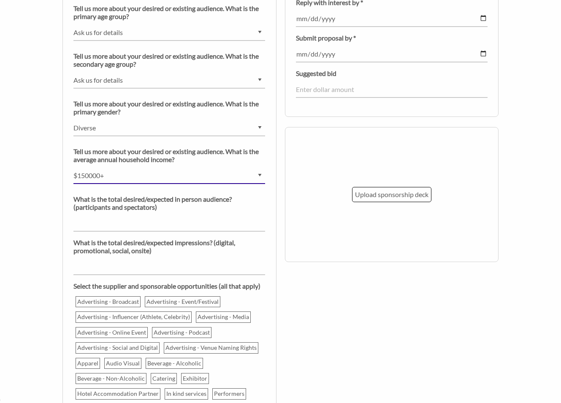
scroll to position [686, 0]
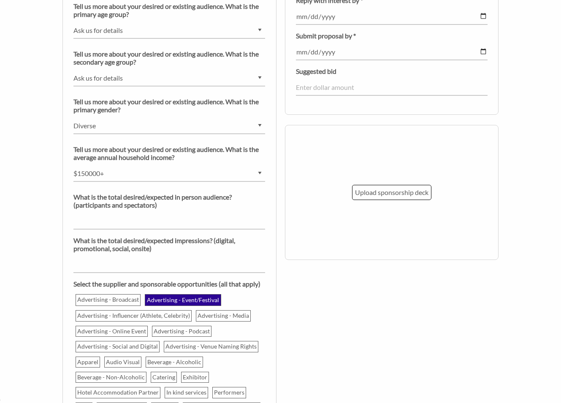
drag, startPoint x: 130, startPoint y: 300, endPoint x: 161, endPoint y: 301, distance: 30.4
click at [130, 300] on p "Advertising - Broadcast" at bounding box center [108, 300] width 64 height 10
click at [0, 0] on input "Advertising - Broadcast" at bounding box center [0, 0] width 0 height 0
click at [179, 301] on p "Advertising - Event/Festival" at bounding box center [184, 300] width 75 height 10
click at [0, 0] on input "Advertising - Event/Festival" at bounding box center [0, 0] width 0 height 0
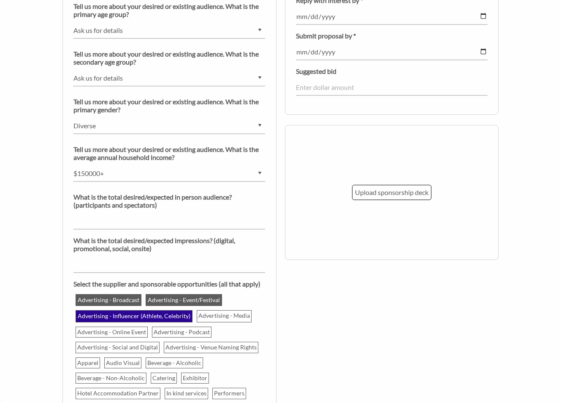
click at [144, 314] on p "Advertising - Influencer (Athlete, Celebrity)" at bounding box center [133, 316] width 115 height 10
click at [0, 0] on input "Advertising - Influencer (Athlete, Celebrity)" at bounding box center [0, 0] width 0 height 0
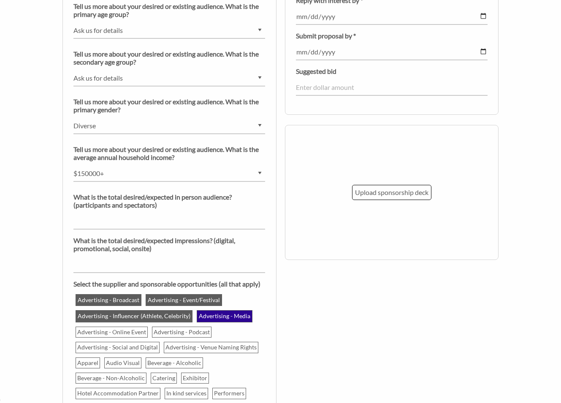
click at [212, 313] on p "Advertising - Media" at bounding box center [225, 316] width 54 height 10
click at [0, 0] on input "Advertising - Media" at bounding box center [0, 0] width 0 height 0
click at [128, 332] on p "Advertising - Online Event" at bounding box center [111, 333] width 71 height 10
click at [0, 0] on input "Advertising - Online Event" at bounding box center [0, 0] width 0 height 0
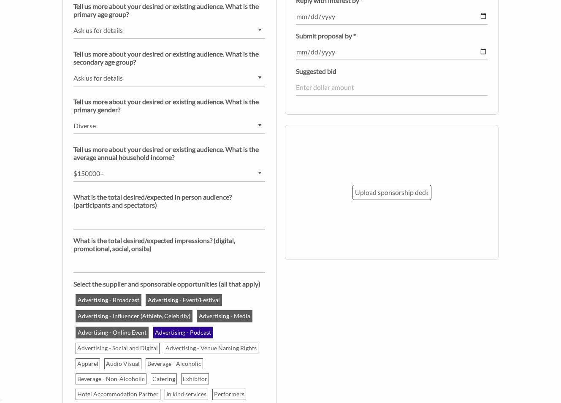
click at [177, 333] on p "Advertising - Podcast" at bounding box center [183, 333] width 59 height 10
click at [0, 0] on input "Advertising - Podcast" at bounding box center [0, 0] width 0 height 0
drag, startPoint x: 137, startPoint y: 344, endPoint x: 149, endPoint y: 342, distance: 12.1
click at [137, 344] on p "Advertising - Social and Digital" at bounding box center [117, 348] width 83 height 10
click at [0, 0] on input "Advertising - Social and Digital" at bounding box center [0, 0] width 0 height 0
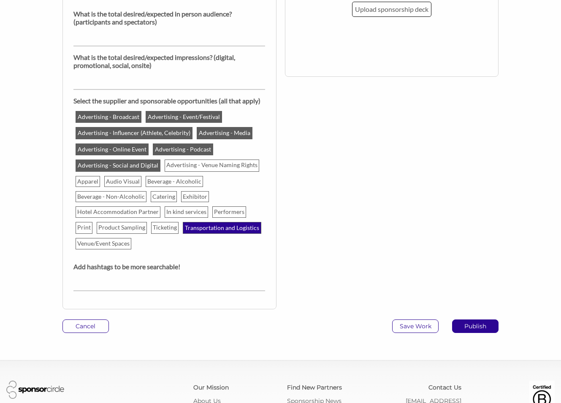
scroll to position [871, 0]
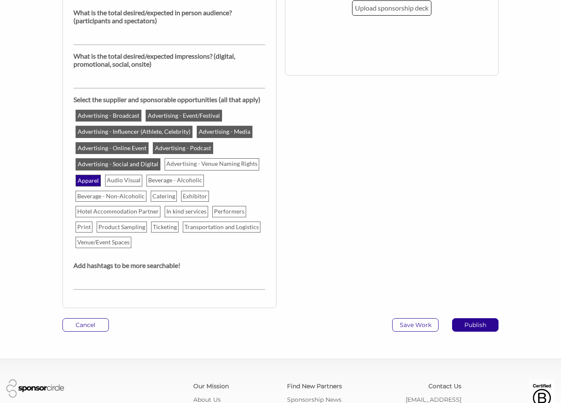
click at [92, 184] on p "Apparel" at bounding box center [88, 181] width 24 height 10
click at [0, 0] on input "Apparel" at bounding box center [0, 0] width 0 height 0
drag, startPoint x: 127, startPoint y: 181, endPoint x: 137, endPoint y: 182, distance: 10.1
click at [127, 181] on p "Audio Visual" at bounding box center [124, 181] width 36 height 10
click at [0, 0] on input "Audio Visual" at bounding box center [0, 0] width 0 height 0
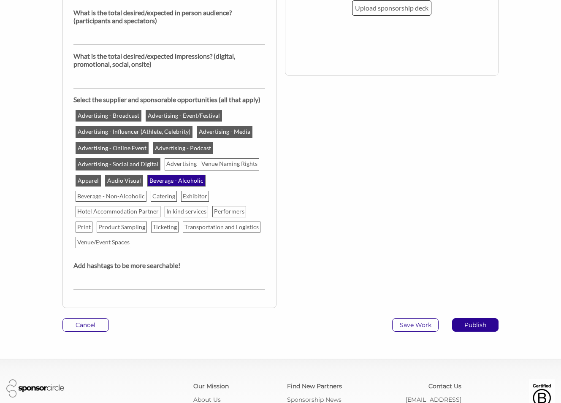
click at [160, 182] on p "Beverage - Alcoholic" at bounding box center [176, 181] width 57 height 10
click at [0, 0] on input "Beverage - Alcoholic" at bounding box center [0, 0] width 0 height 0
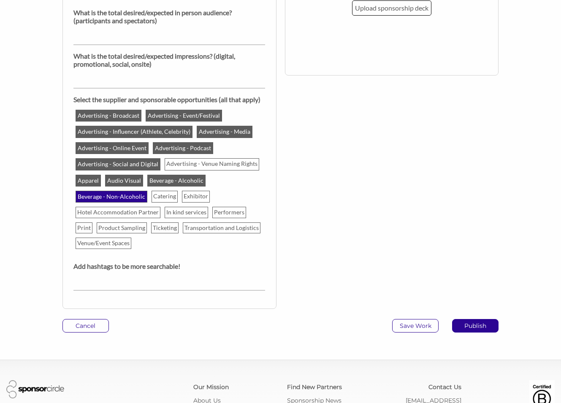
click at [100, 197] on p "Beverage - Non-Alcoholic" at bounding box center [111, 197] width 70 height 10
click at [0, 0] on input "Beverage - Non-Alcoholic" at bounding box center [0, 0] width 0 height 0
drag, startPoint x: 171, startPoint y: 198, endPoint x: 196, endPoint y: 196, distance: 24.1
click at [171, 198] on p "Catering" at bounding box center [164, 196] width 25 height 10
click at [0, 0] on input "Catering" at bounding box center [0, 0] width 0 height 0
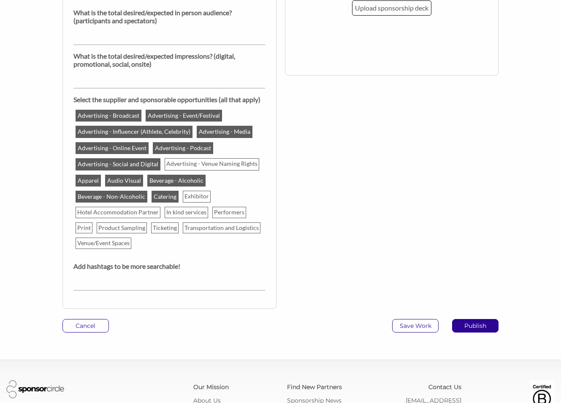
drag, startPoint x: 199, startPoint y: 196, endPoint x: 178, endPoint y: 202, distance: 22.3
click at [199, 196] on p "Exhibitor" at bounding box center [196, 196] width 27 height 10
click at [0, 0] on input "Exhibitor" at bounding box center [0, 0] width 0 height 0
drag, startPoint x: 100, startPoint y: 212, endPoint x: 160, endPoint y: 212, distance: 60.4
click at [100, 212] on p "Hotel Accommodation Partner" at bounding box center [118, 212] width 84 height 10
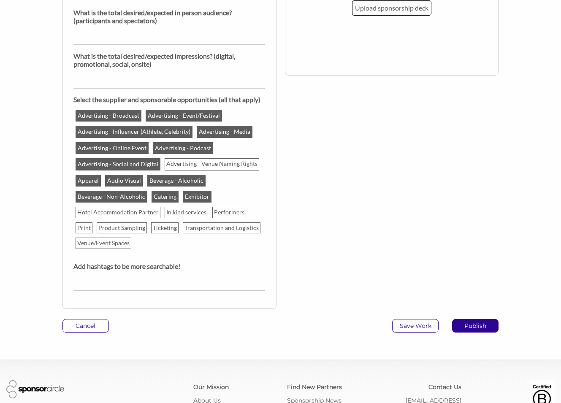
click at [0, 0] on input "Hotel Accommodation Partner" at bounding box center [0, 0] width 0 height 0
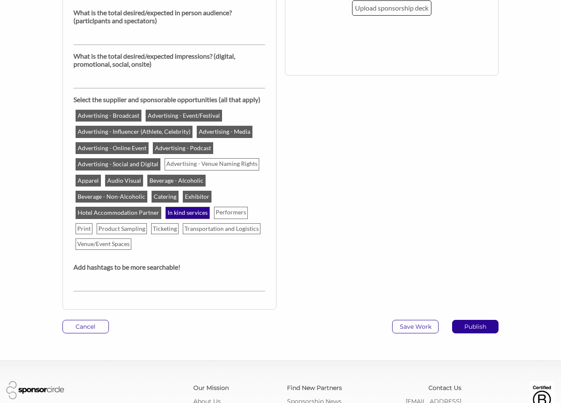
click at [174, 213] on p "In kind services" at bounding box center [187, 213] width 43 height 10
click at [0, 0] on input "In kind services" at bounding box center [0, 0] width 0 height 0
drag, startPoint x: 228, startPoint y: 214, endPoint x: 223, endPoint y: 214, distance: 5.5
click at [228, 214] on p "Performers" at bounding box center [231, 213] width 33 height 10
click at [0, 0] on input "Performers" at bounding box center [0, 0] width 0 height 0
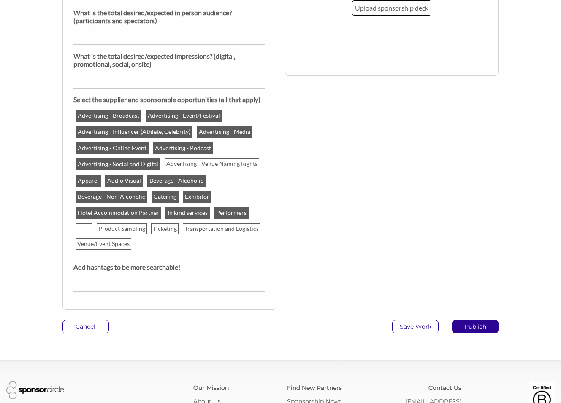
click at [91, 226] on p "Print" at bounding box center [84, 229] width 16 height 10
click at [0, 0] on input "Print" at bounding box center [0, 0] width 0 height 0
drag, startPoint x: 112, startPoint y: 225, endPoint x: 158, endPoint y: 231, distance: 46.0
click at [112, 225] on p "Product Sampling" at bounding box center [122, 229] width 49 height 10
click at [0, 0] on input "Product Sampling" at bounding box center [0, 0] width 0 height 0
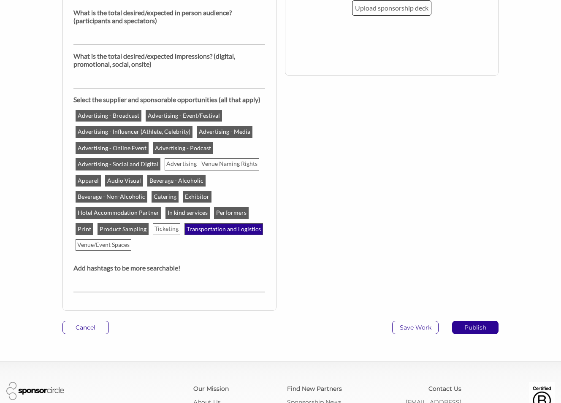
drag, startPoint x: 168, startPoint y: 230, endPoint x: 198, endPoint y: 230, distance: 30.0
click at [168, 230] on p "Ticketing" at bounding box center [166, 229] width 27 height 10
click at [0, 0] on input "Ticketing" at bounding box center [0, 0] width 0 height 0
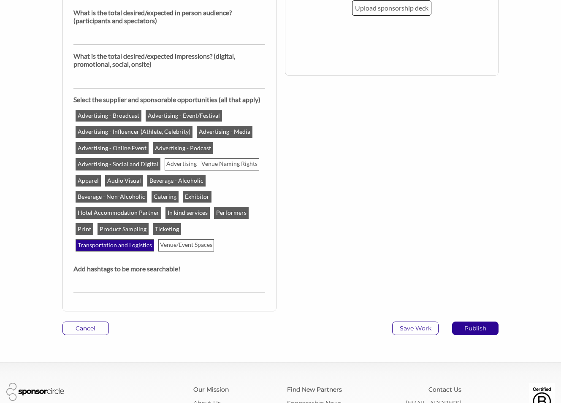
drag, startPoint x: 215, startPoint y: 231, endPoint x: 211, endPoint y: 231, distance: 4.2
click at [153, 240] on p "Transportation and Logistics" at bounding box center [114, 245] width 77 height 10
click at [0, 0] on input "Transportation and Logistics" at bounding box center [0, 0] width 0 height 0
click at [159, 245] on p "Venue/Event Spaces" at bounding box center [186, 245] width 55 height 10
click at [0, 0] on input "Venue/Event Spaces" at bounding box center [0, 0] width 0 height 0
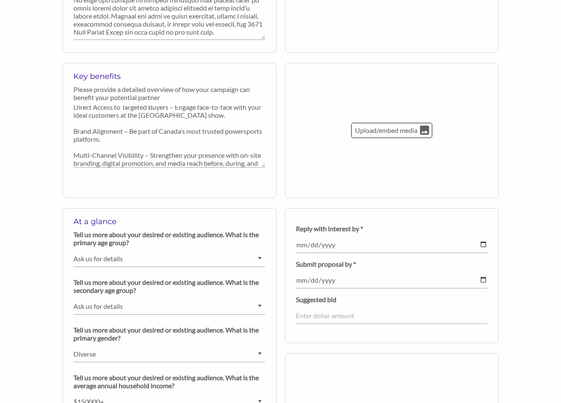
scroll to position [464, 0]
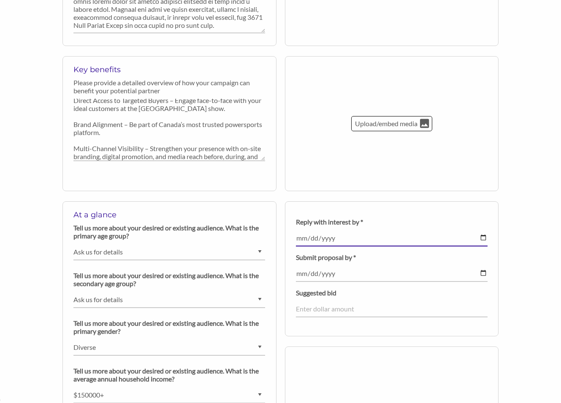
click at [480, 237] on input "date" at bounding box center [392, 238] width 192 height 16
type input "2025-10-31"
click at [482, 275] on input "date" at bounding box center [392, 274] width 192 height 16
type input "2025-10-15"
click at [346, 307] on input "number" at bounding box center [392, 309] width 192 height 16
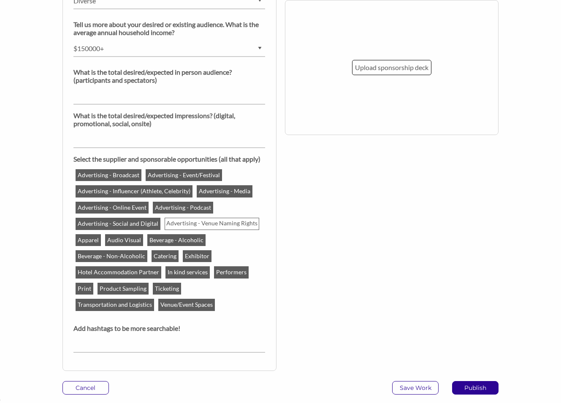
scroll to position [824, 0]
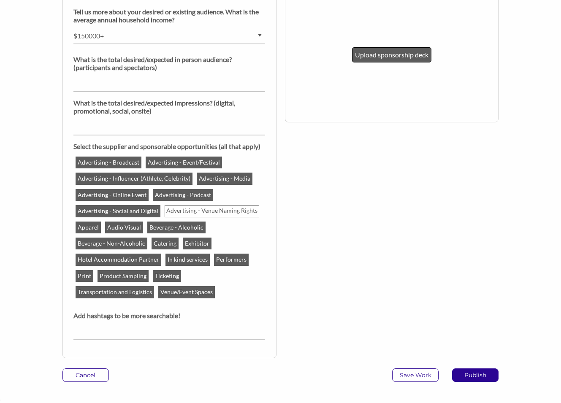
type input "-4"
click at [377, 59] on p "Upload sponsorship deck" at bounding box center [391, 54] width 73 height 11
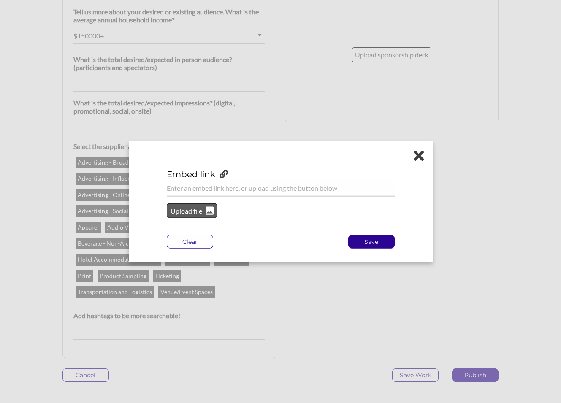
click at [196, 211] on p "Upload file" at bounding box center [187, 210] width 34 height 11
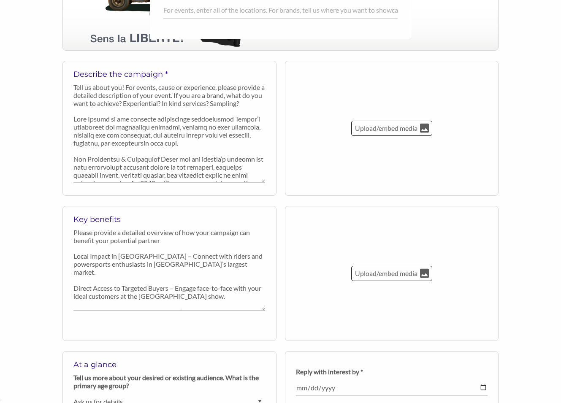
scroll to position [12370, 0]
click at [160, 134] on textarea at bounding box center [169, 147] width 192 height 72
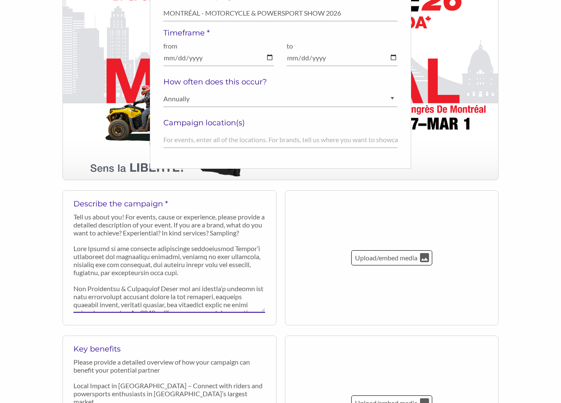
scroll to position [180, 0]
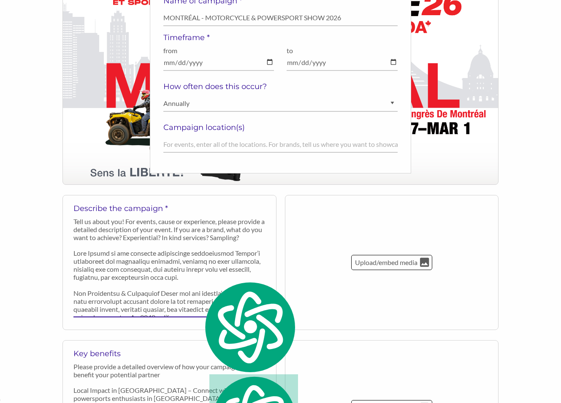
type textarea "Moto Canada is the national association representing Canada’s motorcycle and po…"
click at [161, 270] on textarea at bounding box center [169, 282] width 192 height 72
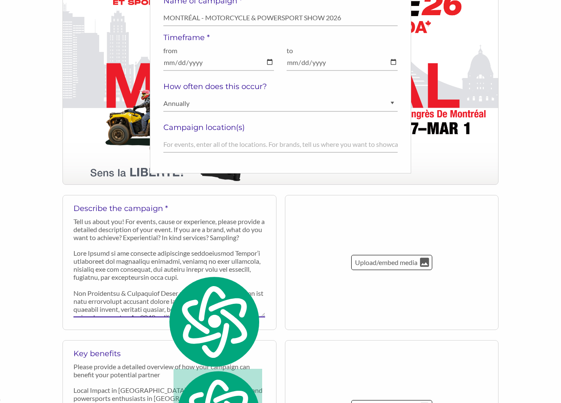
paste textarea "est l’association nationale représentant l’industrie de la moto et des véhicule…"
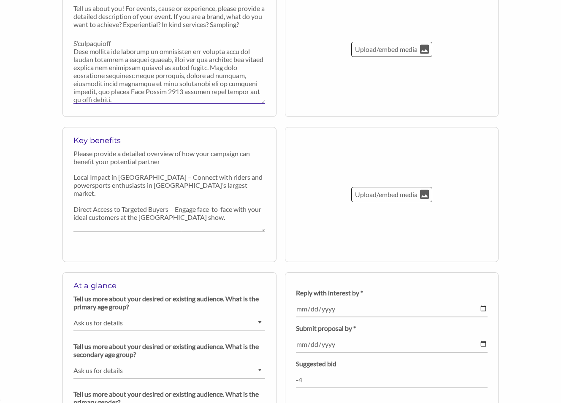
scroll to position [396, 0]
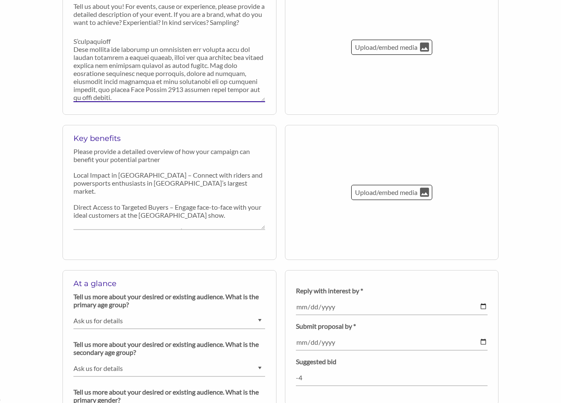
type textarea "Moto Canada est l’association nationale représentant l’industrie de la moto et …"
click at [143, 157] on p "Please provide a detailed overview of how your campaign can benefit your potent…" at bounding box center [169, 155] width 192 height 16
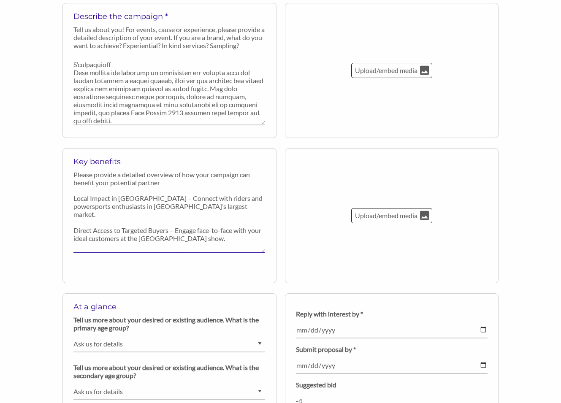
scroll to position [41, 0]
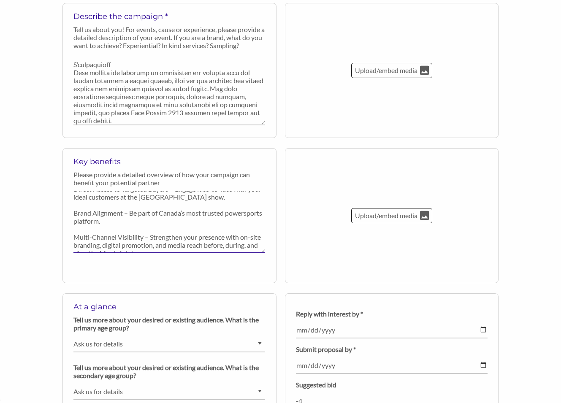
drag, startPoint x: 76, startPoint y: 175, endPoint x: 216, endPoint y: 270, distance: 169.6
click at [216, 270] on div "Key benefits Please provide a detailed overview of how your campaign can benefi…" at bounding box center [169, 215] width 214 height 135
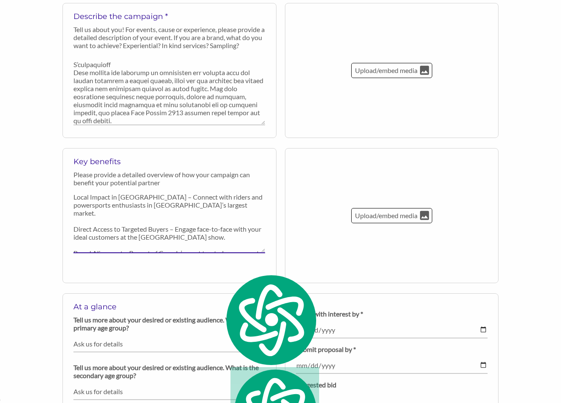
scroll to position [0, 0]
click at [194, 239] on textarea "Local Impact in Montréal – Connect with riders and powersports enthusiasts in Q…" at bounding box center [169, 222] width 192 height 62
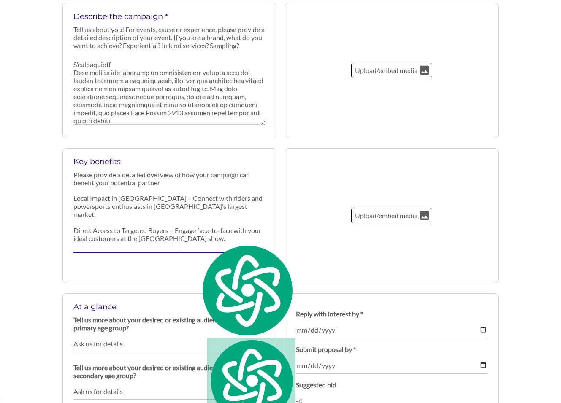
paste textarea "Impact local à Montréal – Connectez avec les motocyclistes et passionnés de spo…"
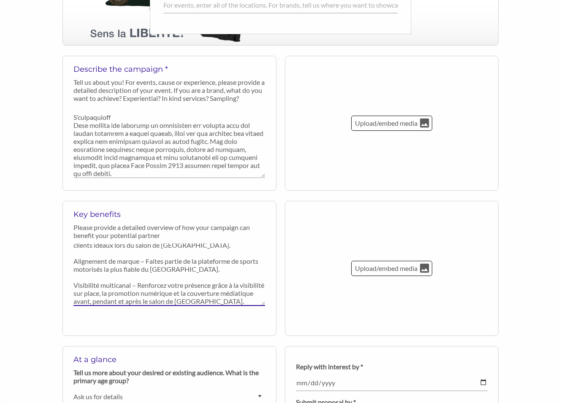
scroll to position [311, 0]
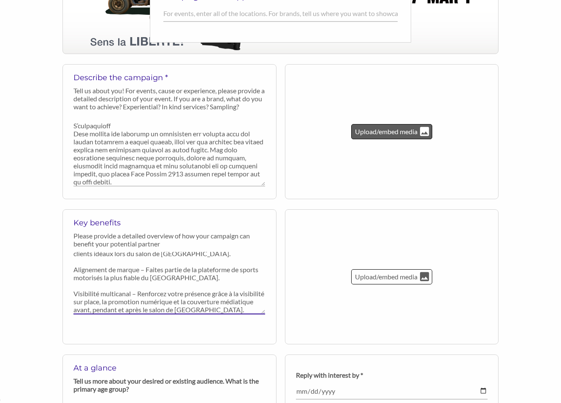
type textarea "Impact local à Montréal – Connectez avec les motocyclistes et passionnés de spo…"
click at [393, 135] on p "Upload/embed media" at bounding box center [386, 131] width 64 height 11
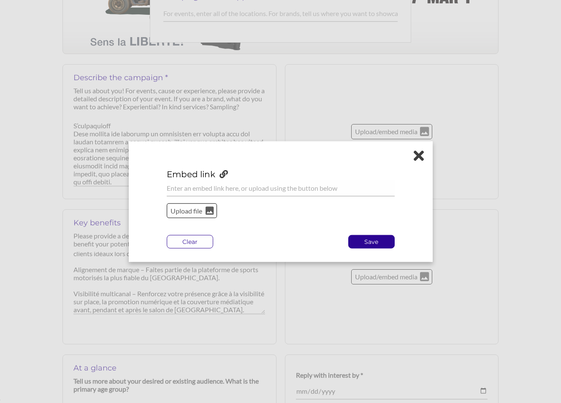
click at [192, 208] on p "Upload file" at bounding box center [187, 210] width 34 height 11
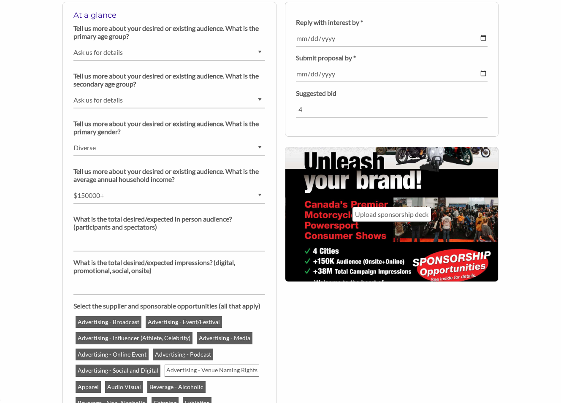
scroll to position [665, 0]
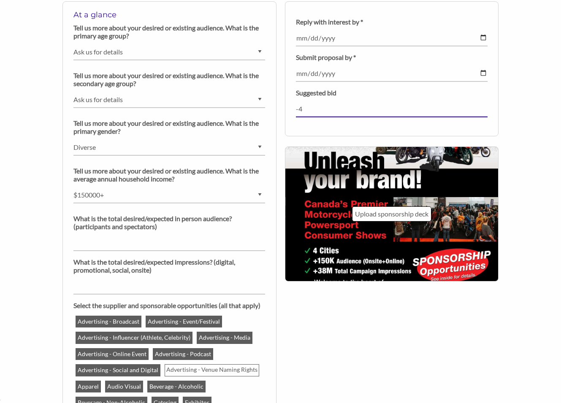
click at [327, 114] on input "-4" at bounding box center [392, 109] width 192 height 16
click at [484, 110] on input "-5" at bounding box center [392, 109] width 192 height 16
click at [484, 107] on input "-4" at bounding box center [392, 109] width 192 height 16
click at [483, 107] on input "-3" at bounding box center [392, 109] width 192 height 16
click at [483, 107] on input "-2" at bounding box center [392, 109] width 192 height 16
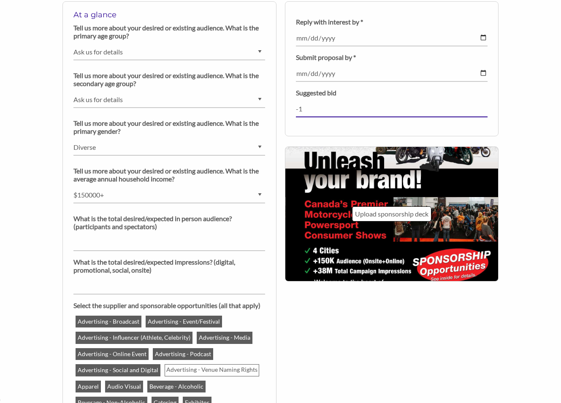
click at [483, 107] on input "-1" at bounding box center [392, 109] width 192 height 16
type input "0"
click at [483, 107] on input "0" at bounding box center [392, 109] width 192 height 16
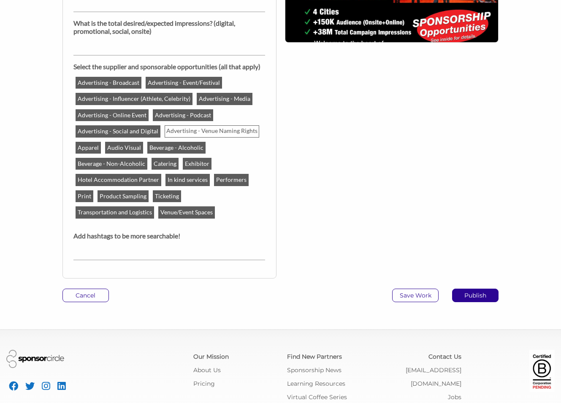
scroll to position [937, 0]
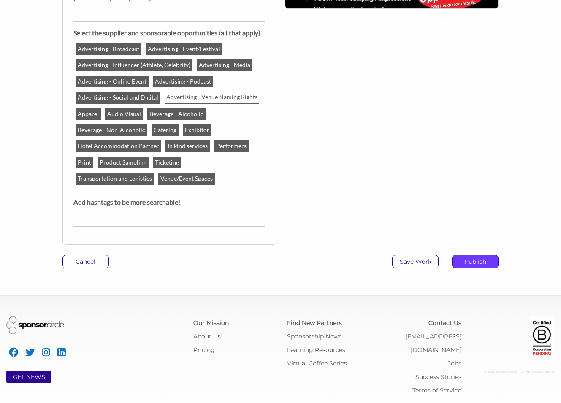
click at [475, 264] on p "Publish" at bounding box center [476, 261] width 46 height 13
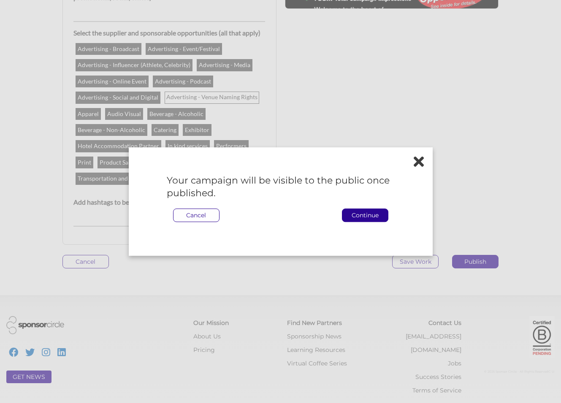
click at [354, 217] on p "Continue" at bounding box center [365, 215] width 46 height 13
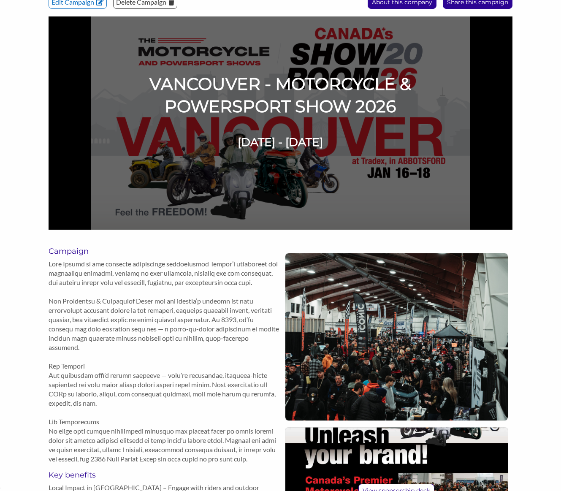
scroll to position [95, 0]
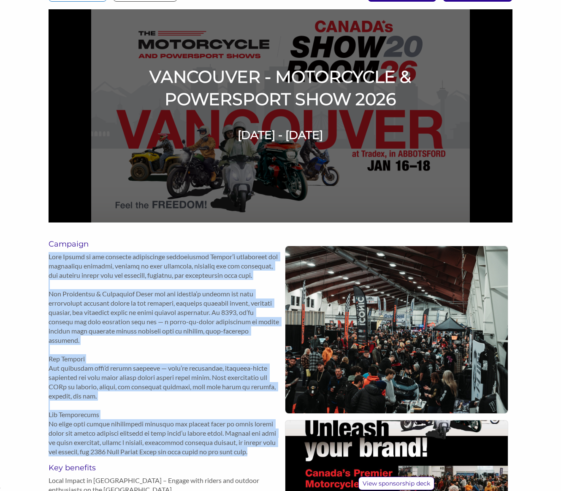
drag, startPoint x: 50, startPoint y: 258, endPoint x: 119, endPoint y: 449, distance: 203.8
type textarea "Lore Ipsumd si ame consecte adipiscinge seddoeiusmod Tempor’i utlaboreet dol ma…"
click at [120, 451] on p at bounding box center [165, 354] width 232 height 204
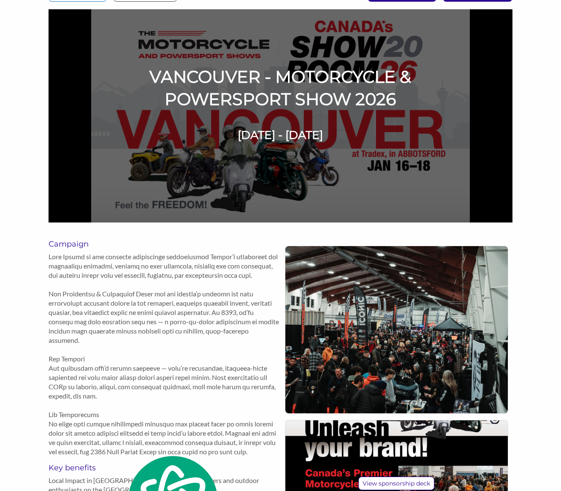
click at [99, 448] on p at bounding box center [165, 354] width 232 height 204
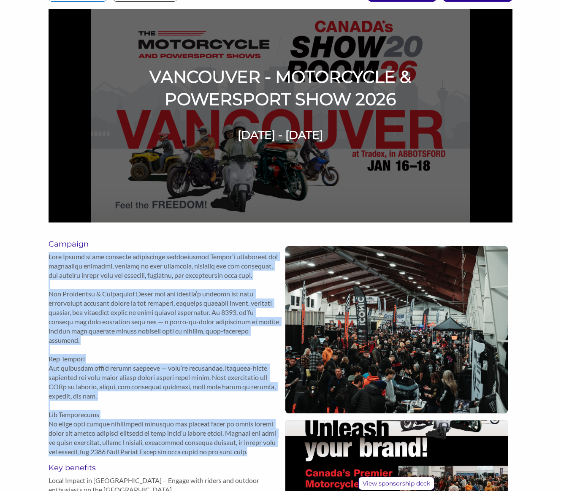
drag, startPoint x: 75, startPoint y: 451, endPoint x: 48, endPoint y: 255, distance: 197.8
click at [49, 255] on p at bounding box center [165, 354] width 232 height 204
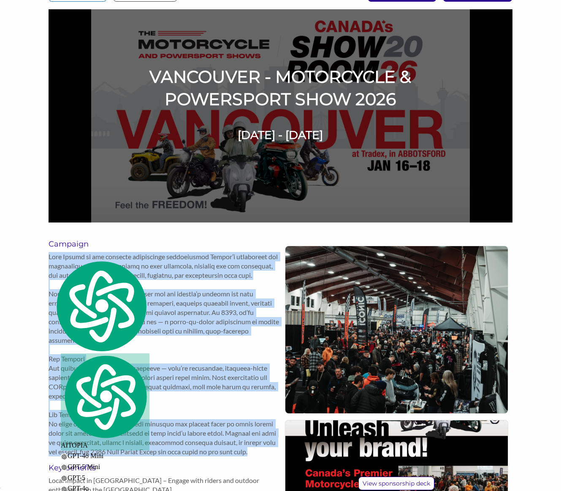
copy p "Lore Ipsumd si ame consecte adipiscinge seddoeiusmod Tempor’i utlaboreet dol ma…"
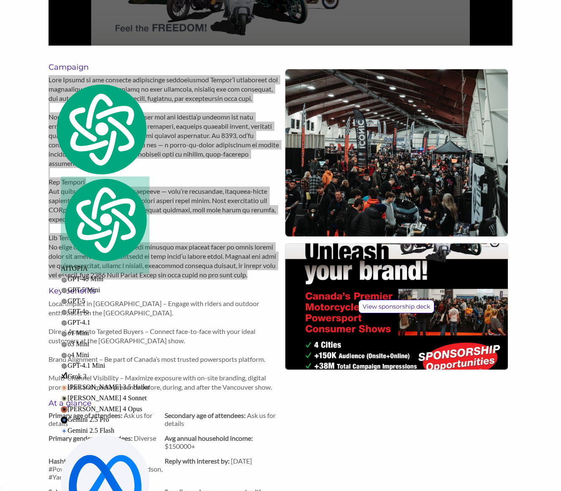
scroll to position [12283, 0]
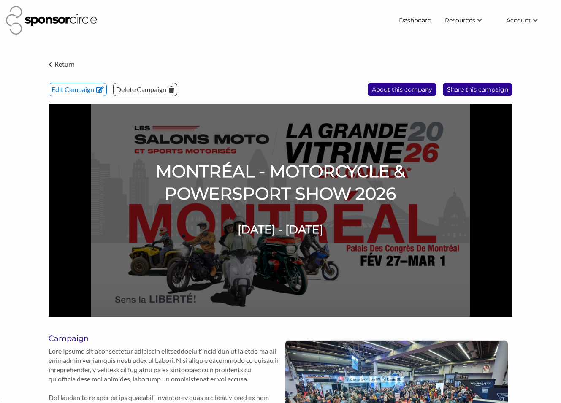
scroll to position [12370, 0]
click at [57, 66] on p "Return" at bounding box center [64, 64] width 20 height 11
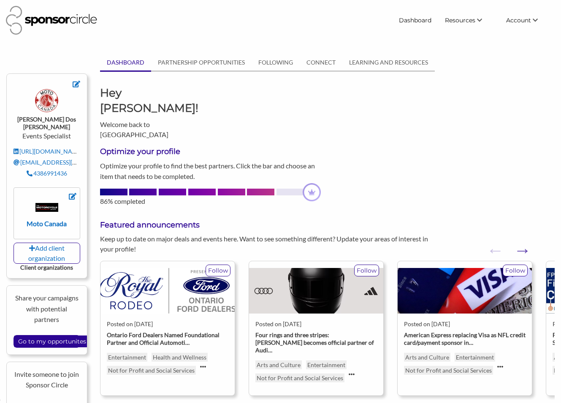
scroll to position [12370, 0]
click at [36, 336] on input "Go to my opportunites" at bounding box center [52, 342] width 76 height 12
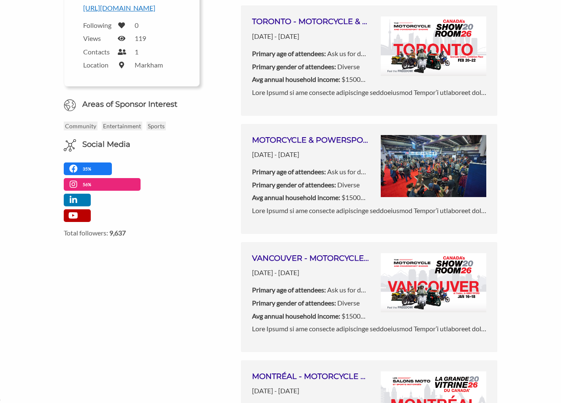
scroll to position [147, 0]
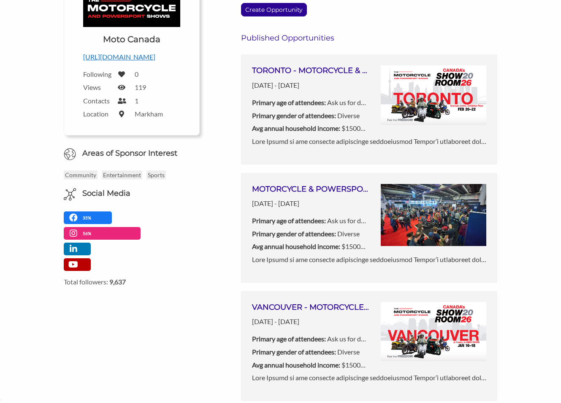
click at [361, 223] on p "Primary age of attendees: Ask us for details" at bounding box center [310, 220] width 117 height 11
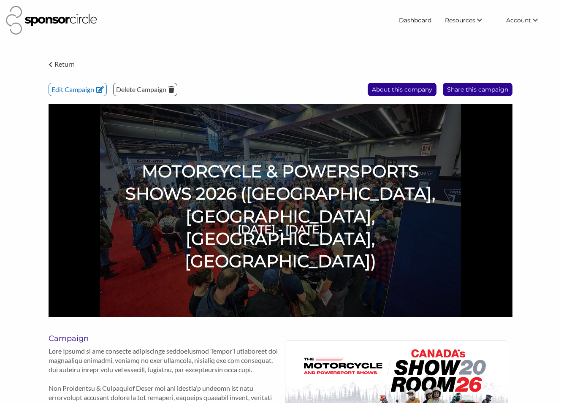
scroll to position [12370, 0]
click at [143, 91] on p "Delete Campaign" at bounding box center [145, 89] width 63 height 13
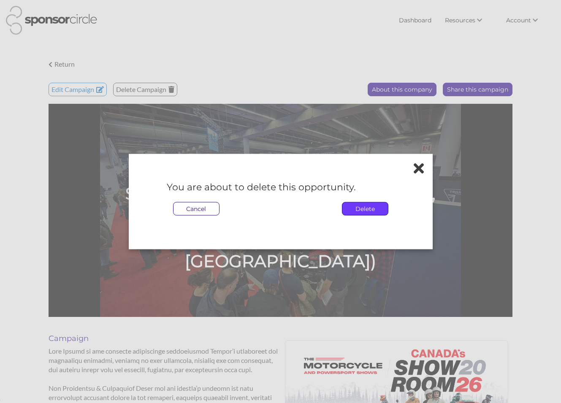
click at [361, 209] on p "Delete" at bounding box center [365, 209] width 46 height 13
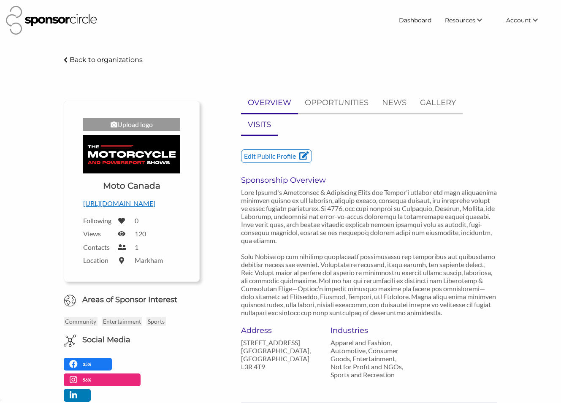
scroll to position [2, 0]
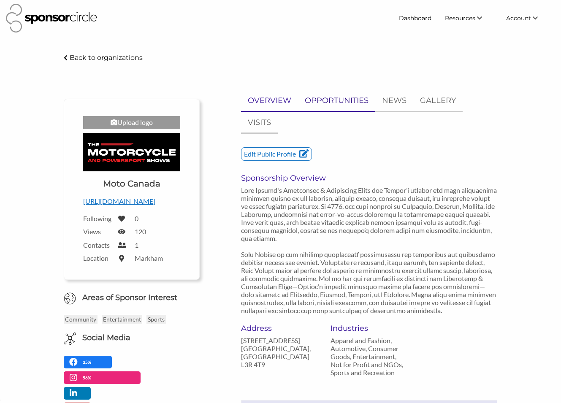
click at [337, 101] on p "OPPORTUNITIES" at bounding box center [337, 101] width 64 height 12
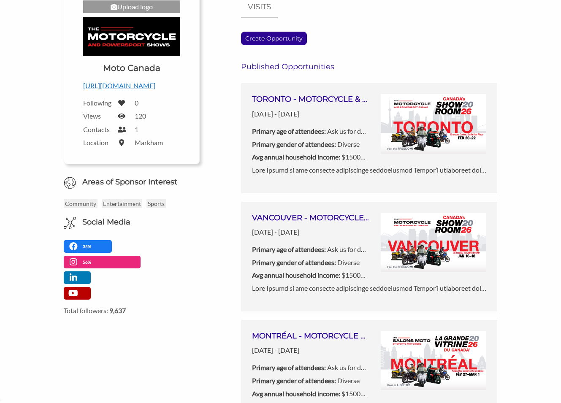
scroll to position [0, 0]
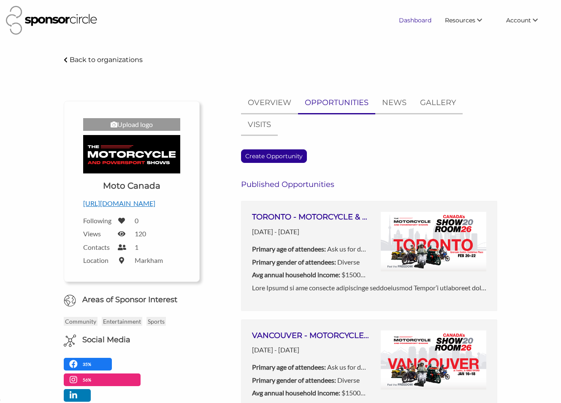
click at [417, 24] on link "Dashboard" at bounding box center [415, 20] width 46 height 15
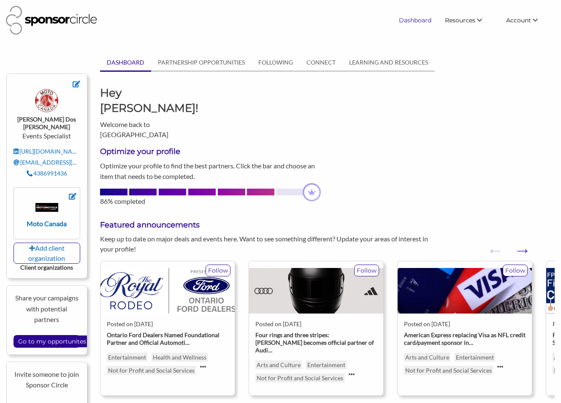
scroll to position [12370, 0]
click at [463, 21] on span "Resources" at bounding box center [460, 20] width 30 height 8
click at [52, 24] on img at bounding box center [51, 20] width 91 height 29
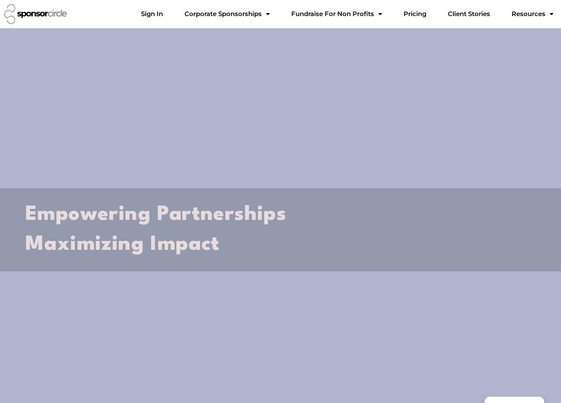
scroll to position [12369, 0]
drag, startPoint x: 198, startPoint y: 12, endPoint x: 210, endPoint y: 14, distance: 11.9
click at [170, 12] on link "Sign In" at bounding box center [151, 13] width 35 height 17
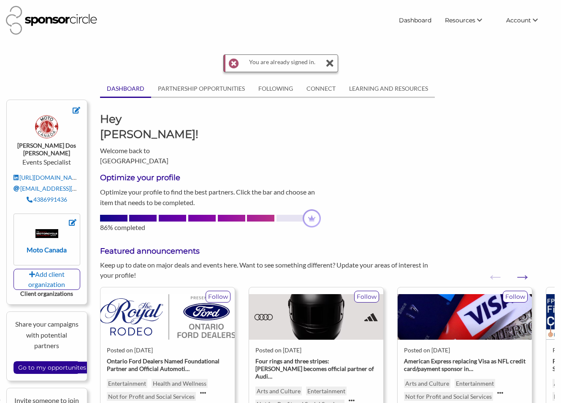
scroll to position [12370, 0]
click at [333, 63] on icon at bounding box center [330, 63] width 8 height 17
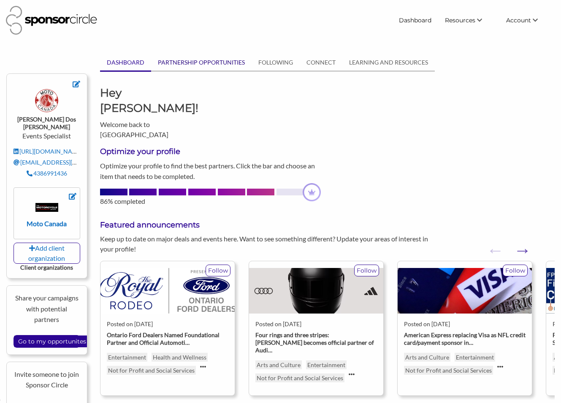
click at [236, 65] on link "PARTNERSHIP OPPORTUNITIES" at bounding box center [201, 62] width 100 height 16
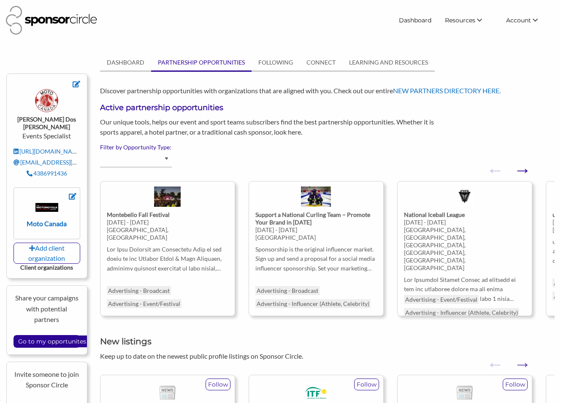
click at [522, 170] on button "Next" at bounding box center [518, 166] width 8 height 8
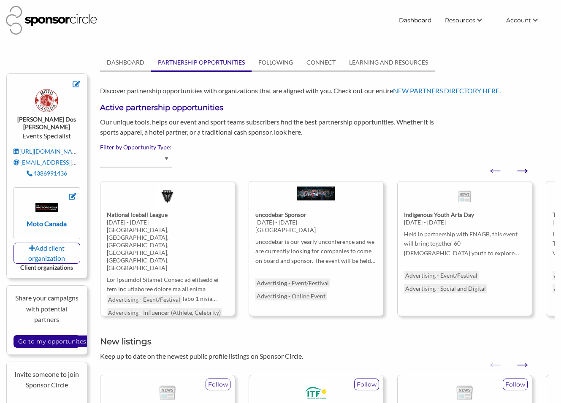
click at [522, 170] on button "Next" at bounding box center [518, 166] width 8 height 8
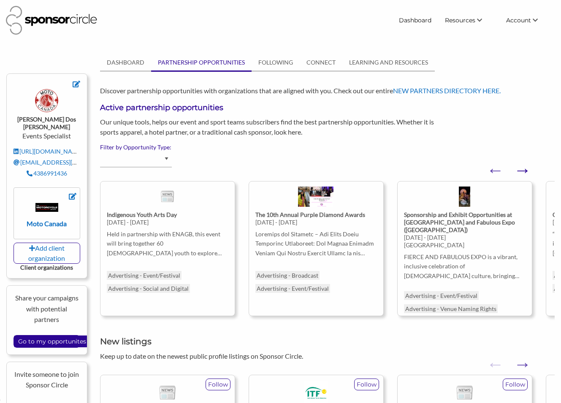
click at [522, 170] on button "Next" at bounding box center [518, 166] width 8 height 8
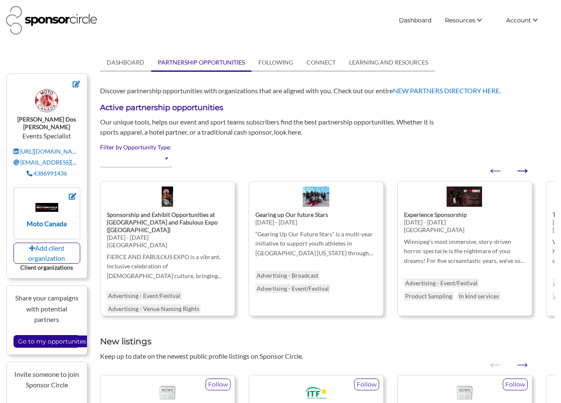
click at [522, 170] on button "Next" at bounding box center [518, 166] width 8 height 8
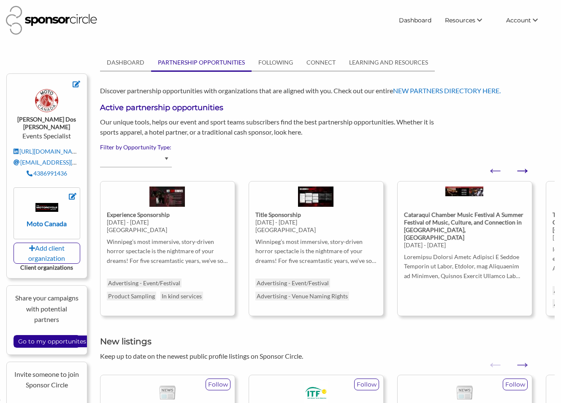
click at [522, 170] on button "Next" at bounding box center [518, 166] width 8 height 8
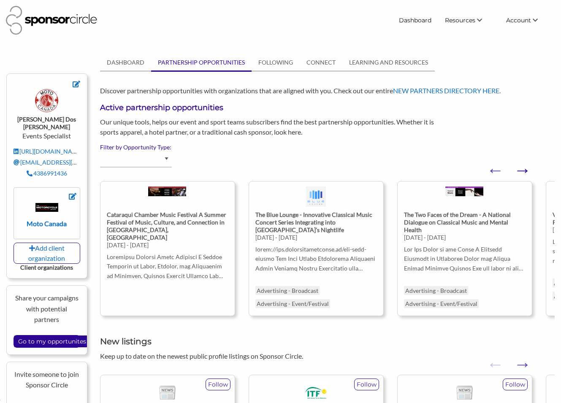
click at [522, 170] on button "Next" at bounding box center [518, 166] width 8 height 8
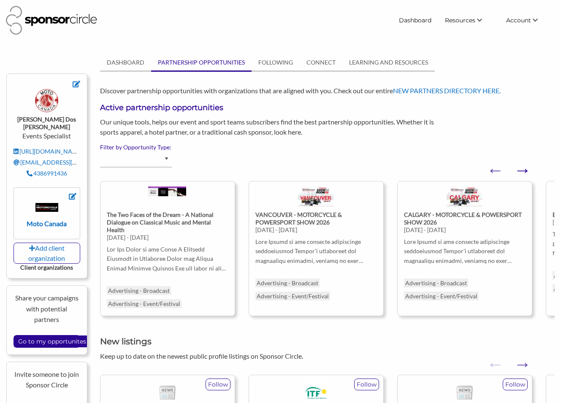
click at [522, 170] on button "Next" at bounding box center [518, 166] width 8 height 8
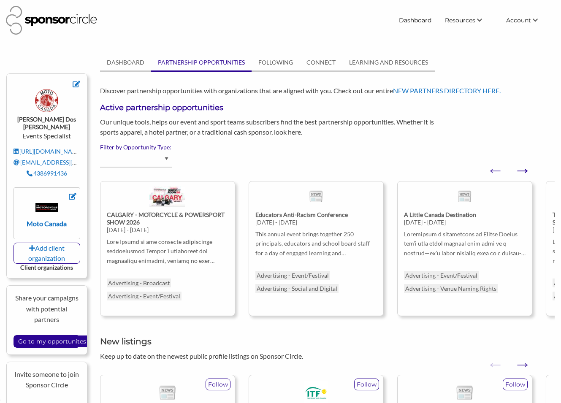
click at [522, 170] on button "Next" at bounding box center [518, 166] width 8 height 8
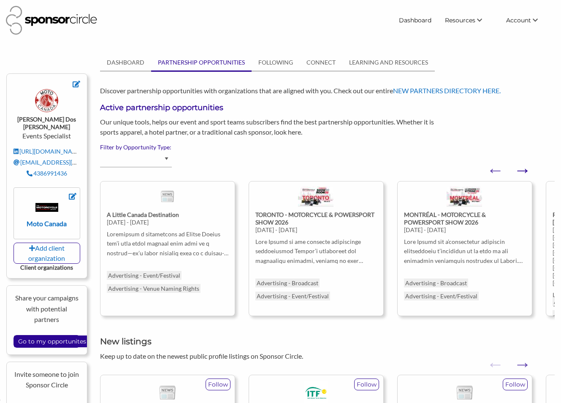
click at [522, 170] on button "Next" at bounding box center [518, 166] width 8 height 8
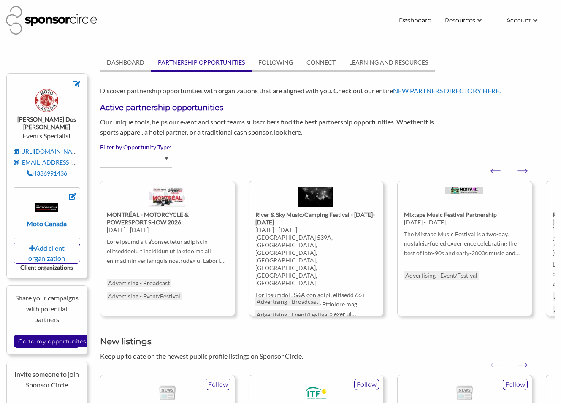
click at [176, 220] on strong "MONTRÉAL - MOTORCYCLE & POWERSPORT SHOW 2026" at bounding box center [148, 218] width 82 height 15
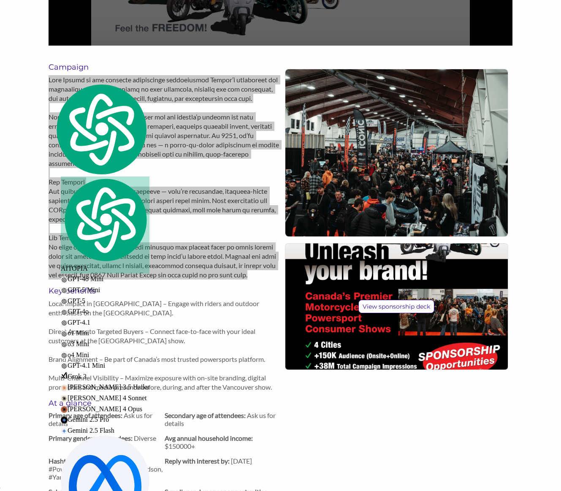
scroll to position [12283, 0]
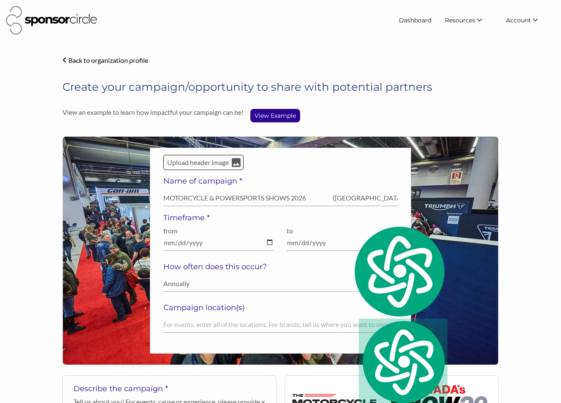
select select "Ask us for details"
select select "Diverse"
select select "$150000+"
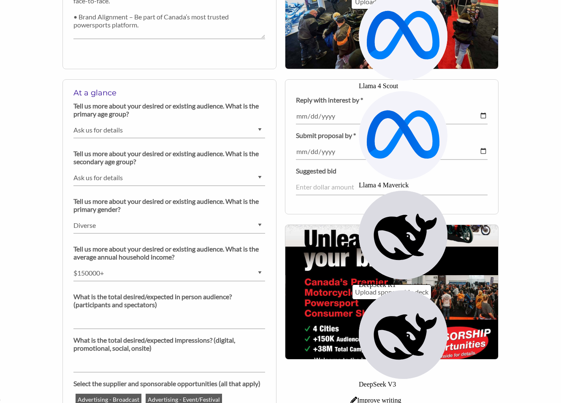
scroll to position [12370, 0]
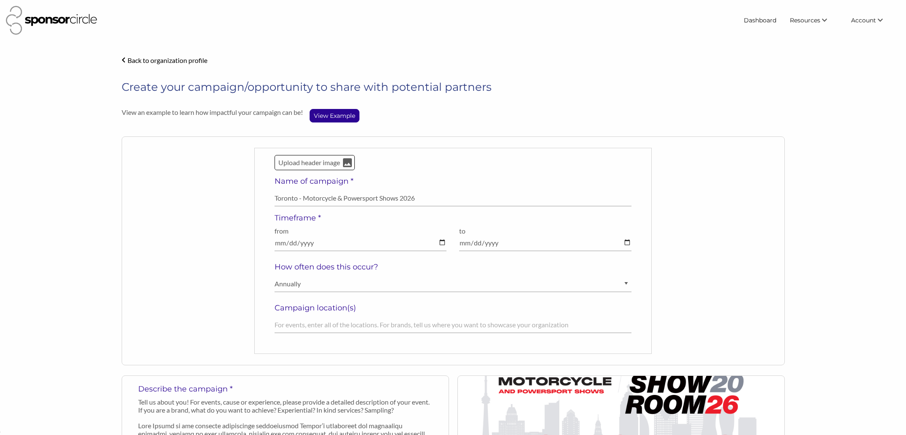
select select "Annually"
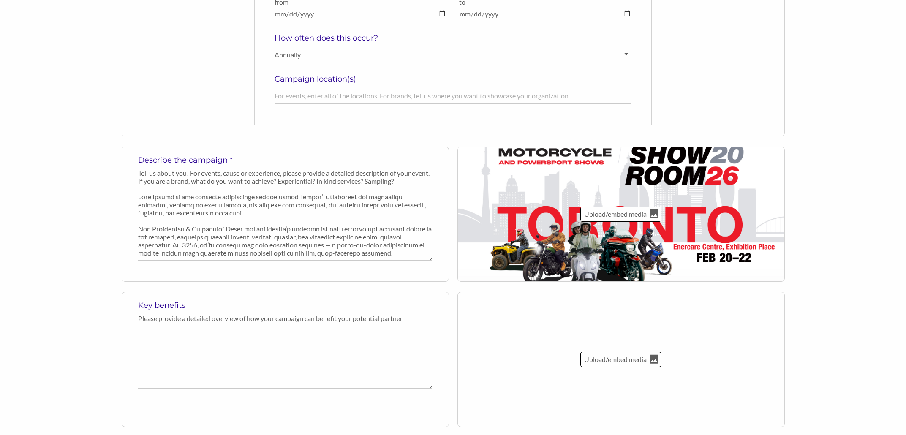
scroll to position [12339, 0]
